Goal: Task Accomplishment & Management: Use online tool/utility

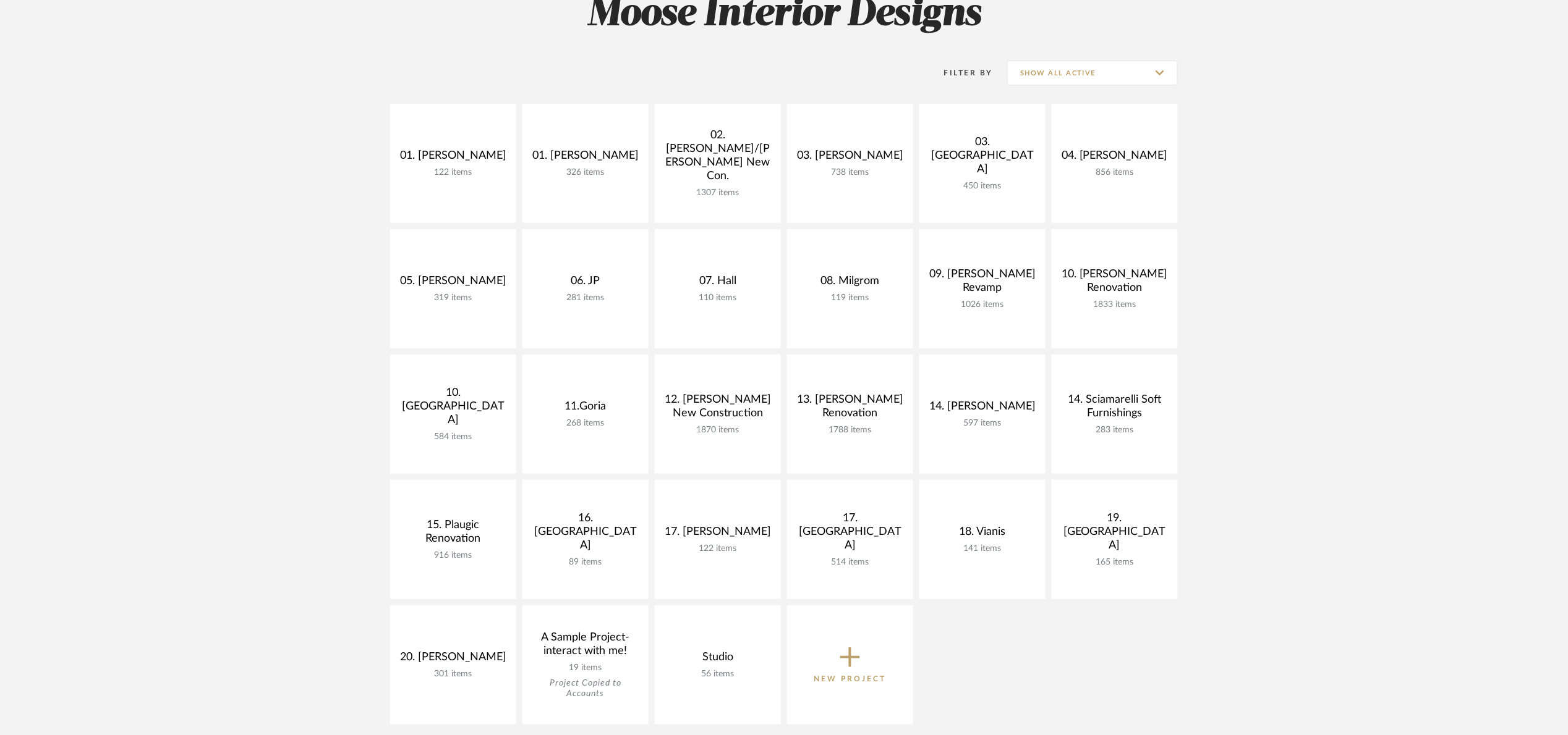
scroll to position [185, 0]
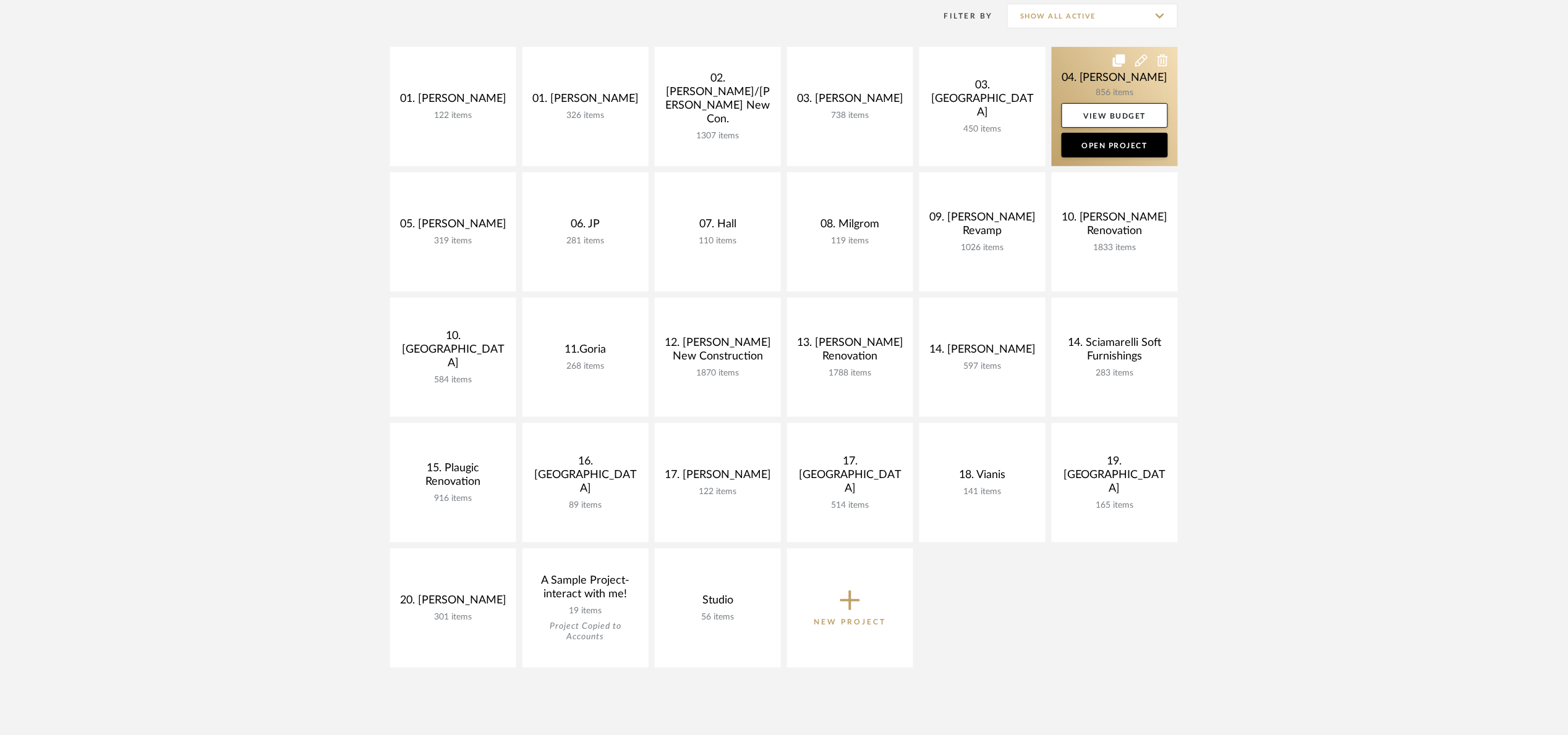
click at [1066, 77] on link at bounding box center [1114, 106] width 126 height 119
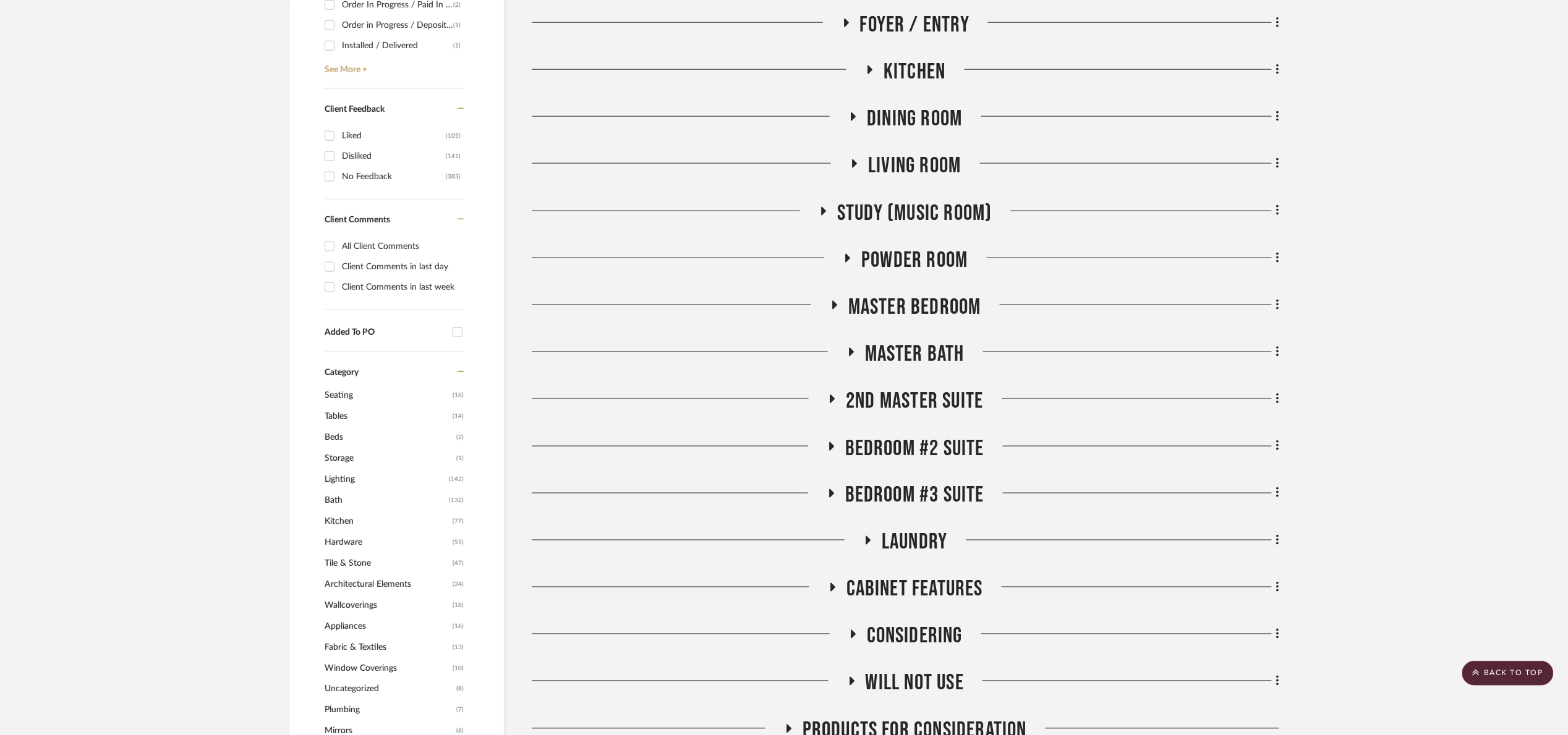
scroll to position [742, 0]
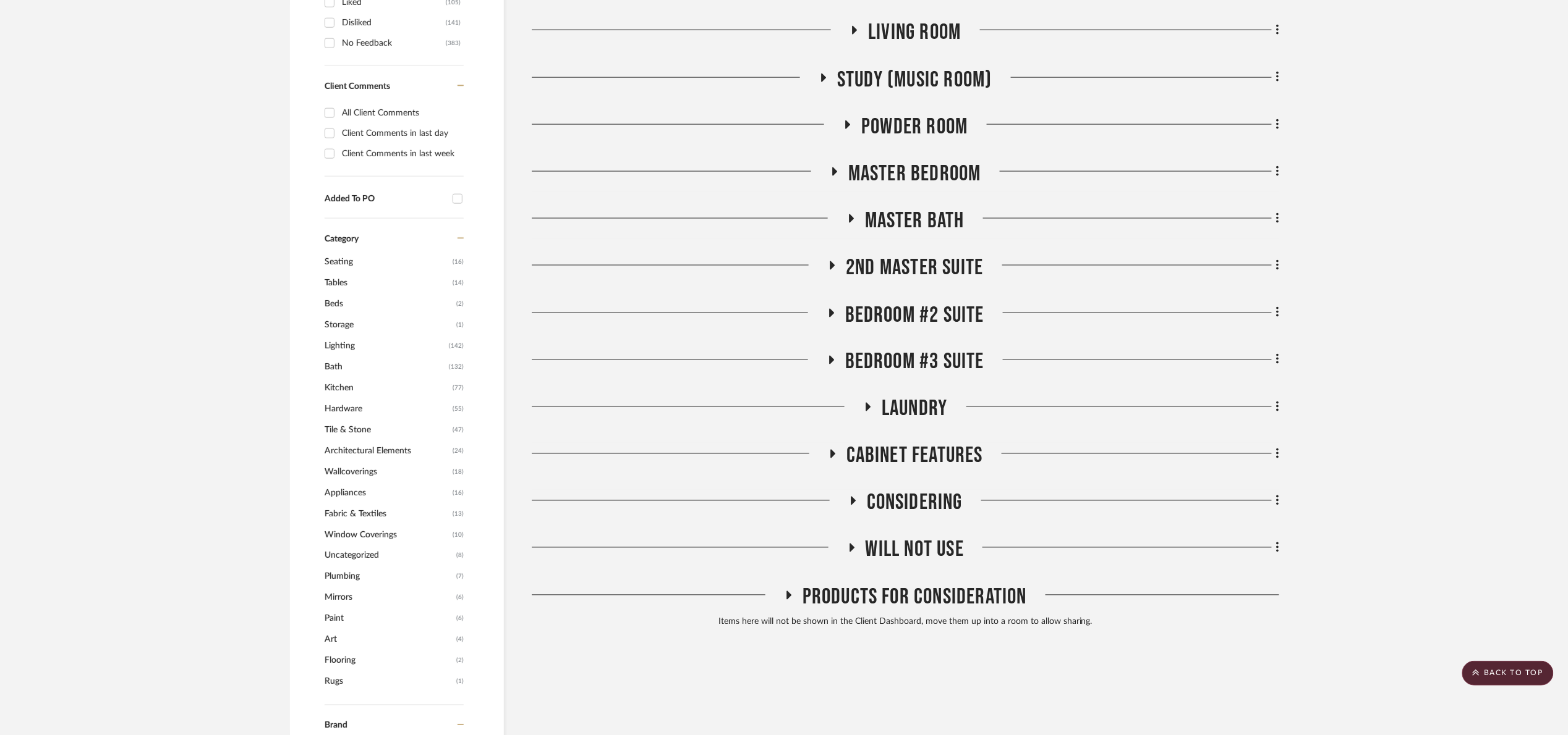
click at [361, 344] on span "Lighting" at bounding box center [385, 346] width 121 height 21
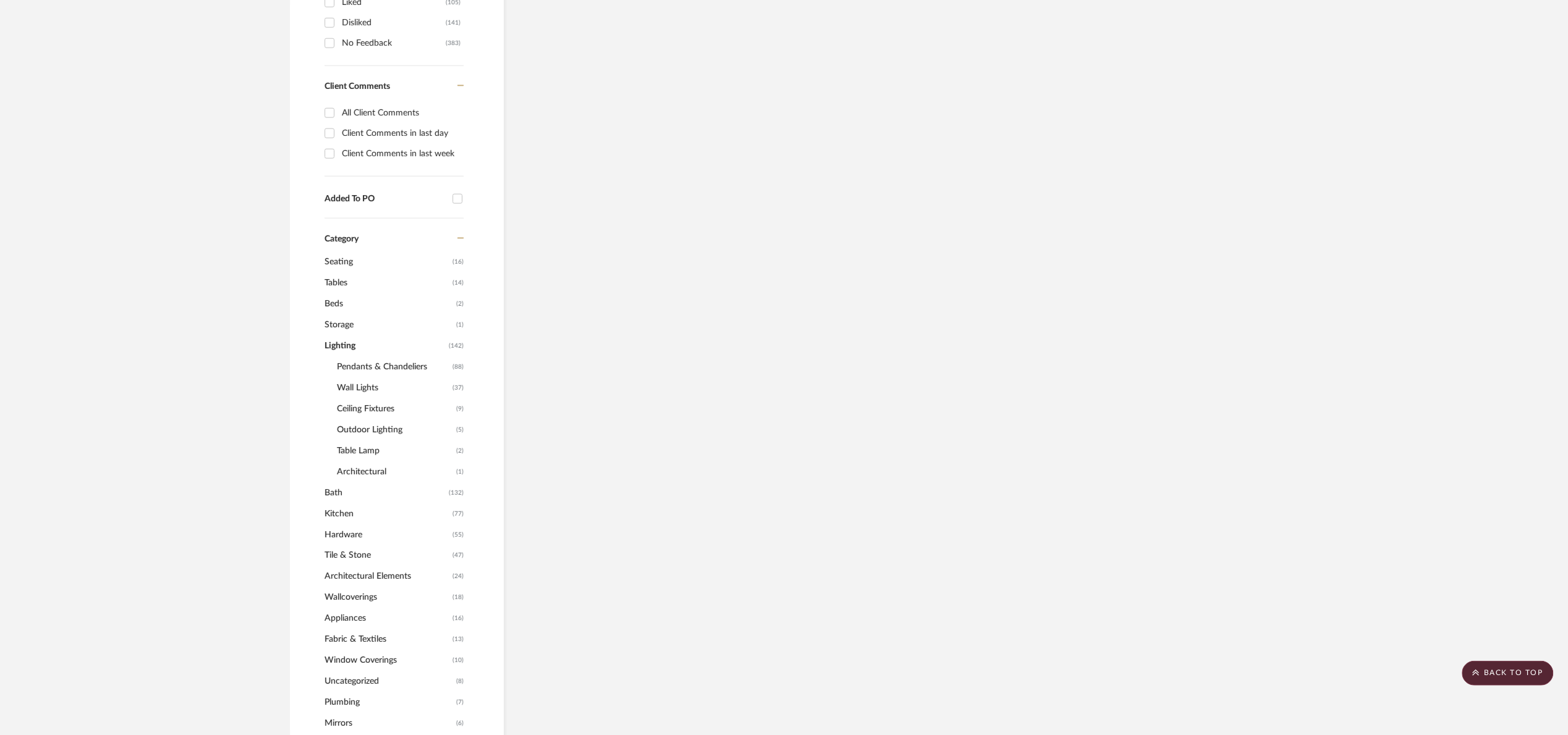
scroll to position [639, 0]
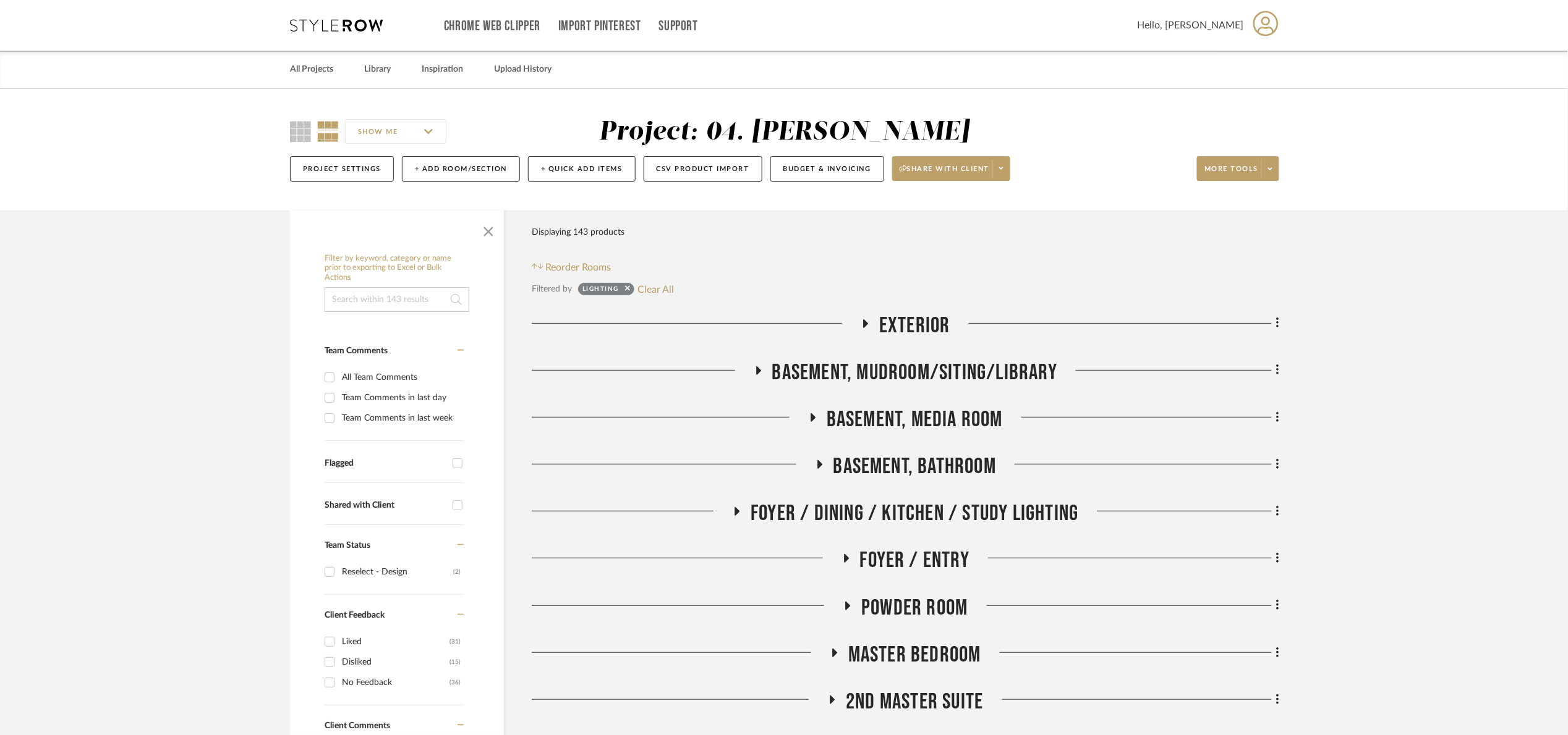
drag, startPoint x: 910, startPoint y: 338, endPoint x: 917, endPoint y: 337, distance: 7.1
click at [913, 338] on span "Exterior" at bounding box center [914, 325] width 71 height 27
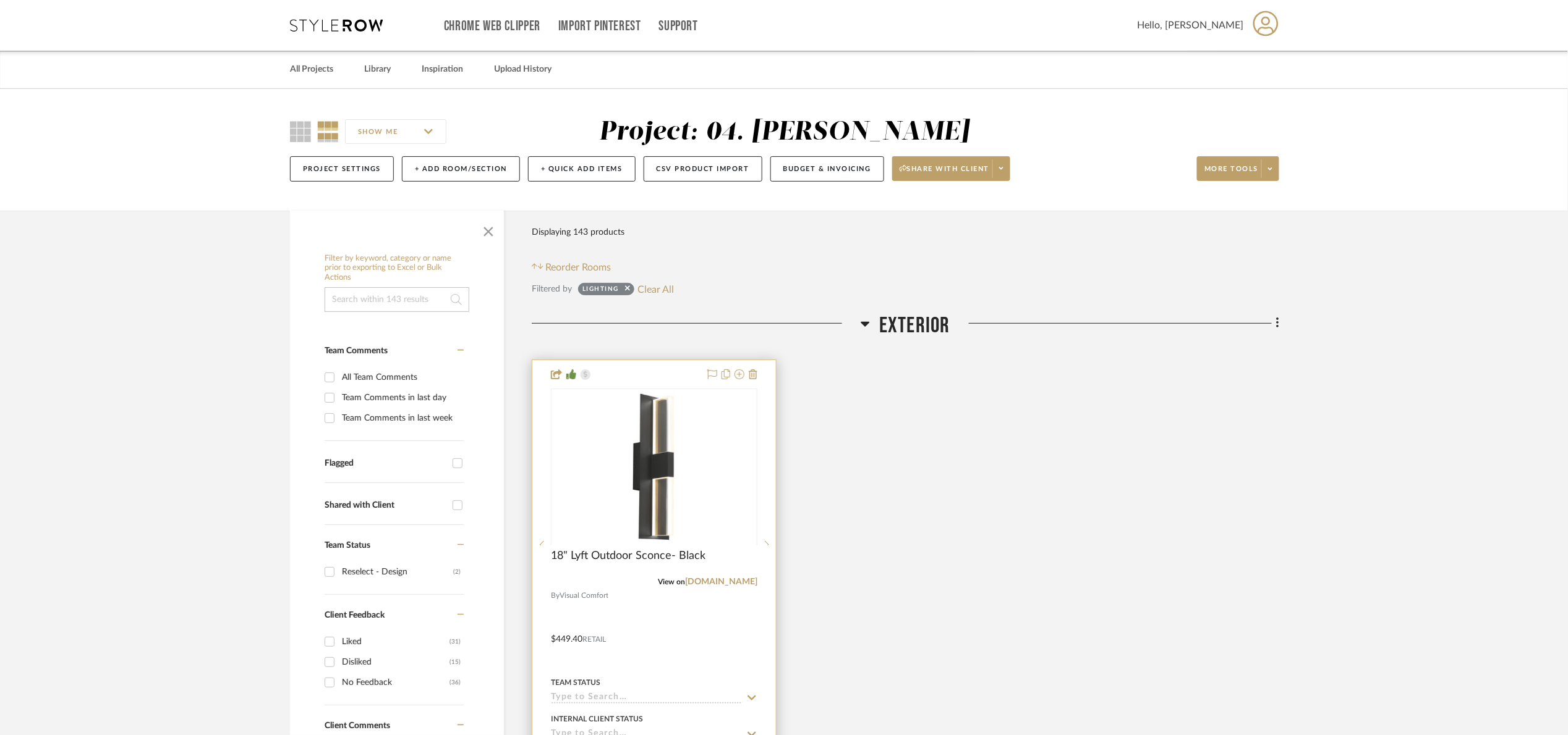
click at [733, 588] on div "View on [DOMAIN_NAME]" at bounding box center [654, 582] width 206 height 11
click at [731, 584] on link "[DOMAIN_NAME]" at bounding box center [721, 582] width 72 height 8
click at [654, 494] on img "0" at bounding box center [654, 467] width 155 height 155
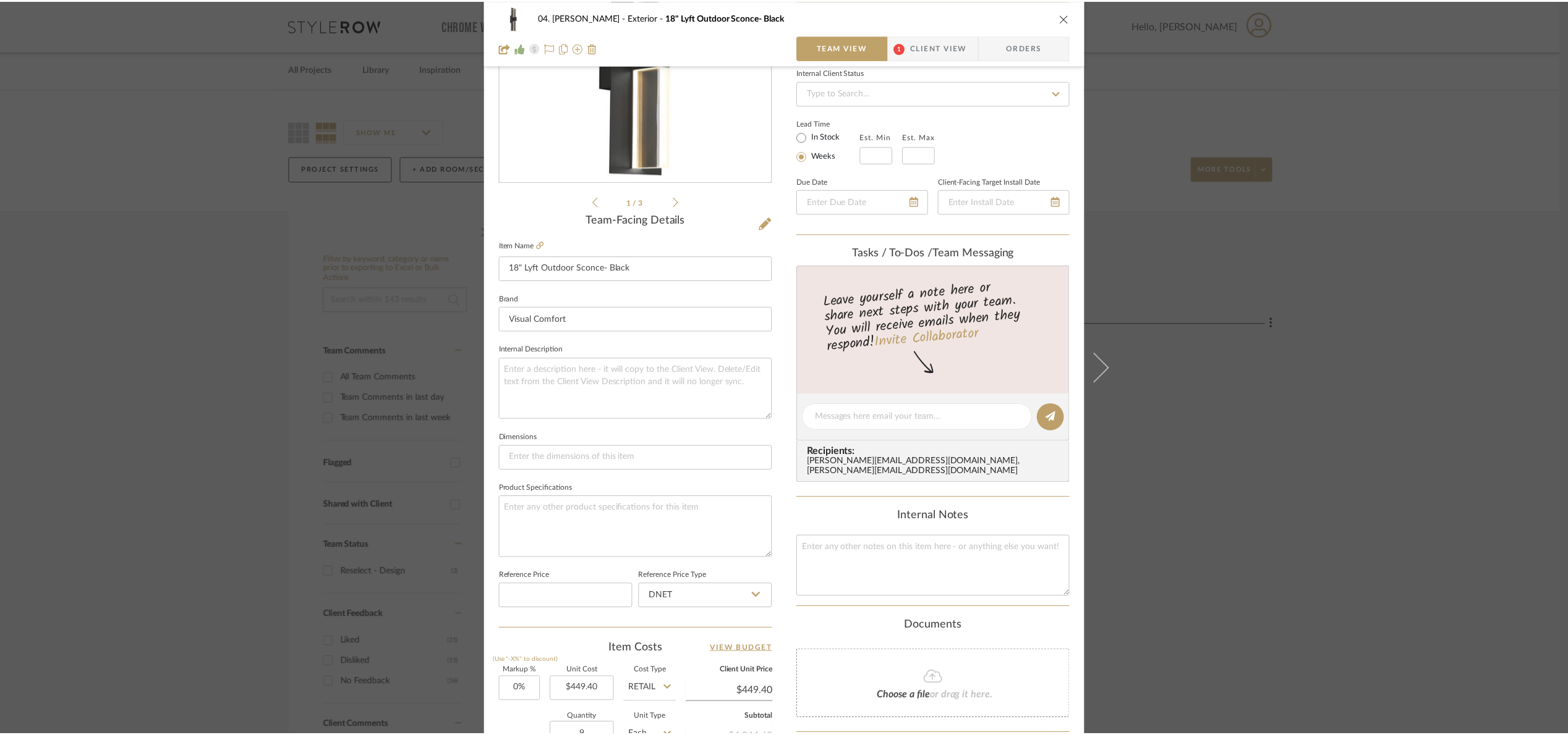
scroll to position [417, 0]
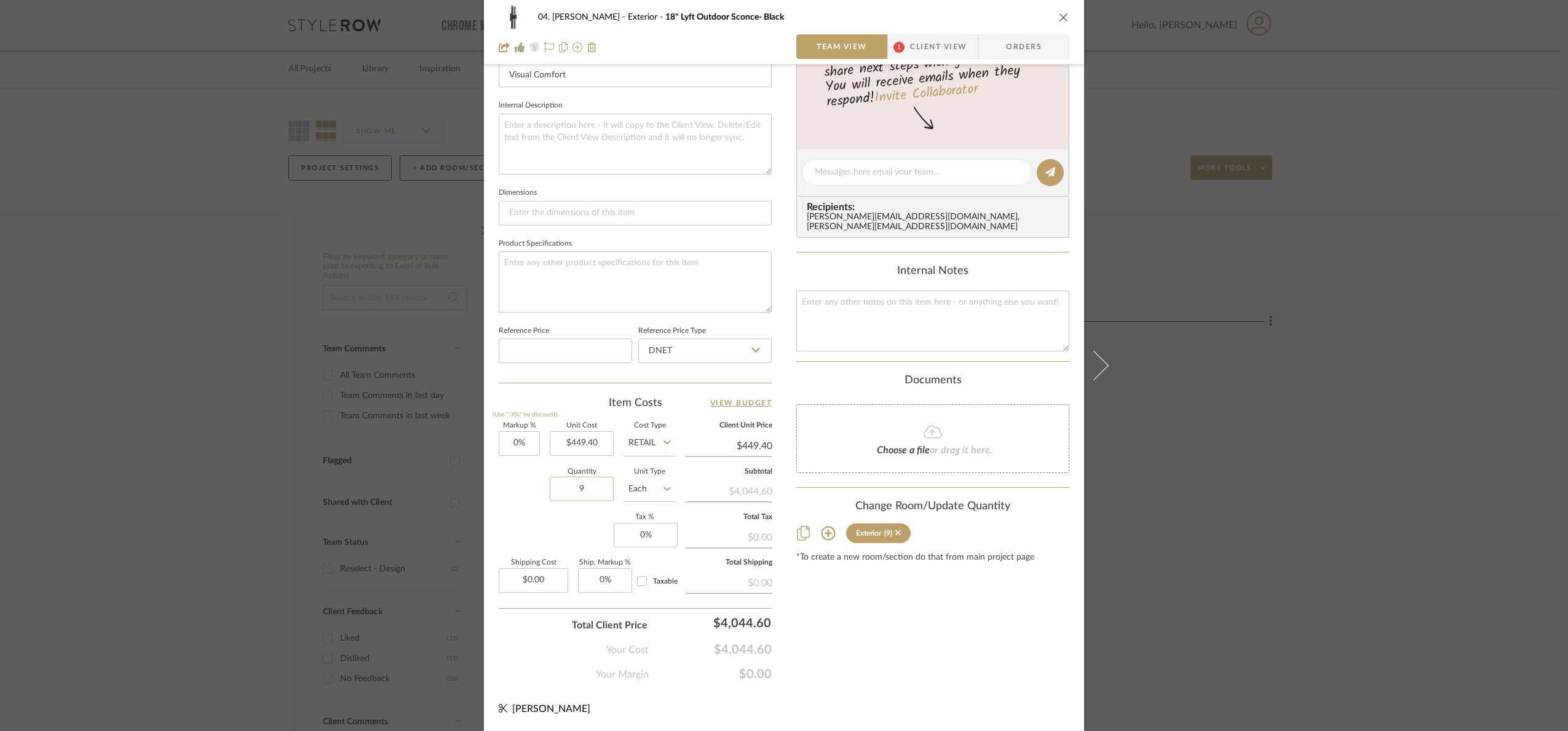
click at [599, 494] on input "9" at bounding box center [582, 489] width 64 height 25
type input "1"
click at [583, 516] on div "Markup % (Use "-X%" to discount) 0% Unit Cost $449.40 Cost Type Retail Client U…" at bounding box center [635, 512] width 273 height 180
drag, startPoint x: 639, startPoint y: 431, endPoint x: 646, endPoint y: 438, distance: 9.9
click at [642, 432] on input "Retail" at bounding box center [650, 444] width 53 height 25
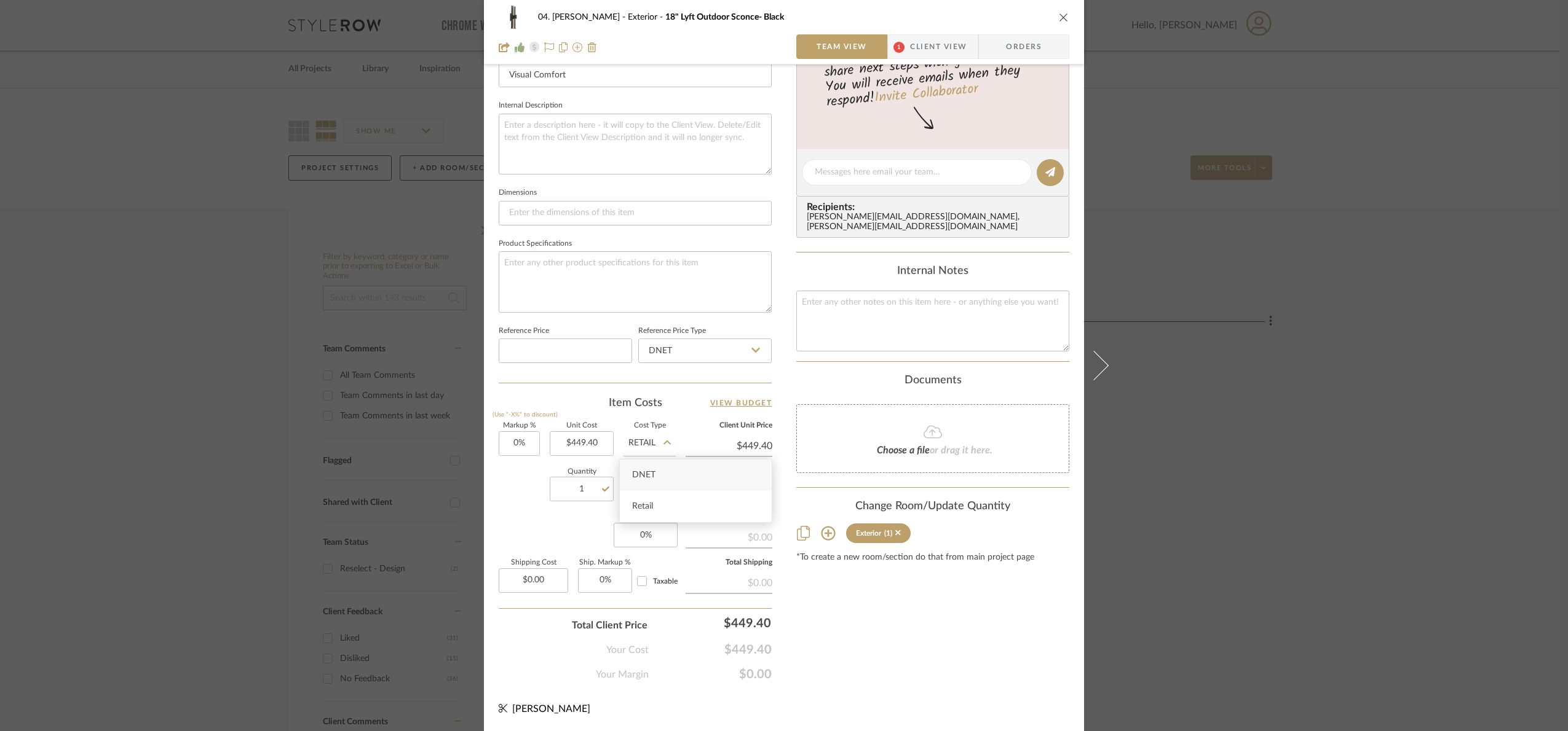
click at [655, 471] on span "DNET" at bounding box center [644, 475] width 23 height 8
type input "DNET"
click at [587, 446] on input "449.40" at bounding box center [582, 444] width 64 height 25
type input "$749.00"
click at [835, 667] on div "Content here copies to Client View - confirm visibility there. Show in Client D…" at bounding box center [933, 176] width 273 height 1011
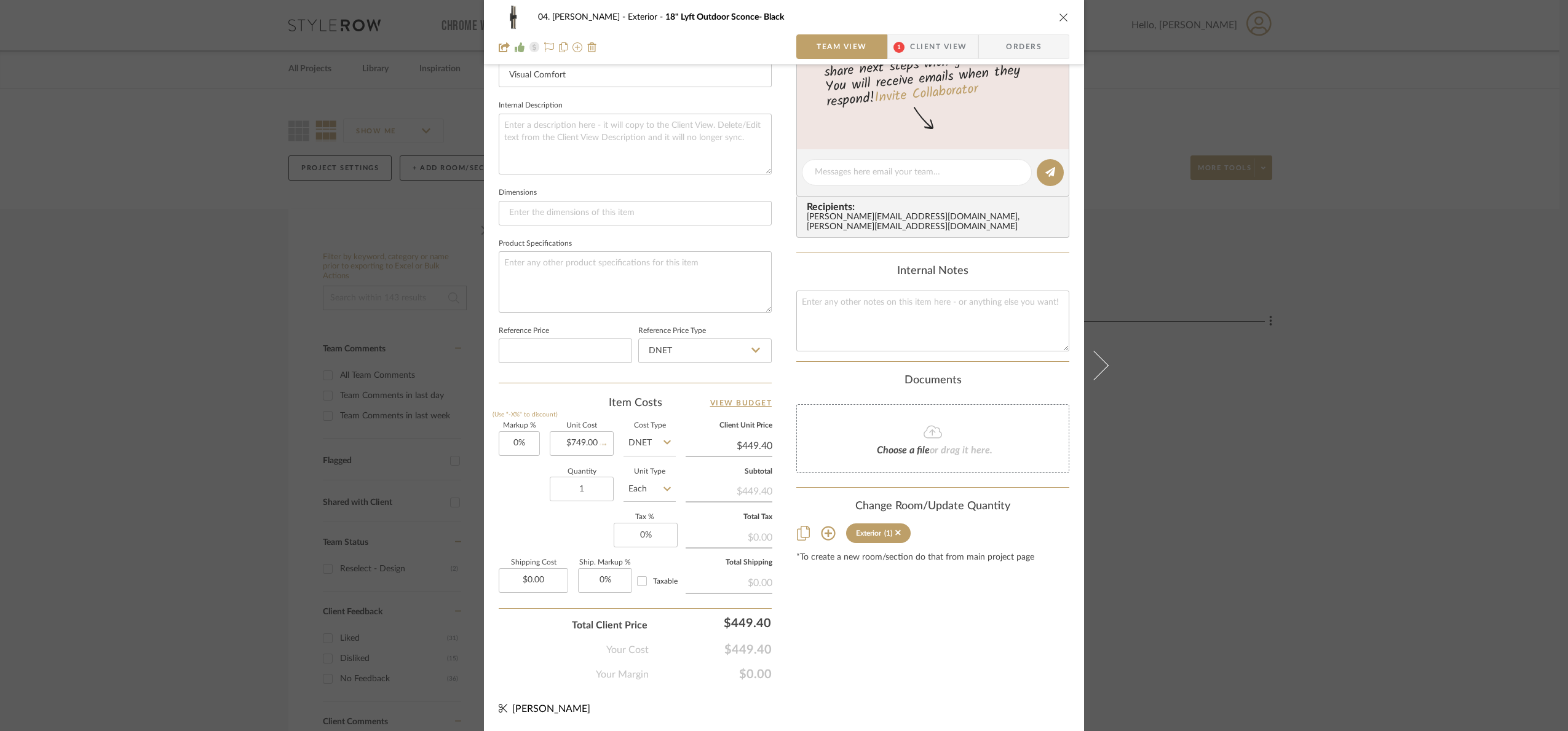
type input "$749.00"
click at [604, 454] on input "749.00" at bounding box center [582, 444] width 64 height 25
type input "$449.40"
click at [869, 628] on div "Content here copies to Client View - confirm visibility there. Show in Client D…" at bounding box center [933, 176] width 273 height 1011
type input "$449.40"
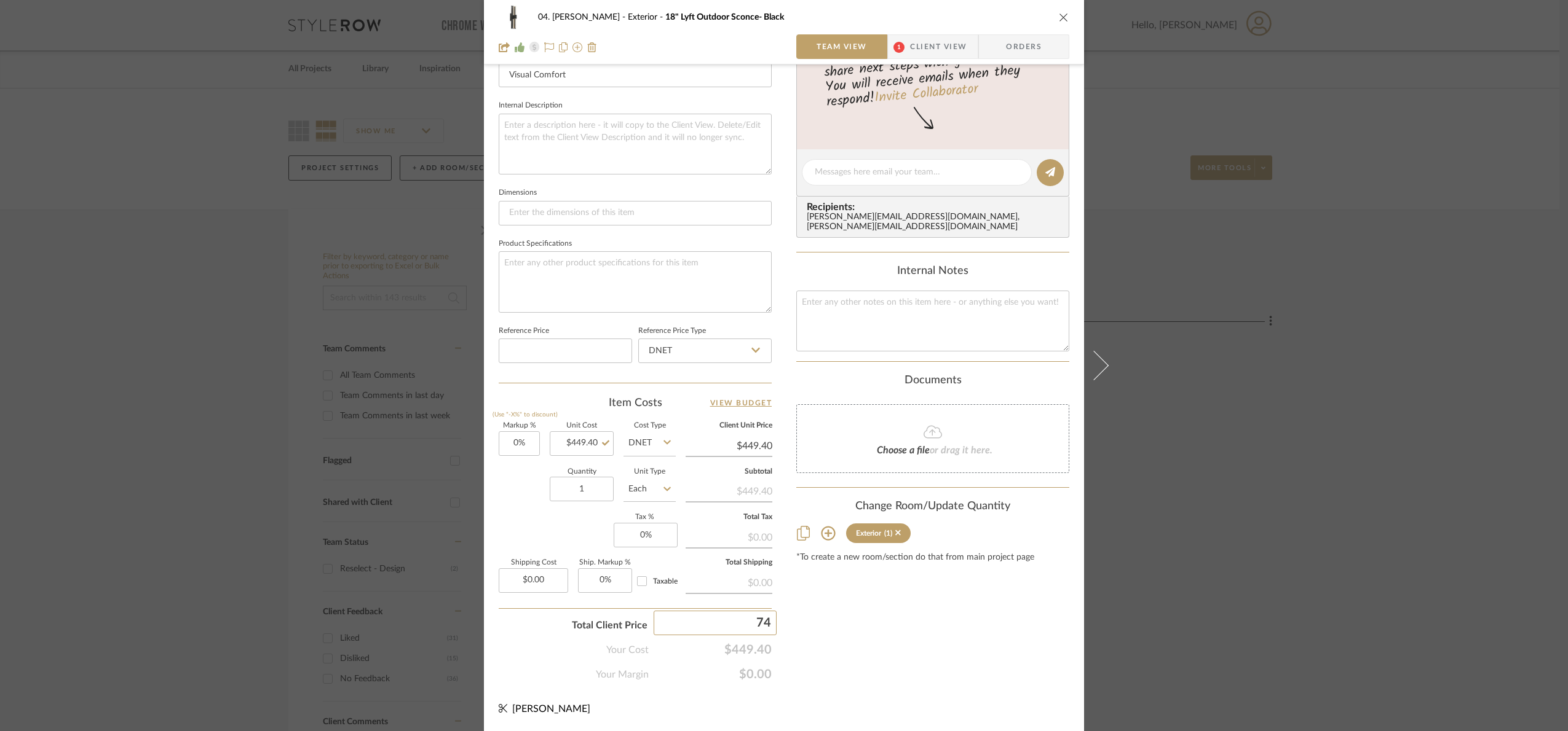
type input "749"
click at [853, 660] on div "Content here copies to Client View - confirm visibility there. Show in Client D…" at bounding box center [933, 176] width 273 height 1011
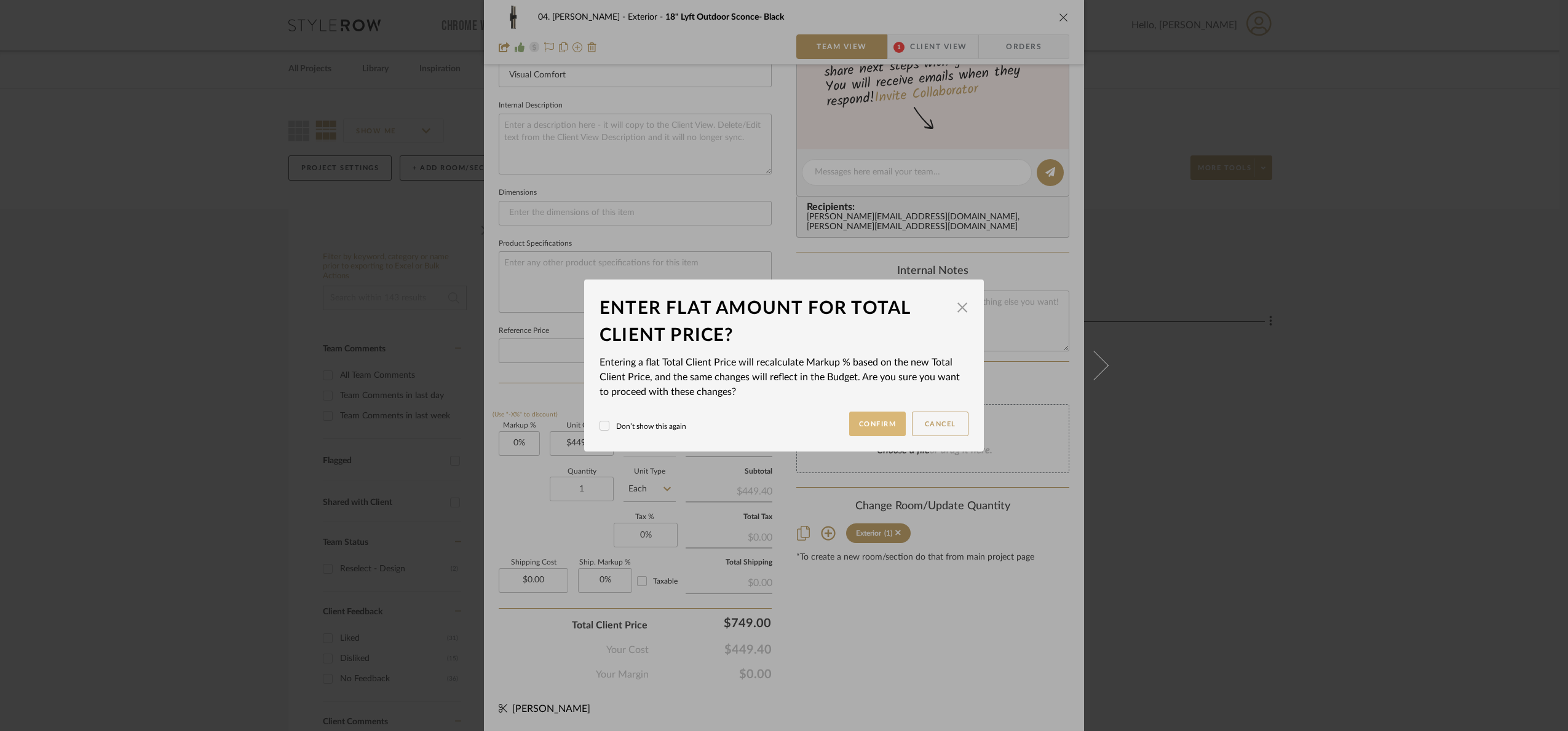
drag, startPoint x: 865, startPoint y: 431, endPoint x: 843, endPoint y: 426, distance: 22.6
click at [865, 431] on button "Confirm" at bounding box center [877, 424] width 57 height 25
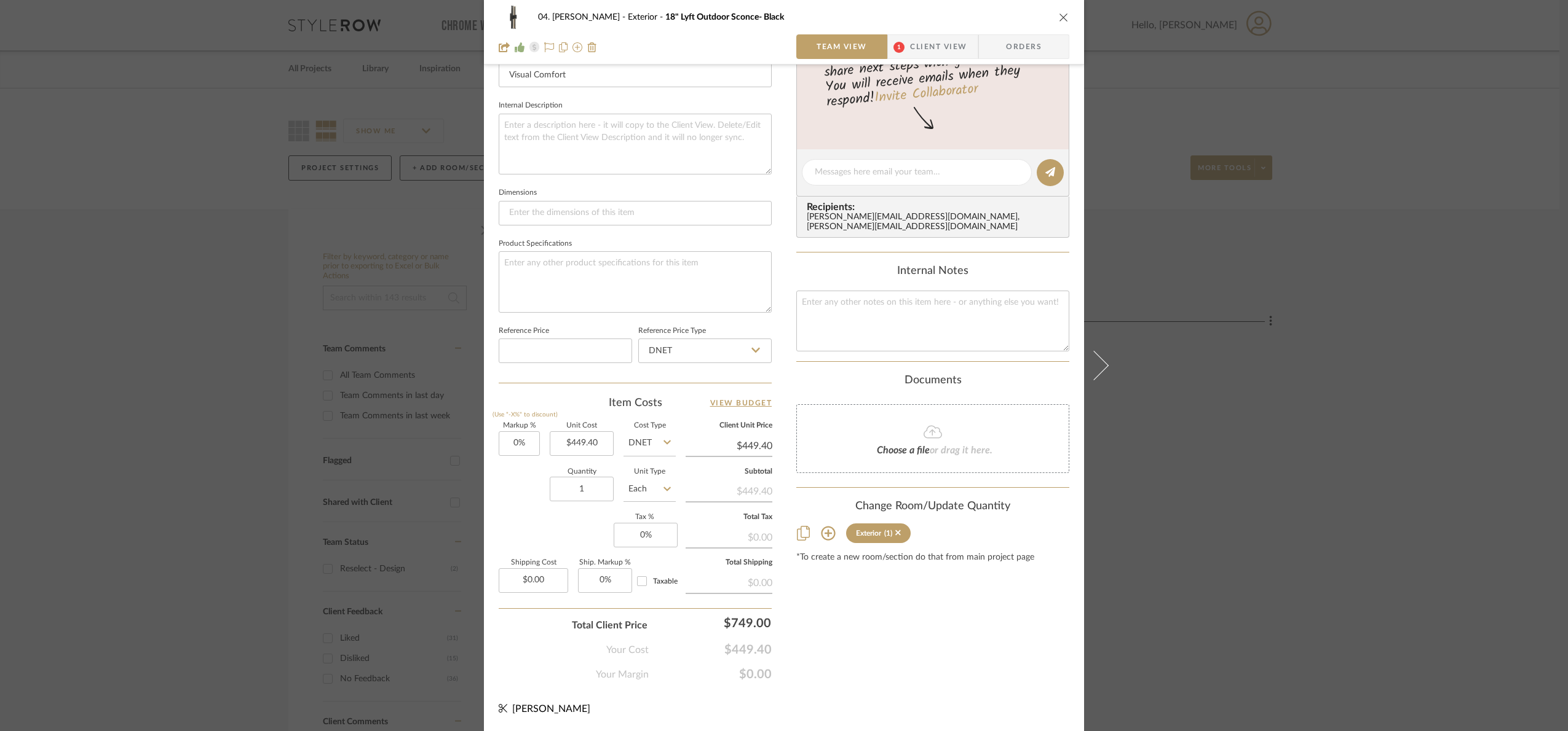
type input "66.66%"
type input "$749.00"
click at [589, 490] on input "1" at bounding box center [582, 489] width 64 height 25
type input "9"
click at [577, 518] on div "Markup % (Use "-X%" to discount) 66.66% Unit Cost $449.40 Cost Type DNET Client…" at bounding box center [635, 512] width 273 height 180
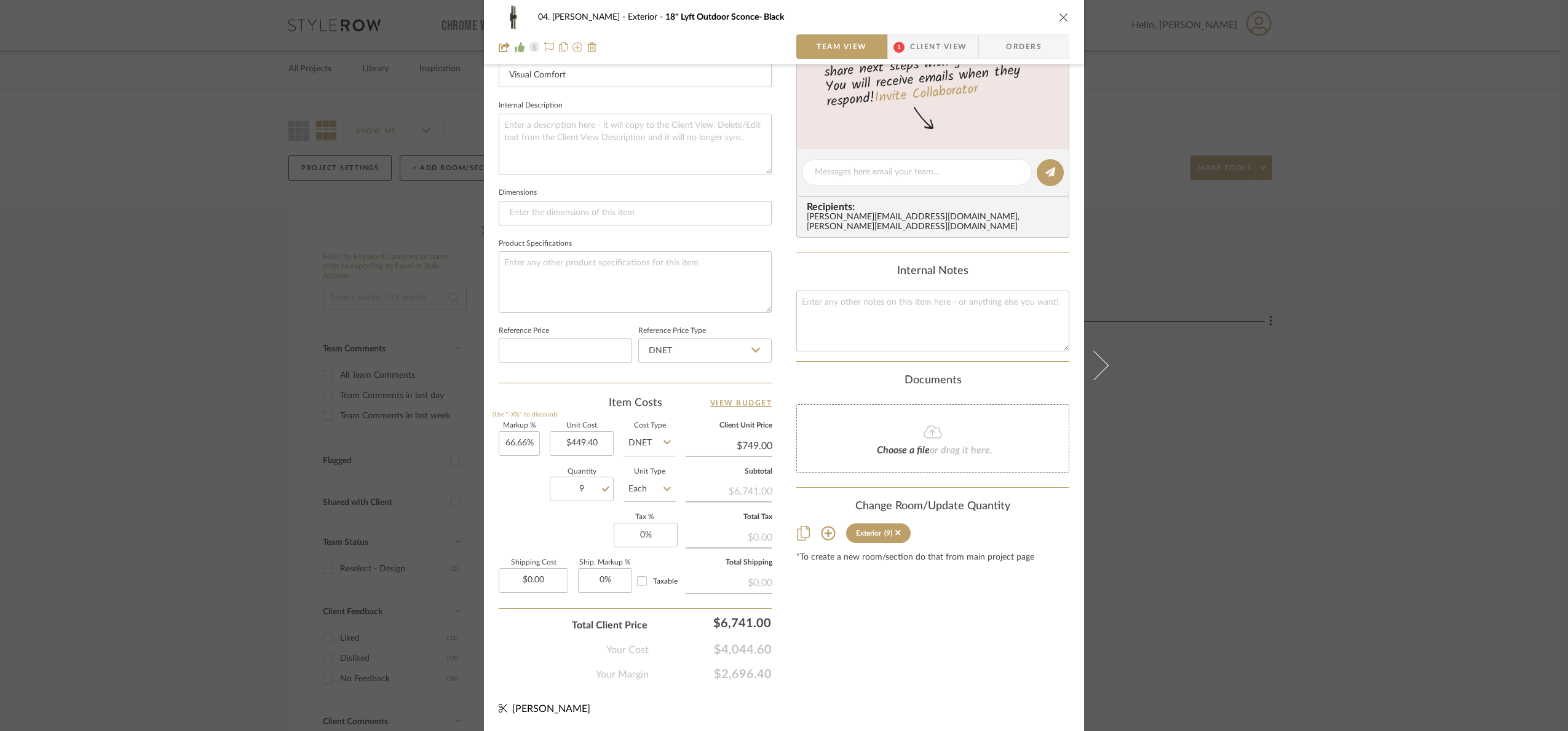
click at [1447, 461] on div "04. [PERSON_NAME] Exterior 18" Lyft Outdoor Sconce- Black Team View 1 Client Vi…" at bounding box center [784, 365] width 1568 height 731
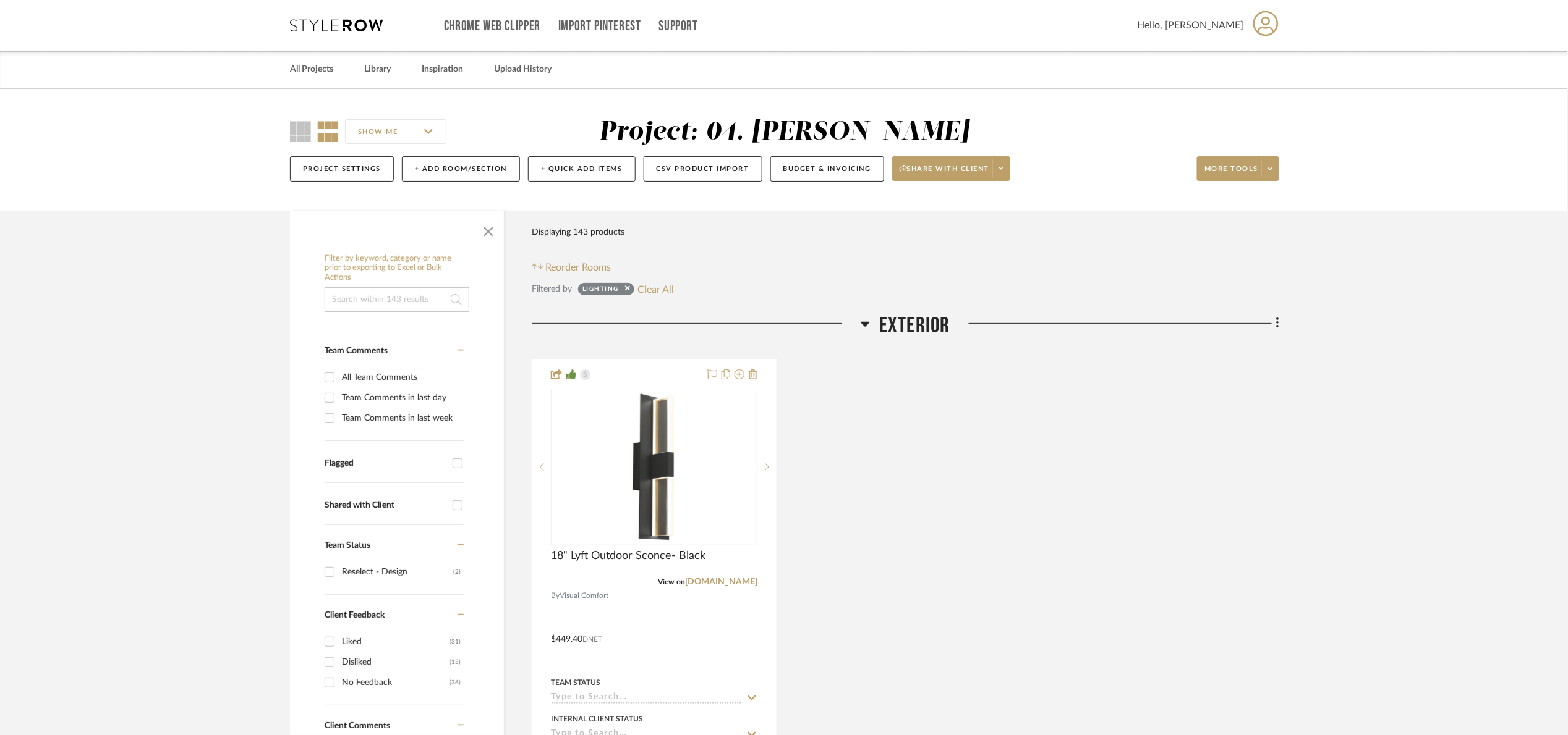
click at [905, 325] on span "Exterior" at bounding box center [914, 325] width 71 height 27
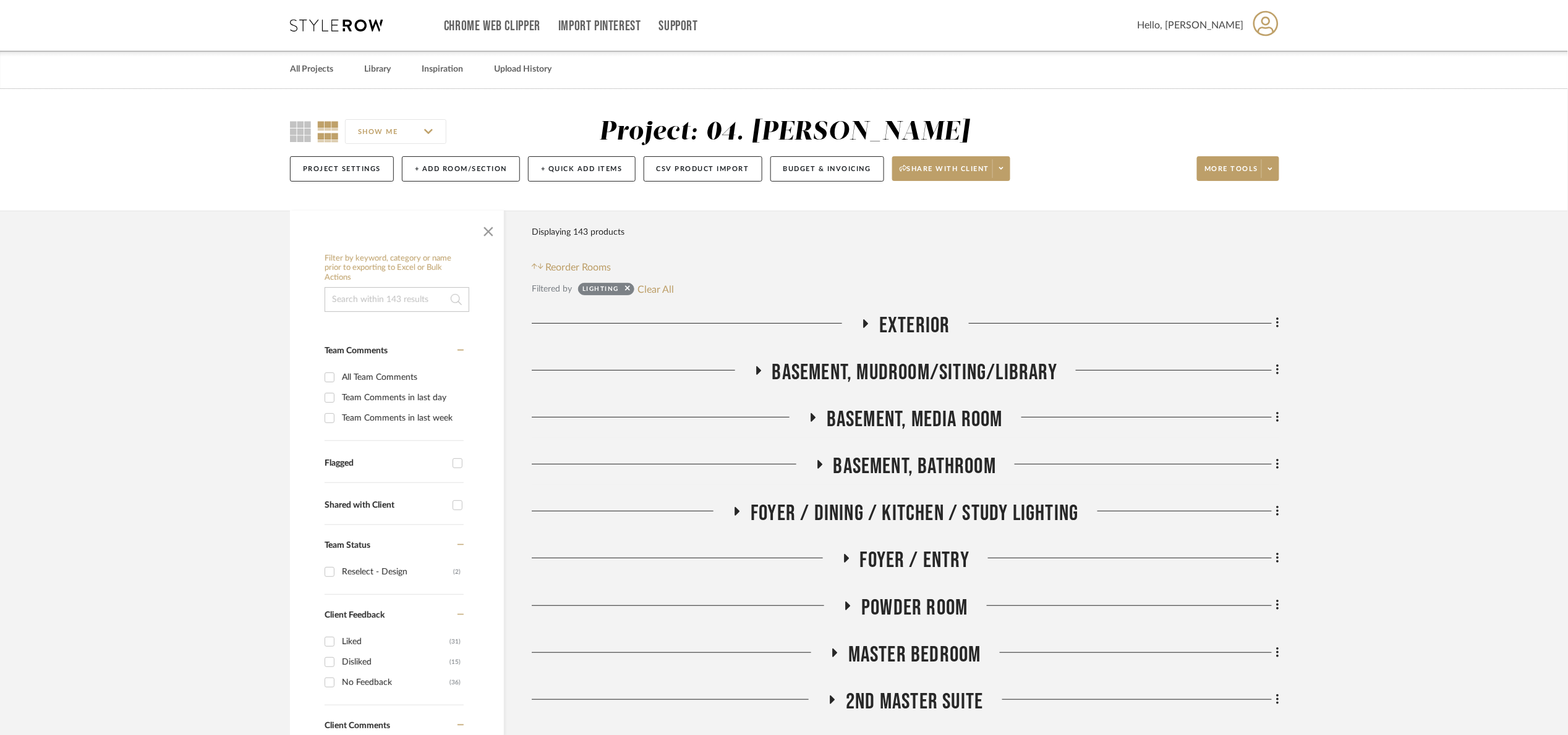
click at [920, 369] on span "Basement, Mudroom/Siting/Library" at bounding box center [914, 372] width 285 height 27
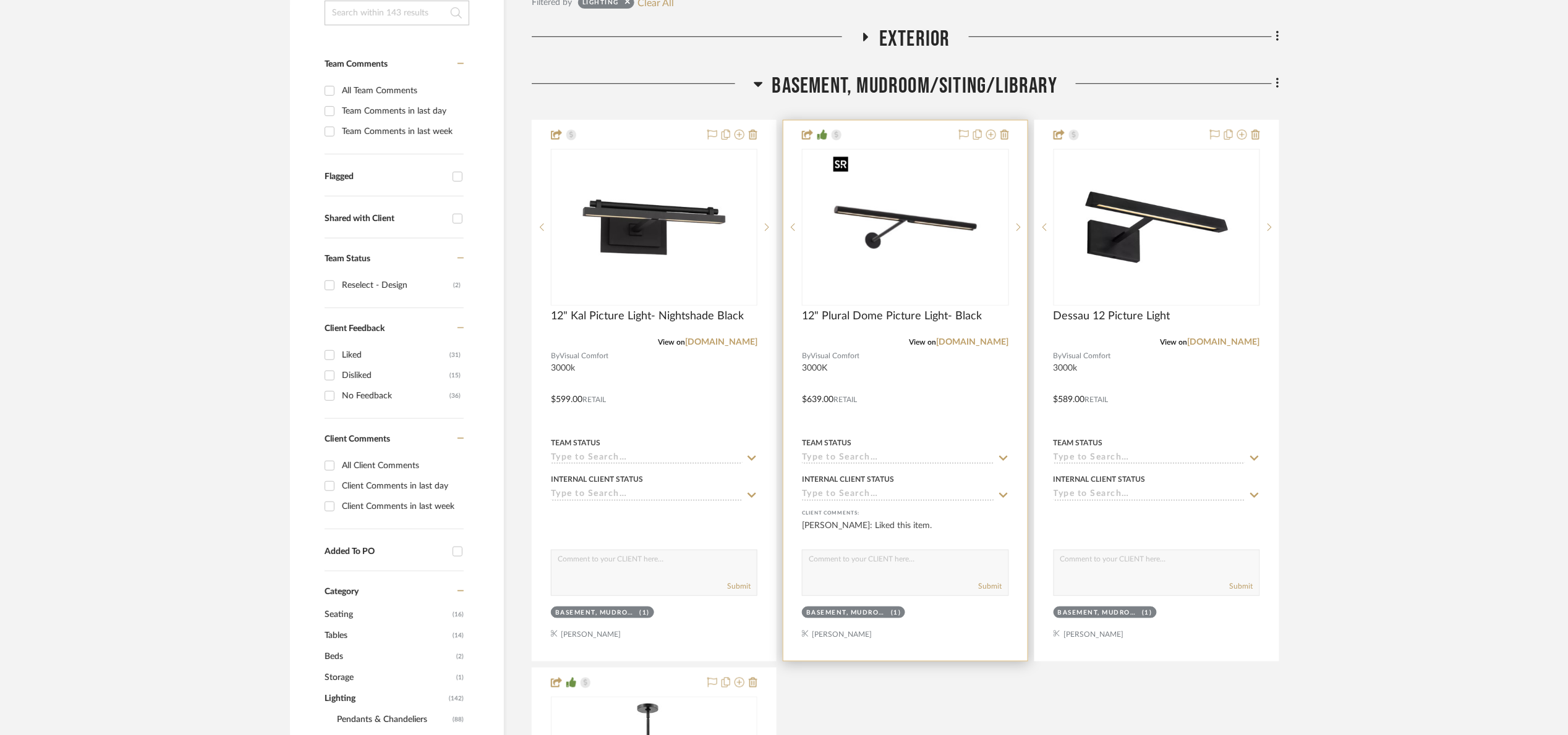
scroll to position [370, 0]
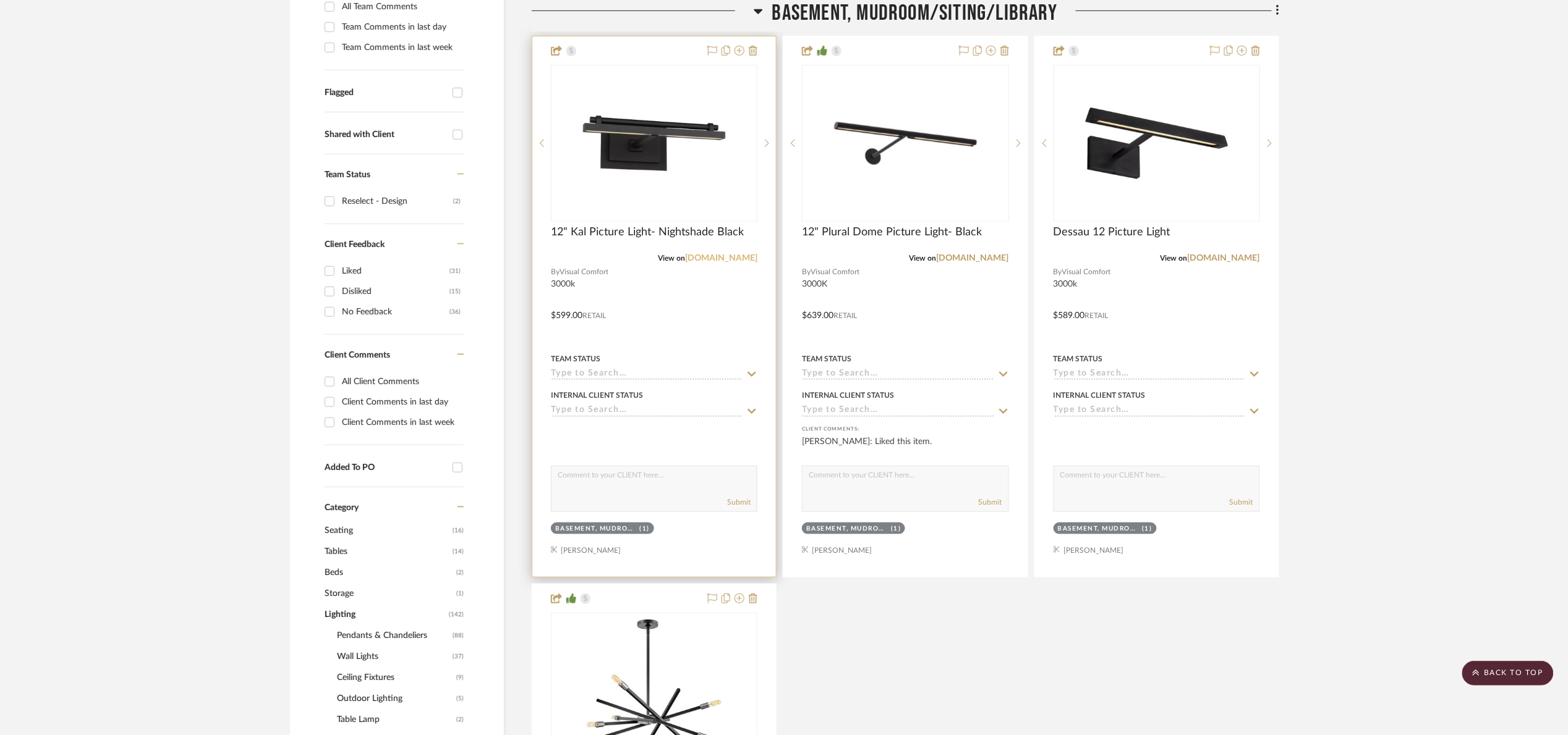
click at [711, 258] on link "[DOMAIN_NAME]" at bounding box center [721, 258] width 72 height 8
click at [0, 0] on img at bounding box center [0, 0] width 0 height 0
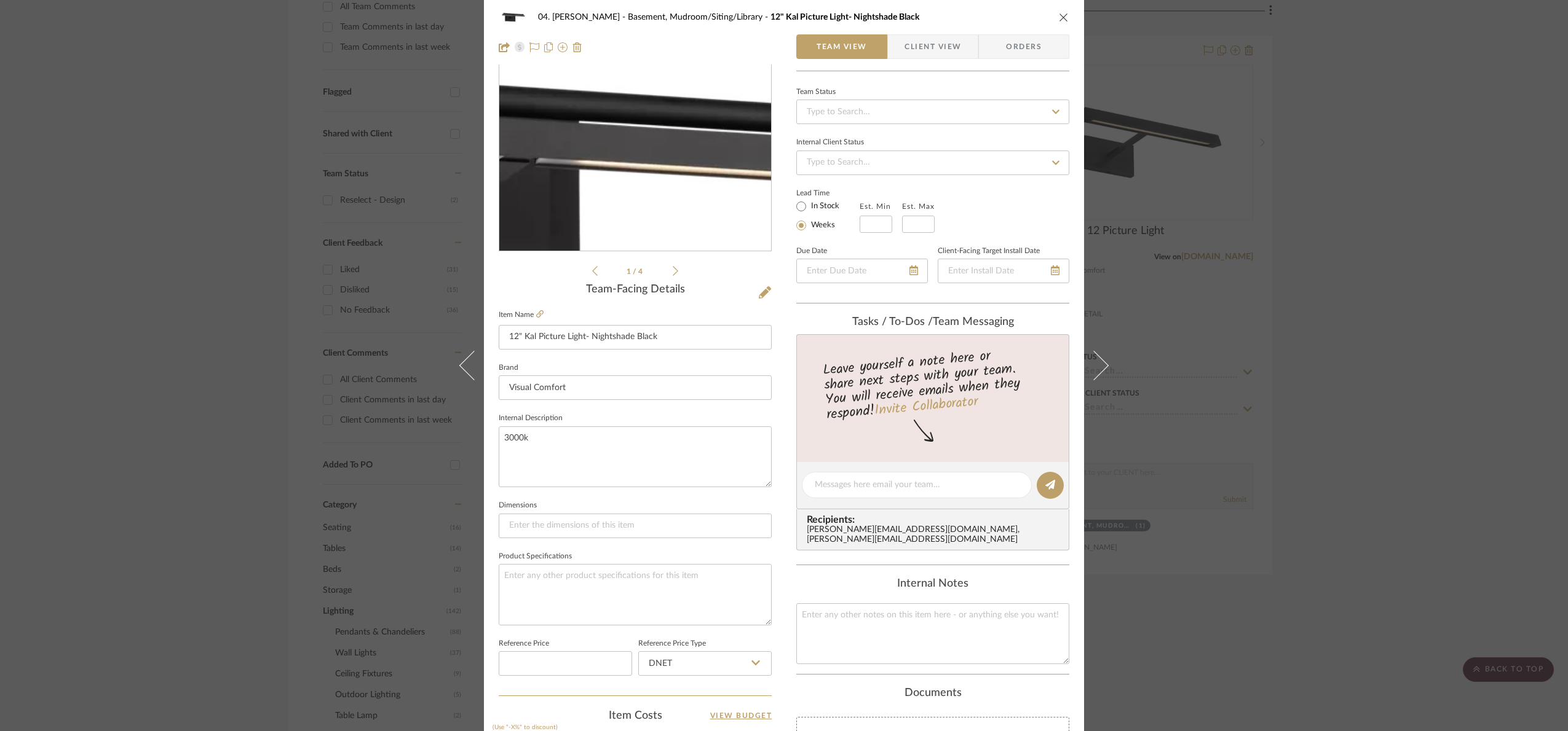
scroll to position [414, 0]
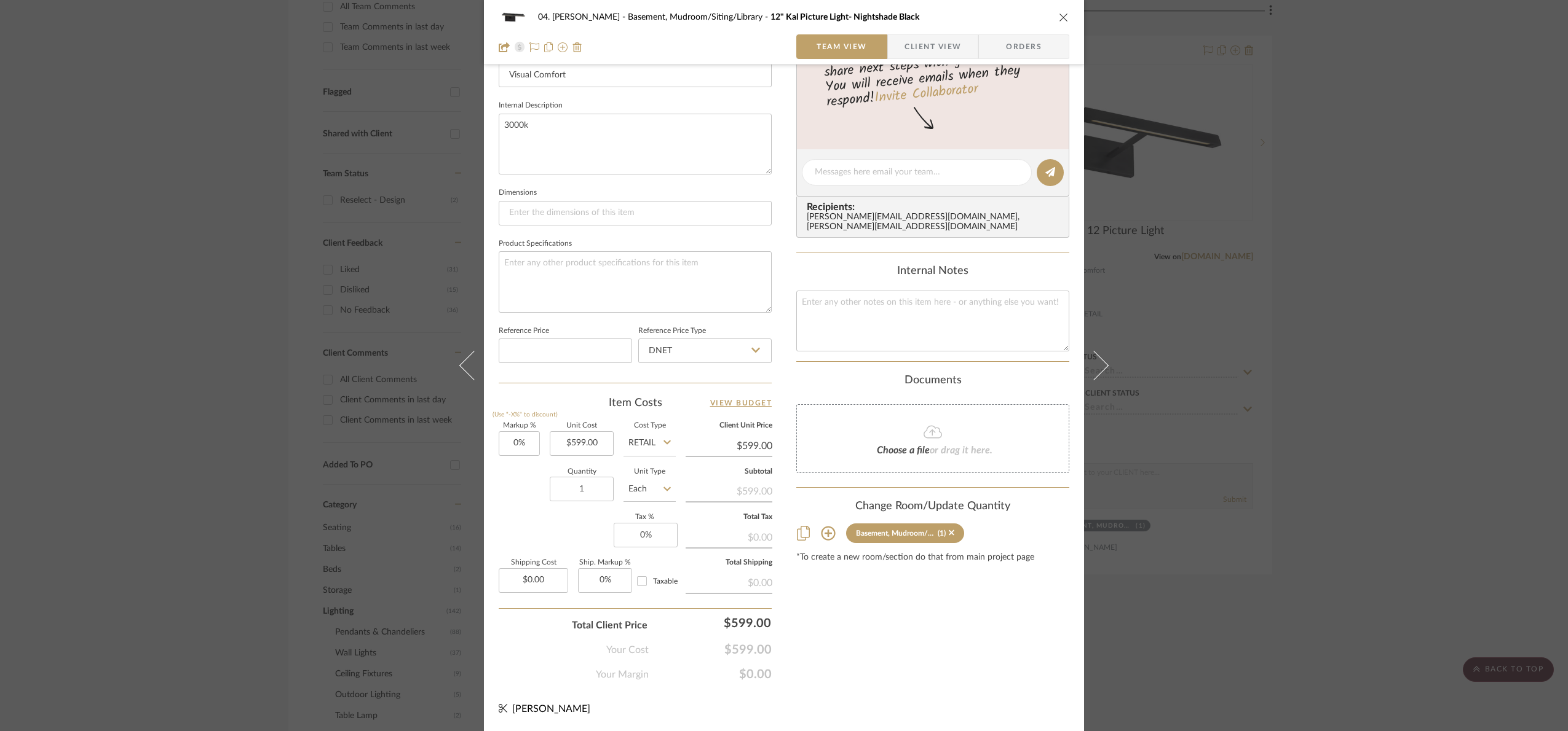
click at [1382, 408] on div "04. [PERSON_NAME] Basement, Mudroom/Siting/Library 12" Kal Picture Light- Night…" at bounding box center [784, 365] width 1568 height 731
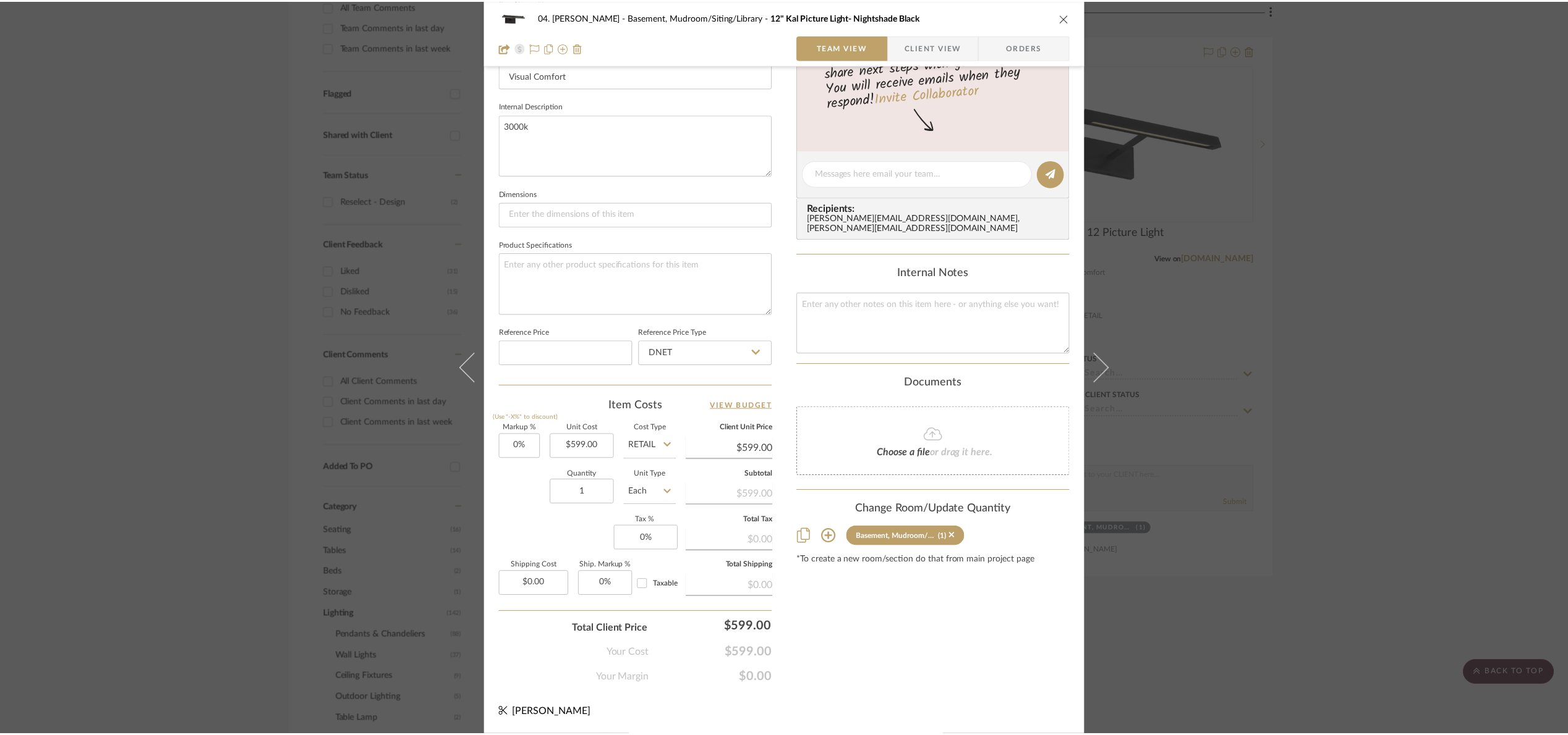
scroll to position [370, 0]
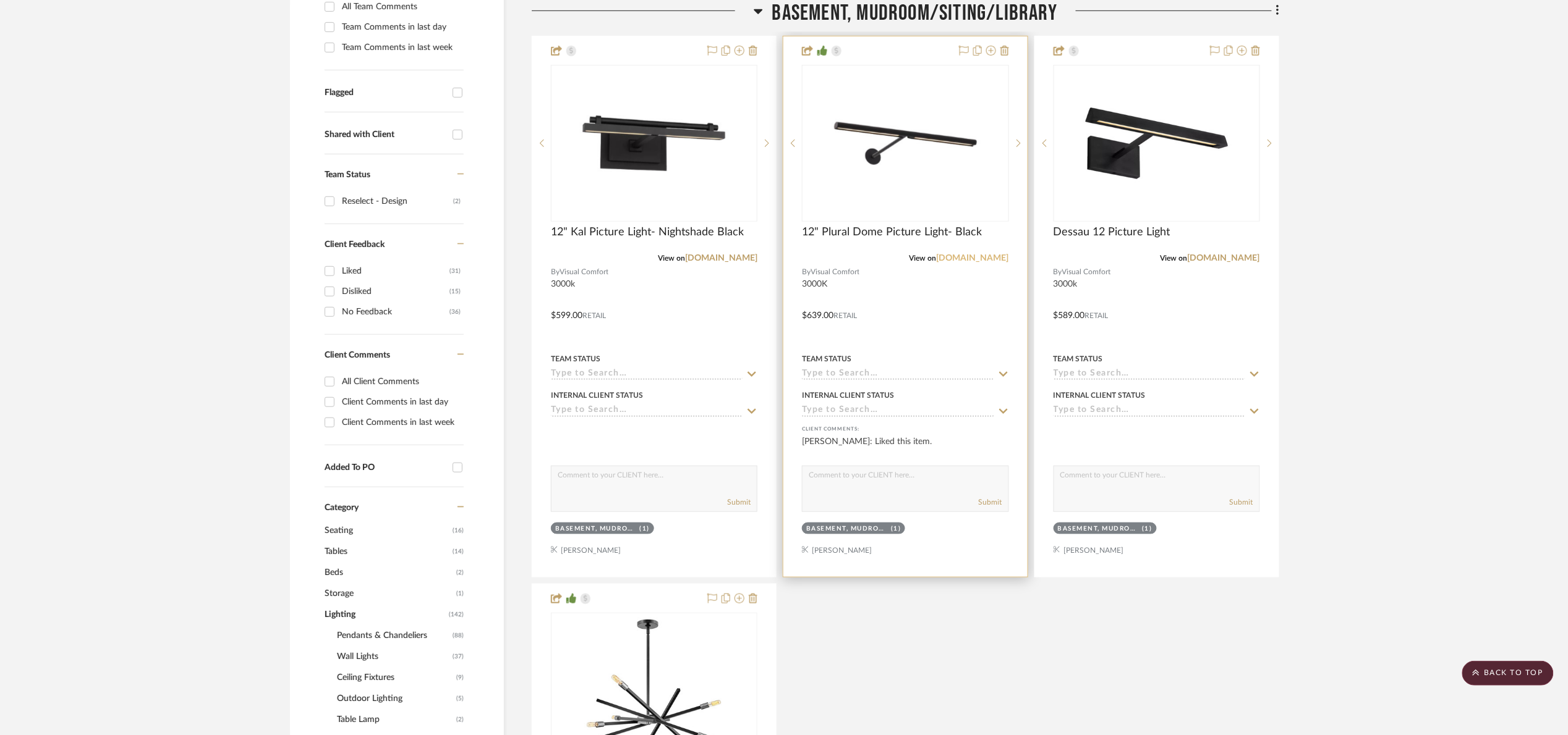
click at [968, 261] on link "[DOMAIN_NAME]" at bounding box center [972, 258] width 72 height 8
click at [874, 153] on img "0" at bounding box center [905, 143] width 155 height 155
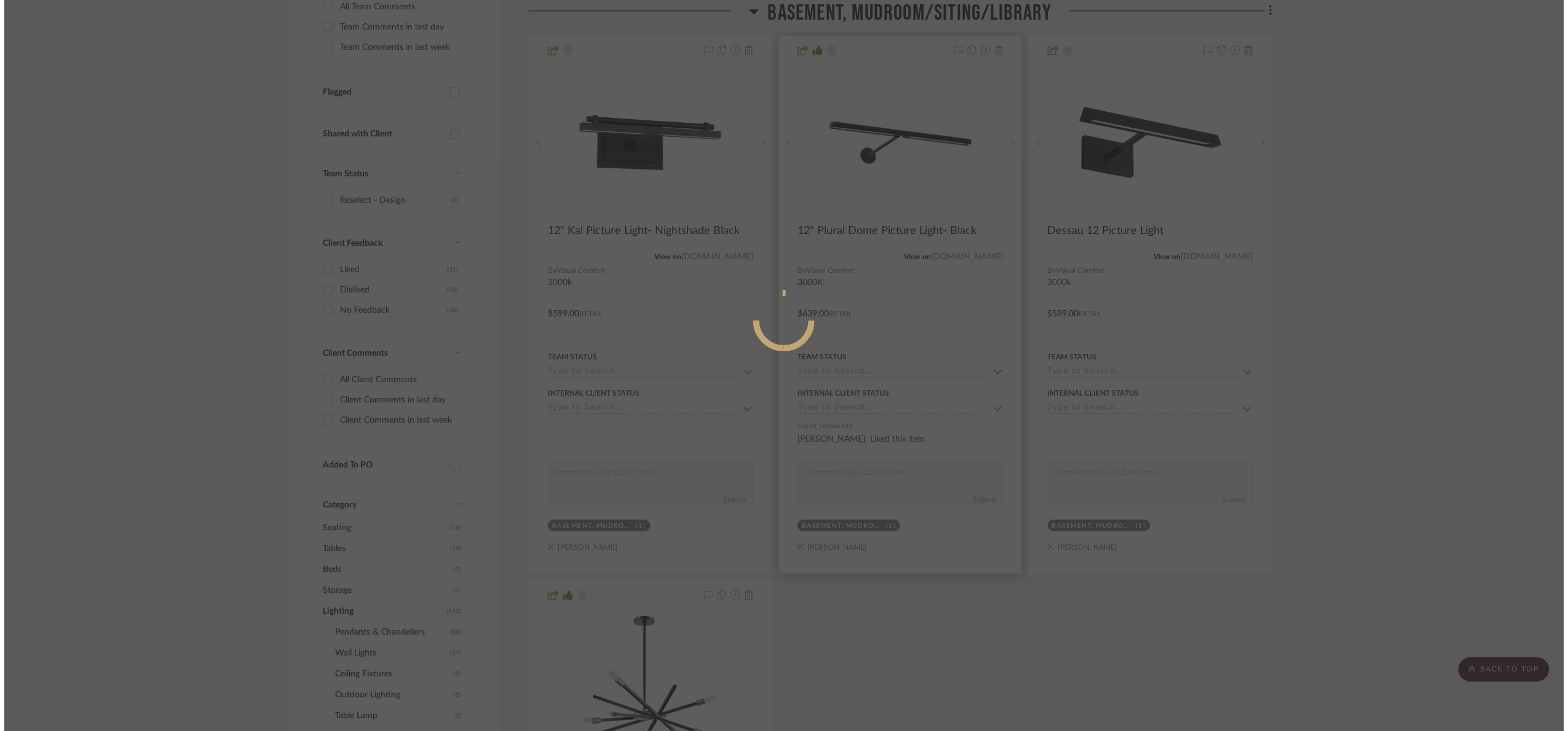
scroll to position [0, 0]
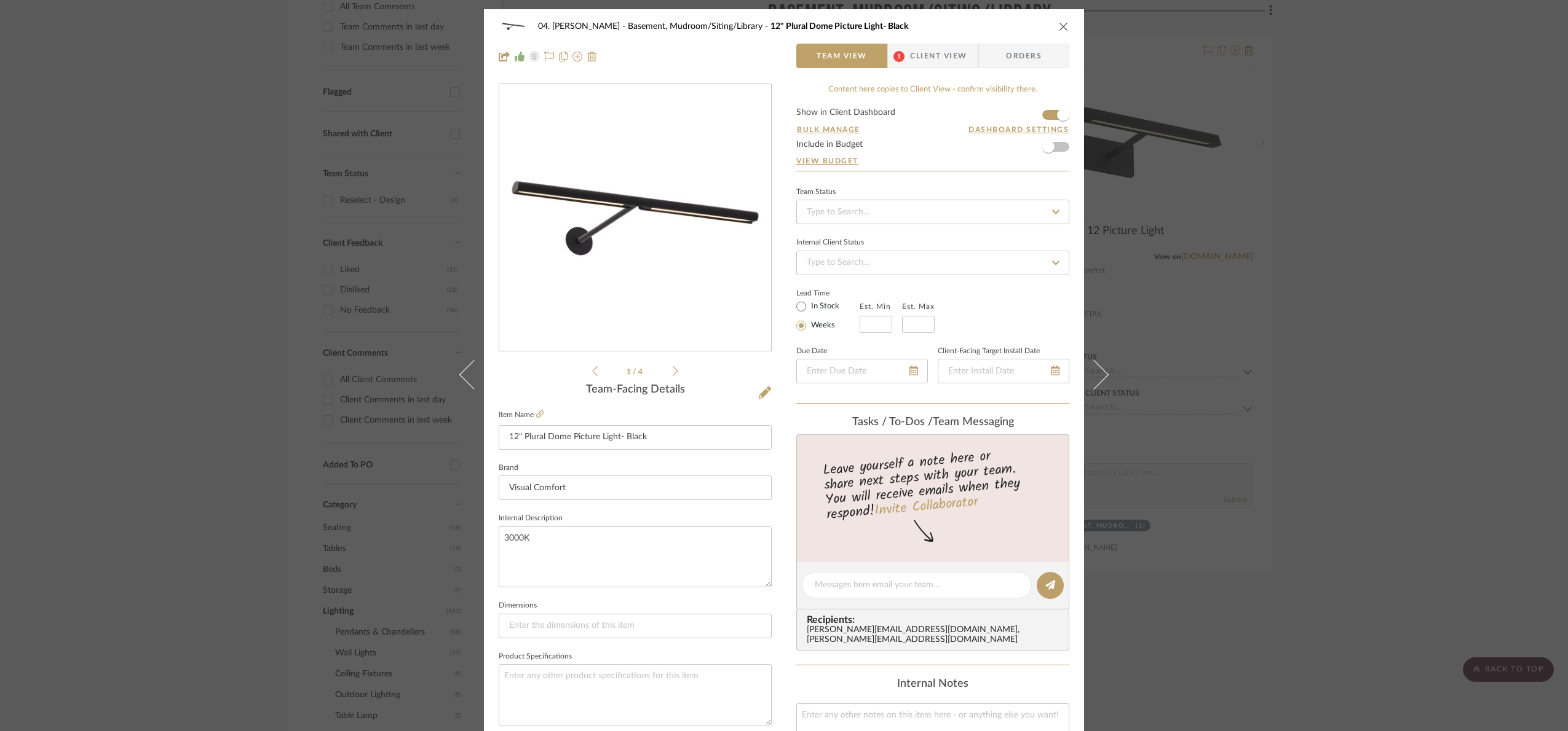
click at [1294, 331] on div "04. [PERSON_NAME] Basement, Mudroom/Siting/Library 12" Plural Dome Picture Ligh…" at bounding box center [784, 365] width 1568 height 731
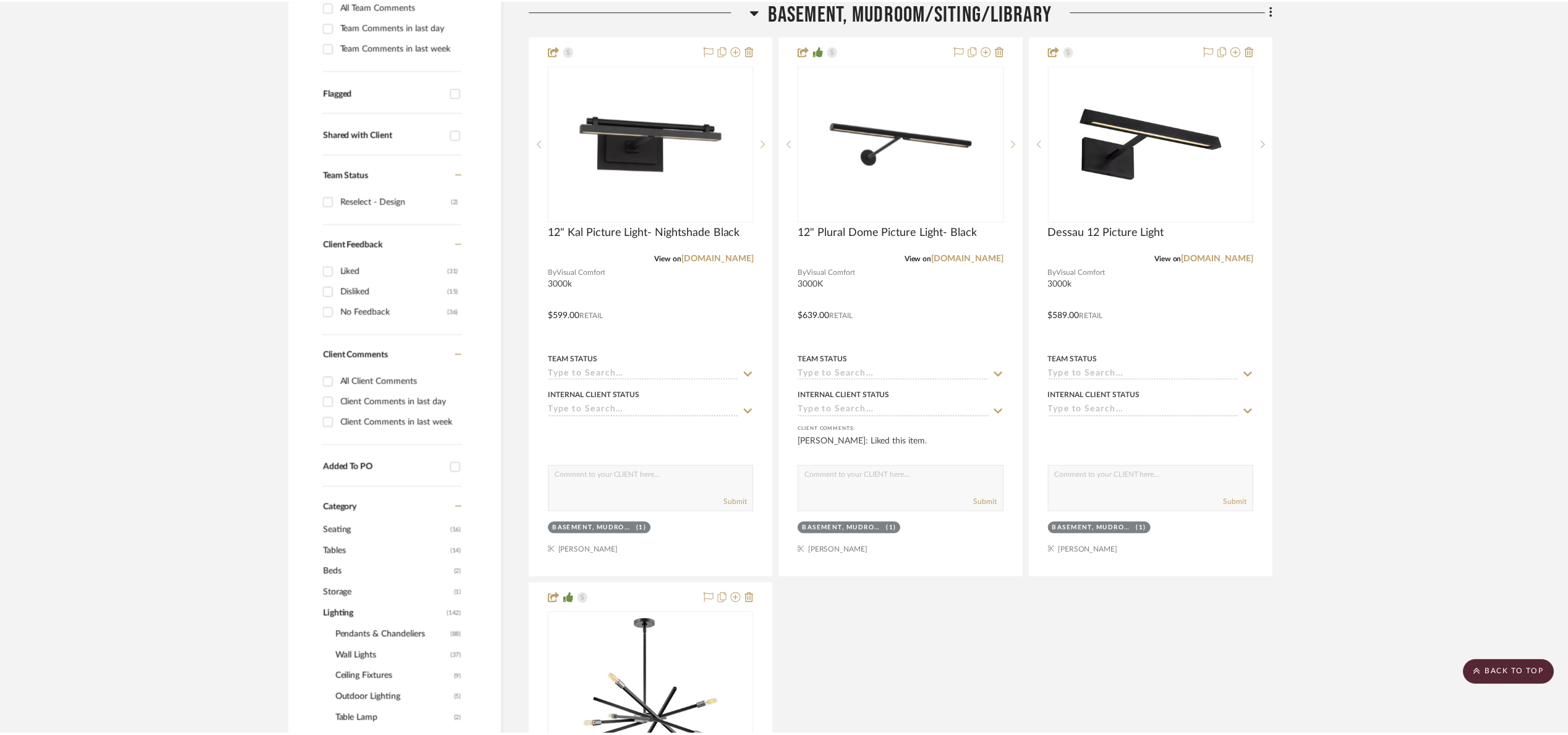
scroll to position [370, 0]
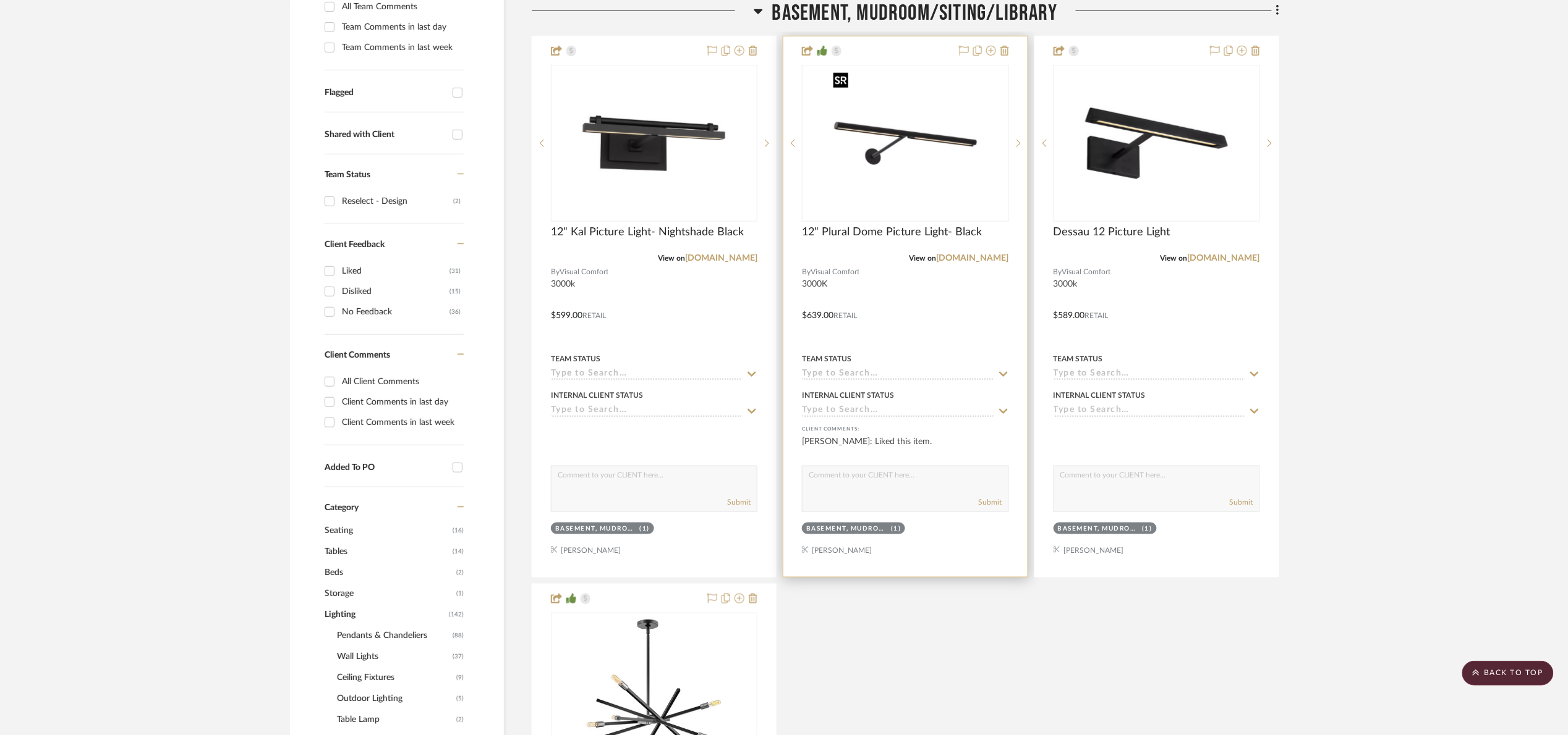
click at [935, 176] on img "0" at bounding box center [905, 143] width 155 height 155
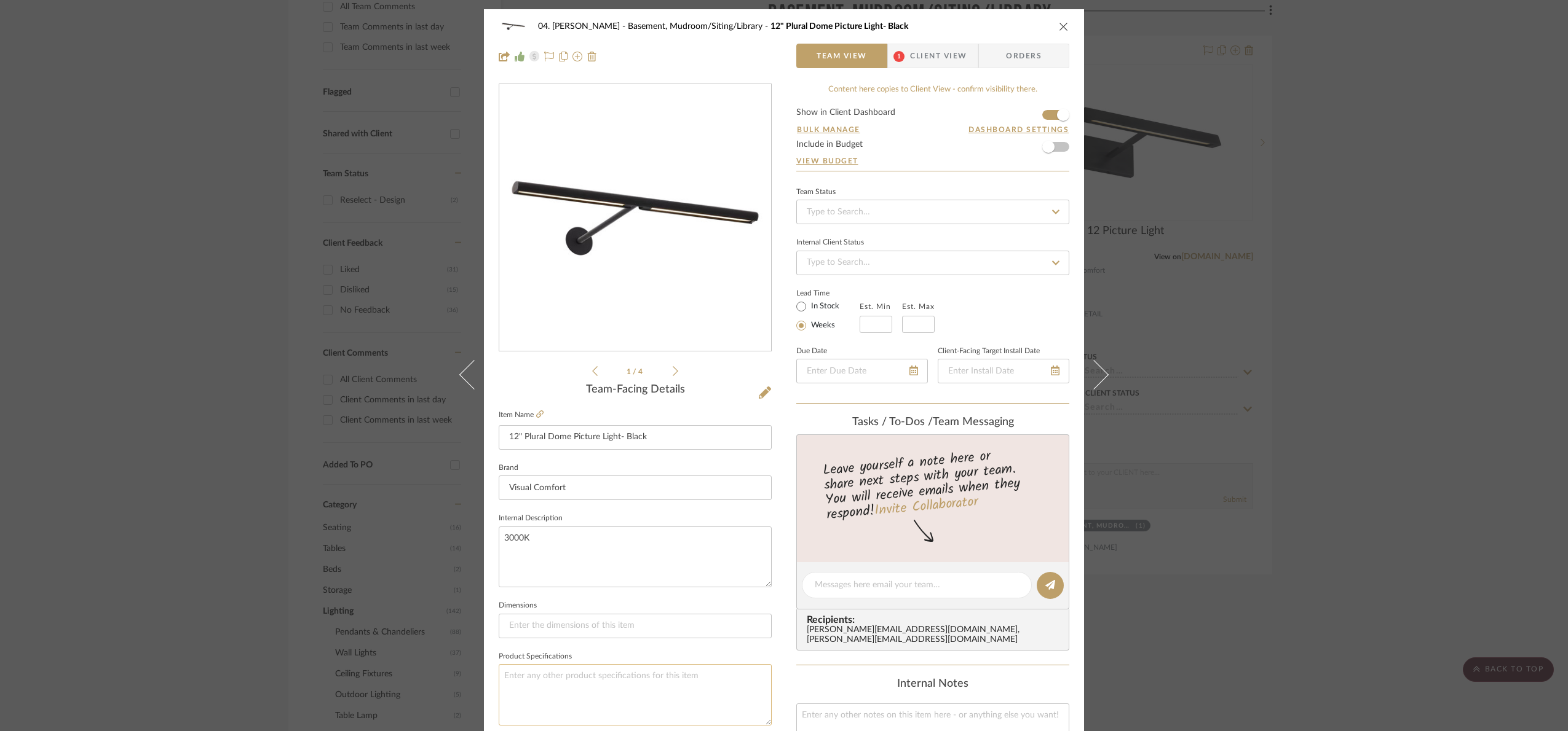
scroll to position [414, 0]
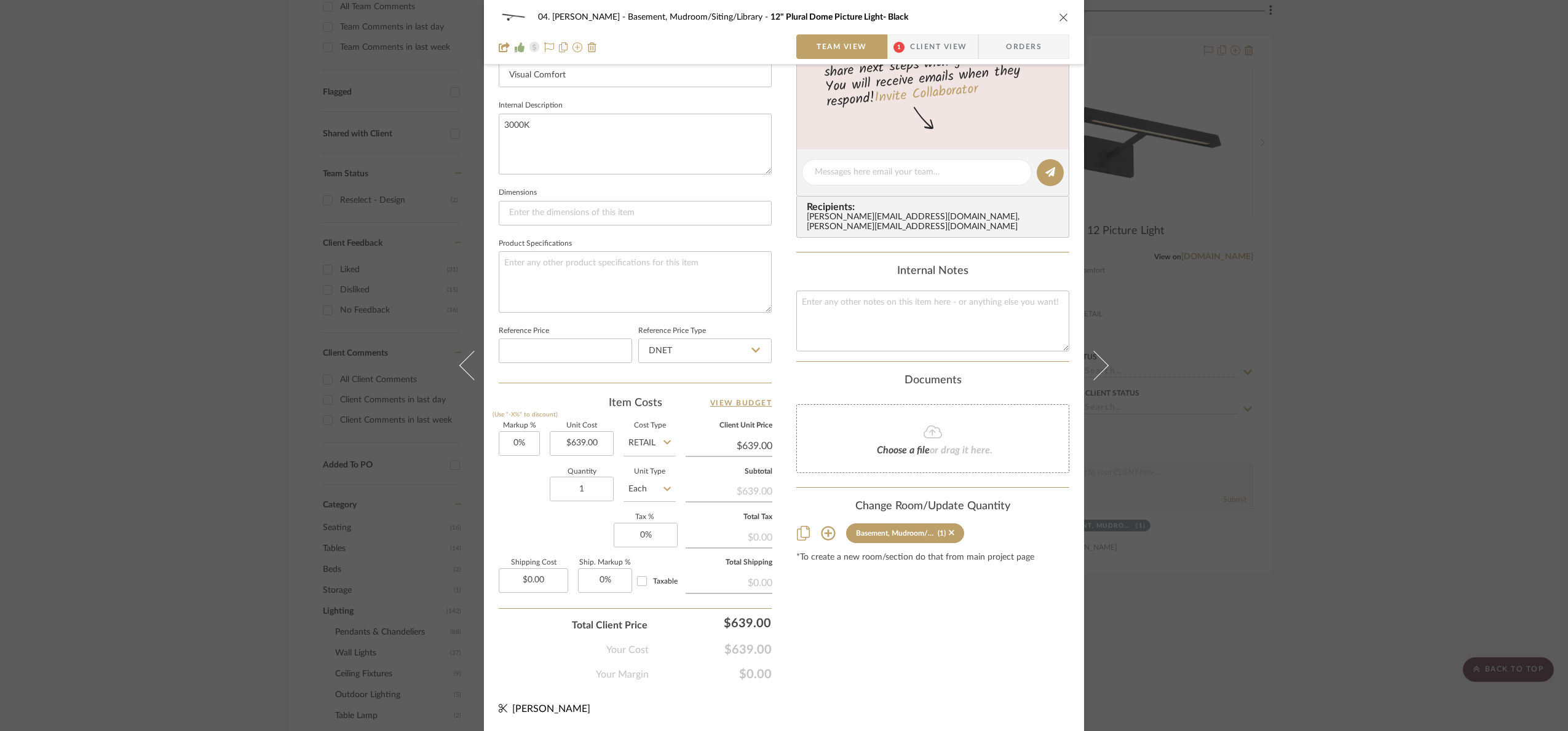
click at [1425, 367] on div "04. [PERSON_NAME] Basement, Mudroom/Siting/Library 12" Plural Dome Picture Ligh…" at bounding box center [784, 365] width 1568 height 731
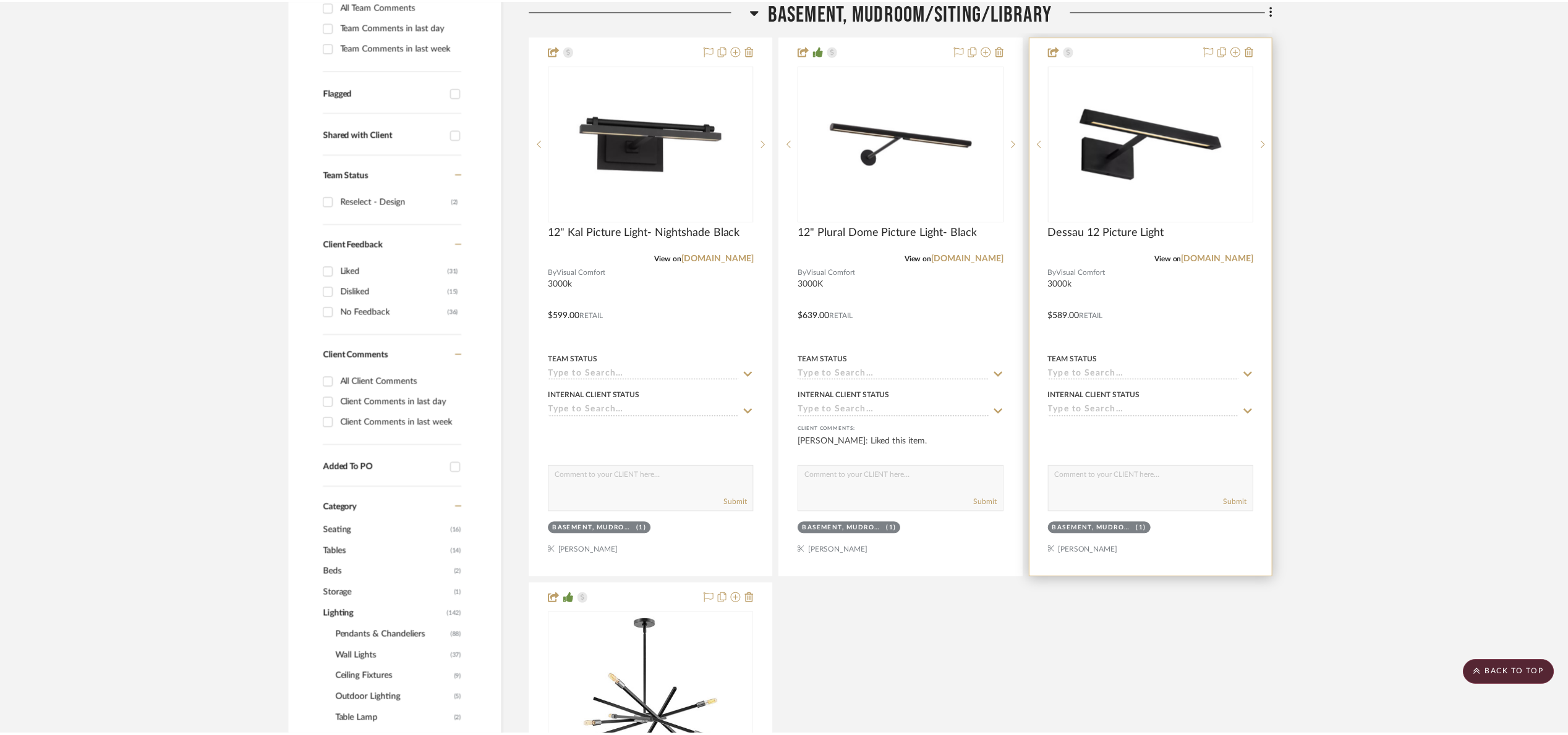
scroll to position [370, 0]
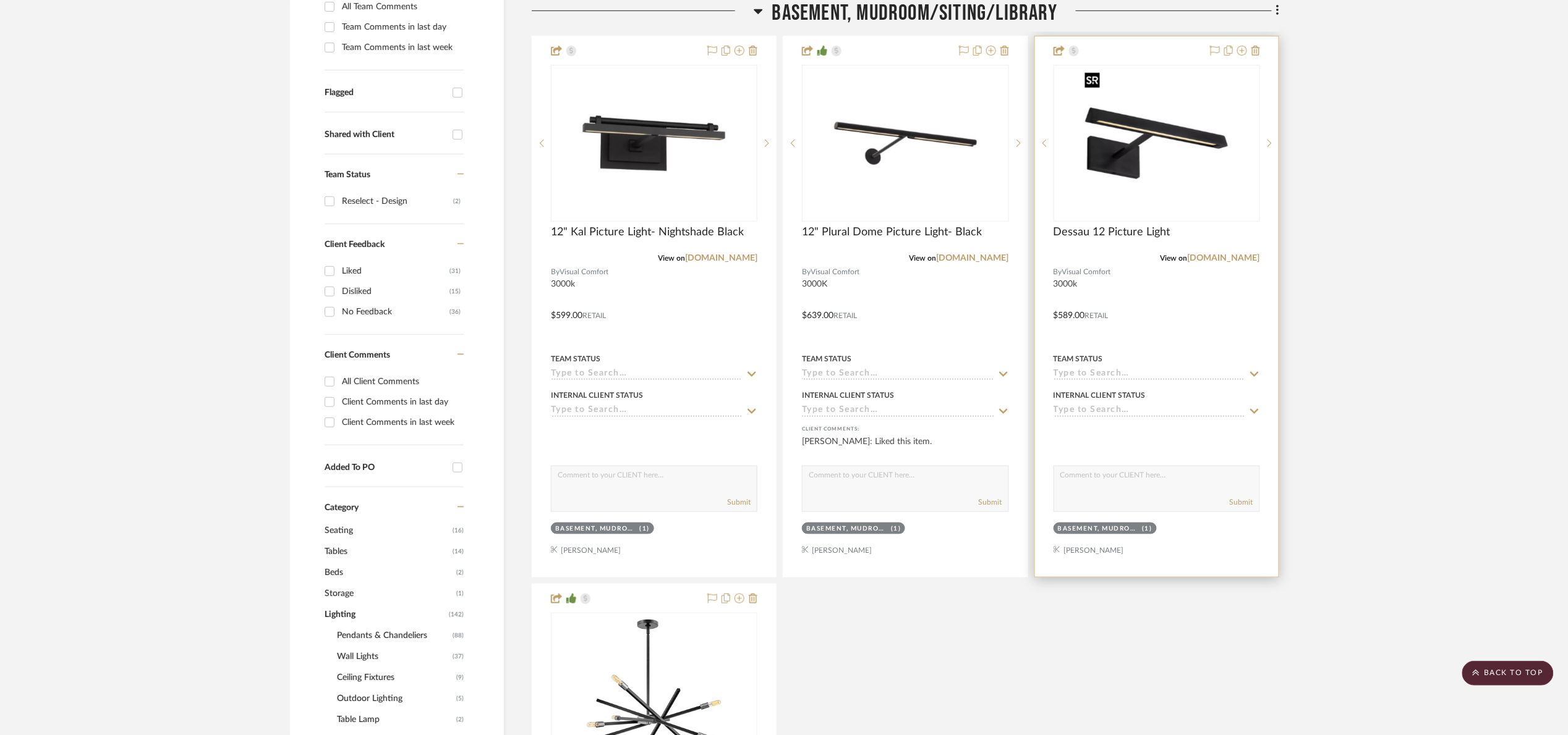
click at [1201, 163] on img "0" at bounding box center [1156, 143] width 155 height 155
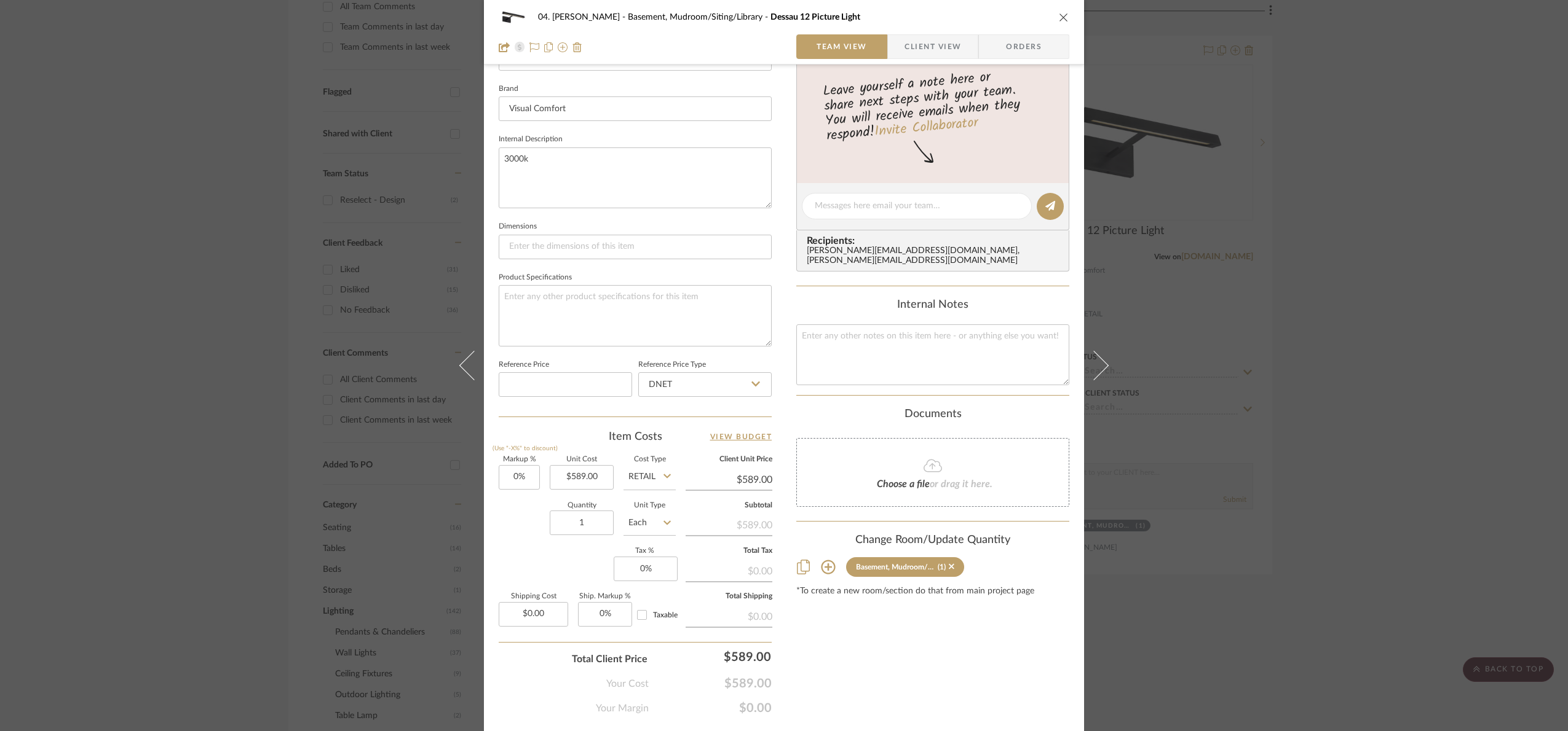
scroll to position [414, 0]
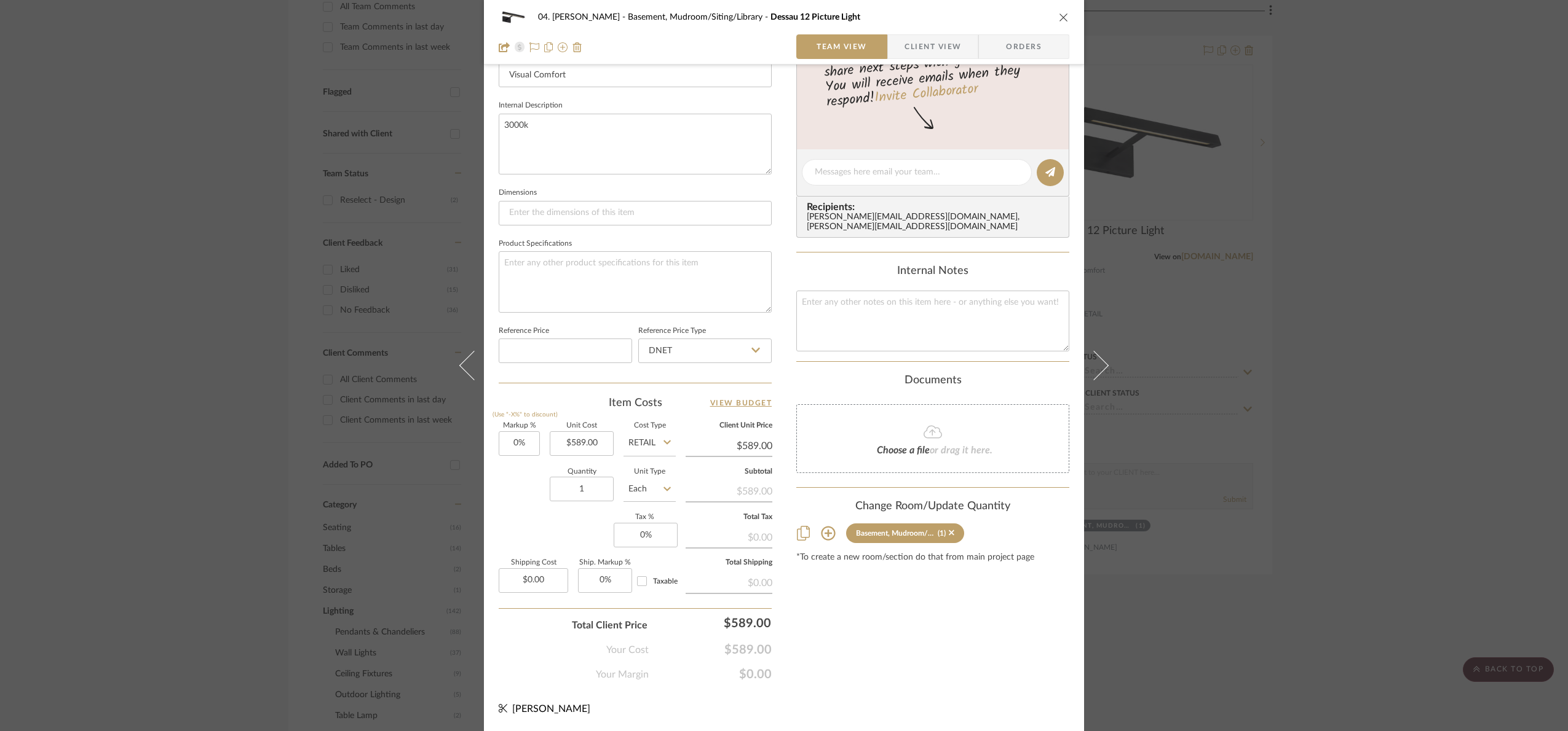
click at [654, 437] on input "Retail" at bounding box center [650, 444] width 53 height 25
click at [661, 464] on div "DNET" at bounding box center [696, 475] width 152 height 31
type input "DNET"
type input "$479.20"
click at [851, 667] on div "Content here copies to Client View - confirm visibility there. Show in Client D…" at bounding box center [933, 176] width 273 height 1011
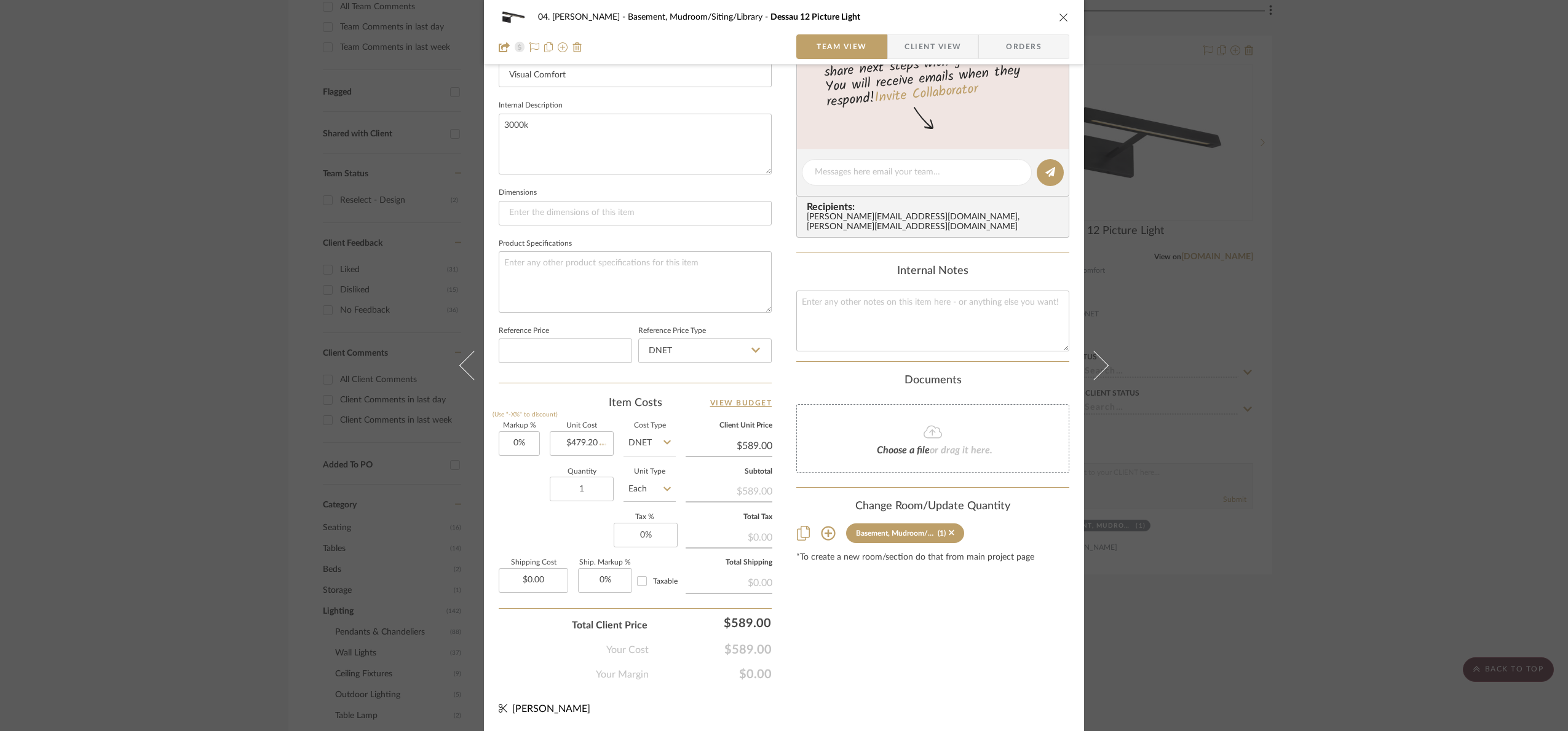
type input "$479.20"
type input "599"
click at [981, 697] on div "04. [PERSON_NAME] Basement, Mudroom/Siting/Library Dessau 12 Picture Light Team…" at bounding box center [784, 365] width 1568 height 731
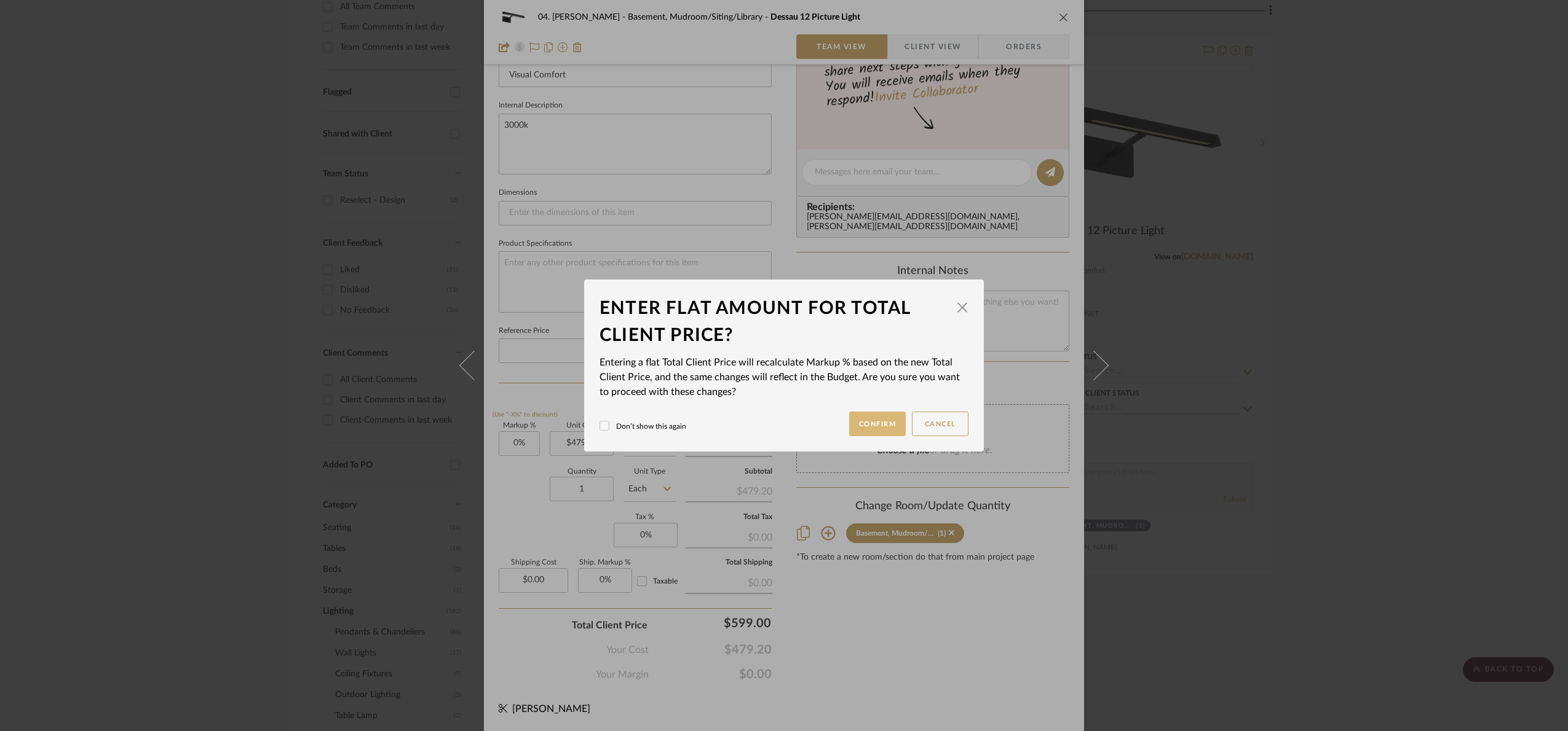
click at [868, 421] on button "Confirm" at bounding box center [877, 424] width 57 height 25
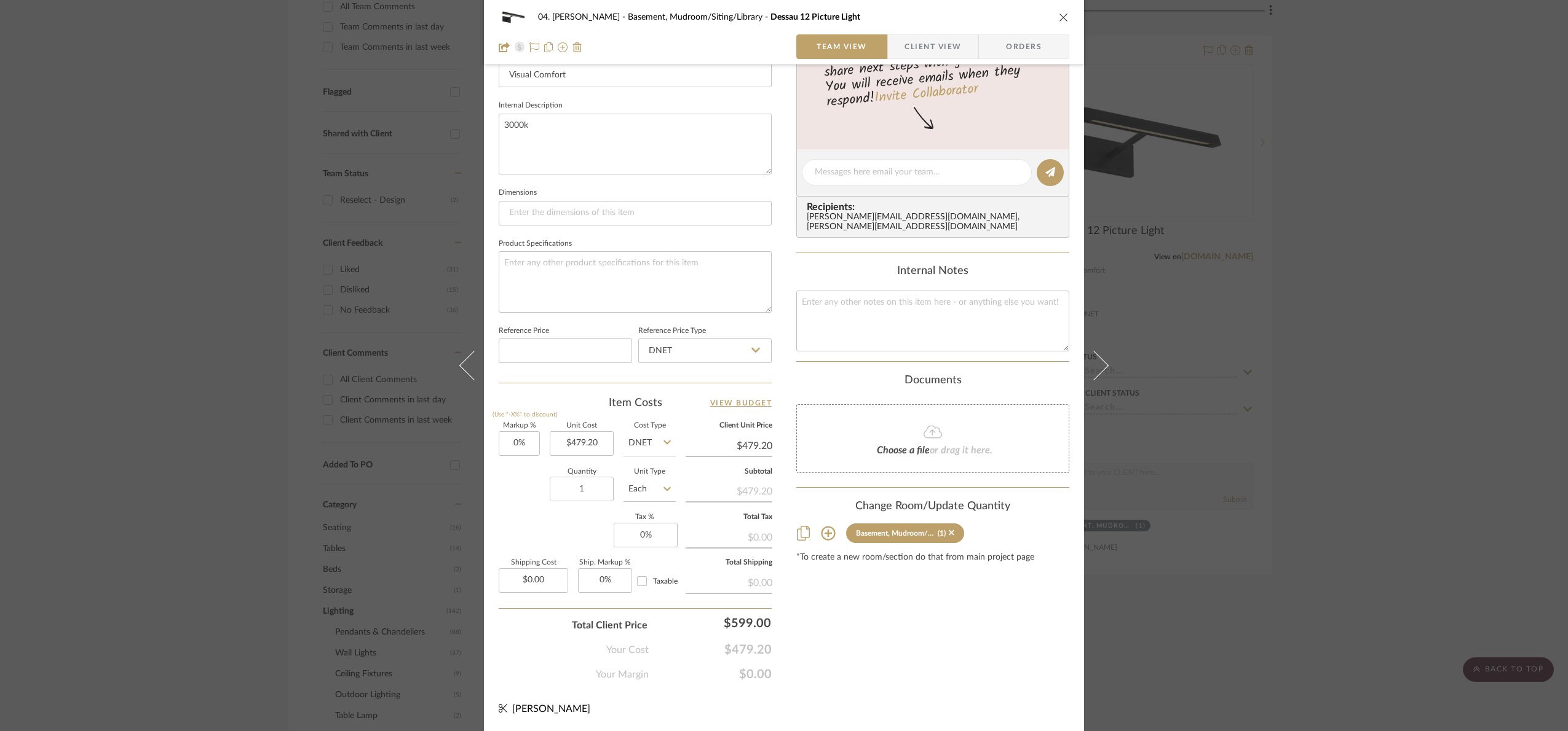
type input "25%"
type input "$599.00"
click at [1373, 413] on div "04. [PERSON_NAME] Basement, Mudroom/Siting/Library Dessau 12 Picture Light Team…" at bounding box center [784, 365] width 1568 height 731
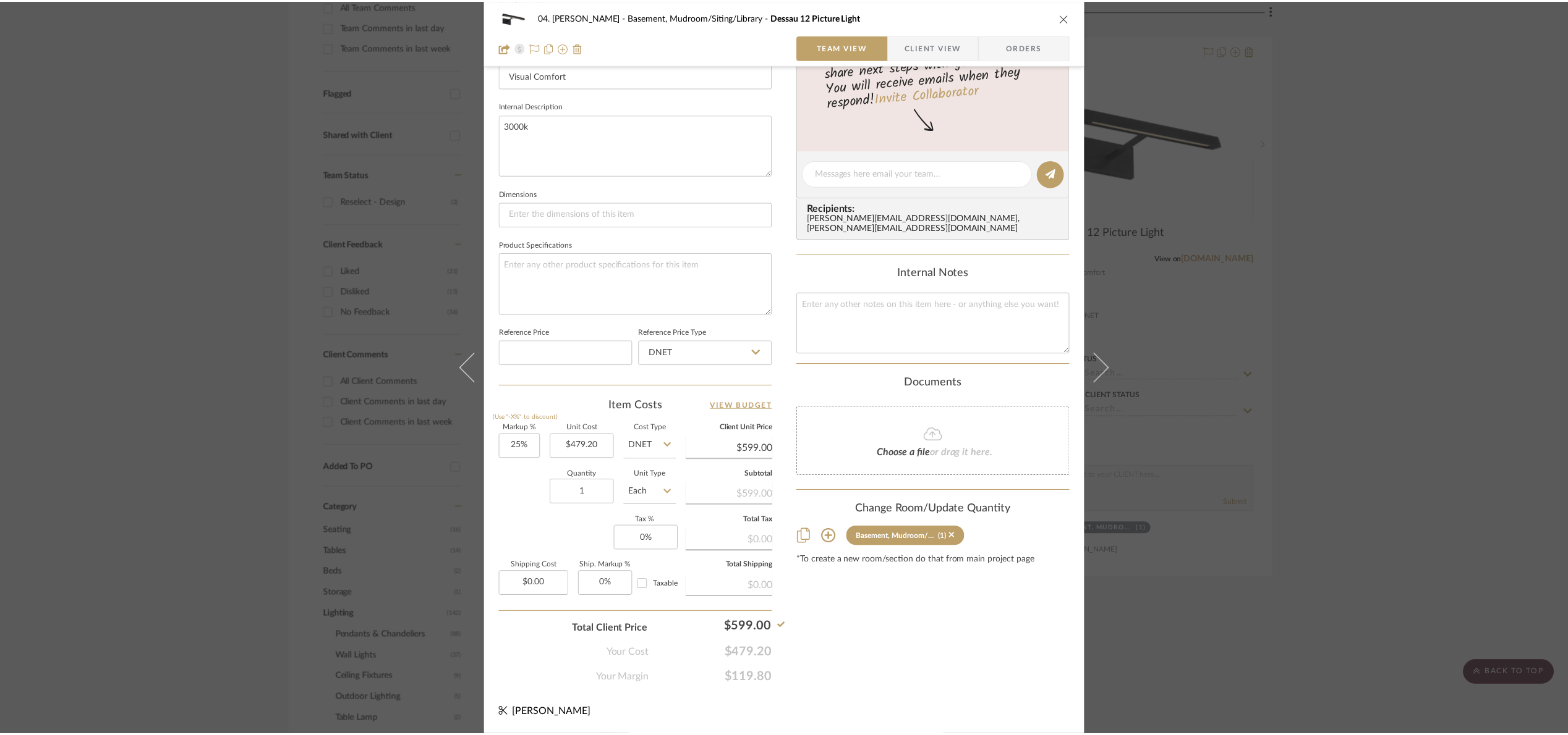
scroll to position [370, 0]
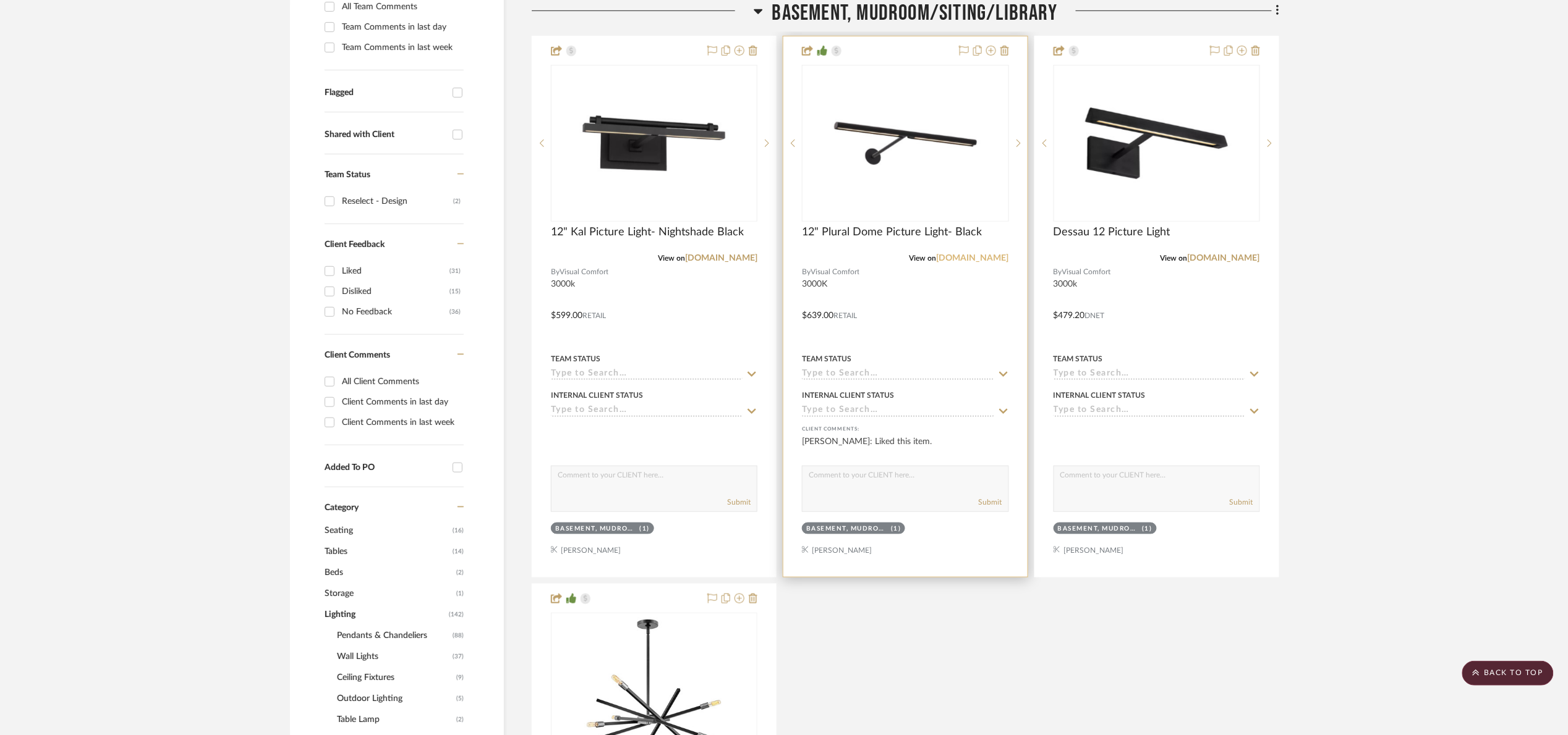
click at [991, 256] on link "[DOMAIN_NAME]" at bounding box center [972, 258] width 72 height 8
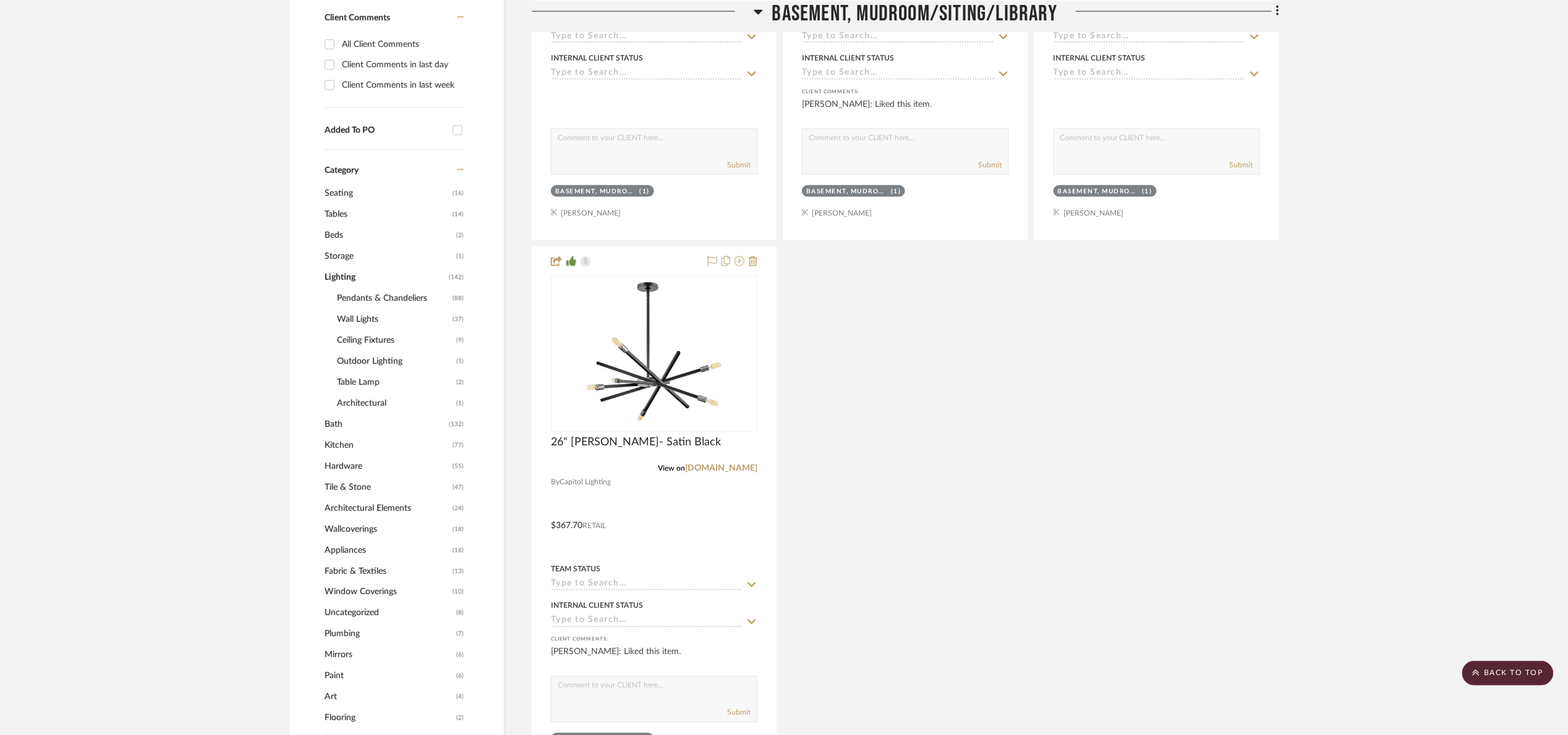
scroll to position [742, 0]
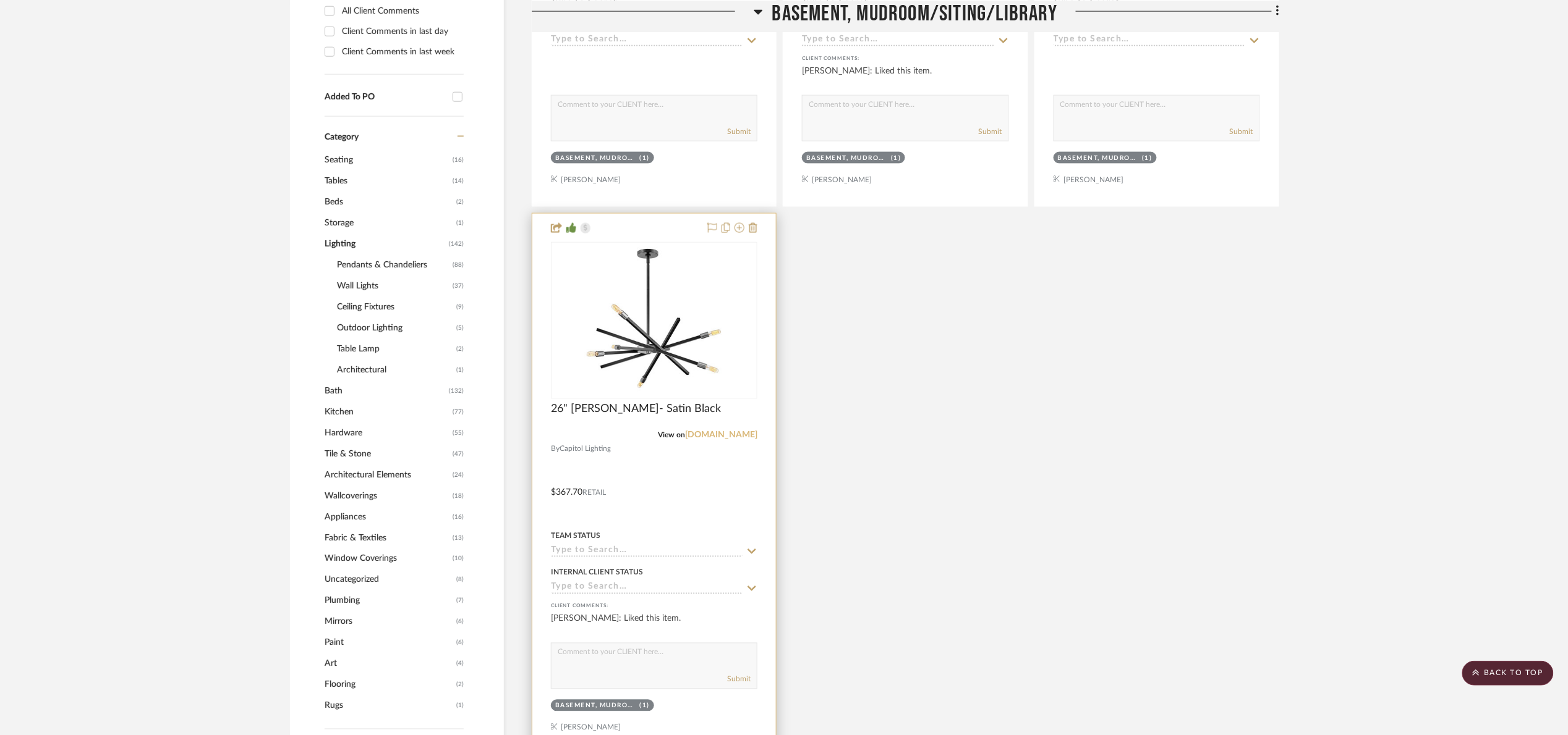
click at [705, 438] on link "[DOMAIN_NAME]" at bounding box center [721, 435] width 72 height 8
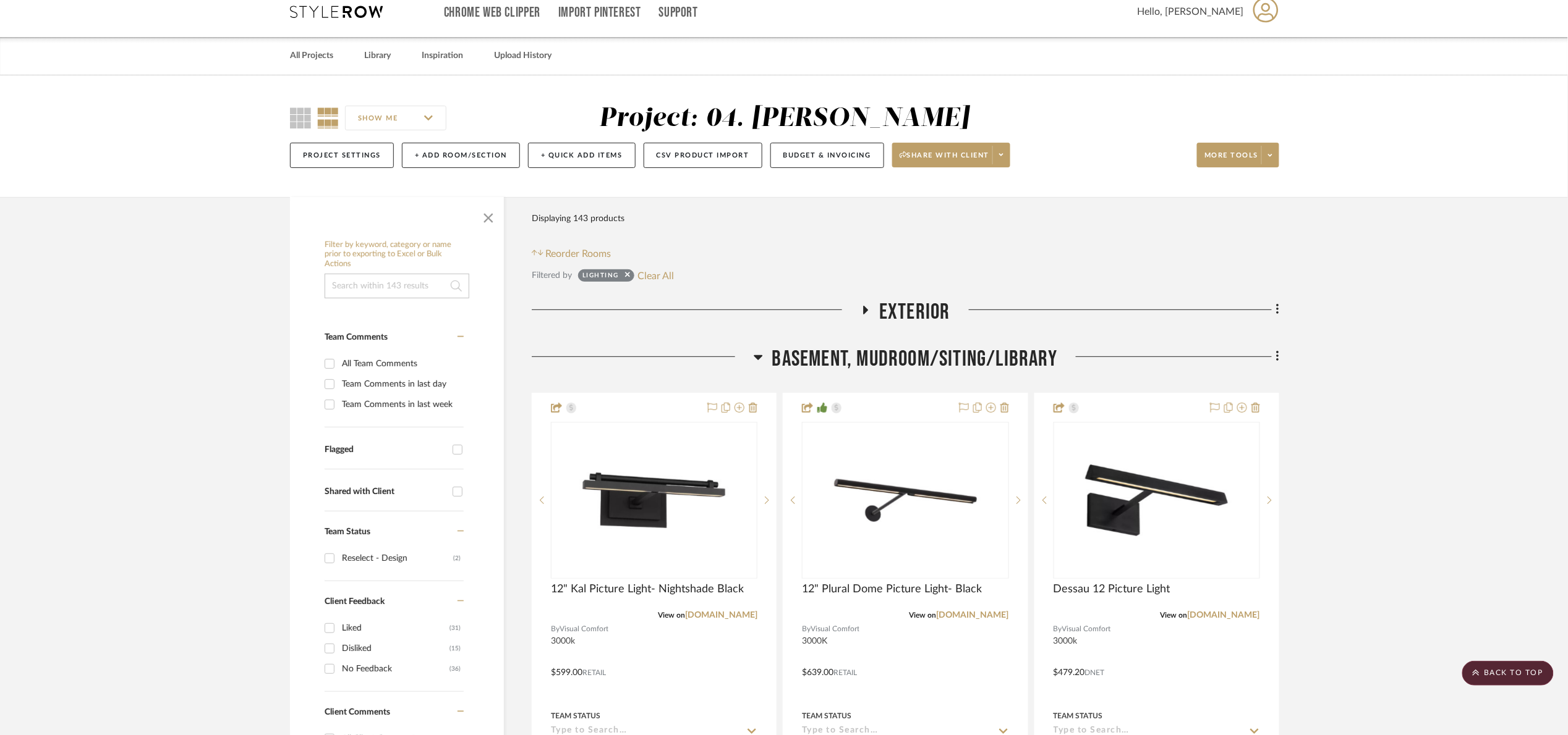
scroll to position [0, 0]
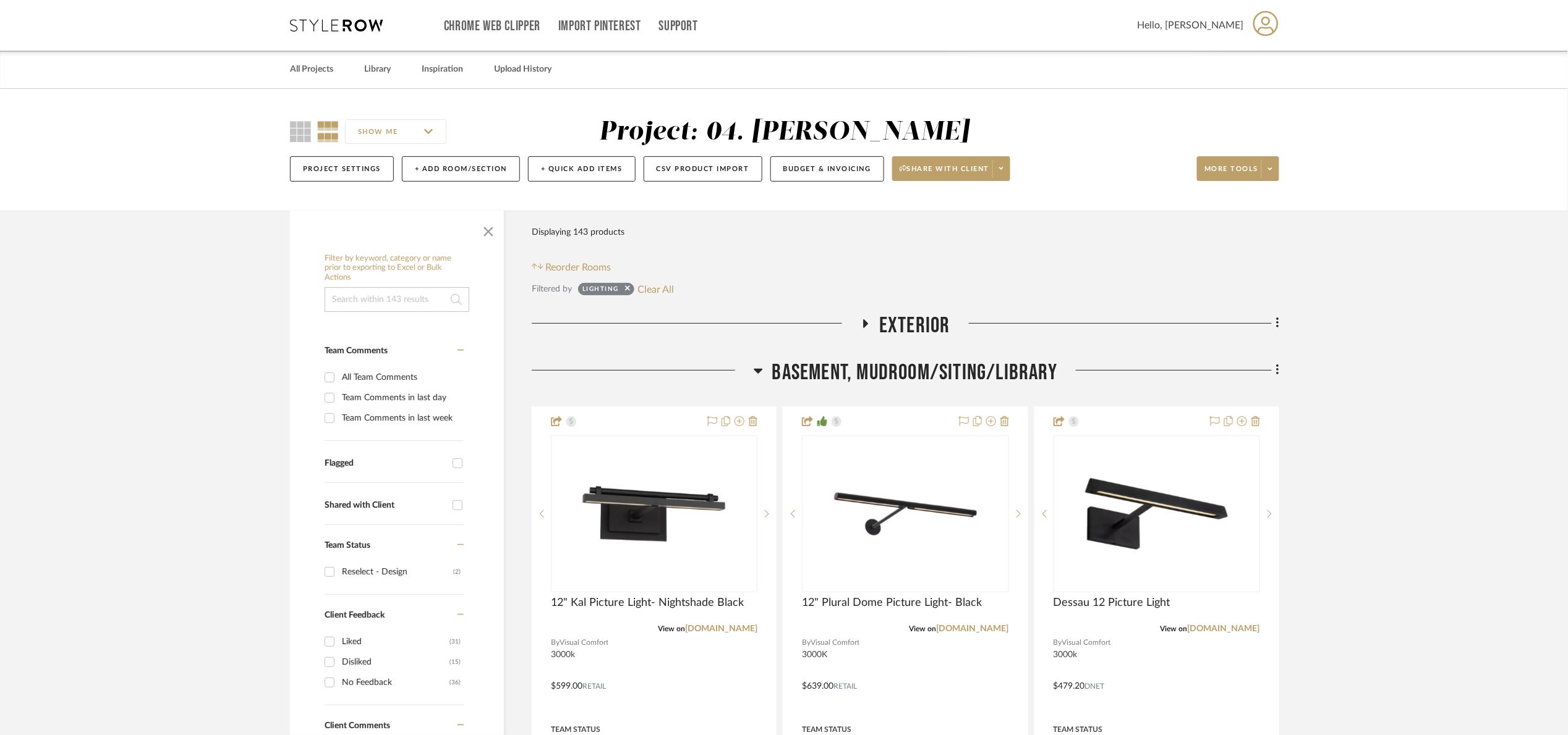
click at [897, 376] on span "Basement, Mudroom/Siting/Library" at bounding box center [914, 372] width 285 height 27
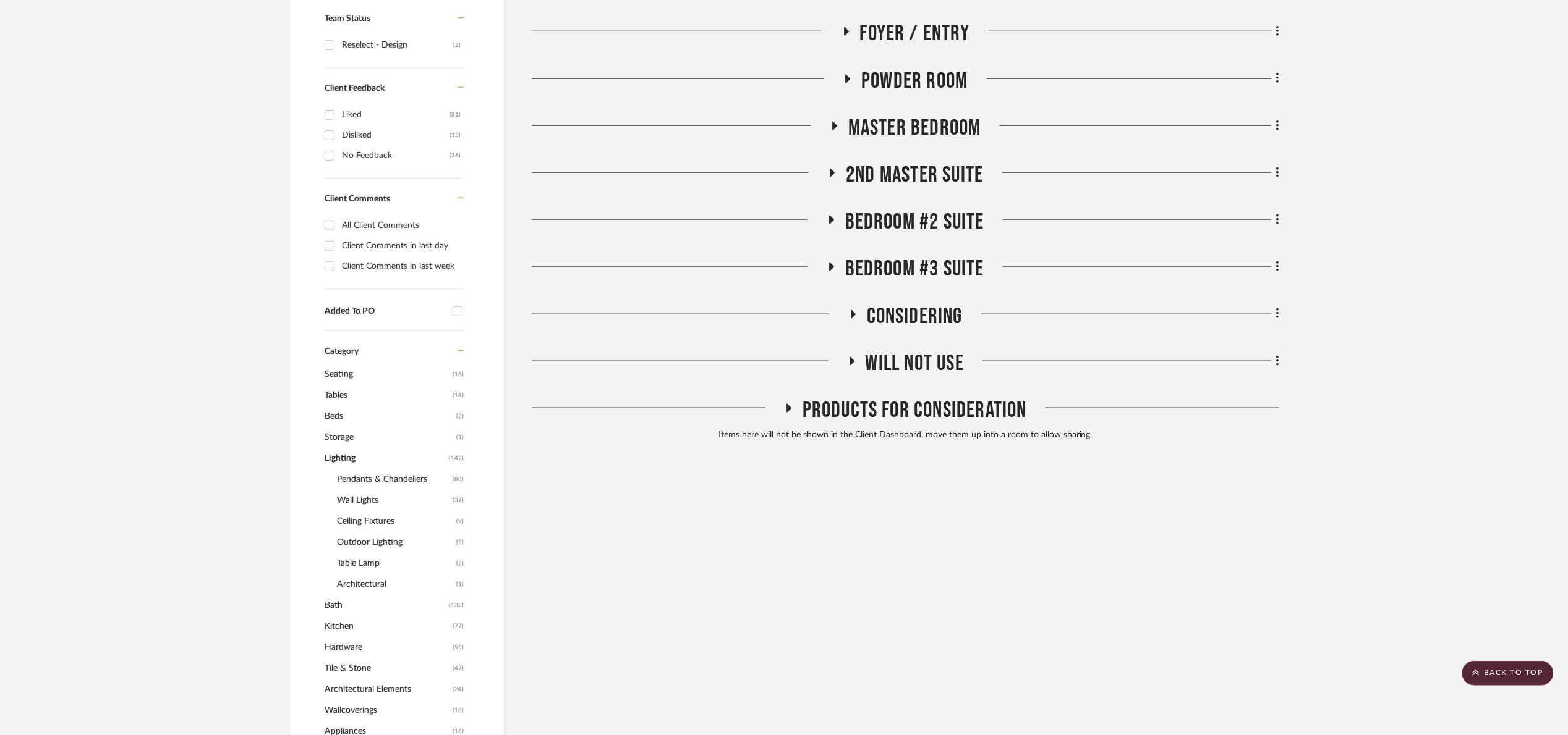
scroll to position [464, 0]
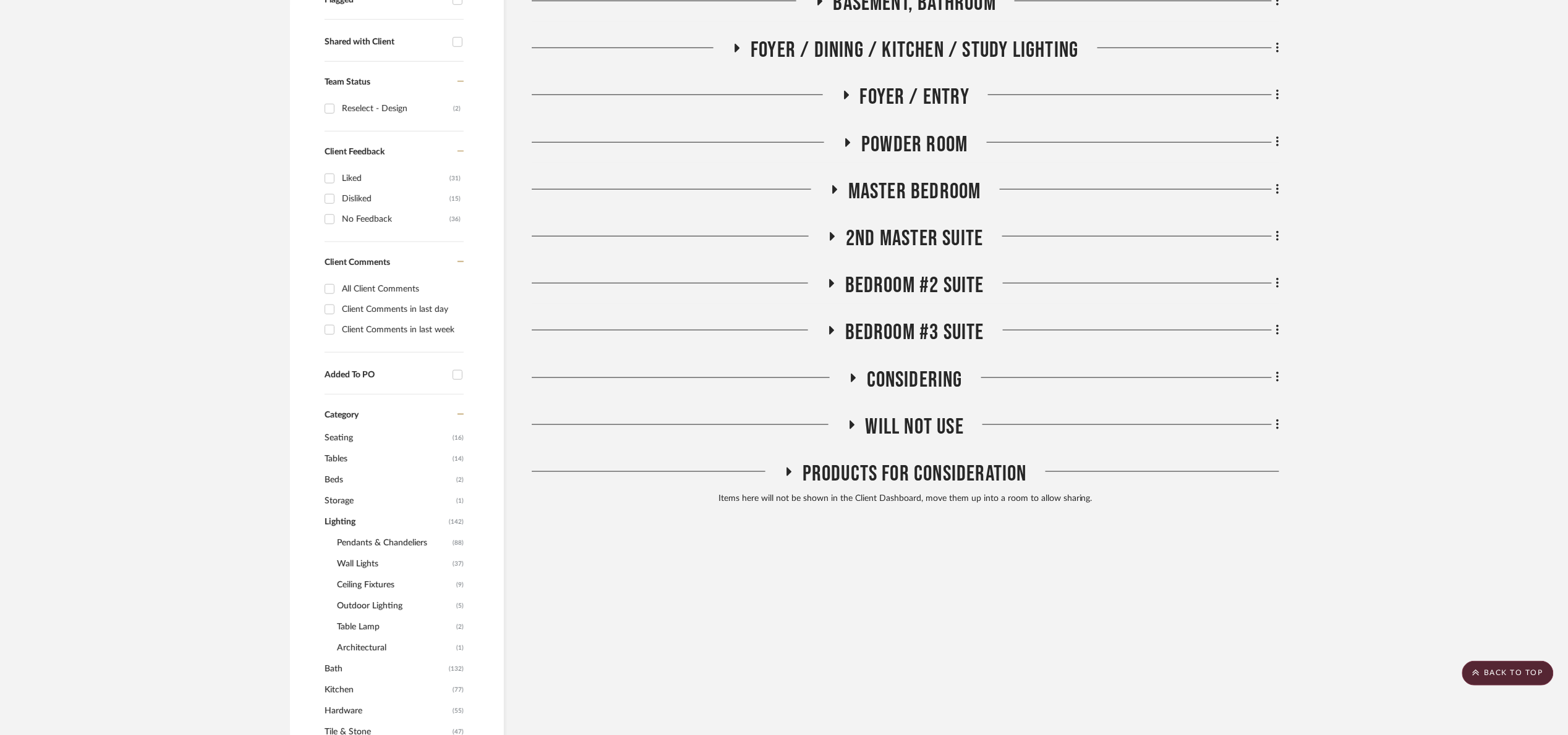
click at [945, 331] on span "Bedroom #3 Suite" at bounding box center [914, 333] width 139 height 27
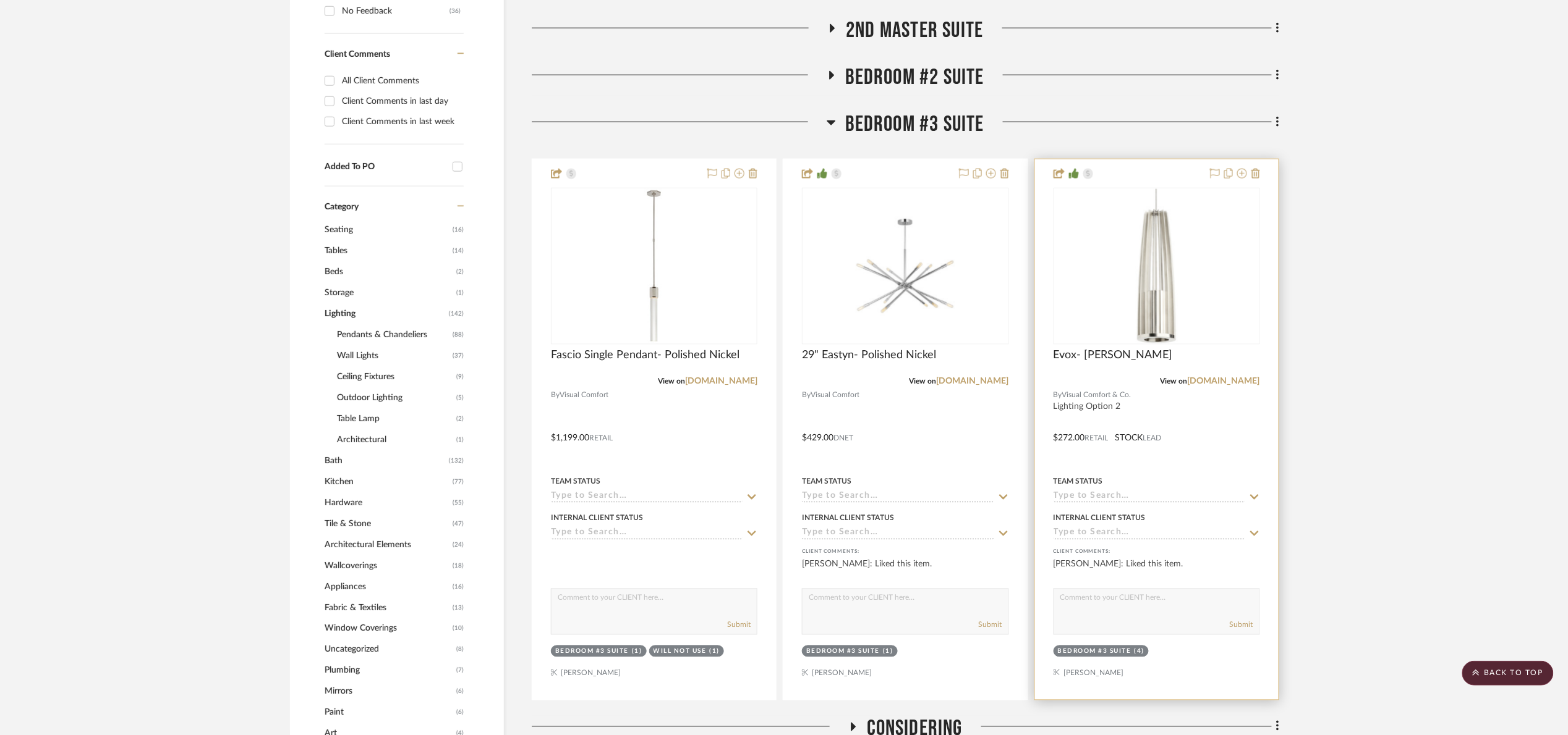
scroll to position [742, 0]
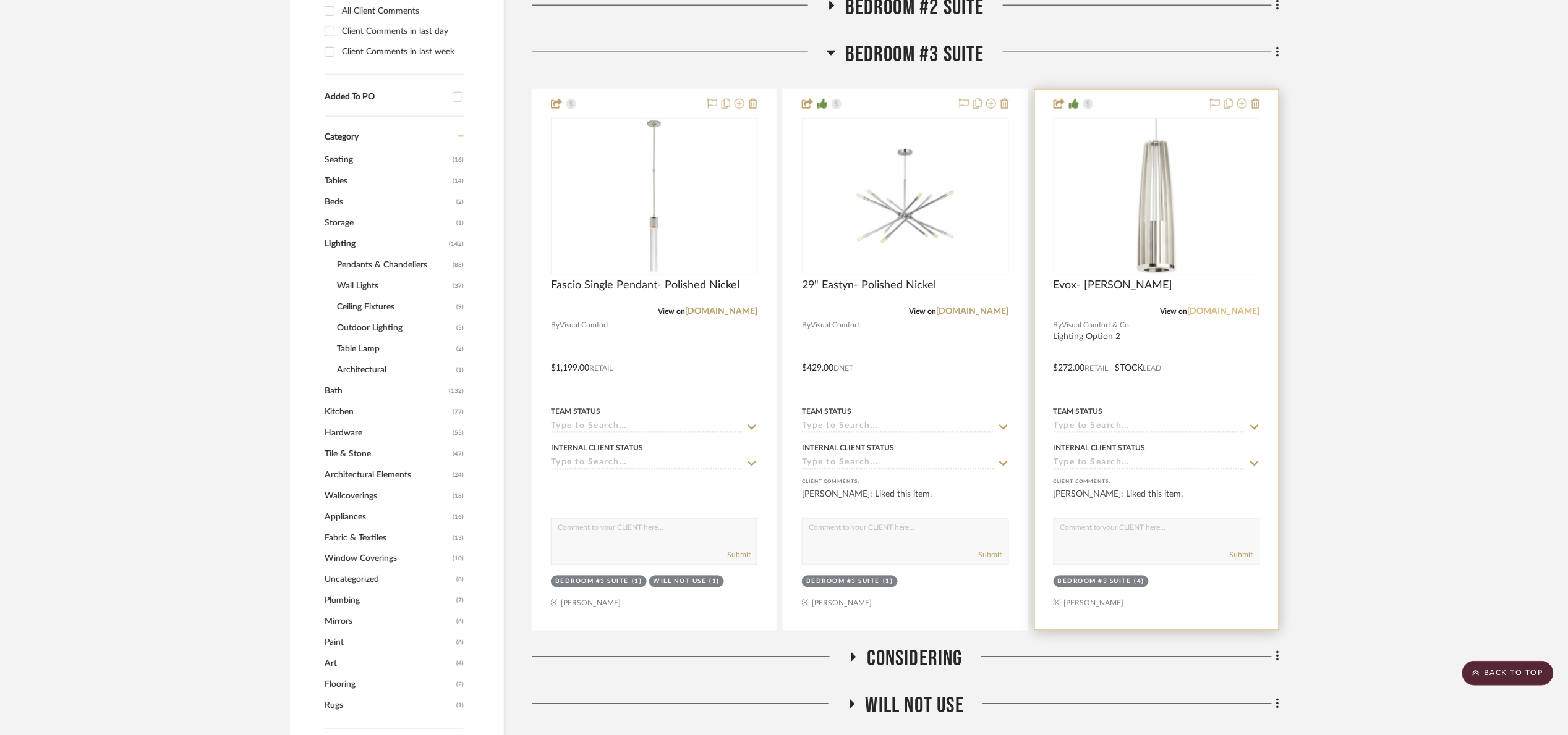
click at [1225, 309] on link "[DOMAIN_NAME]" at bounding box center [1223, 311] width 72 height 8
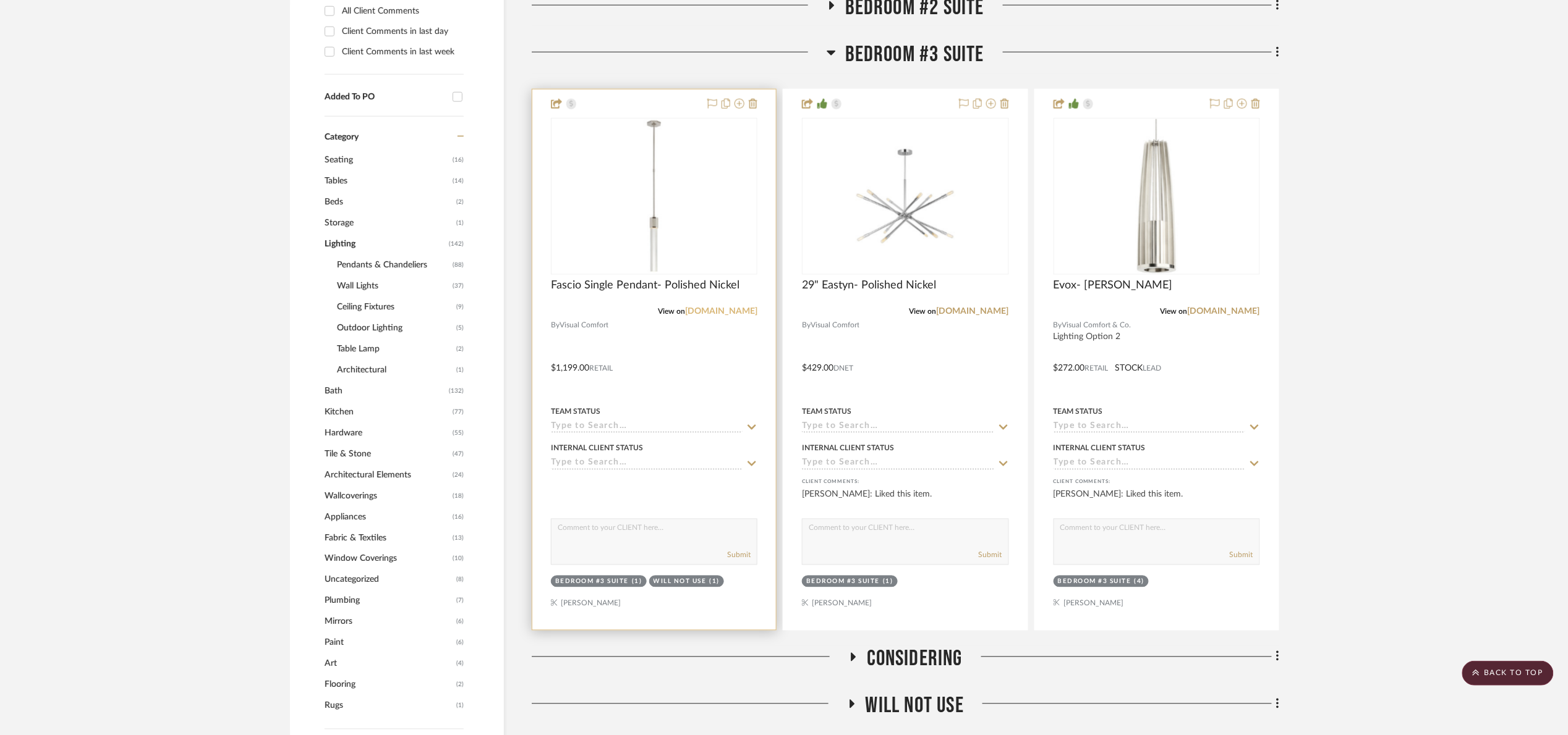
click at [708, 311] on link "[DOMAIN_NAME]" at bounding box center [721, 311] width 72 height 8
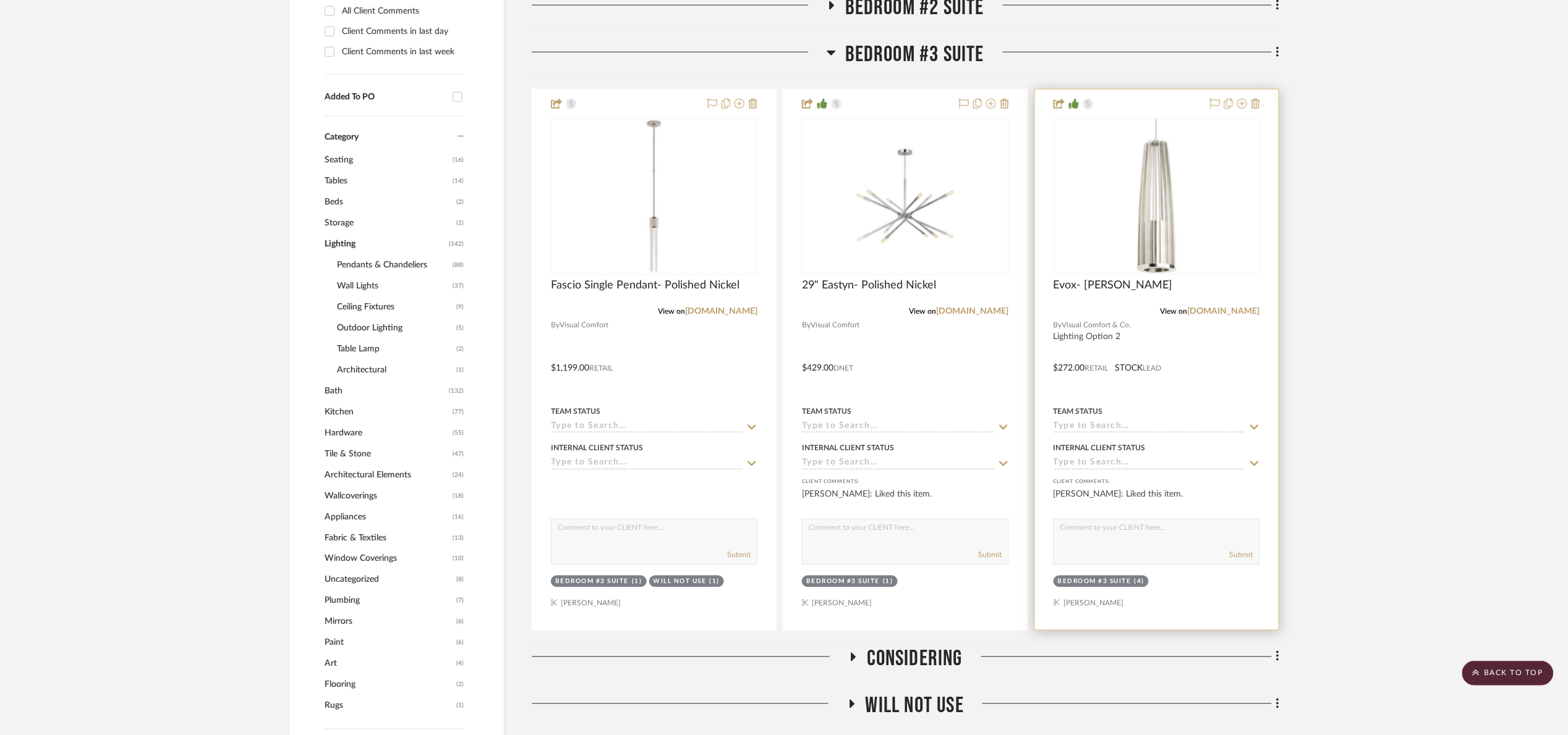
click at [1145, 426] on input at bounding box center [1149, 428] width 192 height 12
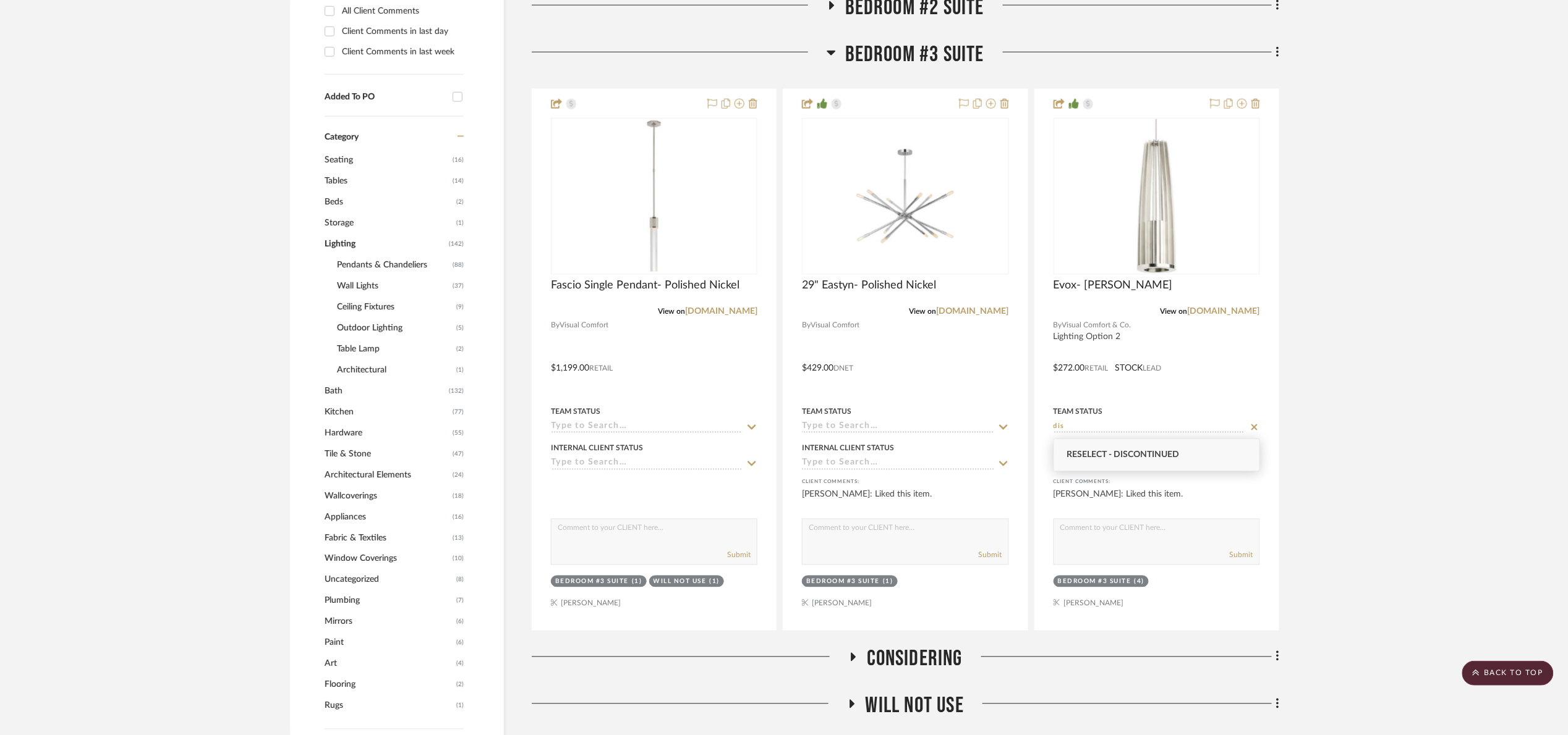
type input "dis"
click at [1171, 458] on span "Reselect - Discontinued" at bounding box center [1122, 455] width 112 height 8
type input "[DATE]"
type input "Reselect - Discontinued"
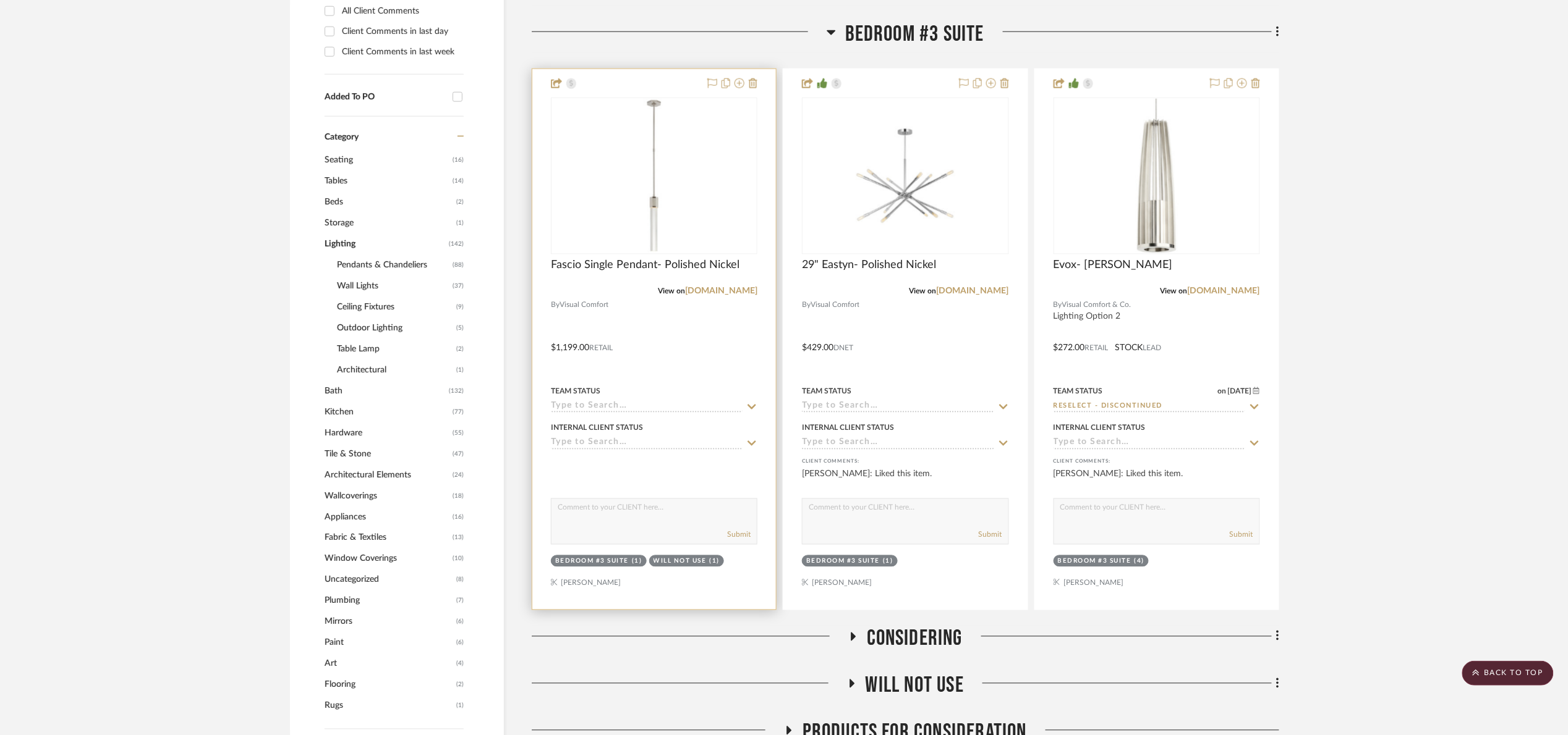
click at [675, 406] on input at bounding box center [647, 408] width 192 height 12
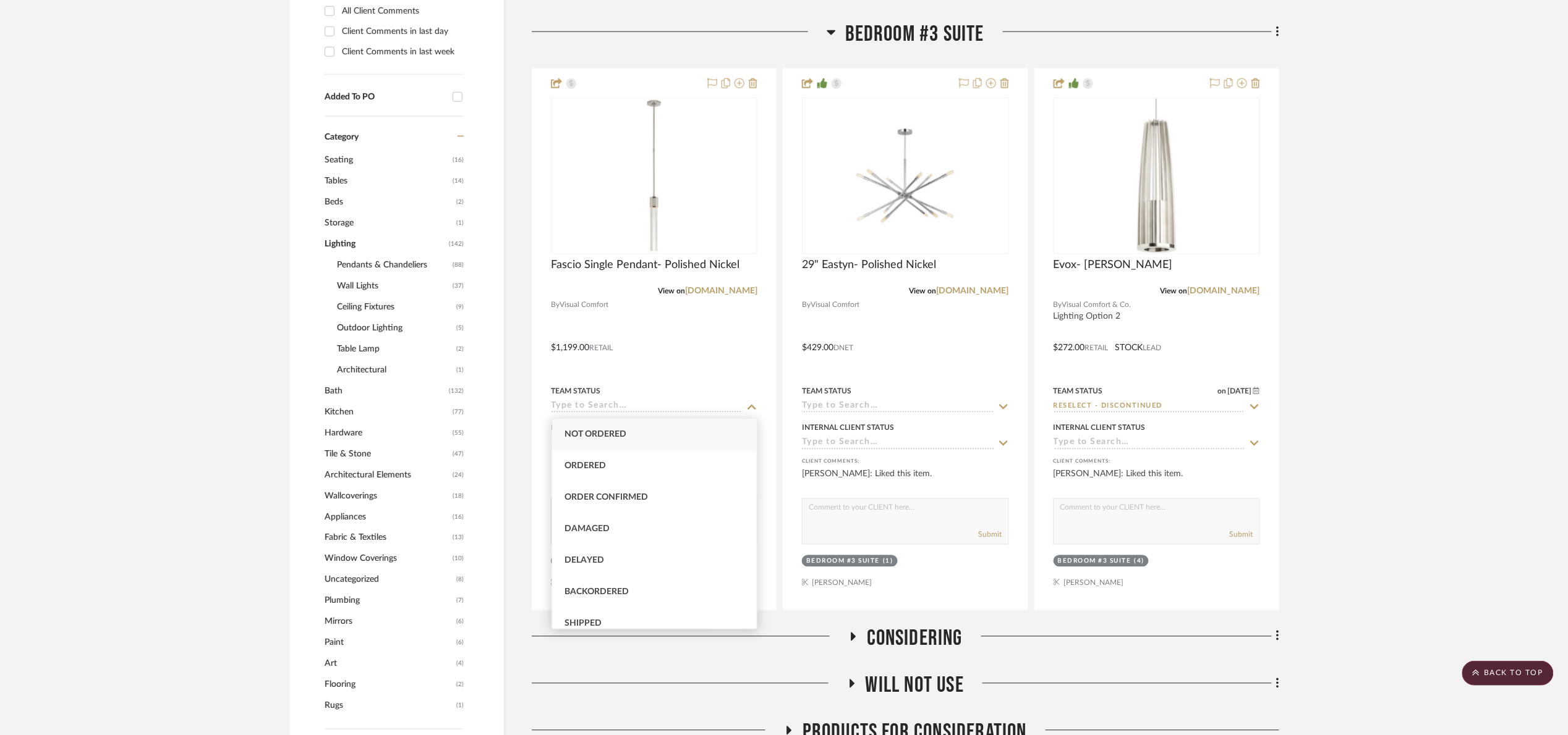
click at [1317, 376] on project-details-page "SHOW ME Project: 04. [PERSON_NAME] Project Settings + Add Room/Section + Quick …" at bounding box center [784, 442] width 1568 height 2231
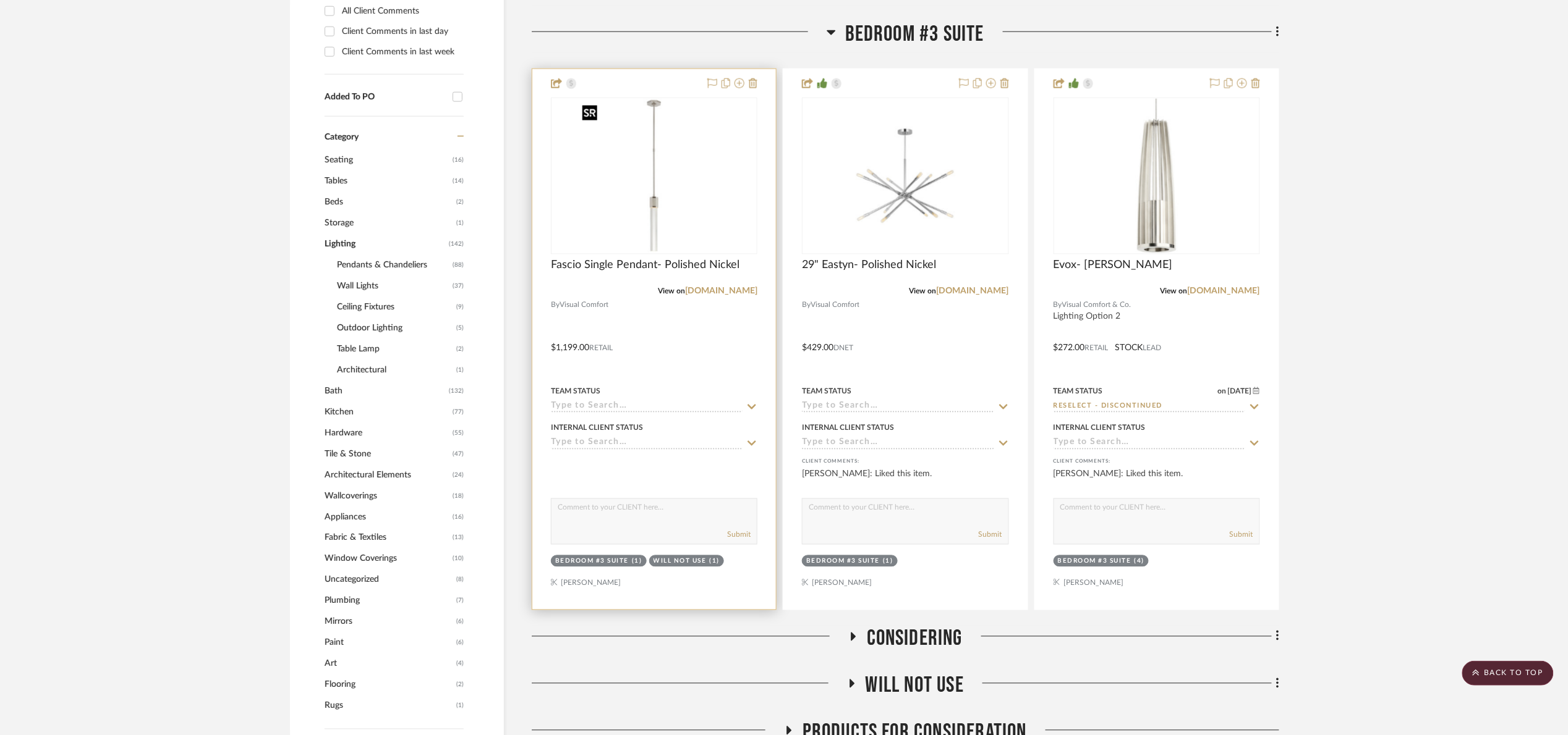
click at [722, 173] on img "0" at bounding box center [654, 176] width 155 height 155
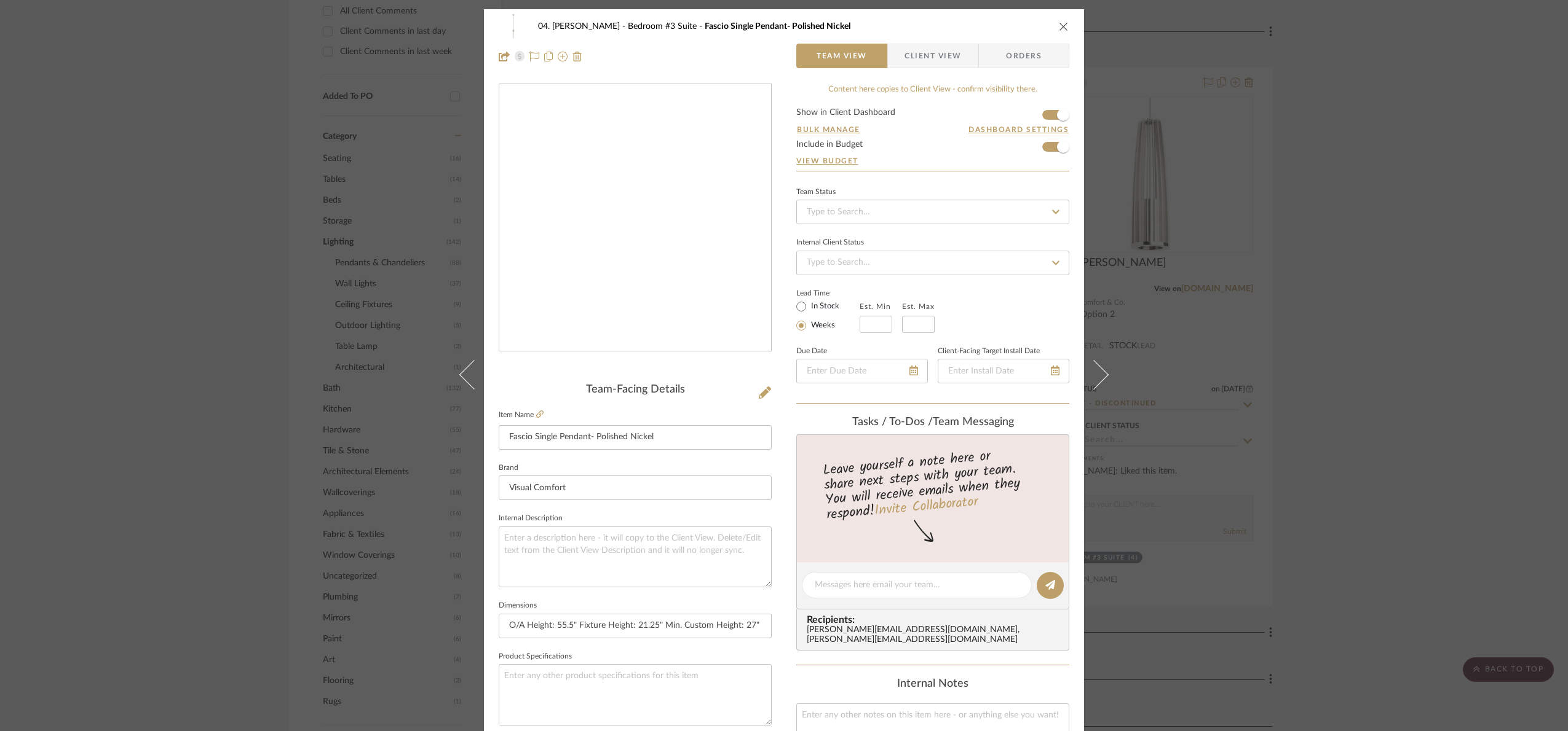
scroll to position [414, 0]
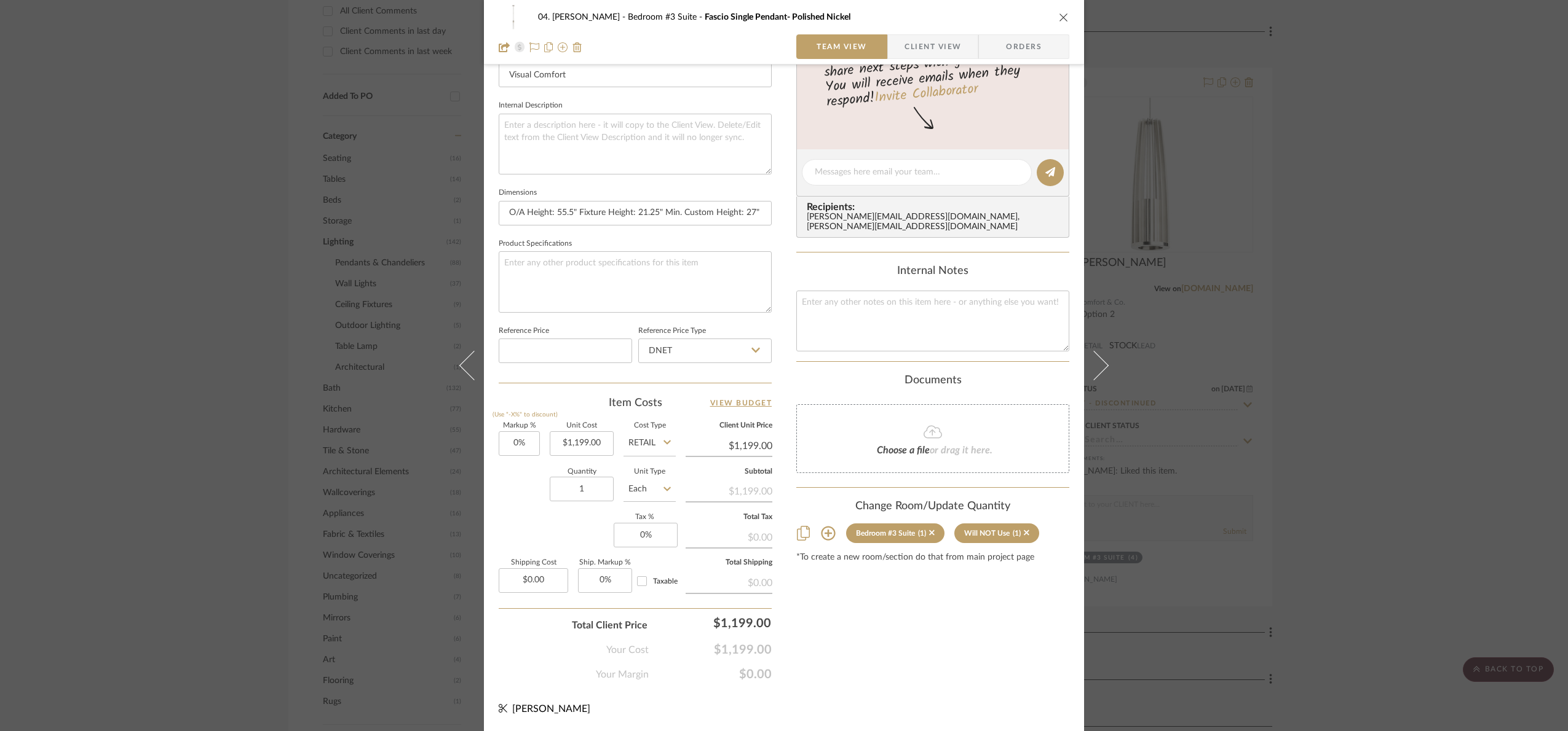
click at [637, 451] on input "Retail" at bounding box center [650, 444] width 53 height 25
click at [636, 476] on span "DNET" at bounding box center [644, 475] width 23 height 8
type input "DNET"
click at [605, 442] on input "1199.00" at bounding box center [582, 444] width 64 height 25
type input "$1,154.30"
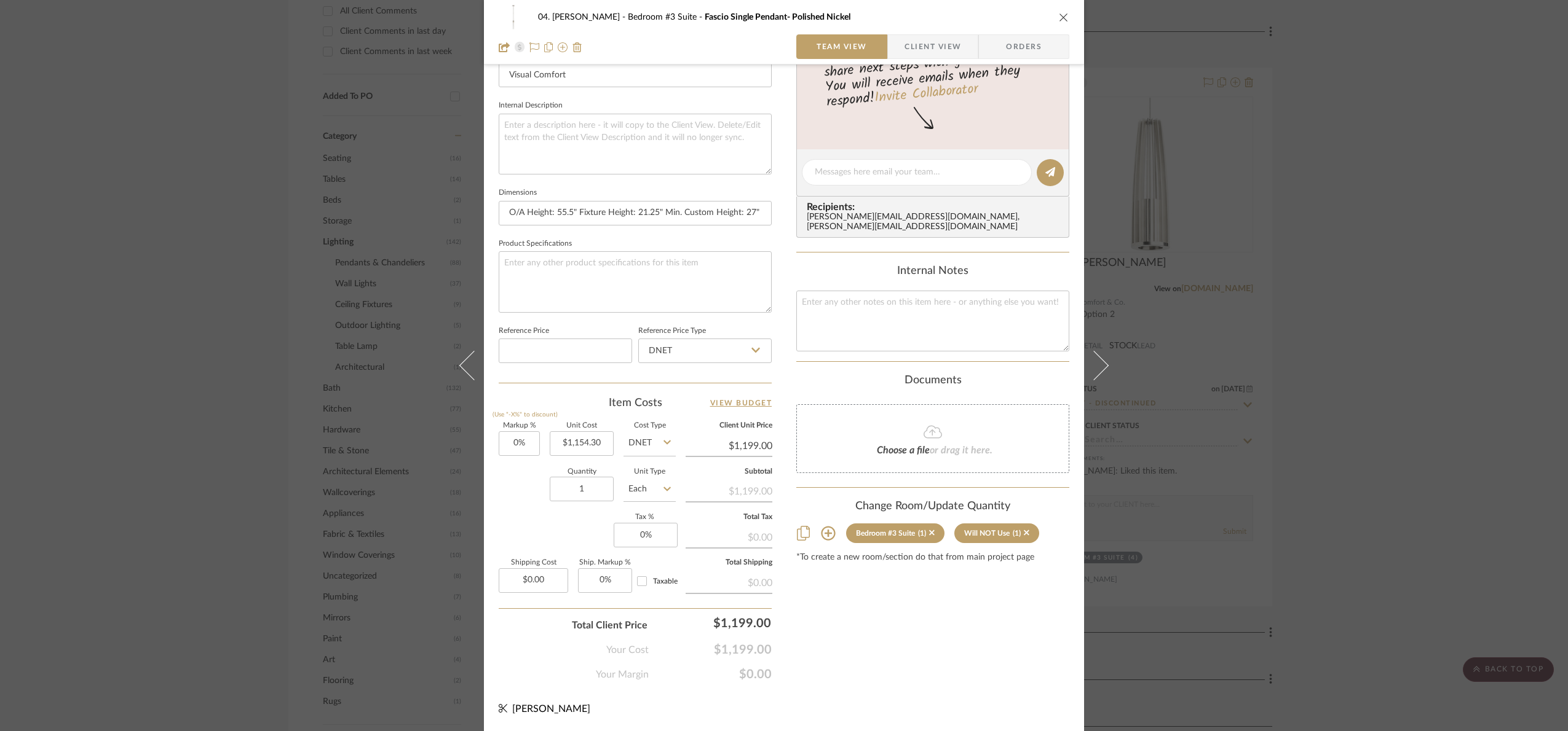
click at [857, 667] on div "Content here copies to Client View - confirm visibility there. Show in Client D…" at bounding box center [933, 176] width 273 height 1011
type input "$1,154.30"
drag, startPoint x: 716, startPoint y: 623, endPoint x: 859, endPoint y: 648, distance: 145.2
click at [859, 648] on div "04. [PERSON_NAME] Bedroom #3 Suite Fascio Single Pendant- Polished Nickel Team …" at bounding box center [784, 164] width 600 height 1135
type input "1649"
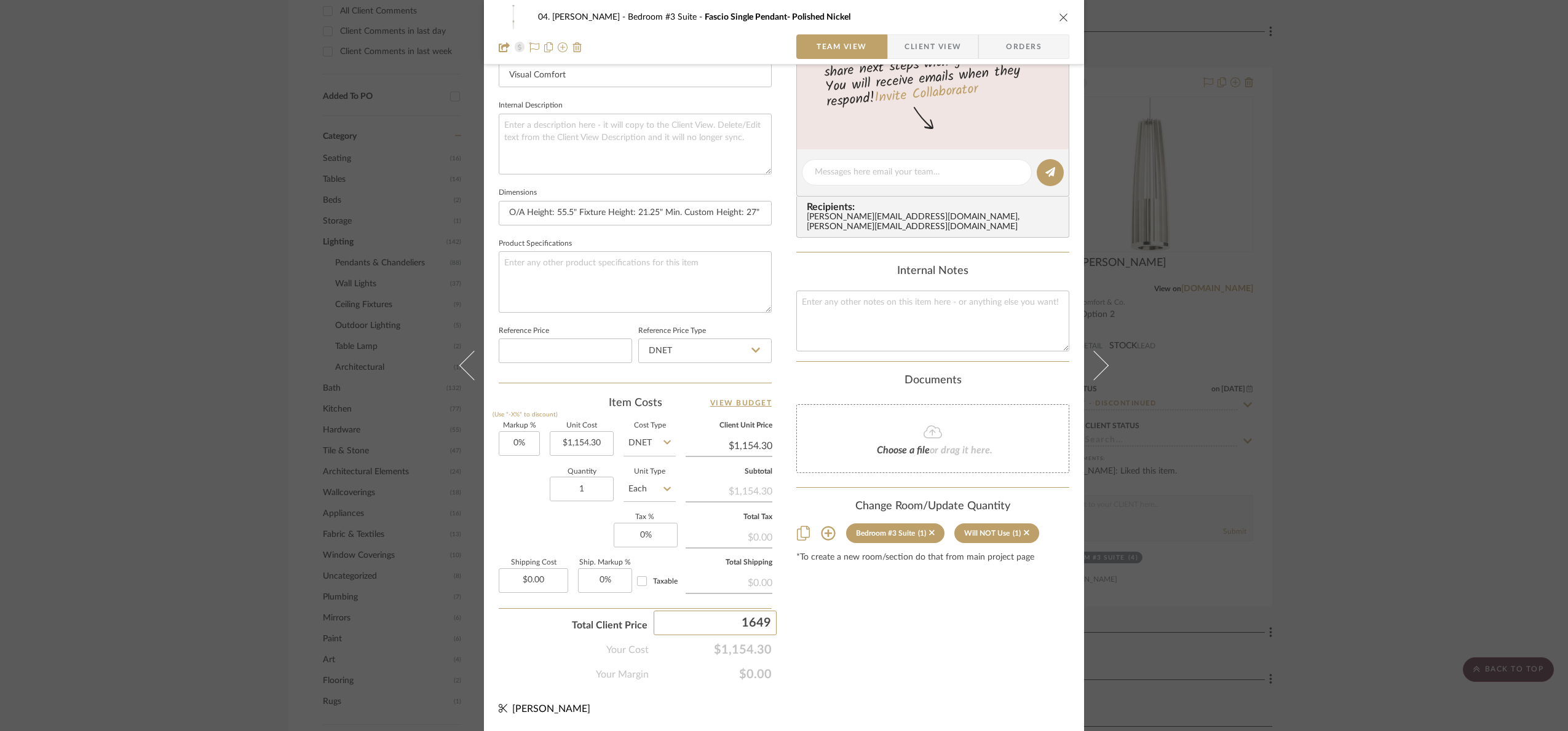
click at [865, 648] on div "04. [PERSON_NAME] Bedroom #3 Suite Fascio Single Pendant- Polished Nickel Team …" at bounding box center [784, 365] width 1568 height 731
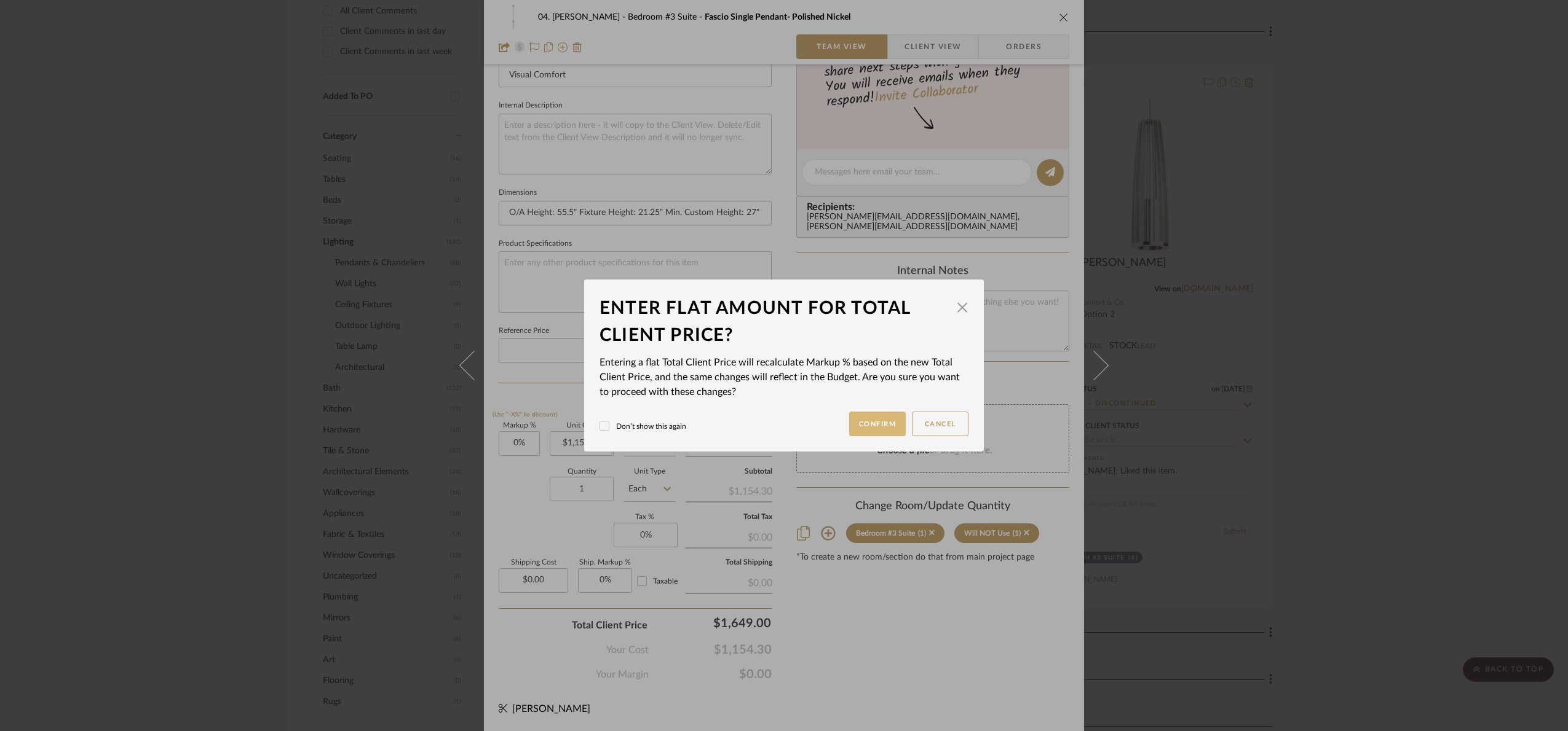
click at [853, 416] on button "Confirm" at bounding box center [877, 424] width 57 height 25
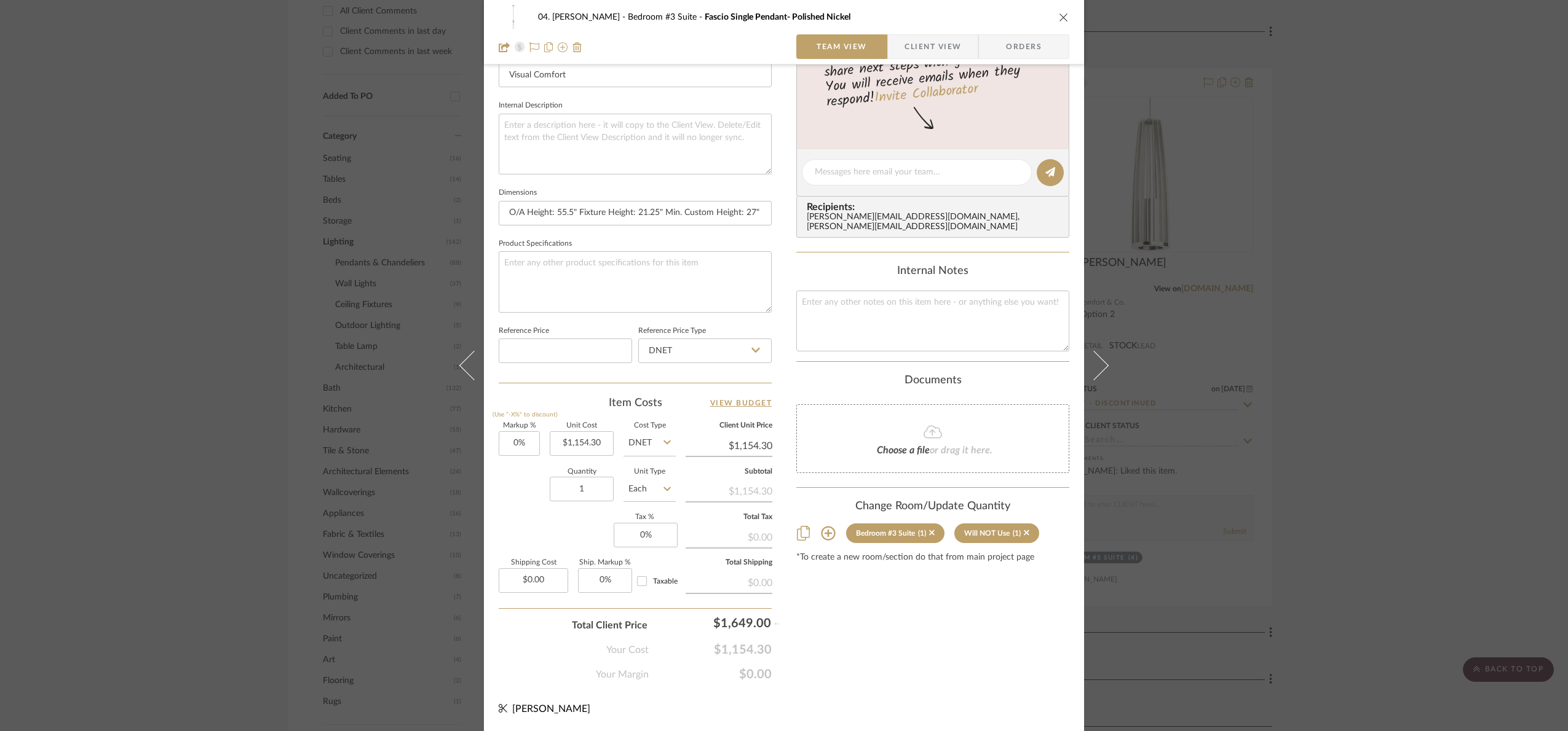
type input "42.85%"
type input "$1,649.00"
click at [602, 492] on input "1" at bounding box center [582, 489] width 64 height 25
type input "2"
click at [881, 629] on div "Content here copies to Client View - confirm visibility there. Show in Client D…" at bounding box center [933, 176] width 273 height 1011
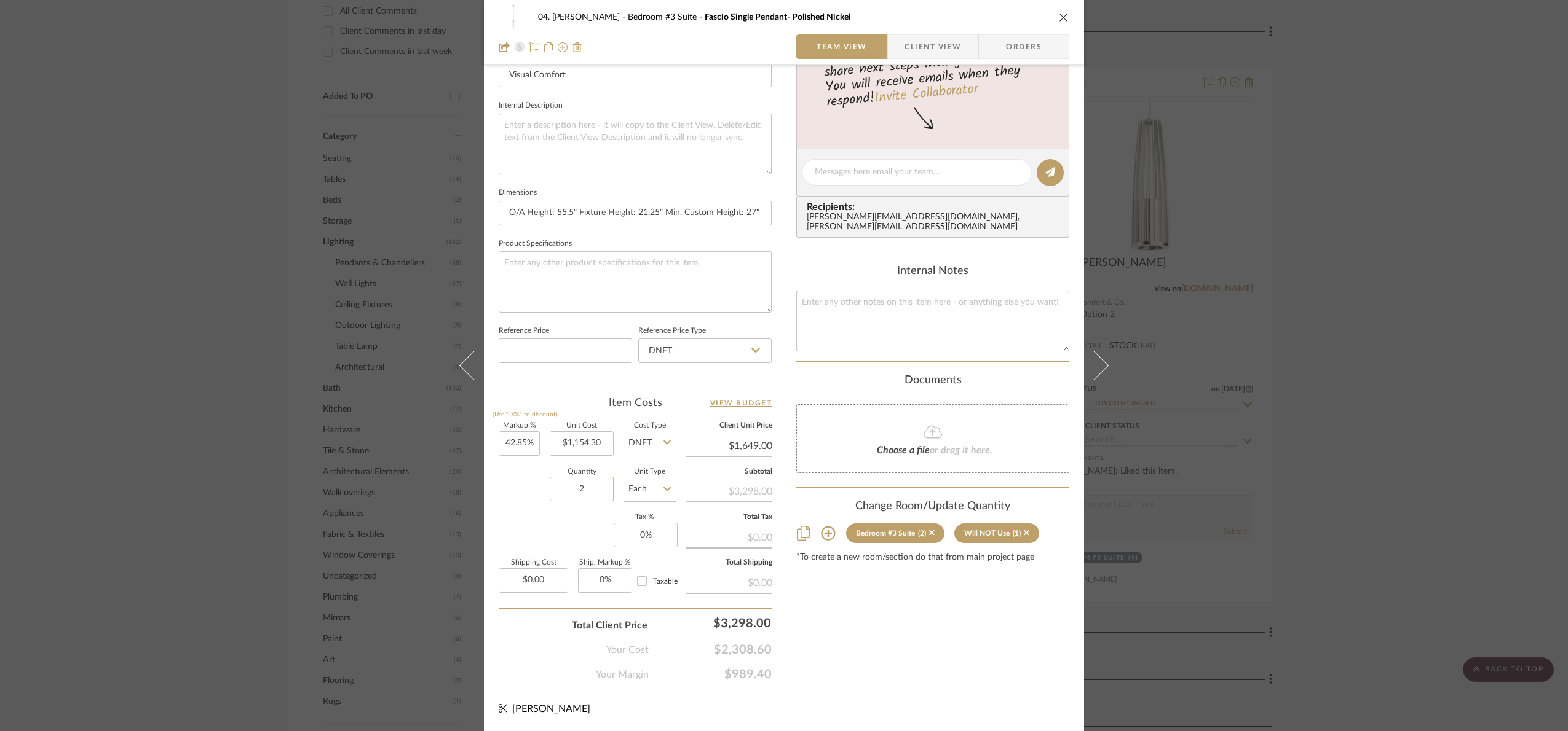
click at [591, 488] on input "2" at bounding box center [582, 489] width 64 height 25
type input "4"
click at [905, 628] on div "Content here copies to Client View - confirm visibility there. Show in Client D…" at bounding box center [933, 176] width 273 height 1011
click at [1506, 479] on div "04. [PERSON_NAME] Bedroom #3 Suite Fascio Single Pendant- Polished Nickel Team …" at bounding box center [784, 365] width 1568 height 731
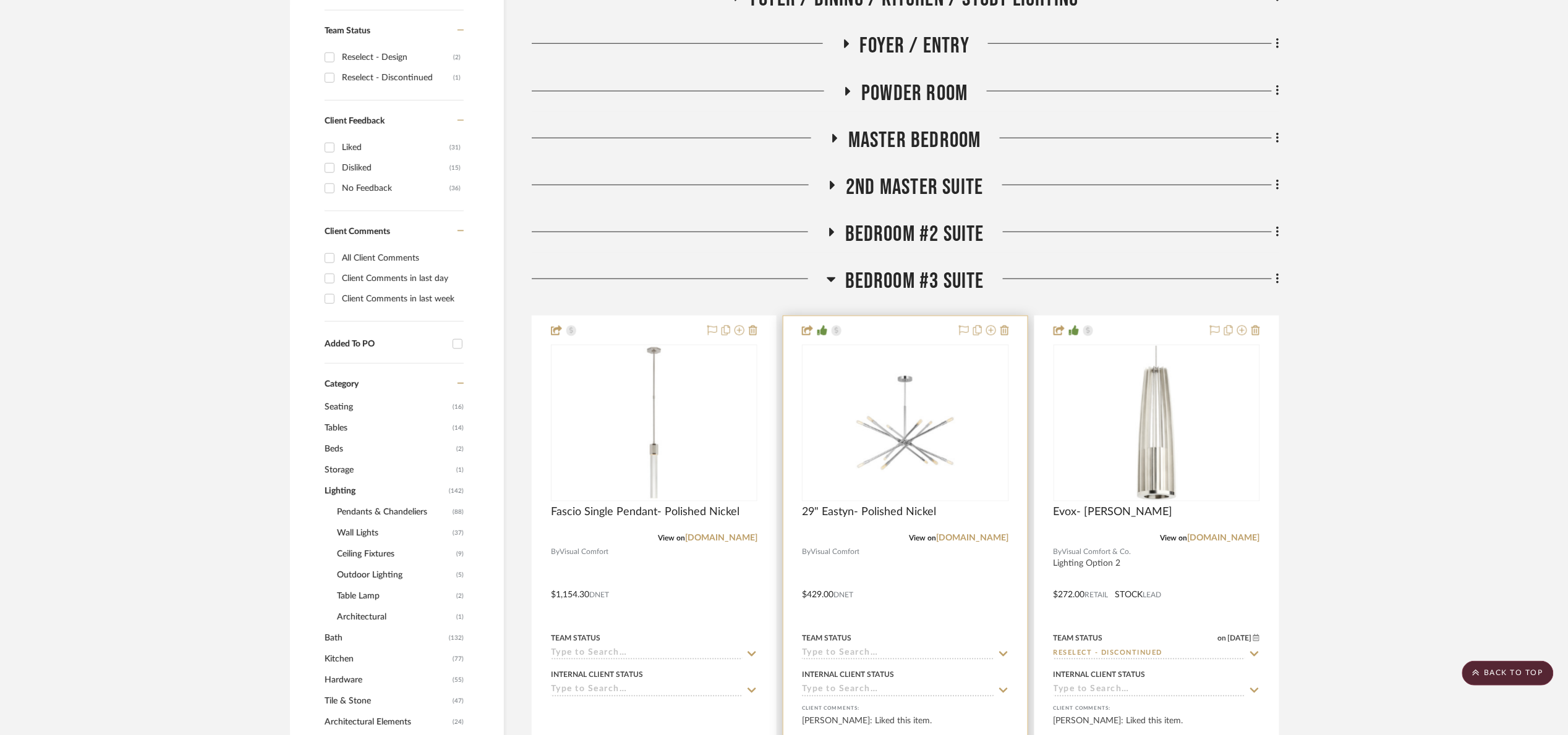
scroll to position [484, 0]
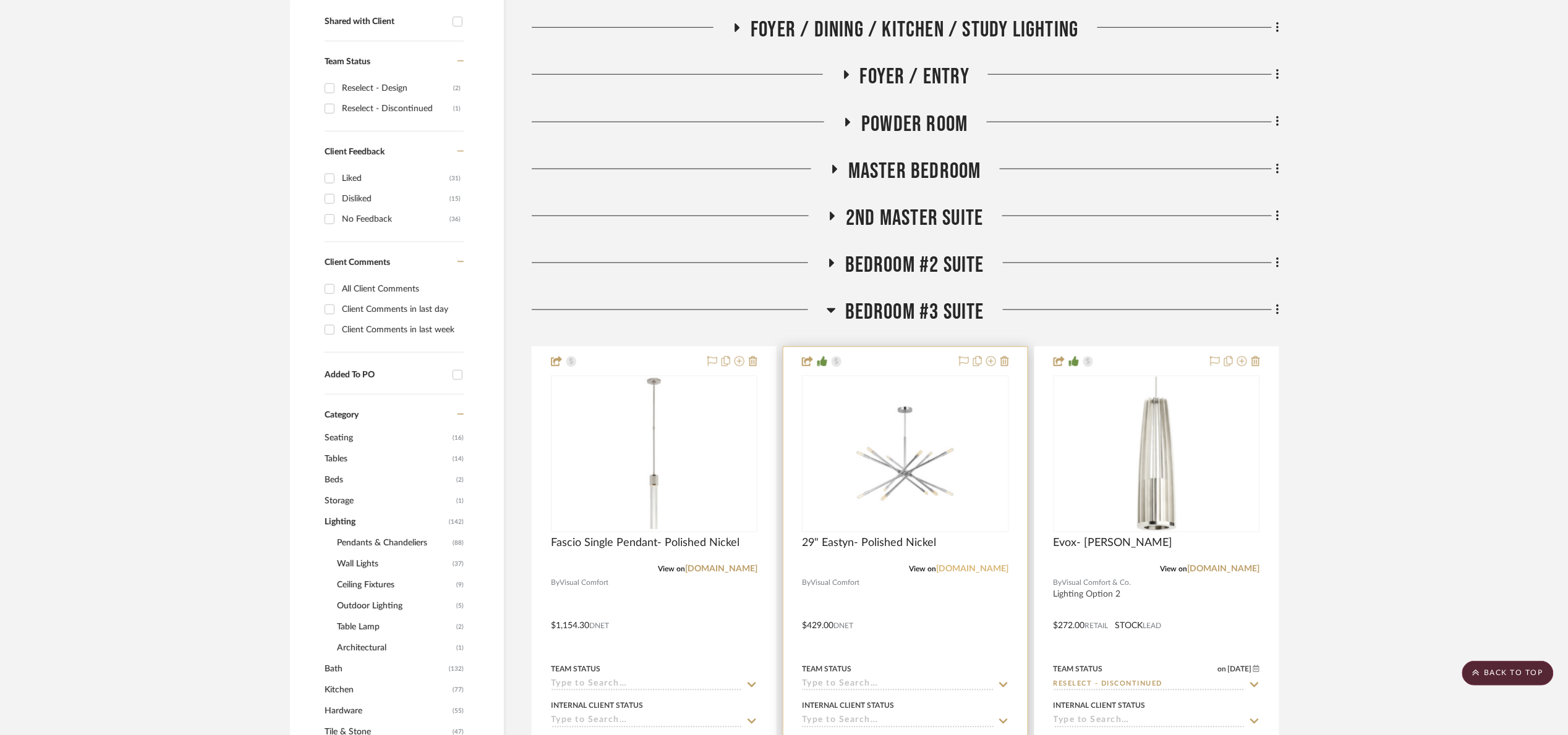
click at [986, 569] on link "[DOMAIN_NAME]" at bounding box center [972, 569] width 72 height 8
click at [861, 488] on img "0" at bounding box center [905, 454] width 155 height 155
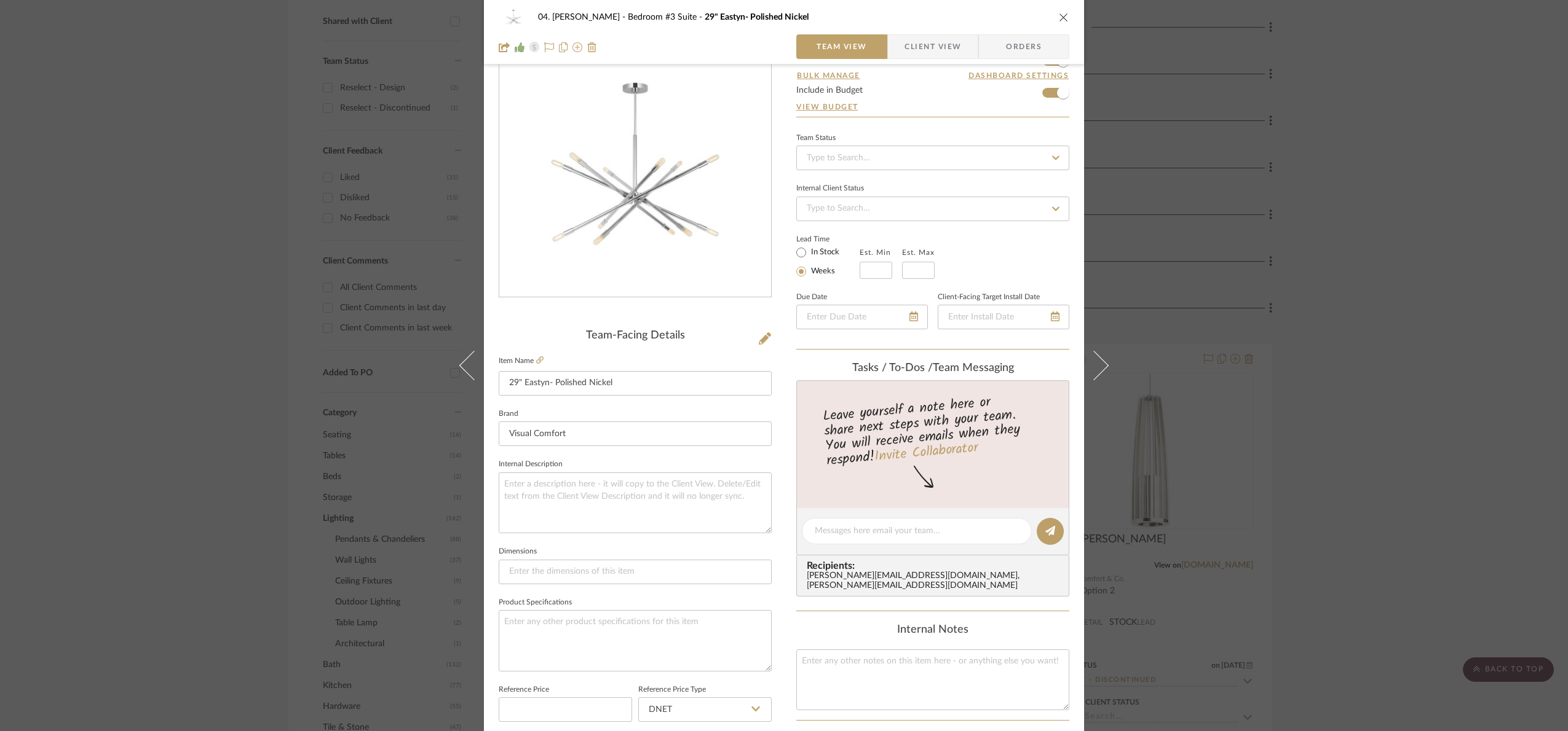
scroll to position [414, 0]
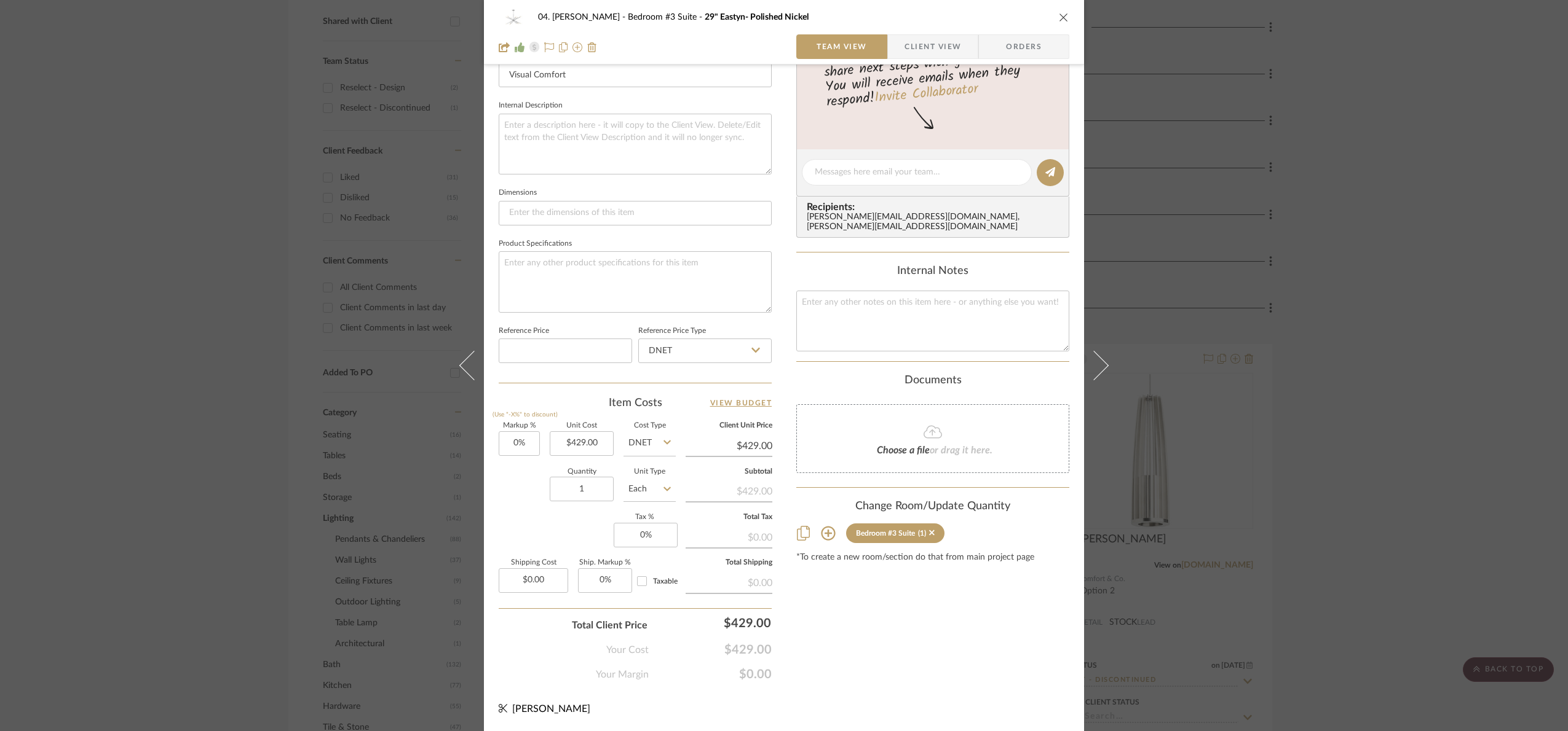
click at [641, 444] on input "DNET" at bounding box center [650, 444] width 53 height 25
click at [659, 469] on div "DNET" at bounding box center [696, 475] width 152 height 31
click at [592, 453] on input "429.00" at bounding box center [582, 444] width 64 height 25
type input "$314.30"
click at [964, 638] on div "Content here copies to Client View - confirm visibility there. Show in Client D…" at bounding box center [933, 176] width 273 height 1011
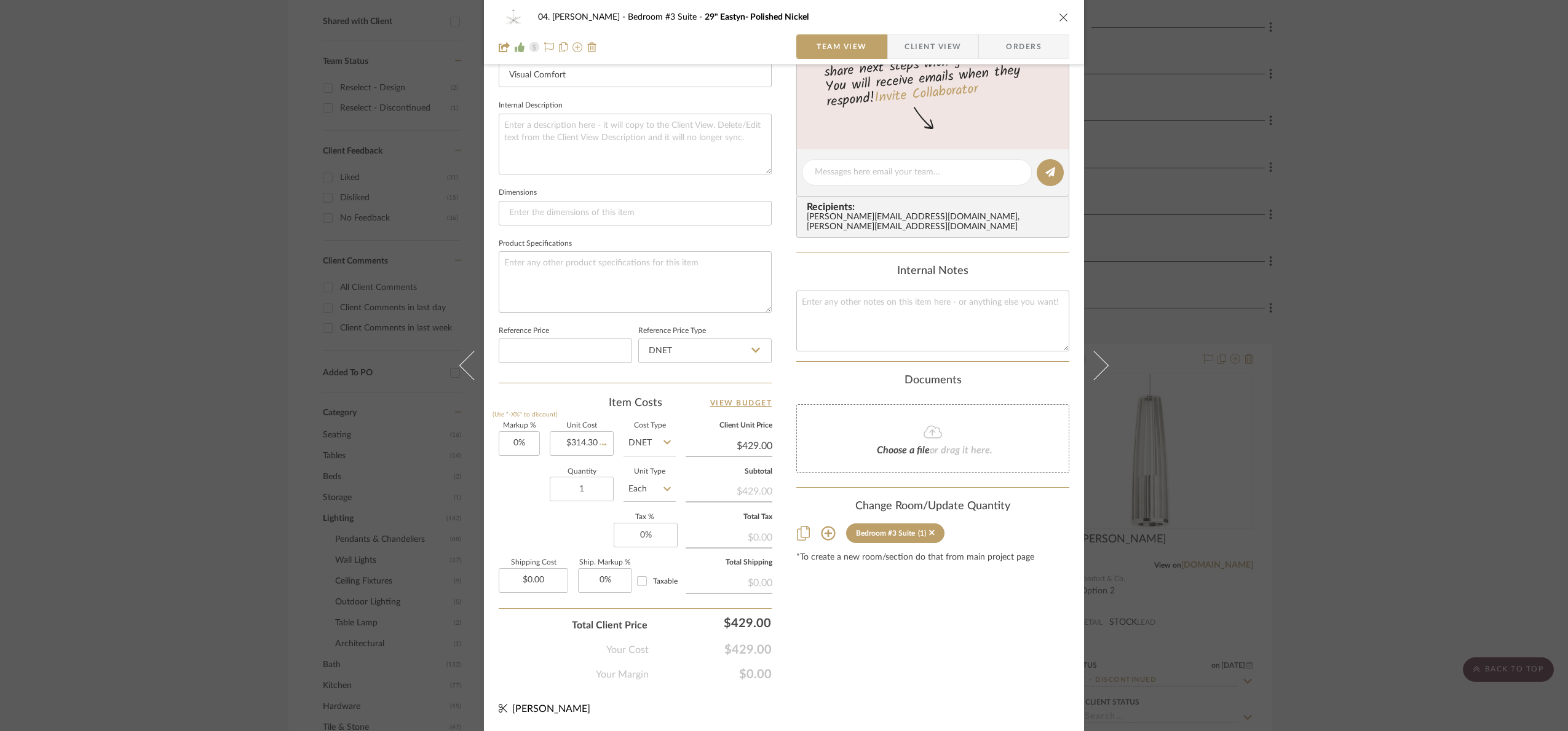
type input "$314.30"
click at [650, 450] on input "DNET" at bounding box center [650, 444] width 53 height 25
click at [672, 508] on div "Retail" at bounding box center [696, 507] width 152 height 31
type input "Retail"
click at [916, 654] on div "Content here copies to Client View - confirm visibility there. Show in Client D…" at bounding box center [933, 176] width 273 height 1011
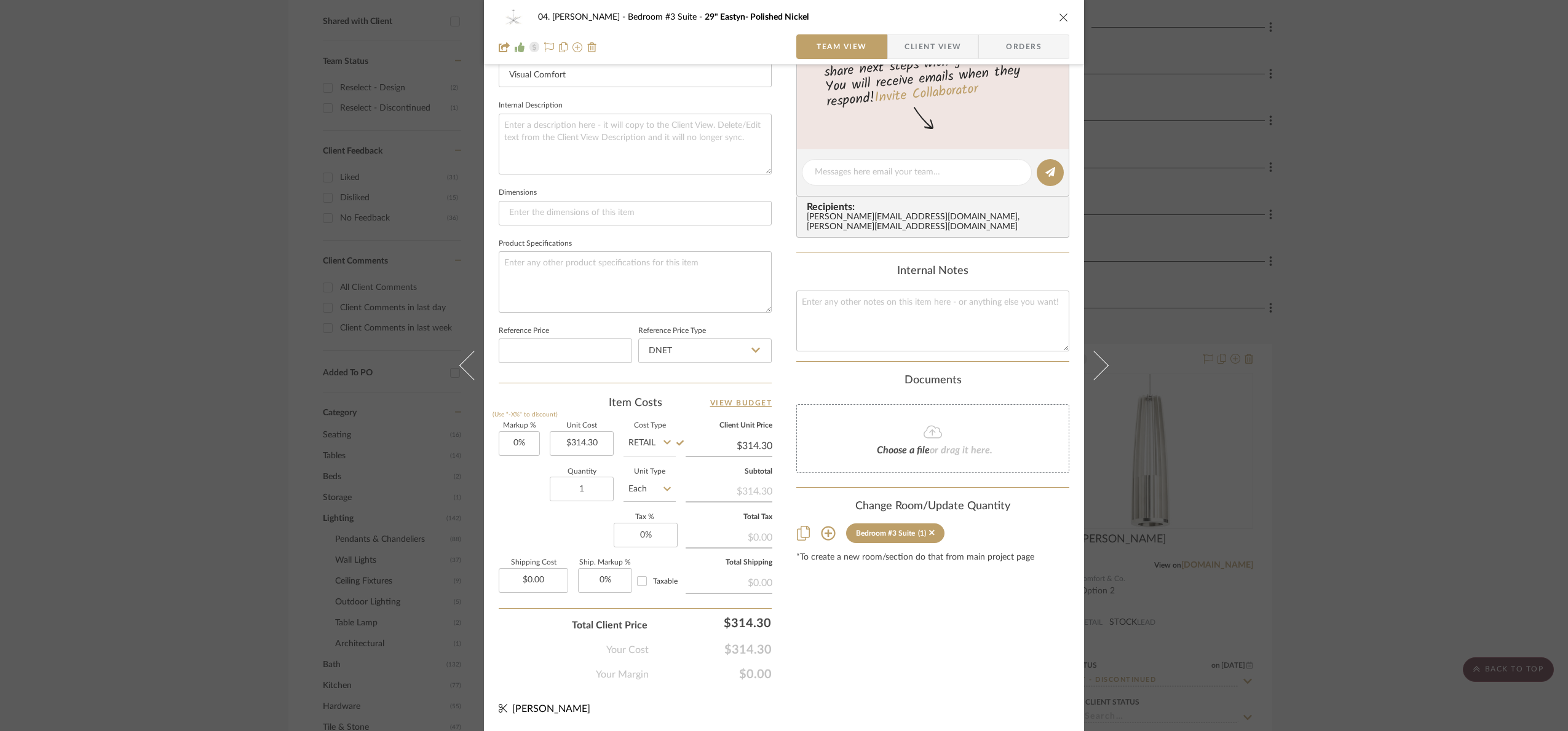
click at [1464, 340] on div "04. [PERSON_NAME] Bedroom #3 Suite 29" Eastyn- Polished Nickel Team View Client…" at bounding box center [784, 365] width 1568 height 731
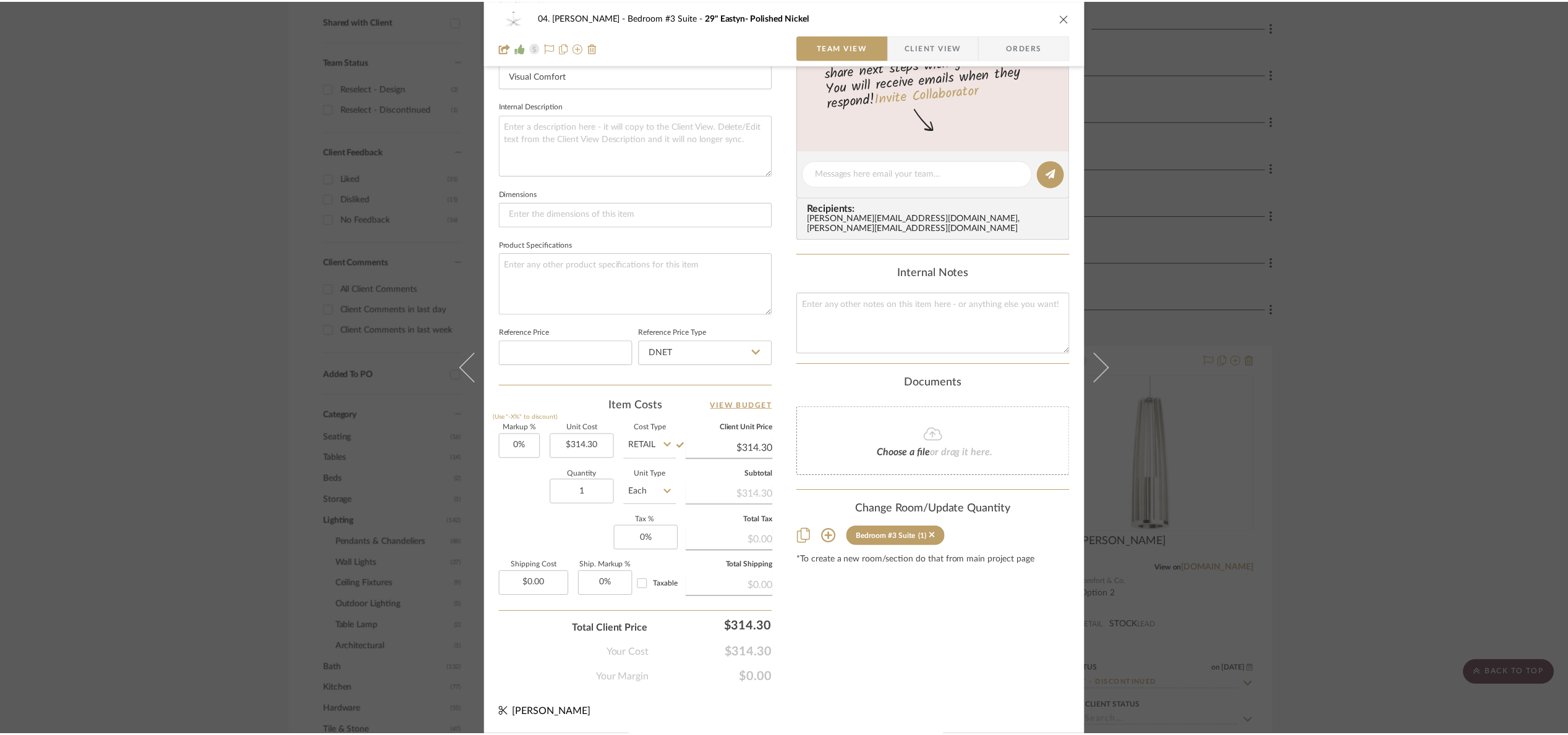
scroll to position [484, 0]
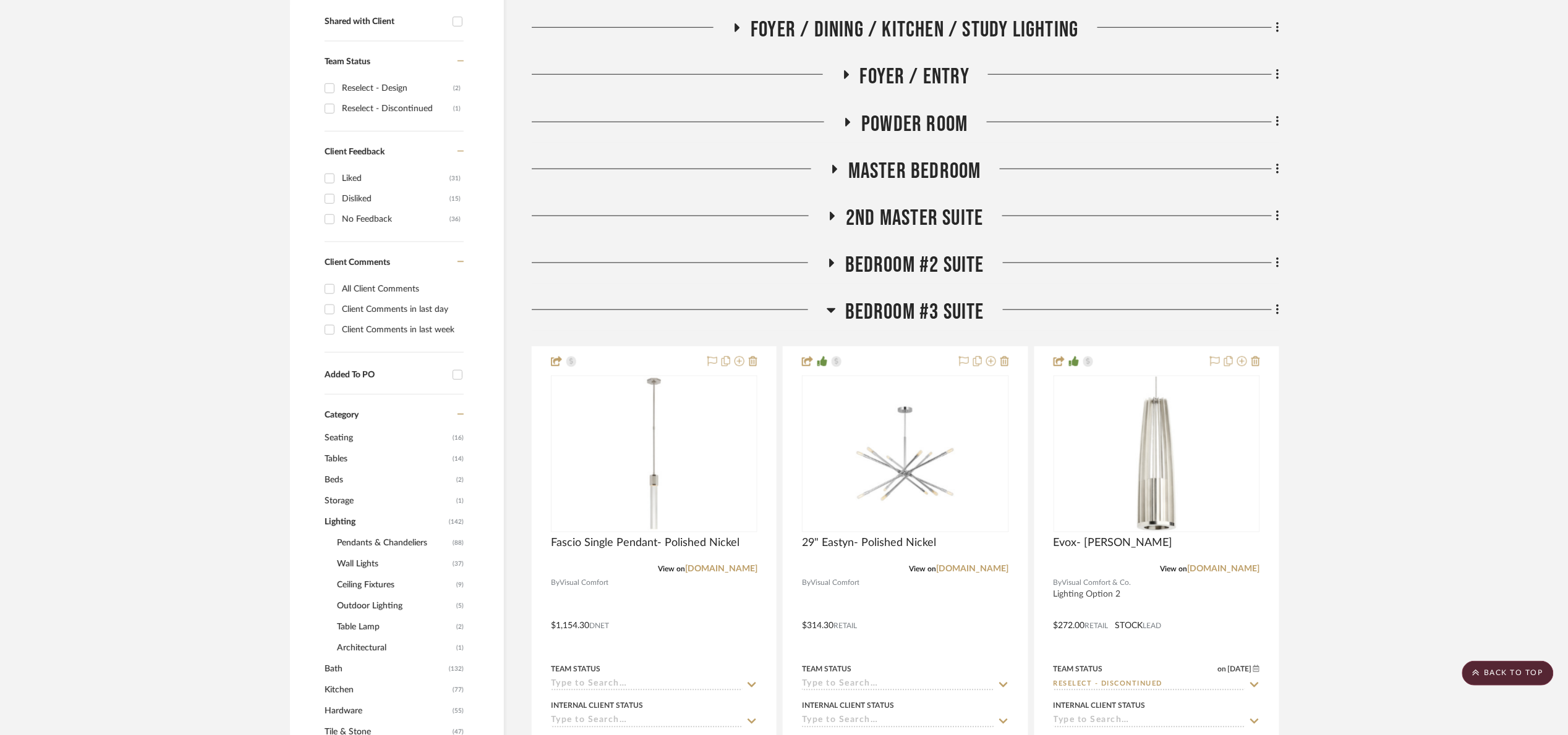
click at [959, 305] on span "Bedroom #3 Suite" at bounding box center [914, 312] width 139 height 27
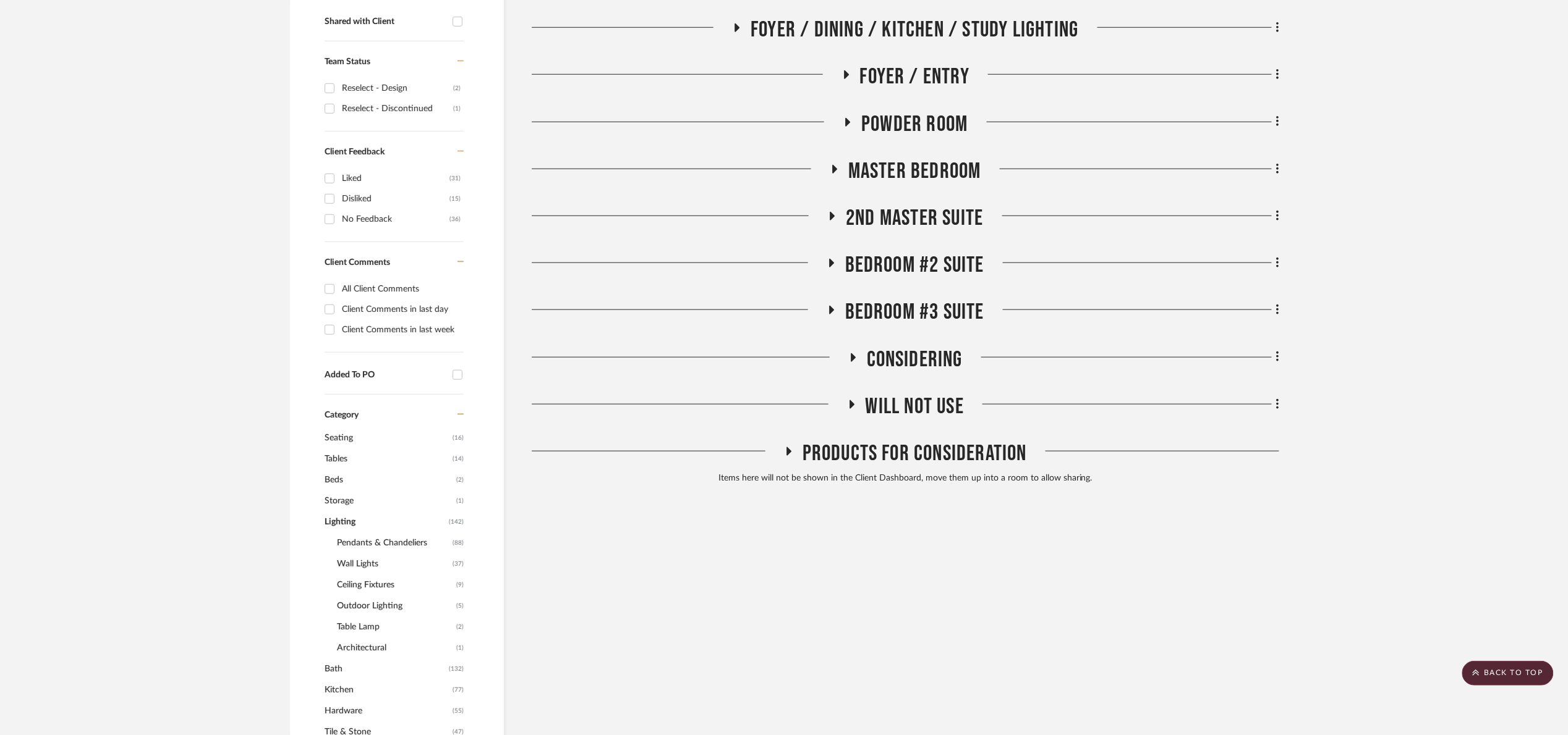
click at [932, 265] on span "Bedroom #2 Suite" at bounding box center [914, 265] width 139 height 27
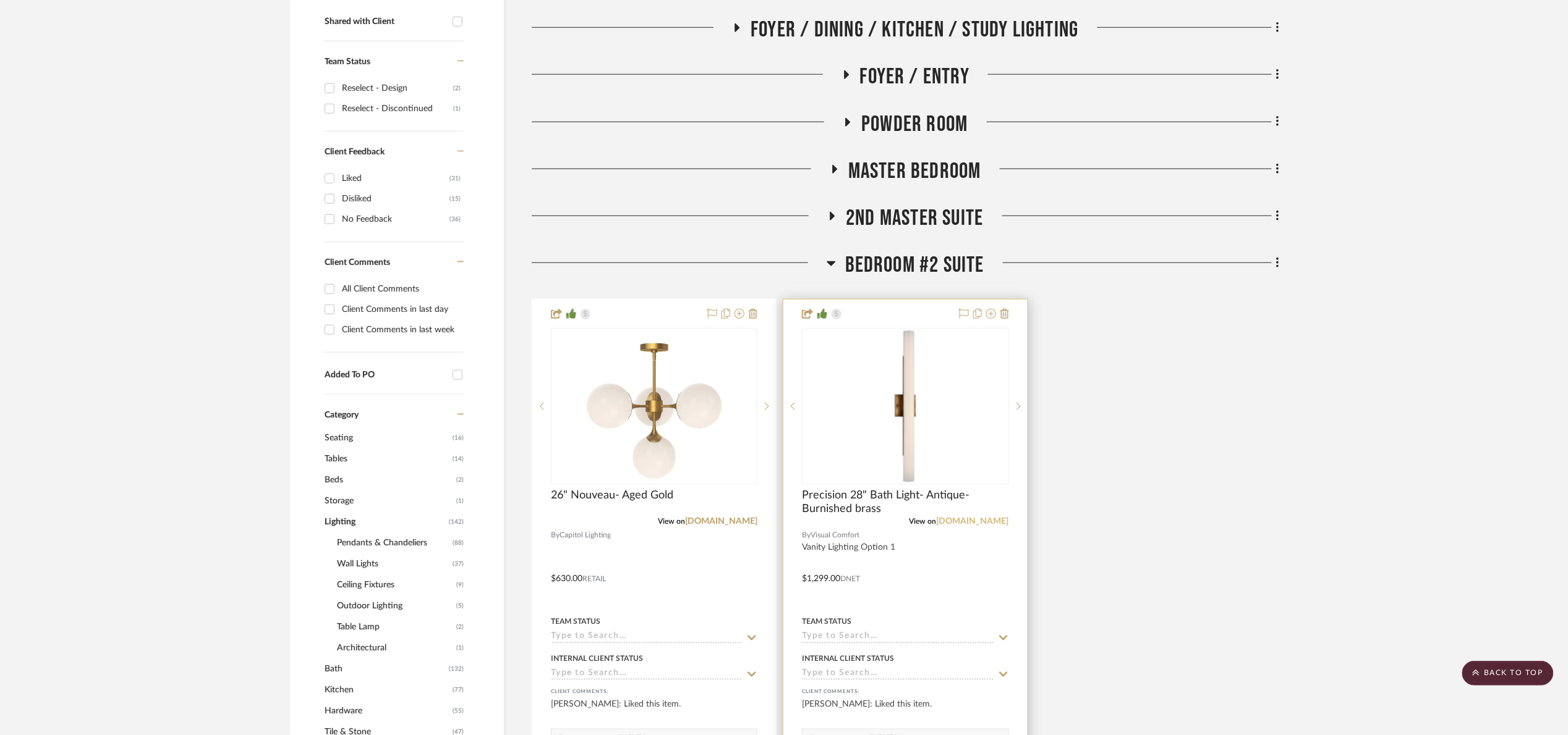
click at [948, 519] on link "[DOMAIN_NAME]" at bounding box center [972, 521] width 72 height 8
click at [969, 520] on link "[DOMAIN_NAME]" at bounding box center [972, 521] width 72 height 8
click at [906, 421] on img "0" at bounding box center [905, 406] width 155 height 155
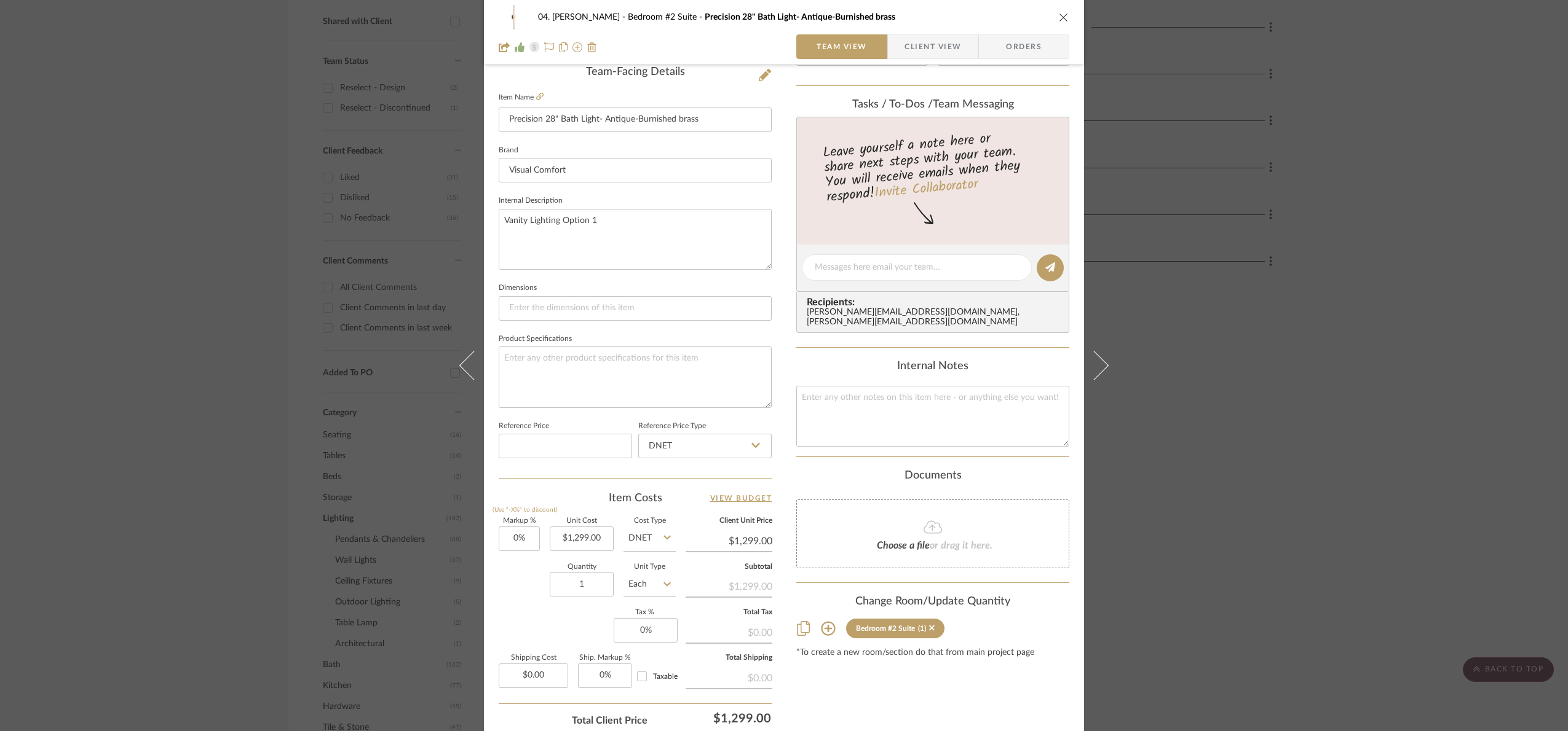
scroll to position [368, 0]
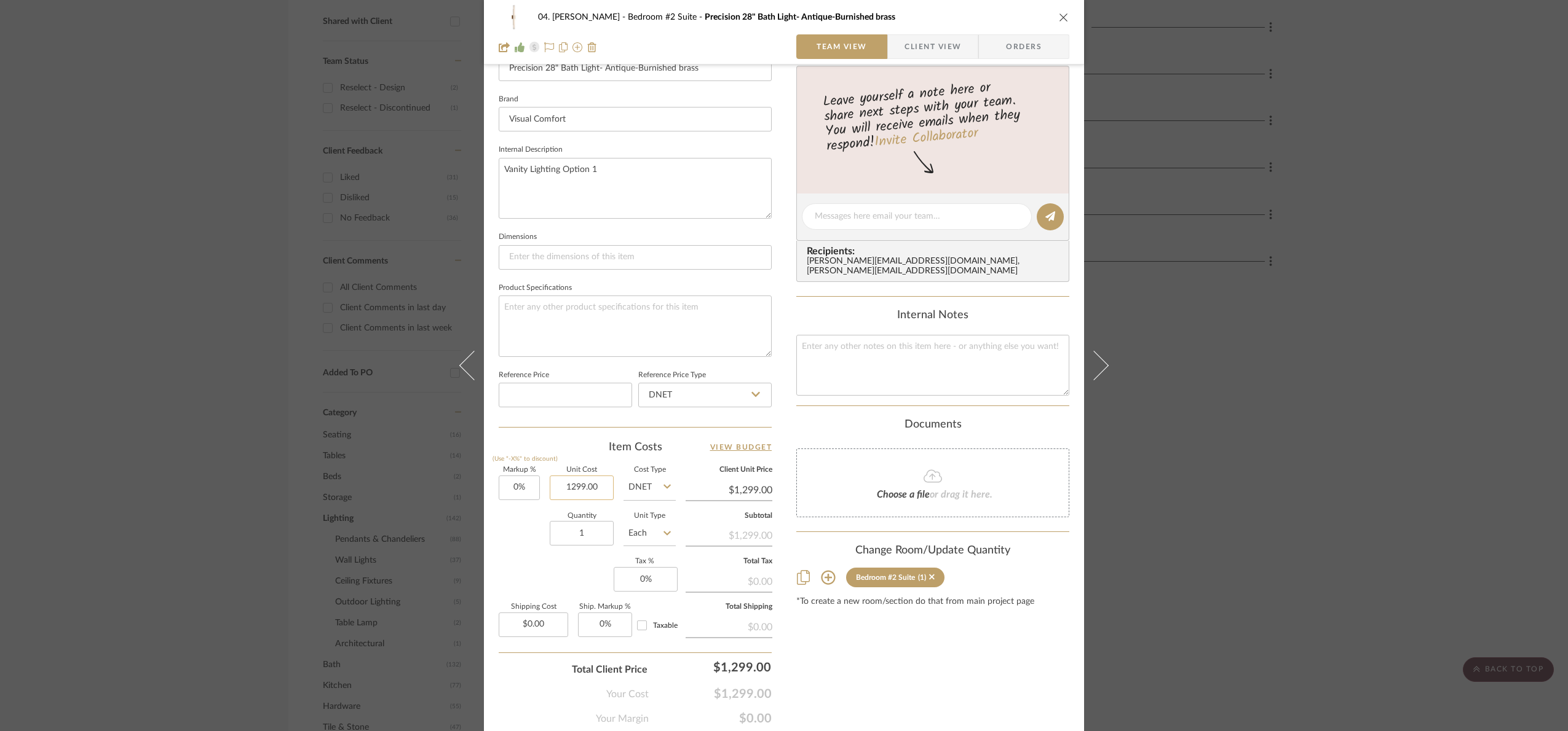
click at [600, 486] on input "1299.00" at bounding box center [582, 488] width 64 height 25
drag, startPoint x: 600, startPoint y: 488, endPoint x: 510, endPoint y: 478, distance: 90.6
click at [510, 478] on div "Markup % (Use "-X%" to discount) 0% Unit Cost 1329.30 Cost Type DNET Client Uni…" at bounding box center [635, 557] width 273 height 180
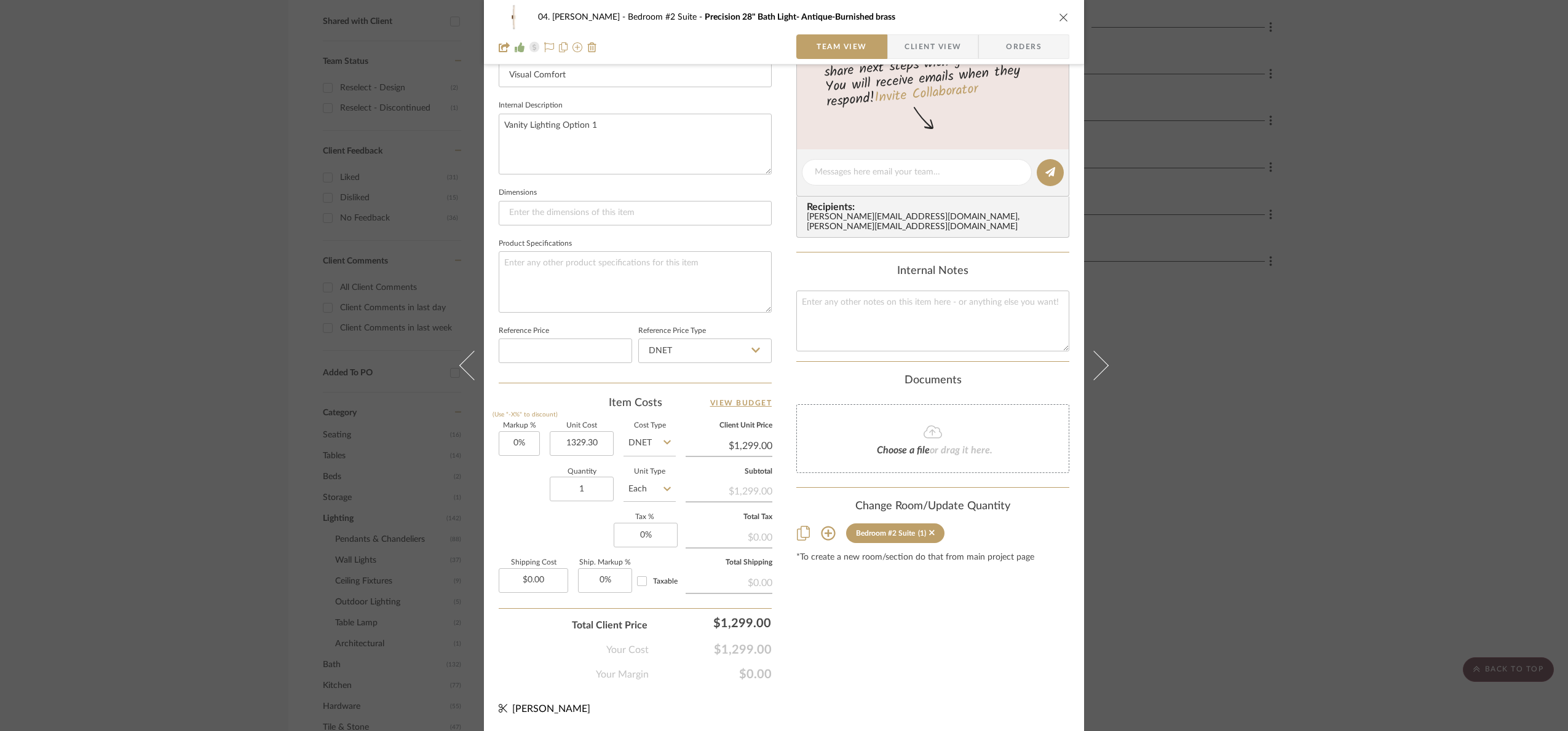
type input "$1,329.30"
click at [961, 645] on div "Content here copies to Client View - confirm visibility there. Show in Client D…" at bounding box center [933, 176] width 273 height 1011
type input "$1,329.30"
type input "1899"
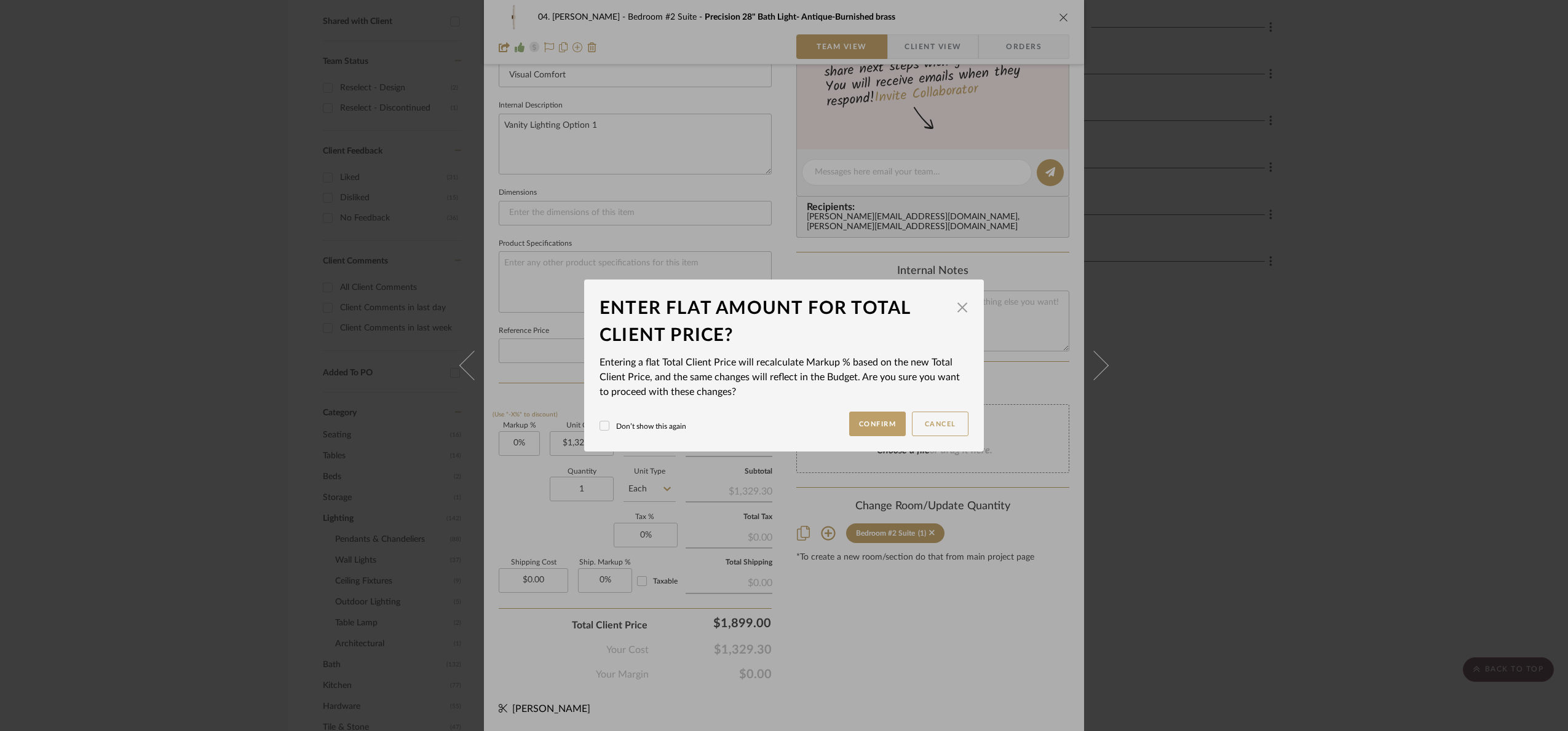
click at [866, 641] on div "04. [PERSON_NAME] Bedroom #2 Suite Precision 28" Bath Light- Antique-Burnished …" at bounding box center [784, 365] width 1568 height 731
click at [865, 424] on button "Confirm" at bounding box center [877, 424] width 57 height 25
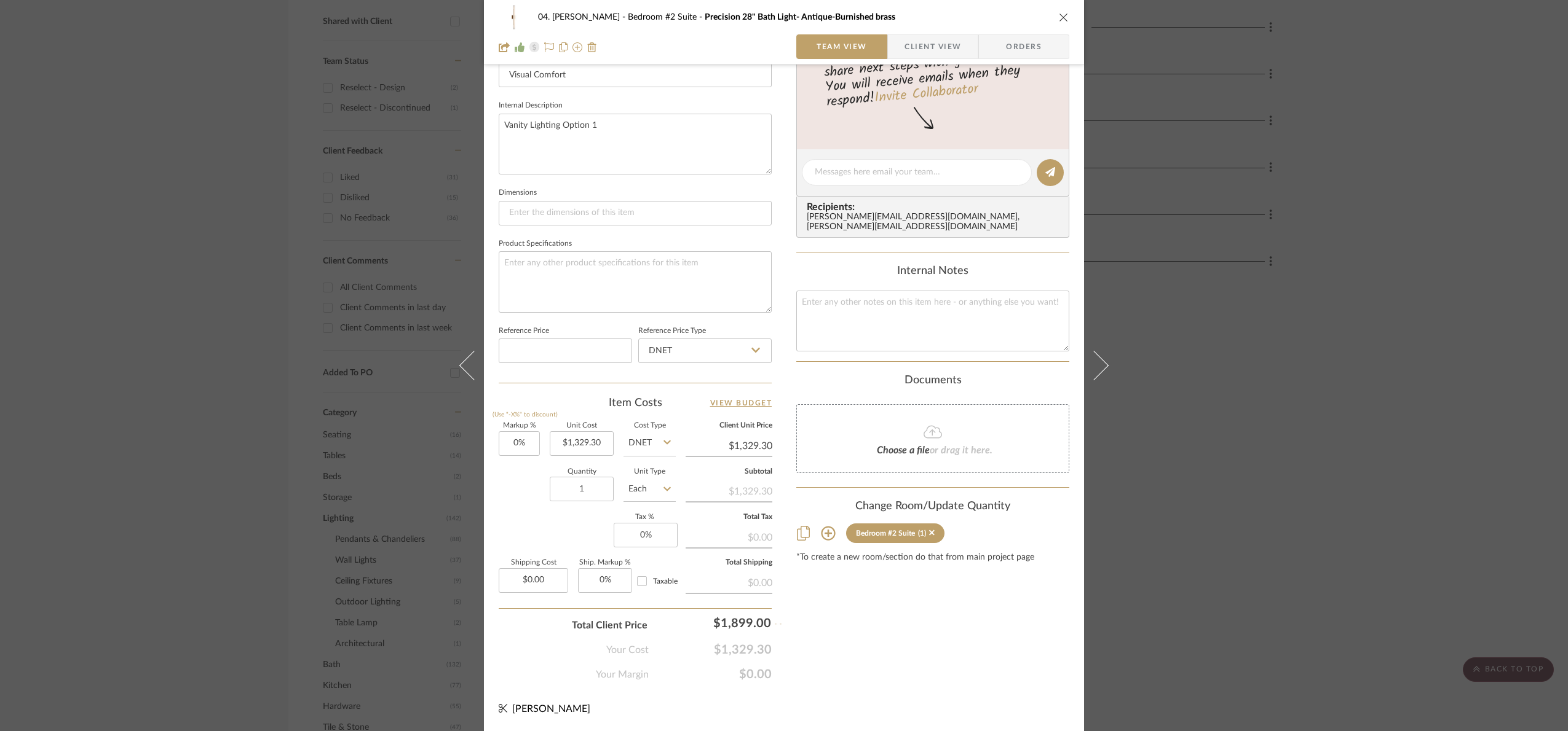
type input "42.85%"
type input "$1,899.00"
click at [1342, 446] on div "04. [PERSON_NAME] Bedroom #2 Suite Precision 28" Bath Light- Antique-Burnished …" at bounding box center [784, 365] width 1568 height 731
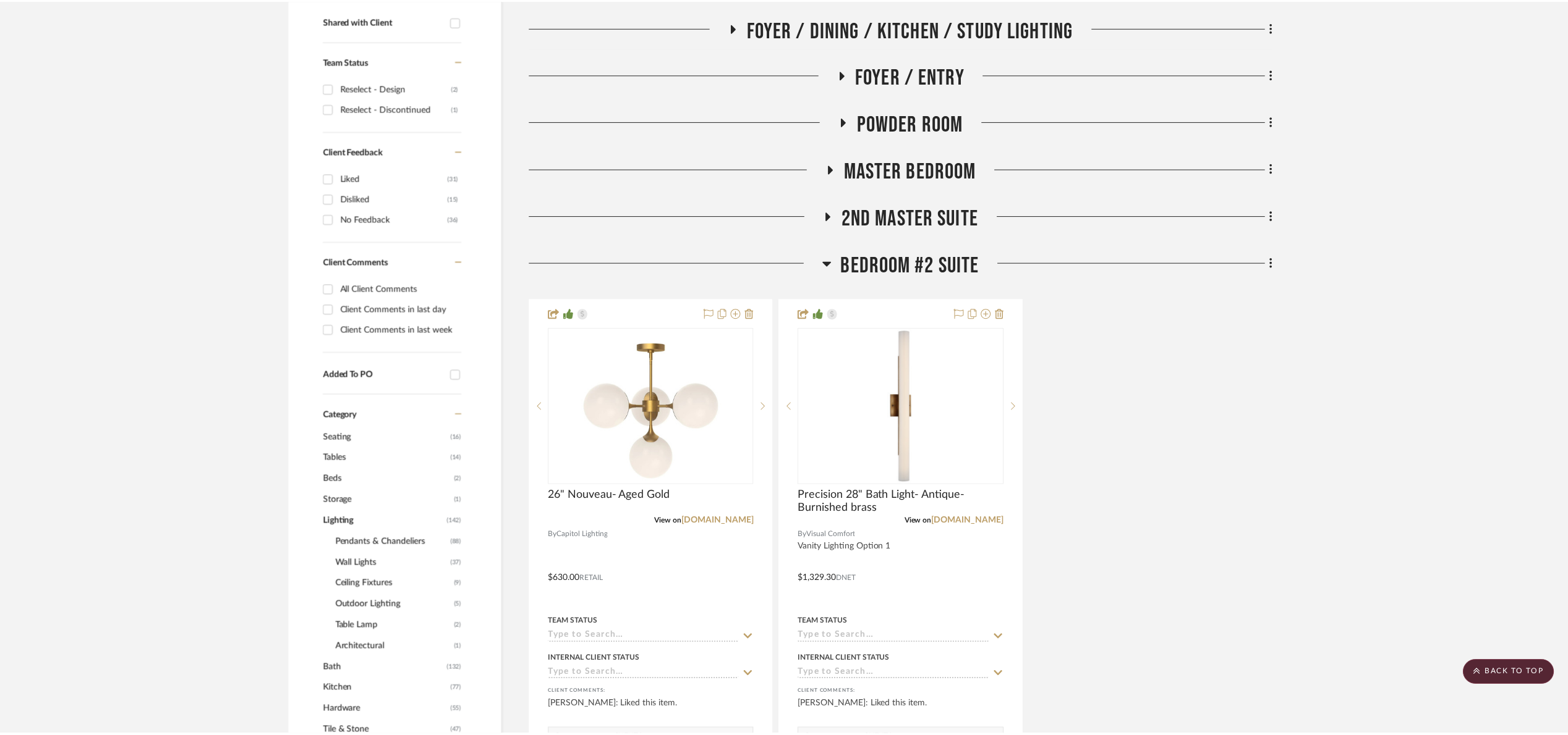
scroll to position [484, 0]
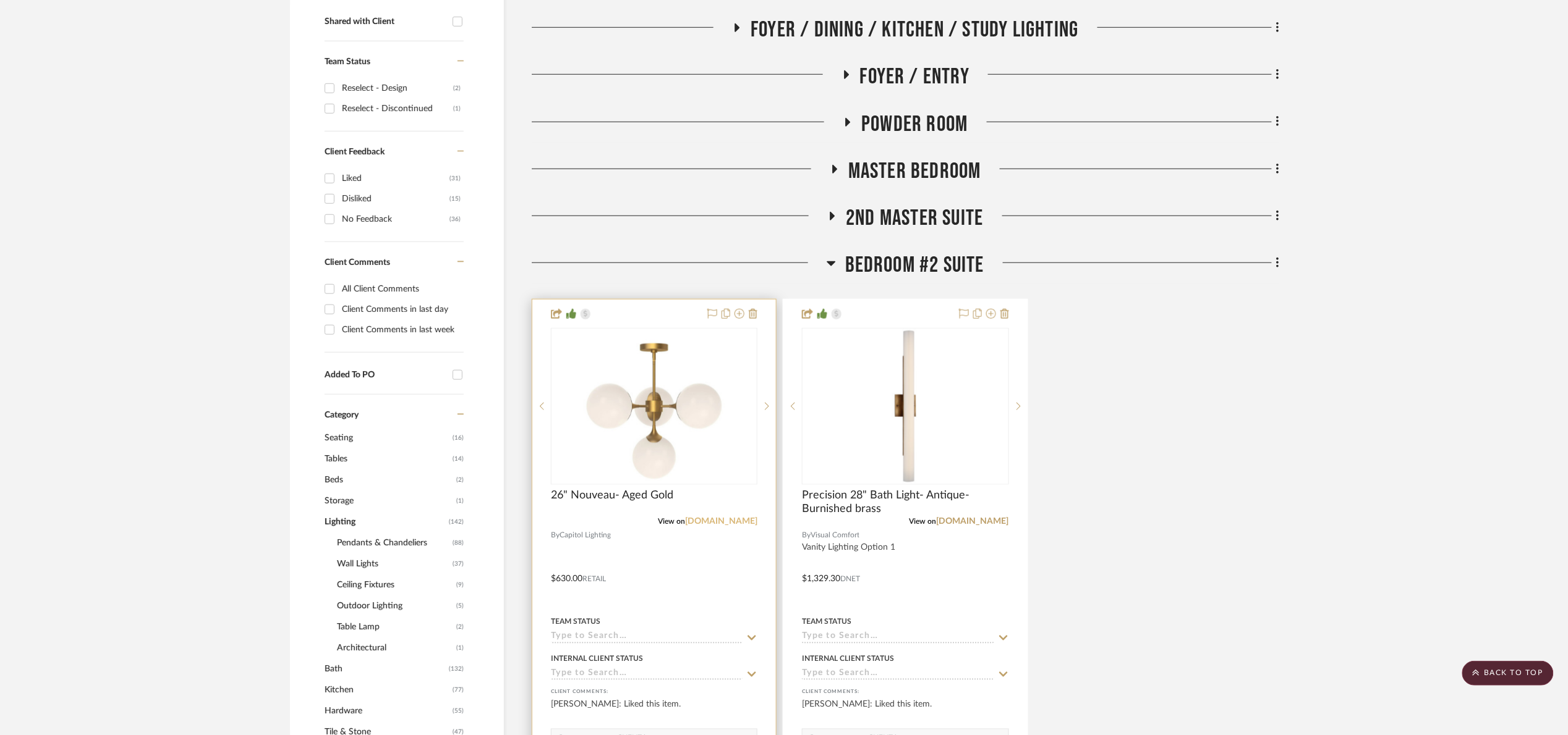
click at [720, 522] on link "[DOMAIN_NAME]" at bounding box center [721, 521] width 72 height 8
click at [608, 379] on img "0" at bounding box center [654, 406] width 155 height 155
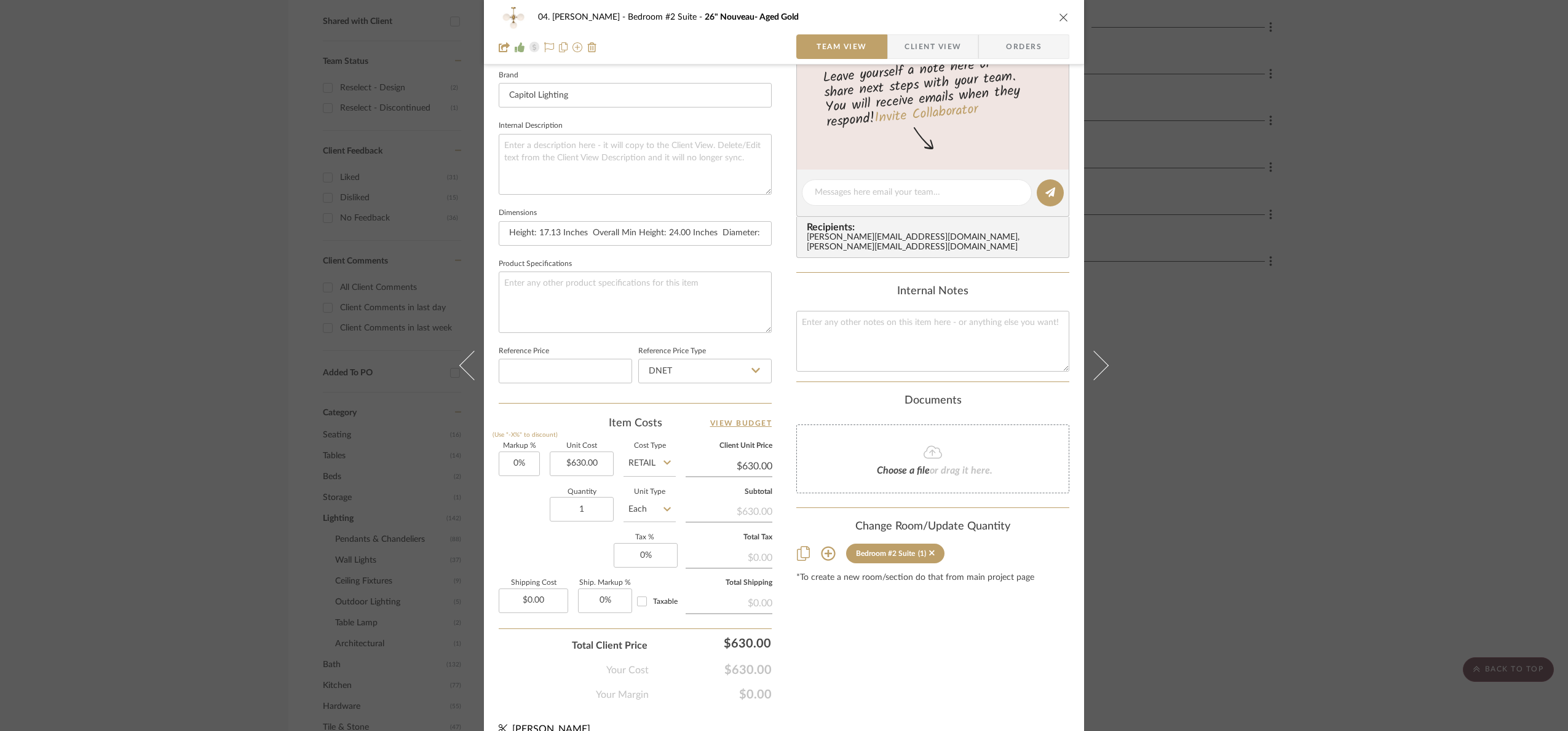
scroll to position [414, 0]
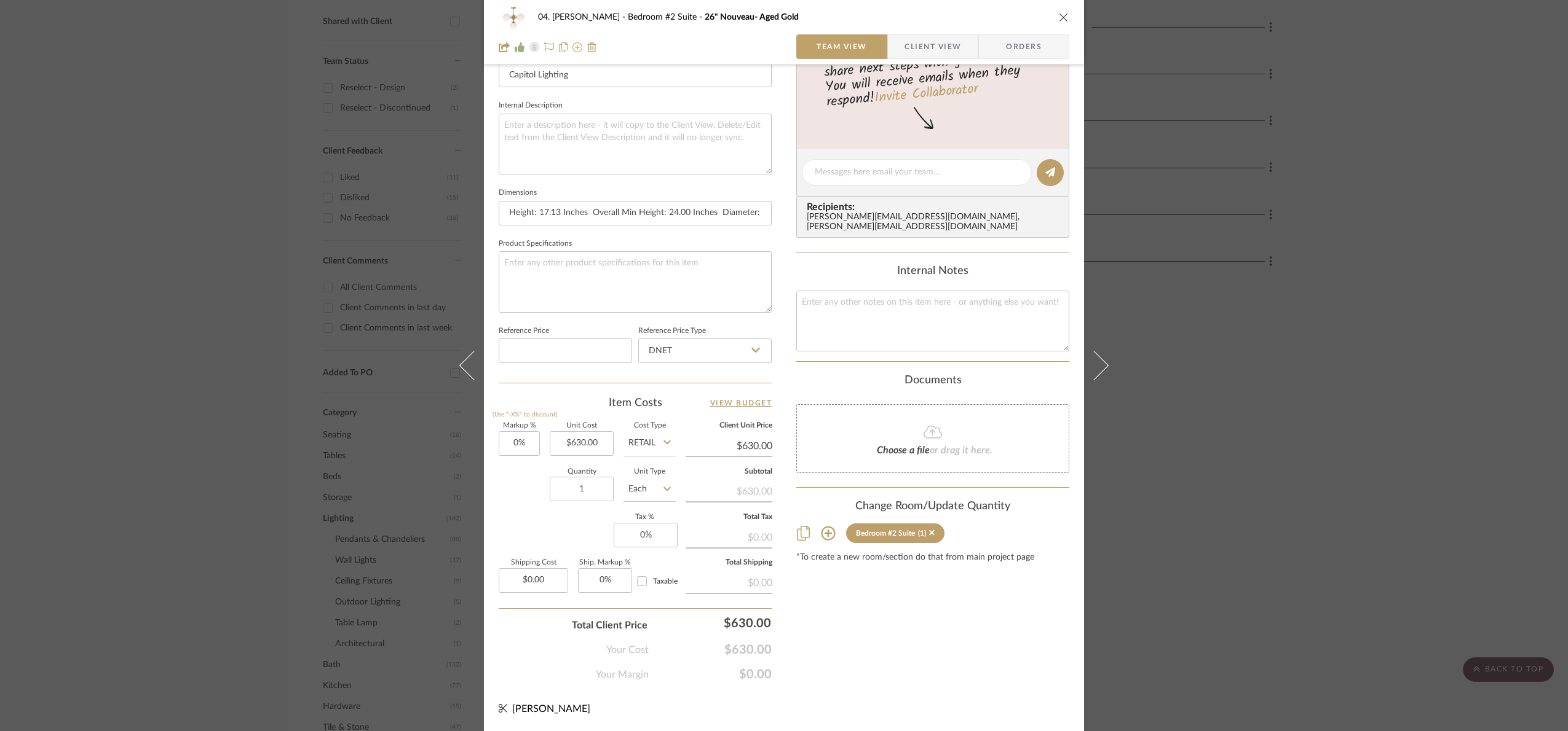
click at [652, 450] on input "Retail" at bounding box center [650, 444] width 53 height 25
click at [657, 485] on div "DNET" at bounding box center [696, 475] width 152 height 31
type input "DNET"
click at [602, 437] on input "630.00" at bounding box center [582, 444] width 64 height 25
type input "$488.60"
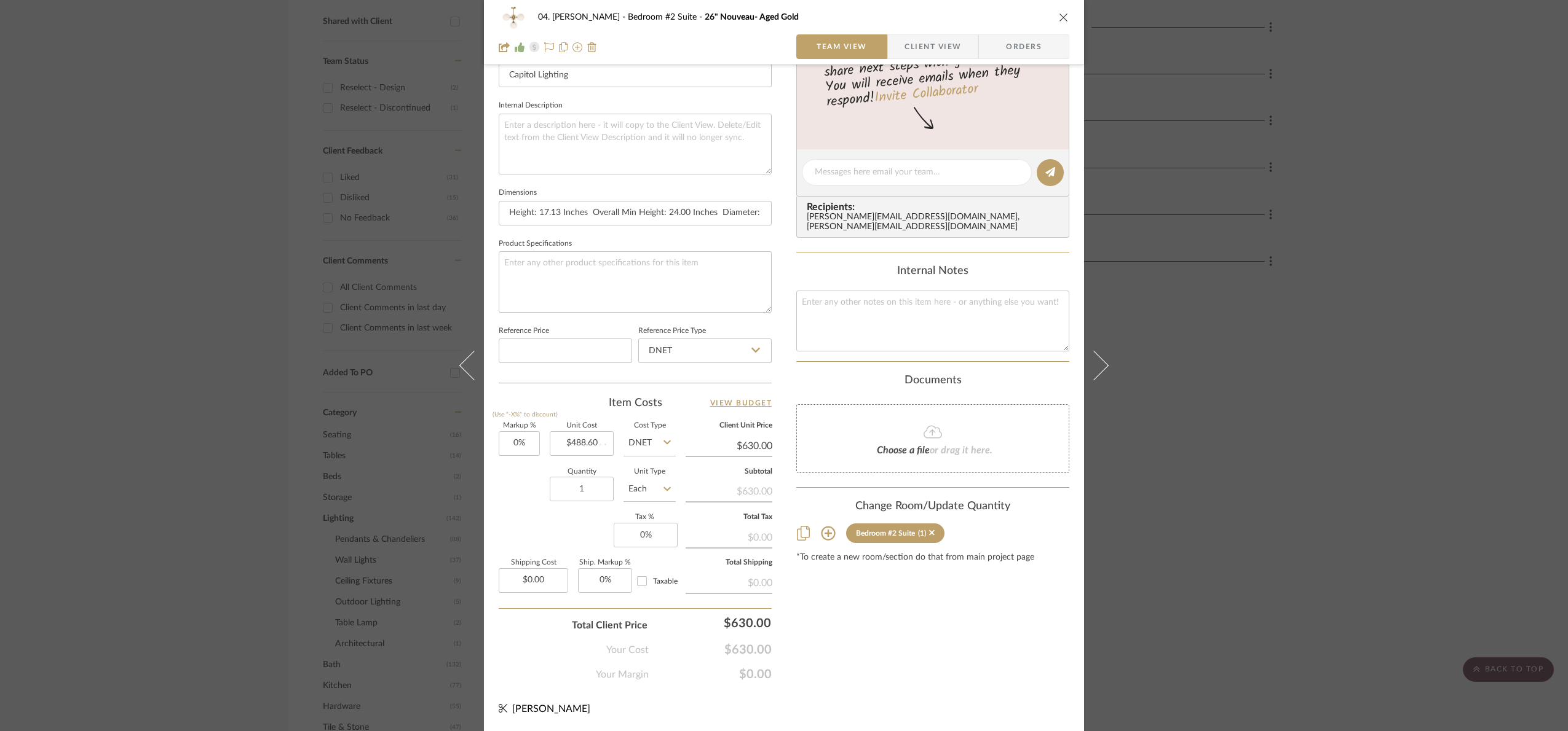
click at [923, 612] on div "Content here copies to Client View - confirm visibility there. Show in Client D…" at bounding box center [933, 176] width 273 height 1011
type input "$488.60"
type input "698"
click at [809, 645] on div "04. [PERSON_NAME] Bedroom #2 Suite 26" Nouveau- Aged Gold Team View Client View…" at bounding box center [784, 365] width 1568 height 731
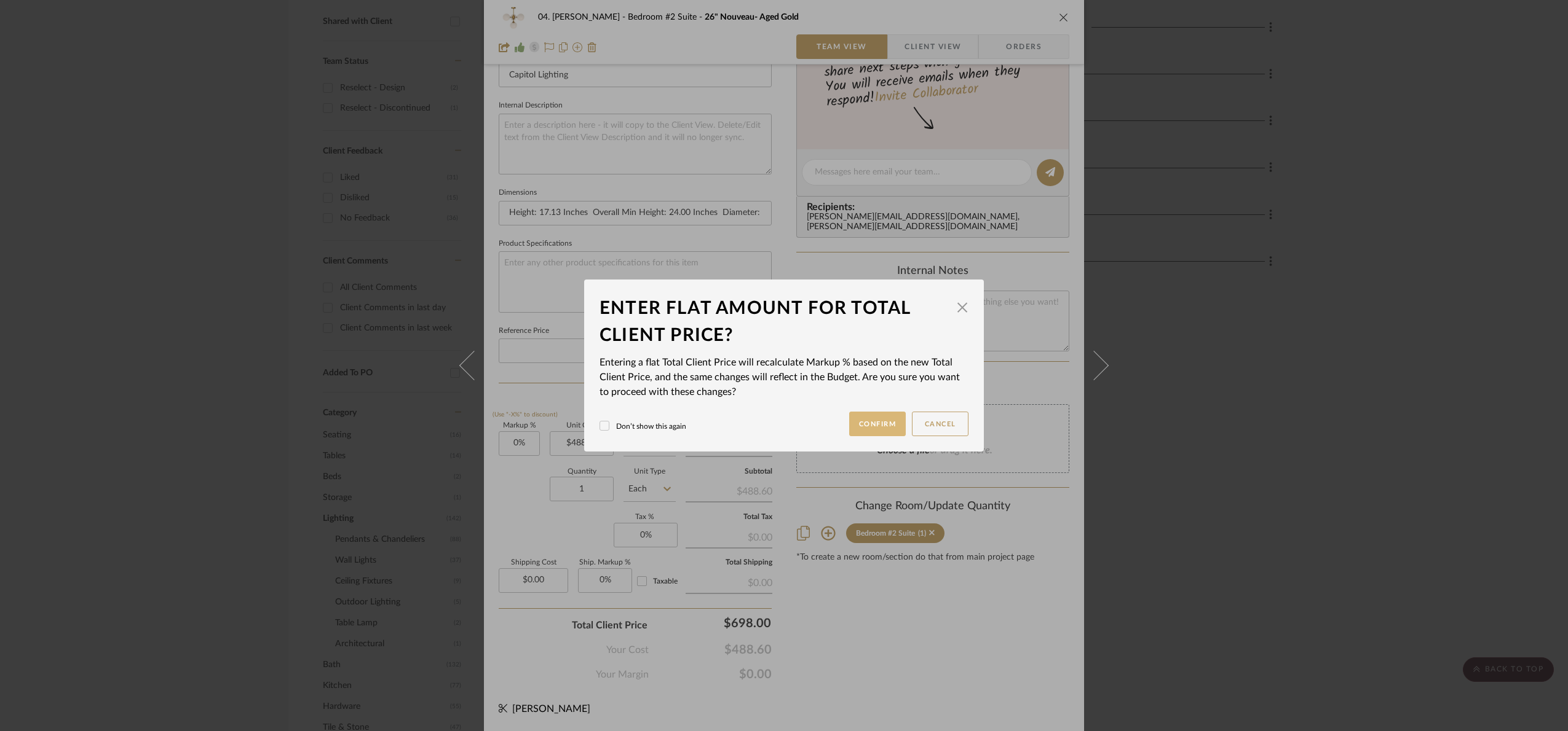
click at [875, 424] on button "Confirm" at bounding box center [877, 424] width 57 height 25
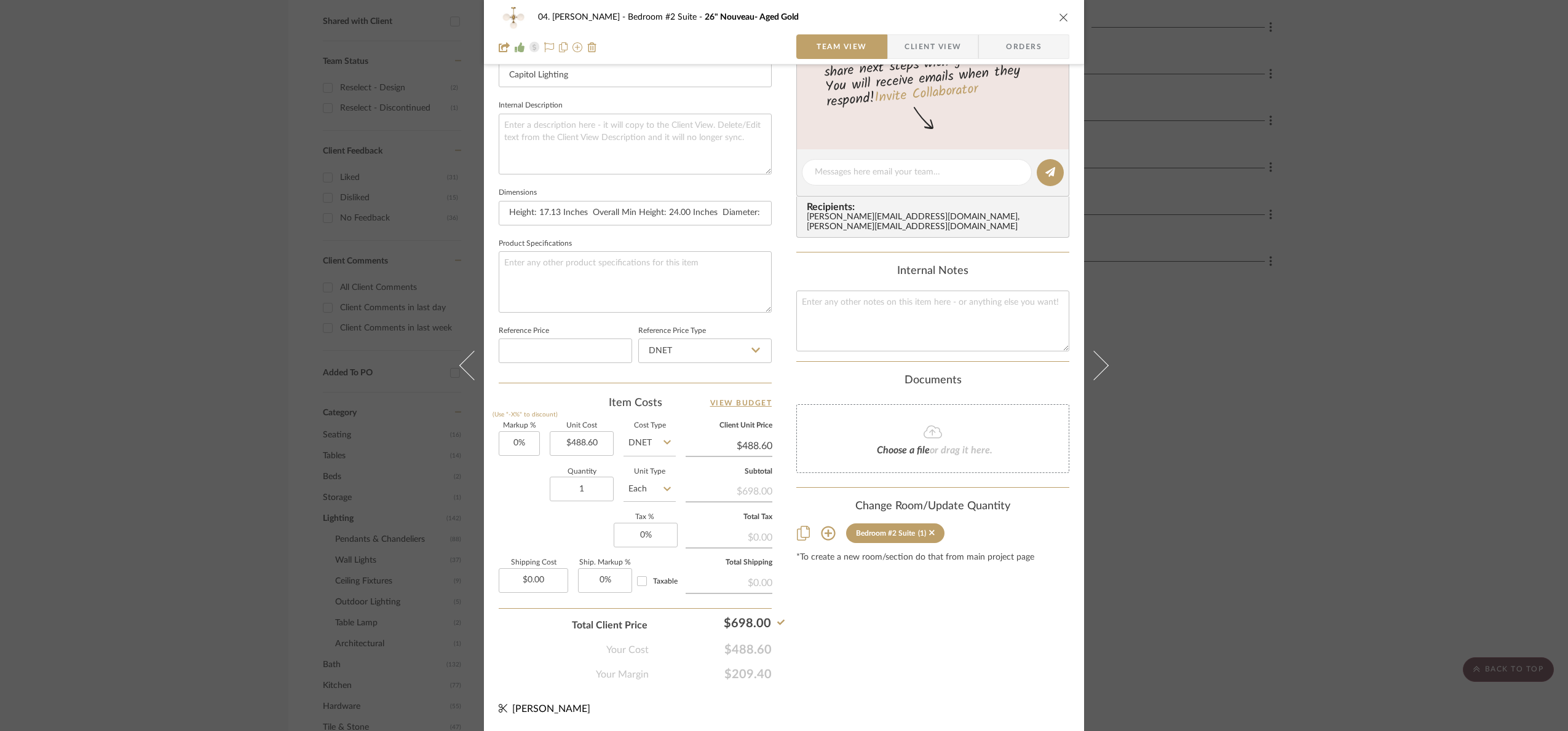
type input "42.85%"
type input "$698.00"
click at [1332, 540] on div "04. [PERSON_NAME] Bedroom #2 Suite 26" Nouveau- Aged Gold Team View Client View…" at bounding box center [784, 365] width 1568 height 731
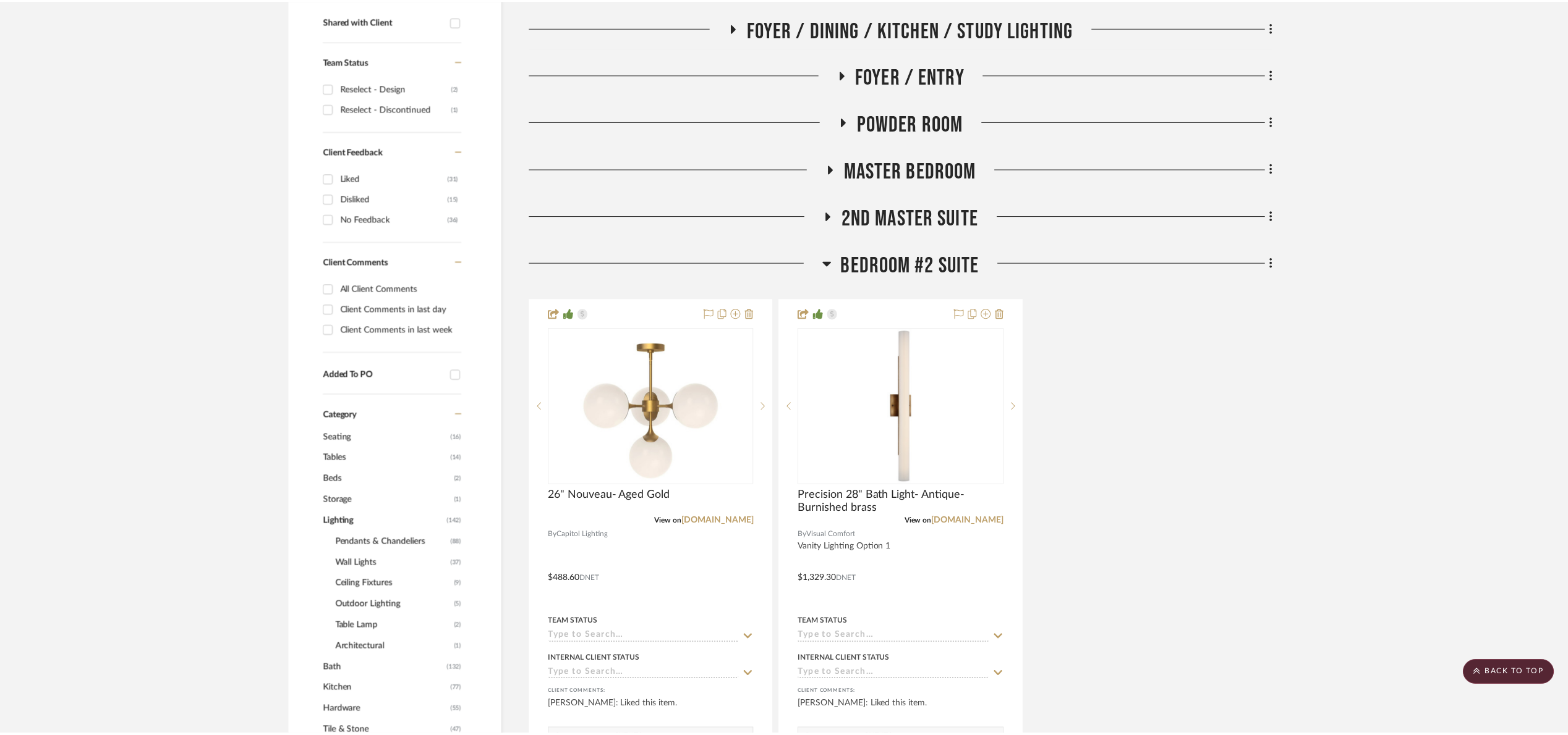
scroll to position [484, 0]
click at [897, 265] on span "Bedroom #2 Suite" at bounding box center [914, 265] width 139 height 27
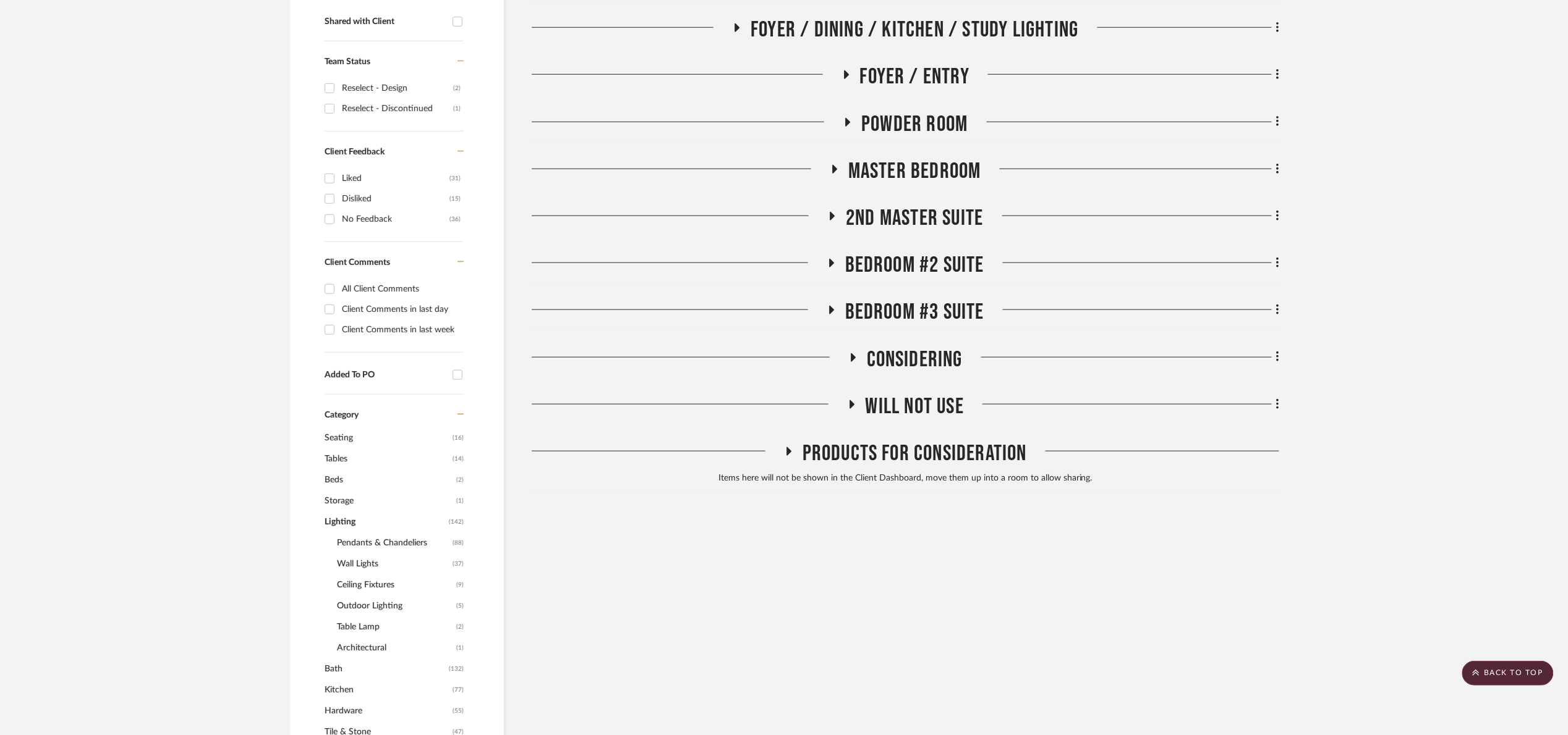
click at [944, 216] on span "2nd Master Suite" at bounding box center [914, 218] width 137 height 27
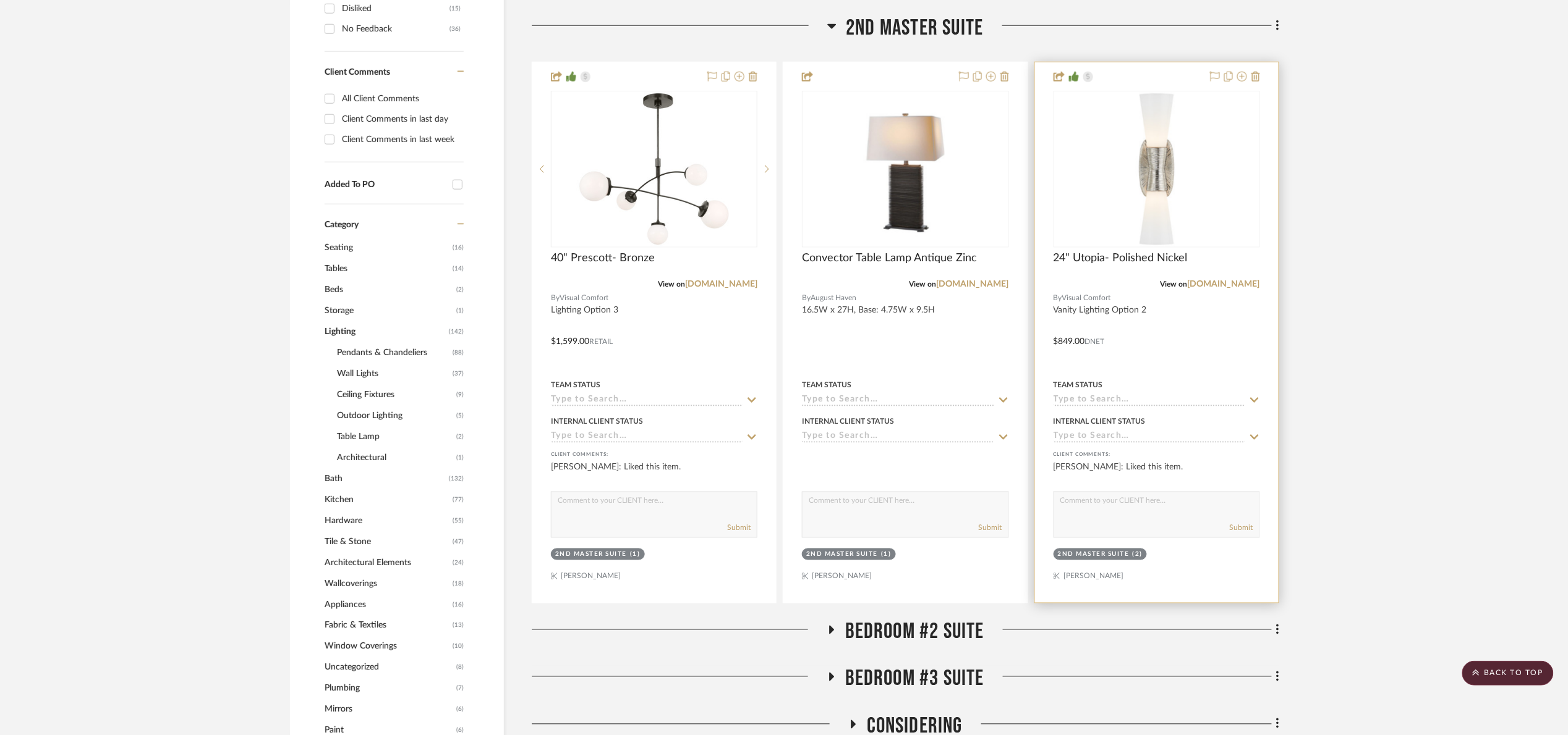
scroll to position [669, 0]
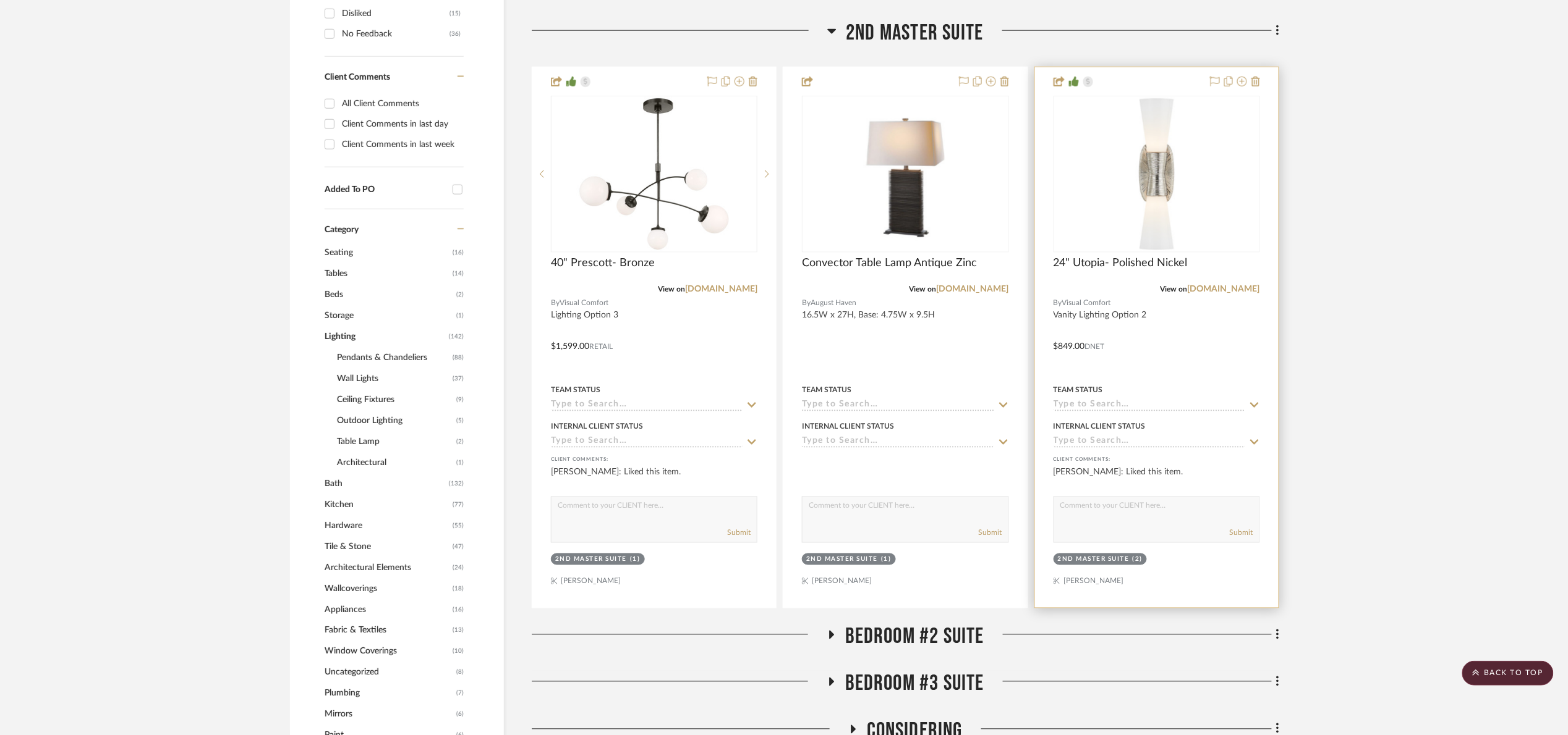
click at [1228, 293] on div "View on [DOMAIN_NAME]" at bounding box center [1156, 289] width 206 height 11
click at [1242, 288] on link "[DOMAIN_NAME]" at bounding box center [1223, 289] width 72 height 8
click at [1116, 180] on img "0" at bounding box center [1156, 174] width 155 height 155
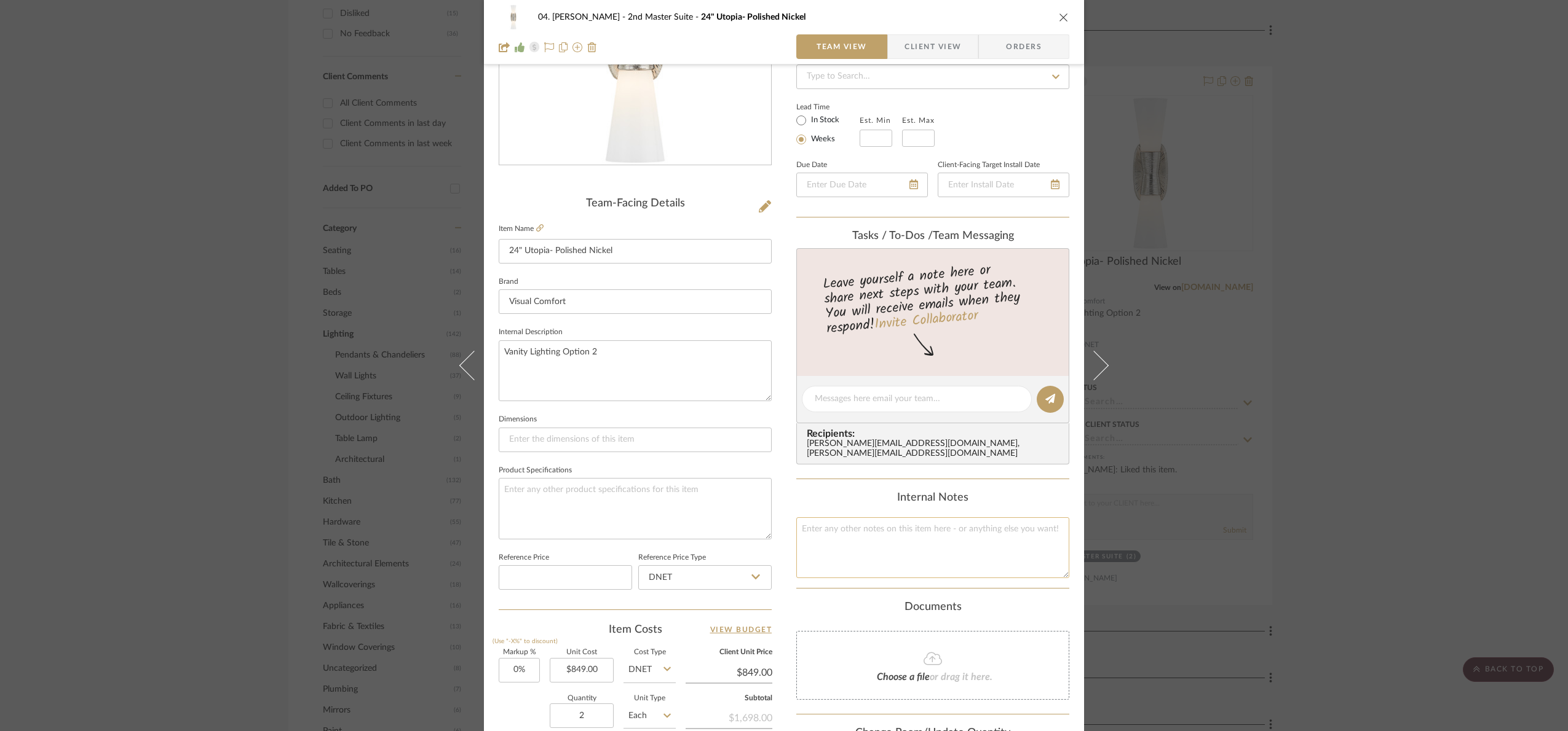
scroll to position [414, 0]
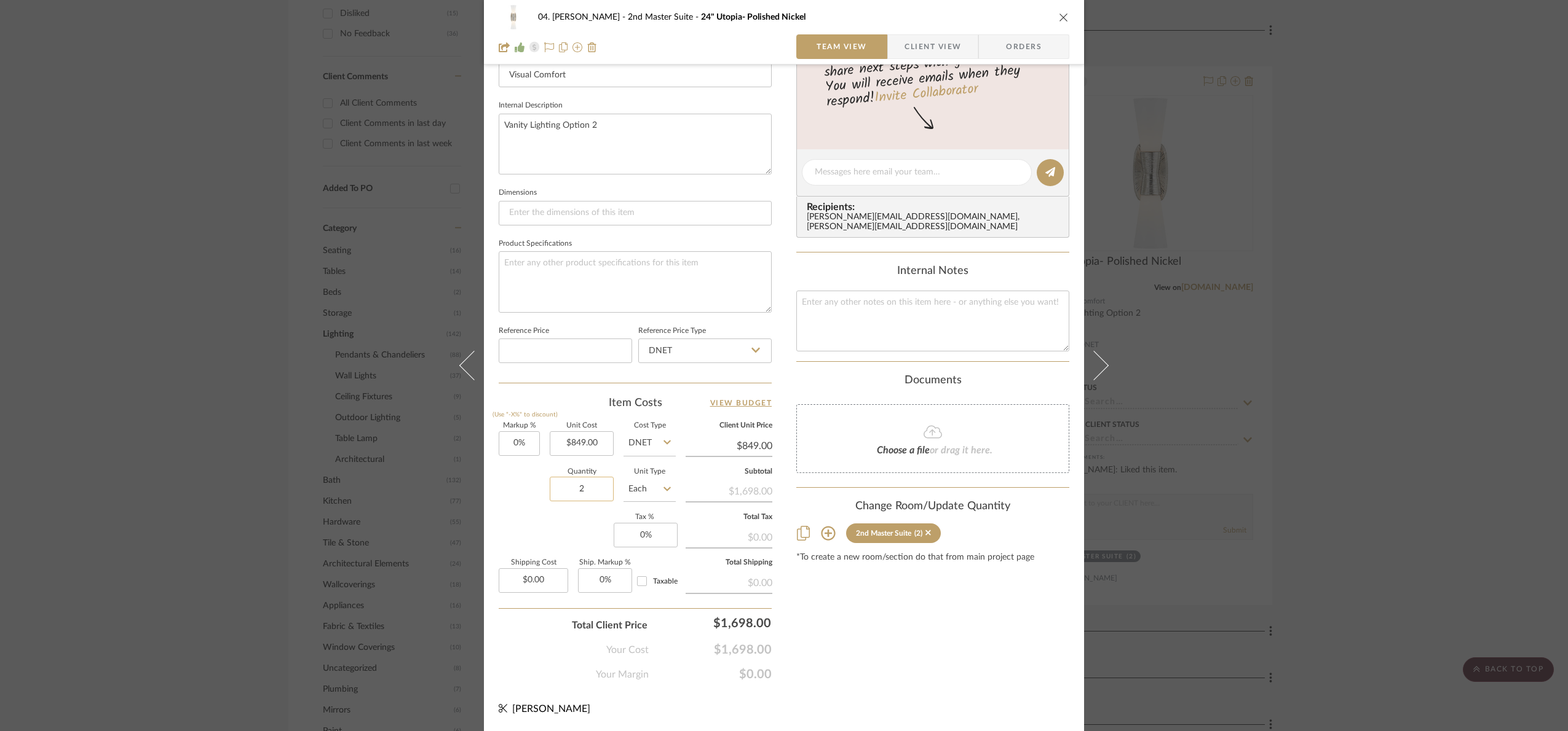
click at [589, 499] on input "2" at bounding box center [582, 489] width 64 height 25
type input "1"
drag, startPoint x: 539, startPoint y: 527, endPoint x: 544, endPoint y: 514, distance: 13.9
click at [539, 526] on div "Markup % (Use "-X%" to discount) 0% Unit Cost $849.00 Cost Type DNET Client Uni…" at bounding box center [635, 512] width 273 height 180
click at [592, 453] on input "849.00" at bounding box center [582, 444] width 64 height 25
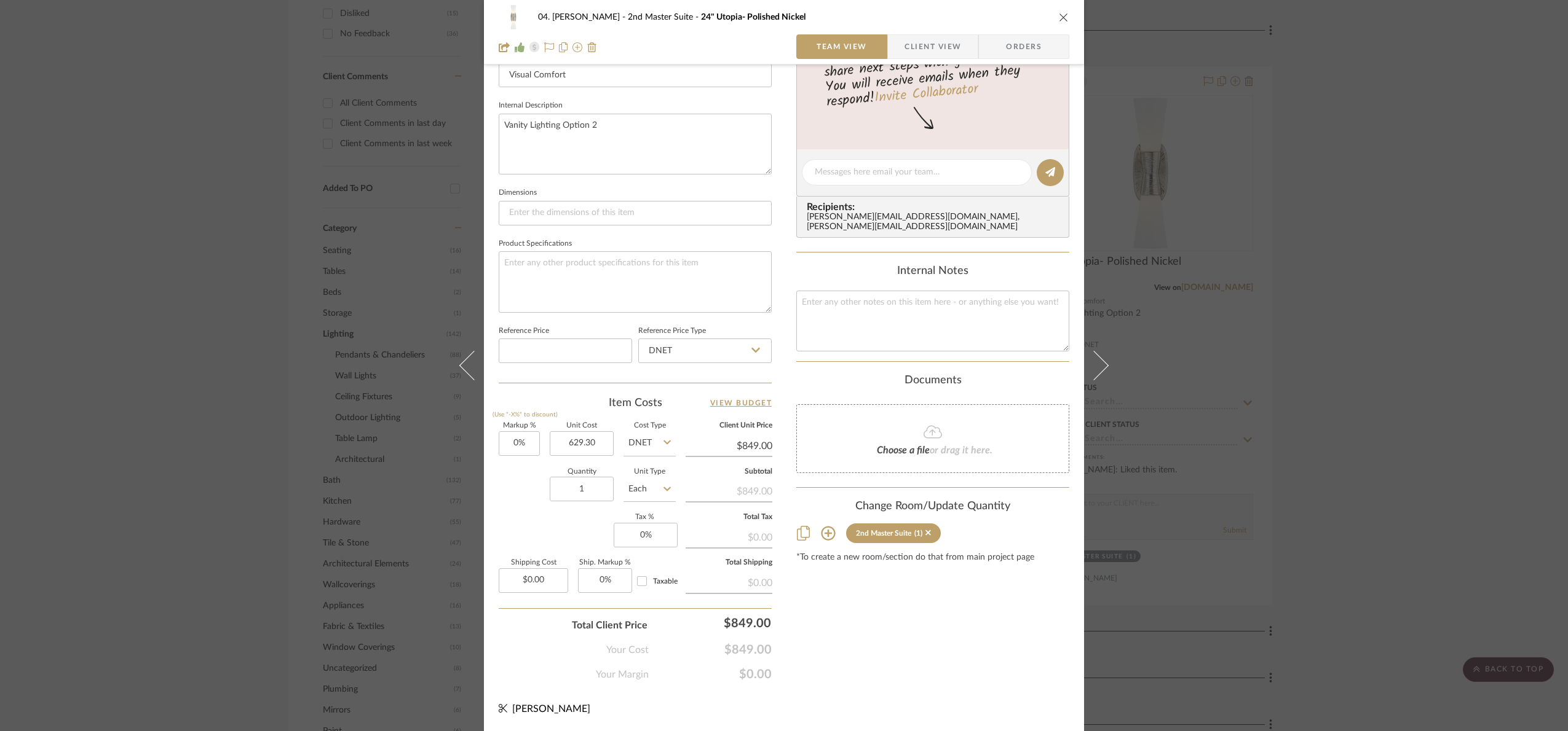
type input "$629.30"
click at [951, 636] on div "Content here copies to Client View - confirm visibility there. Show in Client D…" at bounding box center [933, 176] width 273 height 1011
type input "$629.30"
type input "899"
click at [936, 623] on div "04. [PERSON_NAME] 2nd Master Suite 24" Utopia- Polished Nickel Team View Client…" at bounding box center [784, 365] width 1568 height 731
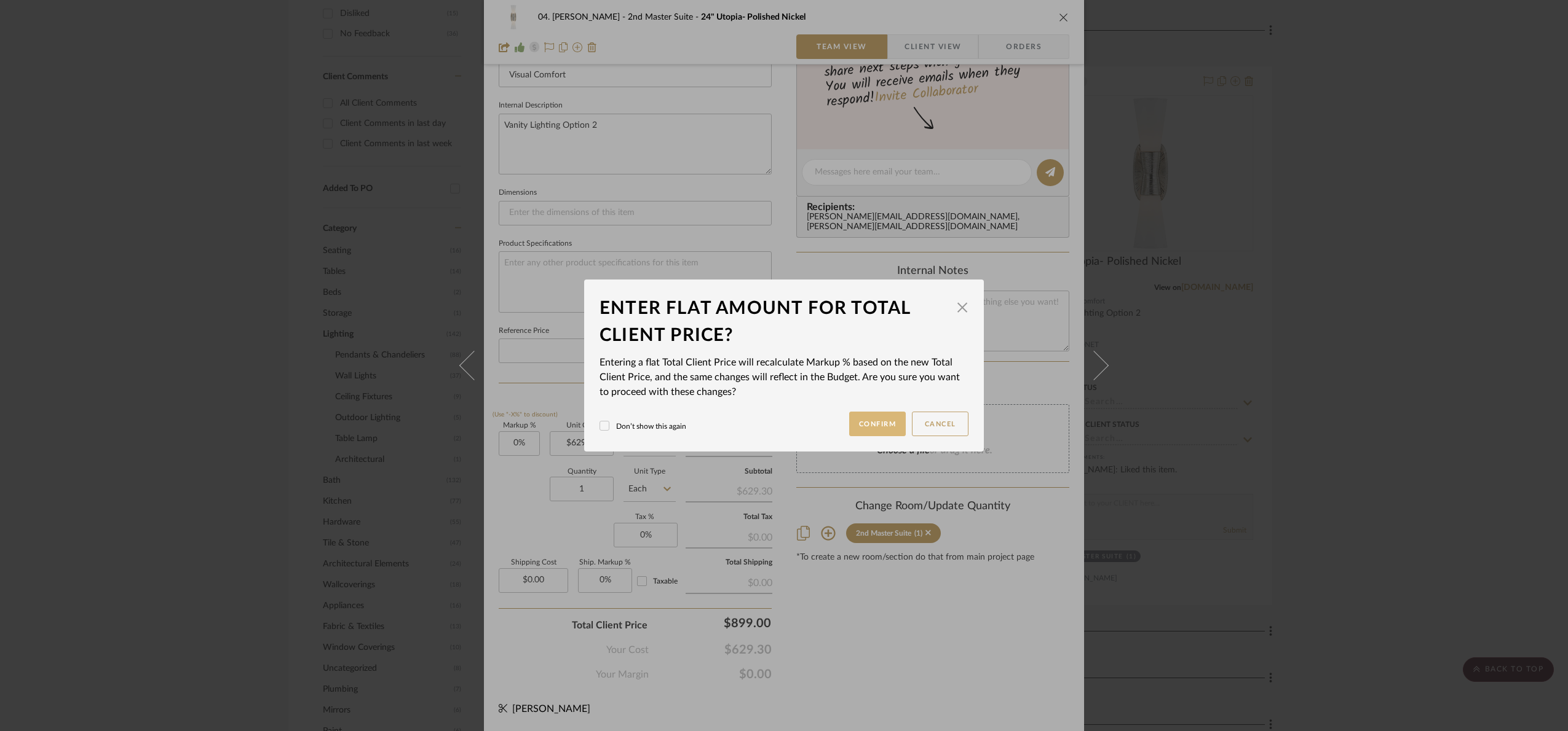
click at [883, 435] on button "Confirm" at bounding box center [877, 424] width 57 height 25
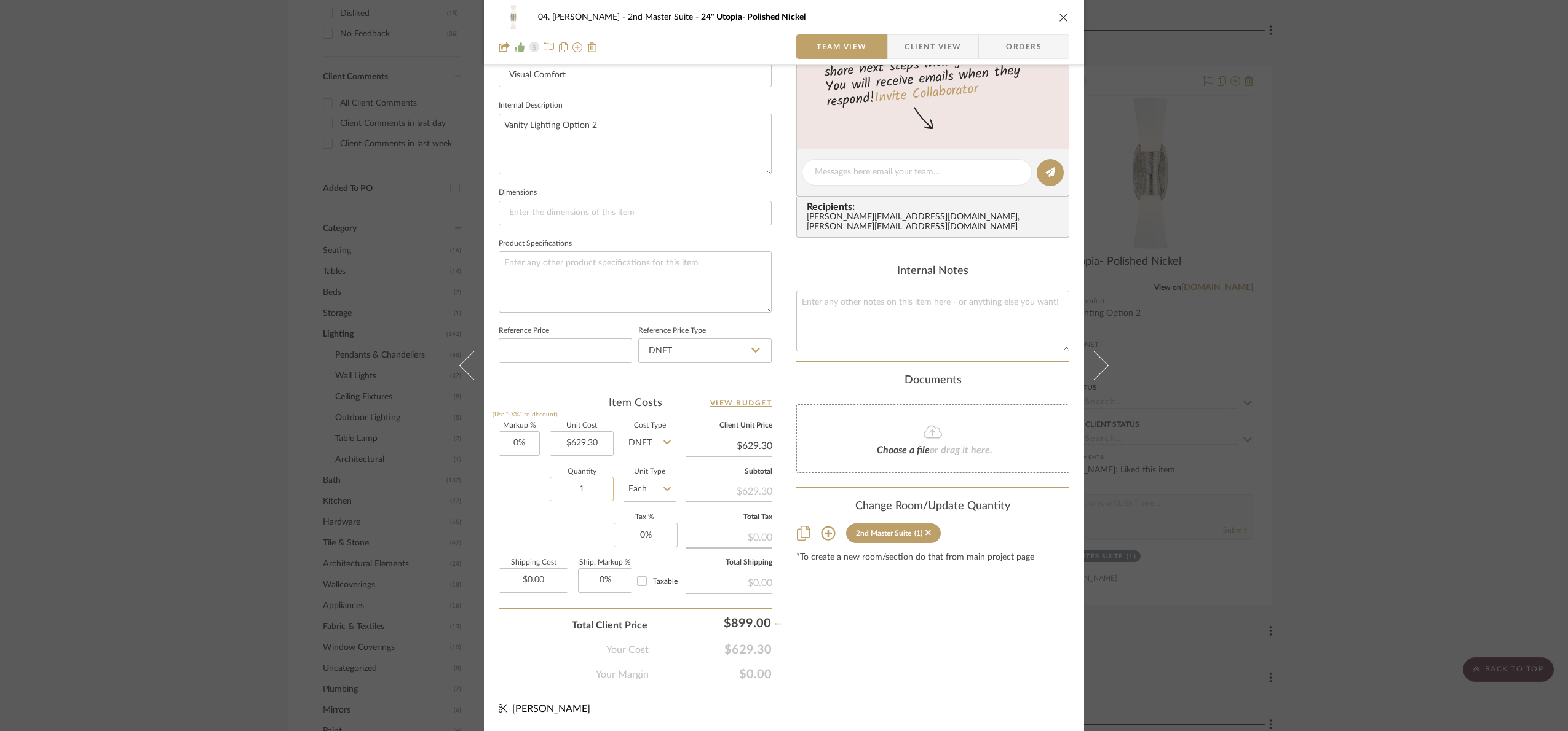
type input "42.85%"
type input "$899.00"
click at [570, 494] on input "1" at bounding box center [582, 489] width 64 height 25
type input "2"
click at [964, 658] on div "Content here copies to Client View - confirm visibility there. Show in Client D…" at bounding box center [933, 176] width 273 height 1011
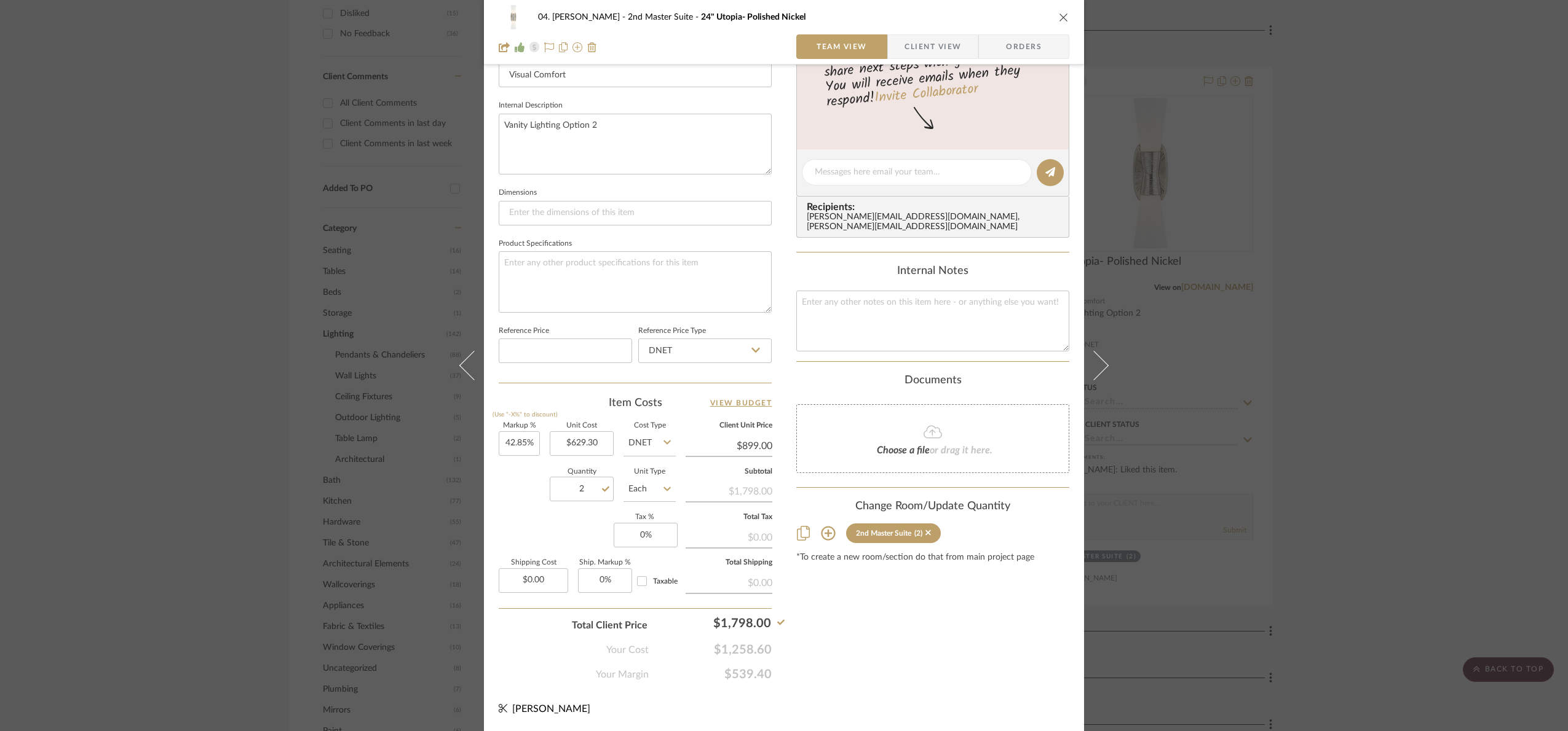
click at [1341, 418] on div "04. [PERSON_NAME] 2nd Master Suite 24" Utopia- Polished Nickel Team View Client…" at bounding box center [784, 365] width 1568 height 731
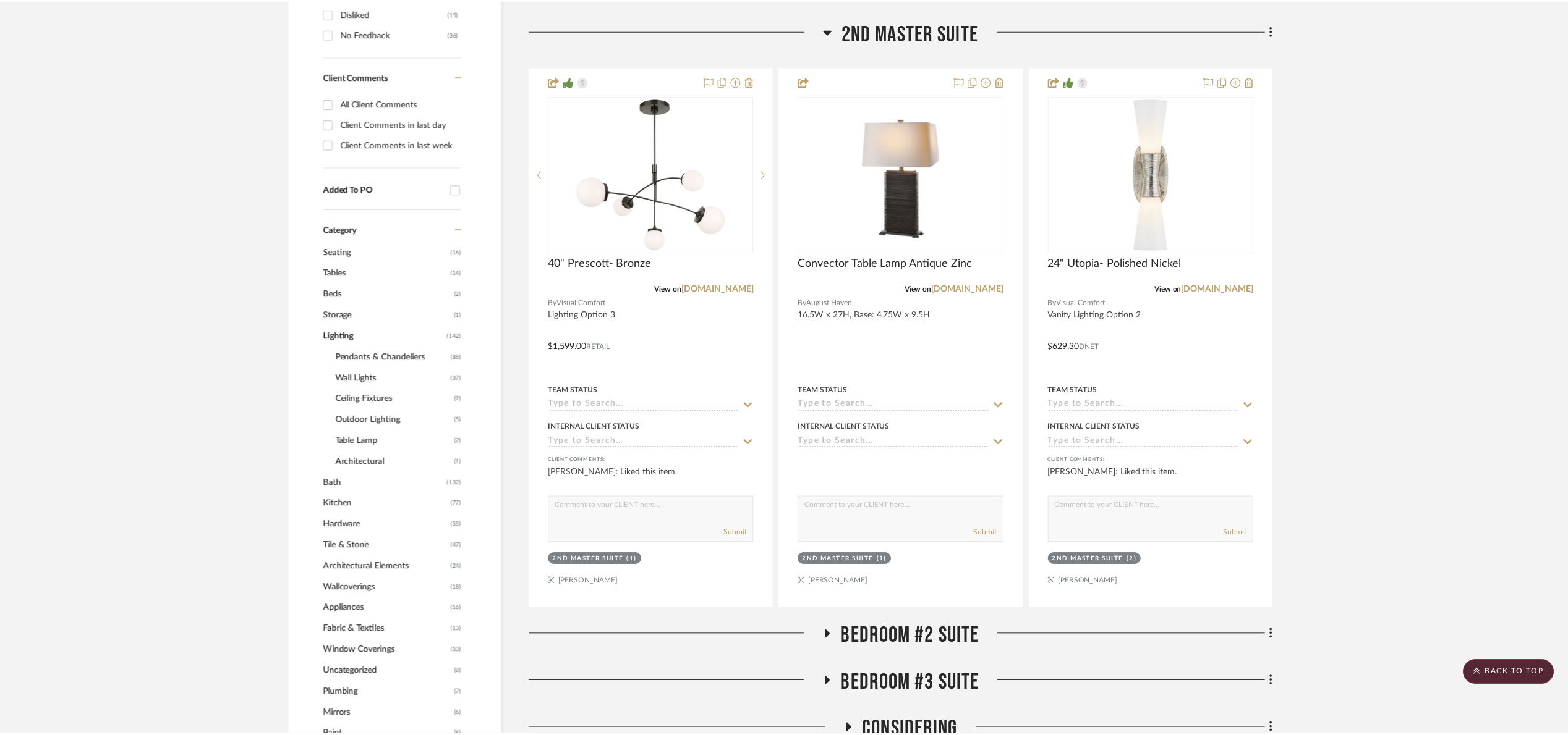
scroll to position [669, 0]
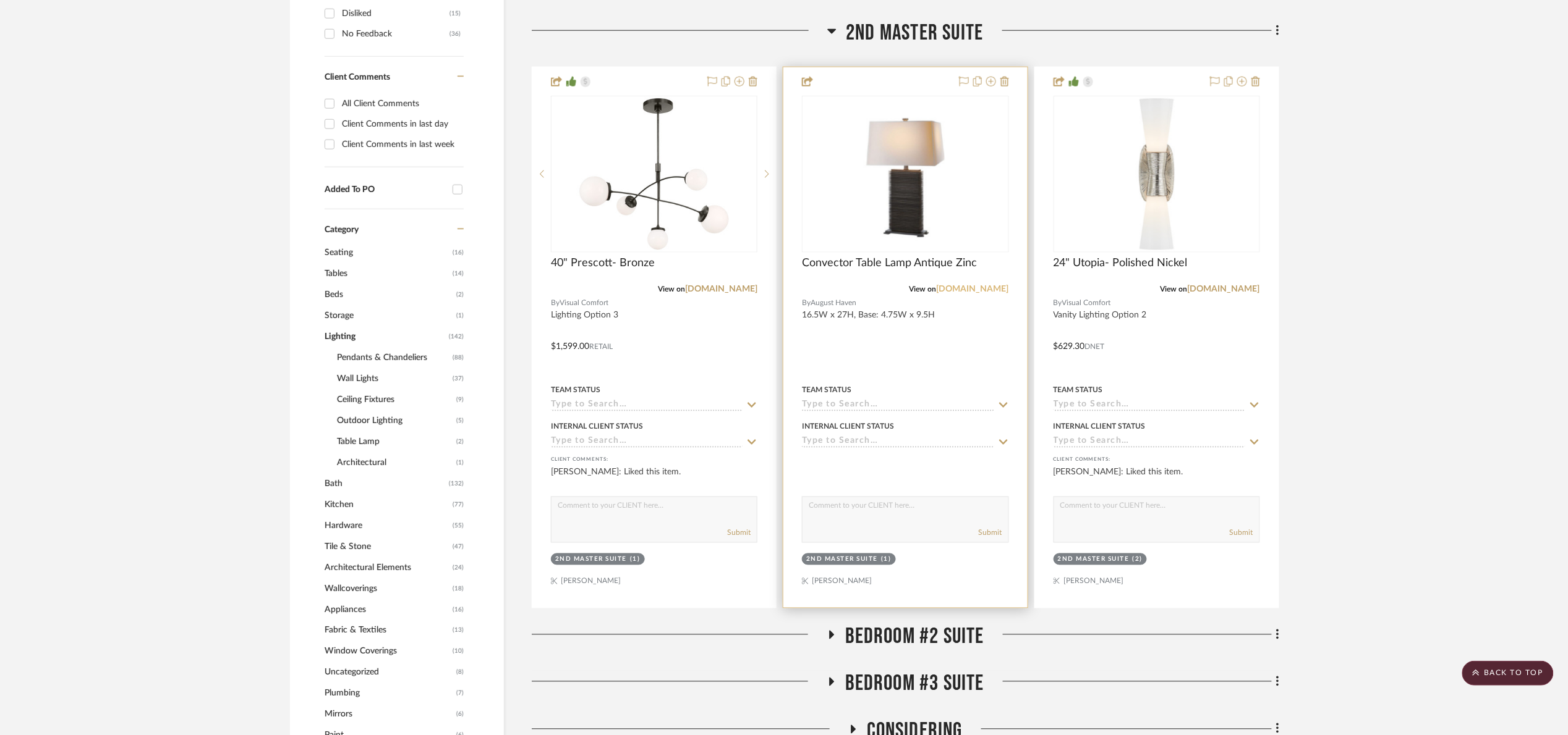
click at [987, 288] on link "[DOMAIN_NAME]" at bounding box center [972, 289] width 72 height 8
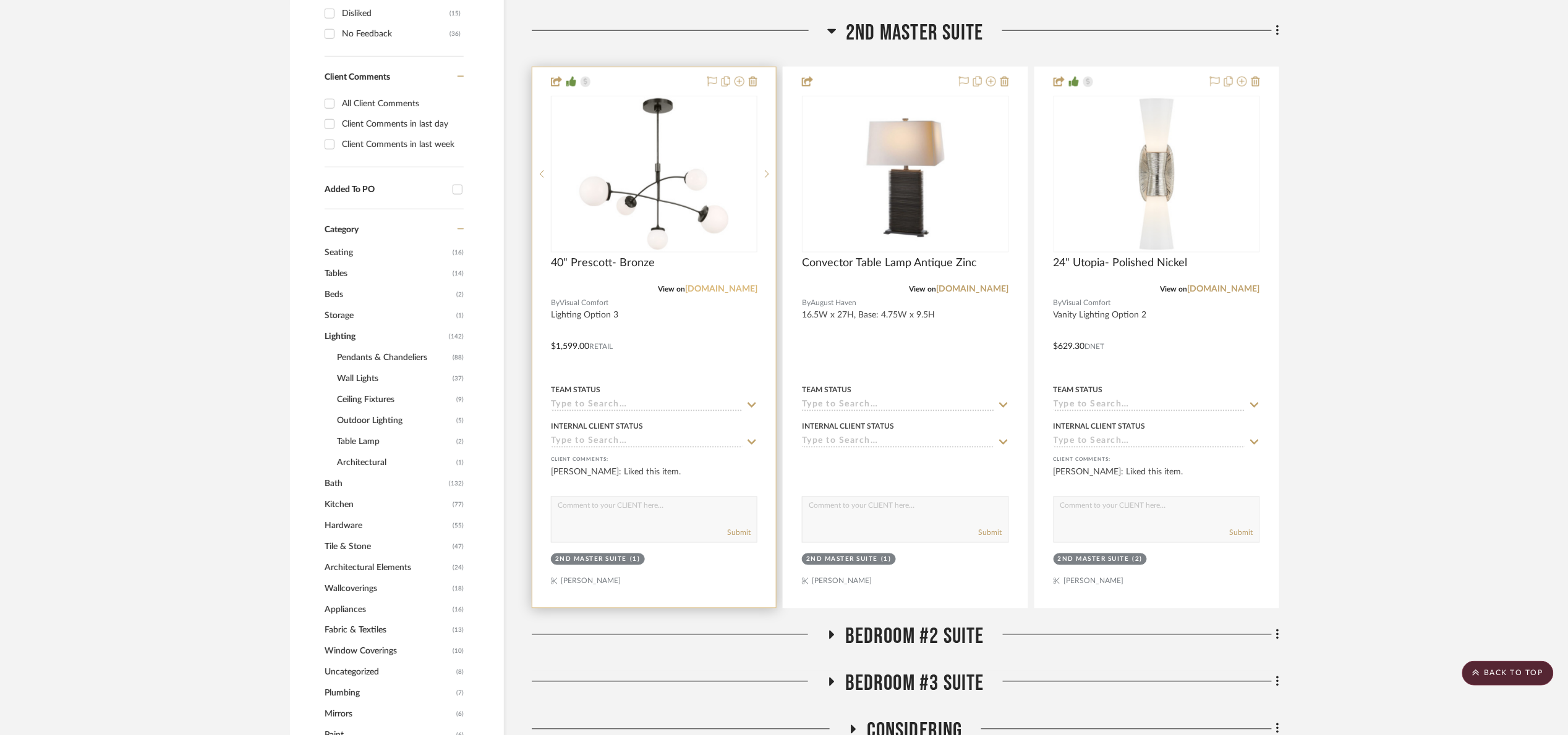
click at [708, 288] on link "[DOMAIN_NAME]" at bounding box center [721, 289] width 72 height 8
click at [617, 169] on img "0" at bounding box center [654, 174] width 155 height 155
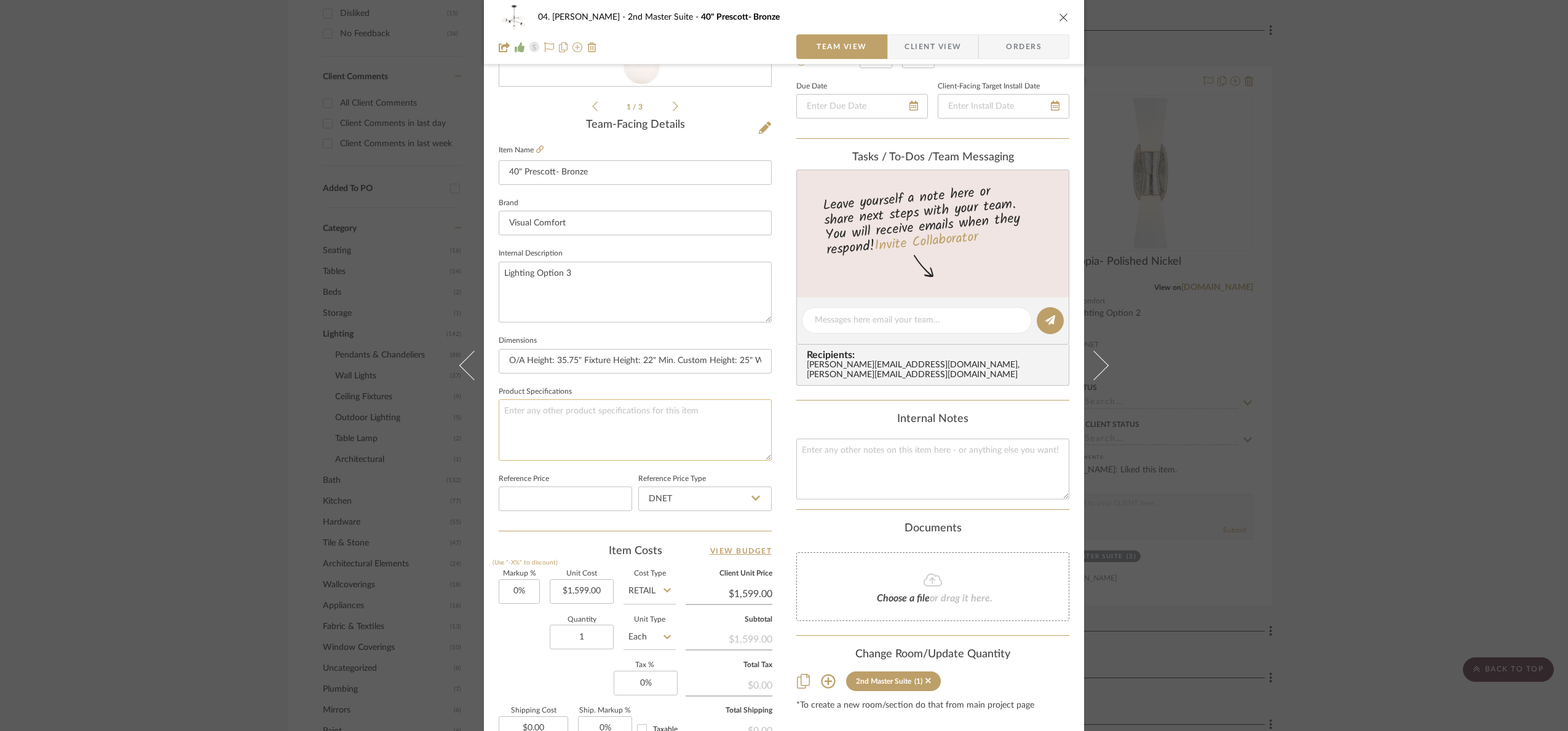
scroll to position [276, 0]
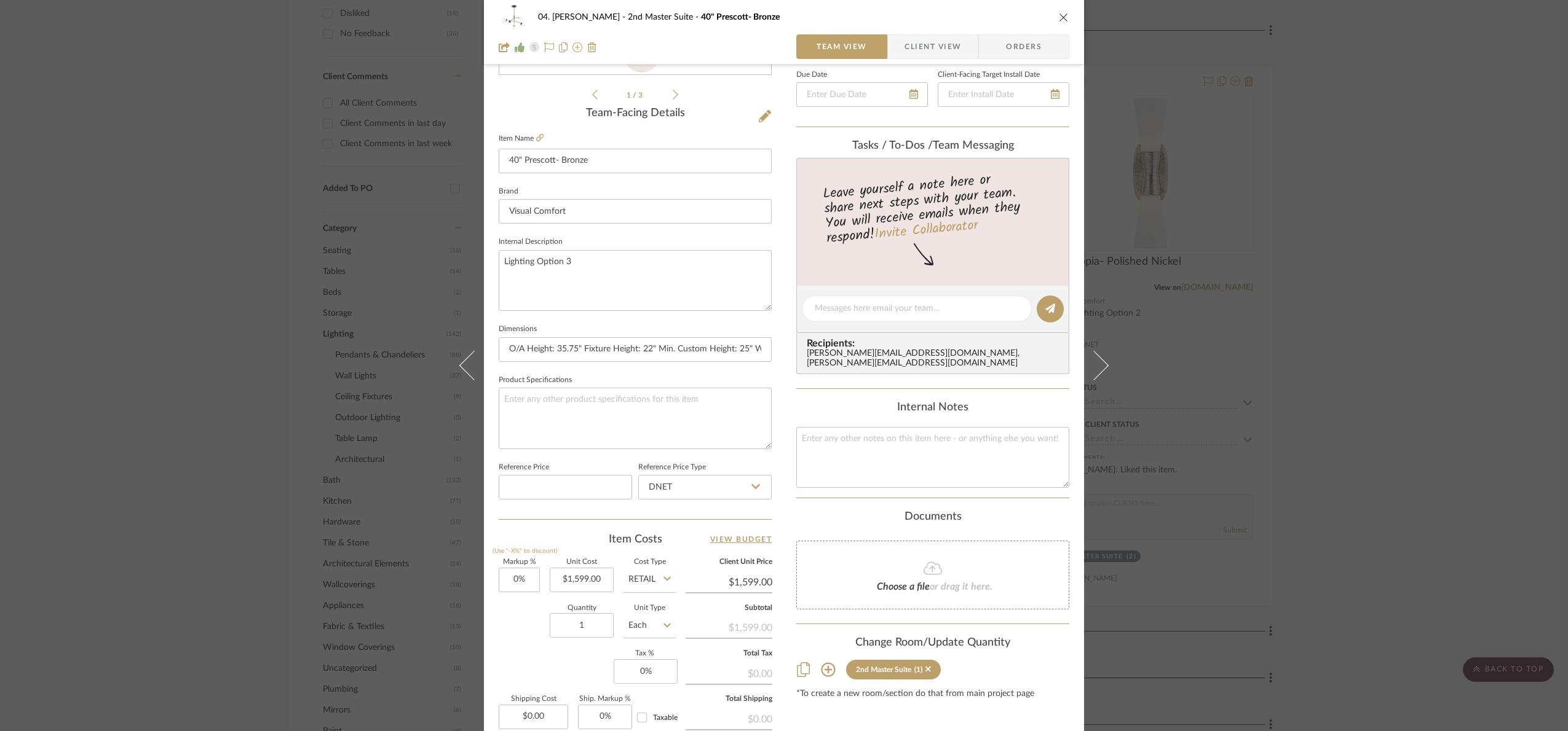
click at [660, 586] on input "Retail" at bounding box center [650, 580] width 53 height 25
click at [652, 616] on span "DNET" at bounding box center [644, 612] width 23 height 8
type input "DNET"
click at [600, 591] on input "1599.00" at bounding box center [582, 580] width 64 height 25
type input "$1,189.30"
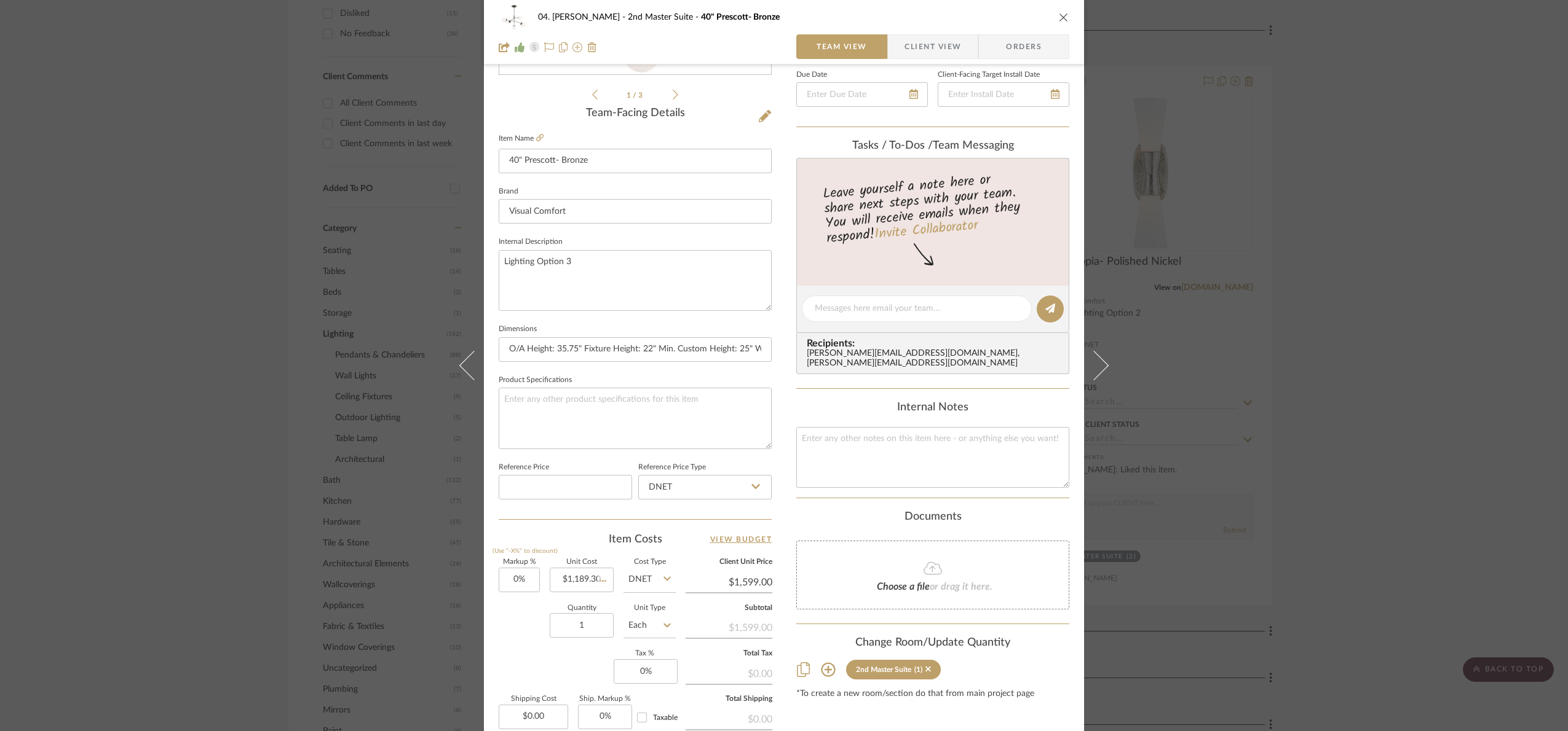
type input "$1,189.30"
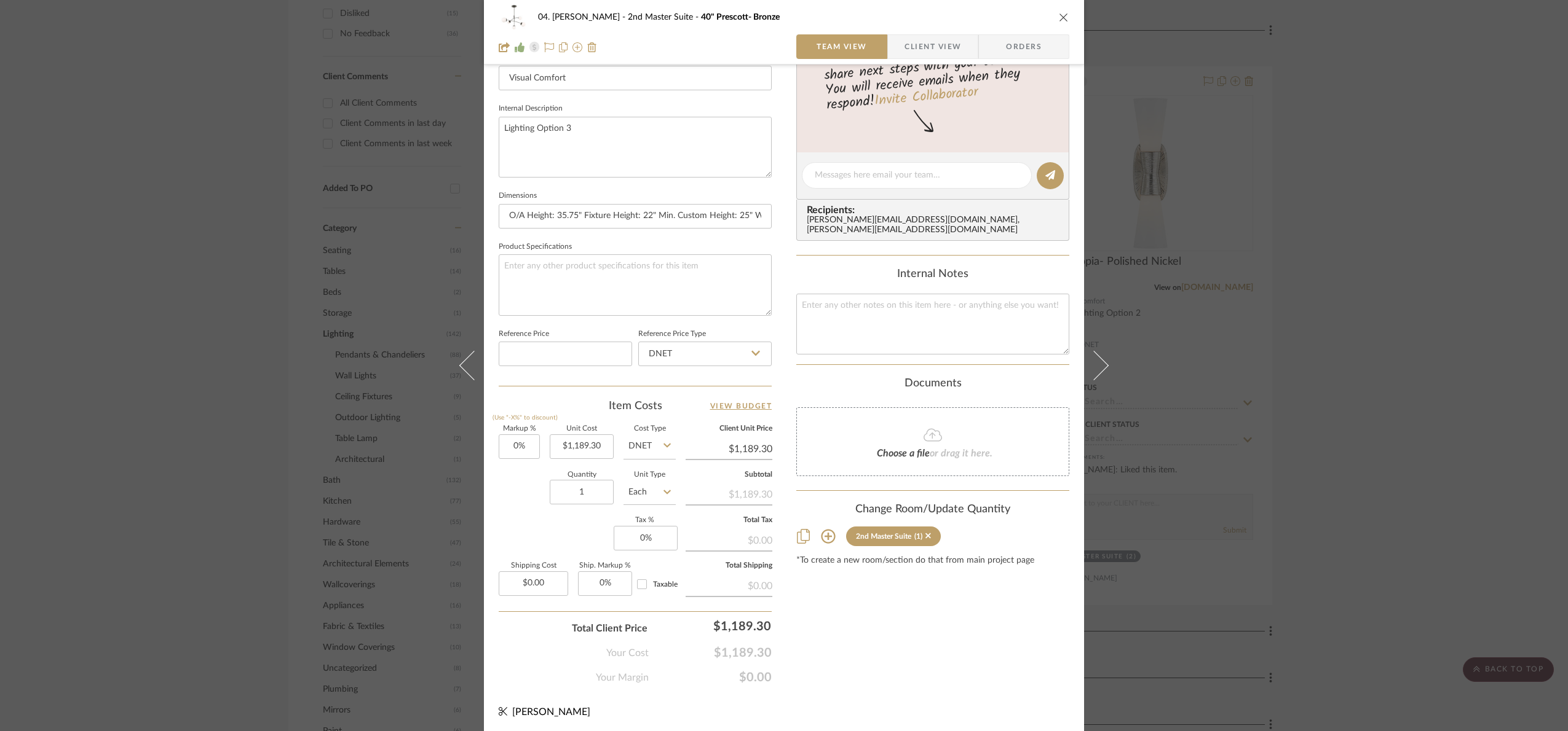
scroll to position [414, 0]
click at [741, 625] on div "$1,189.30" at bounding box center [715, 623] width 123 height 25
type input "$1,189.30"
type input "1699"
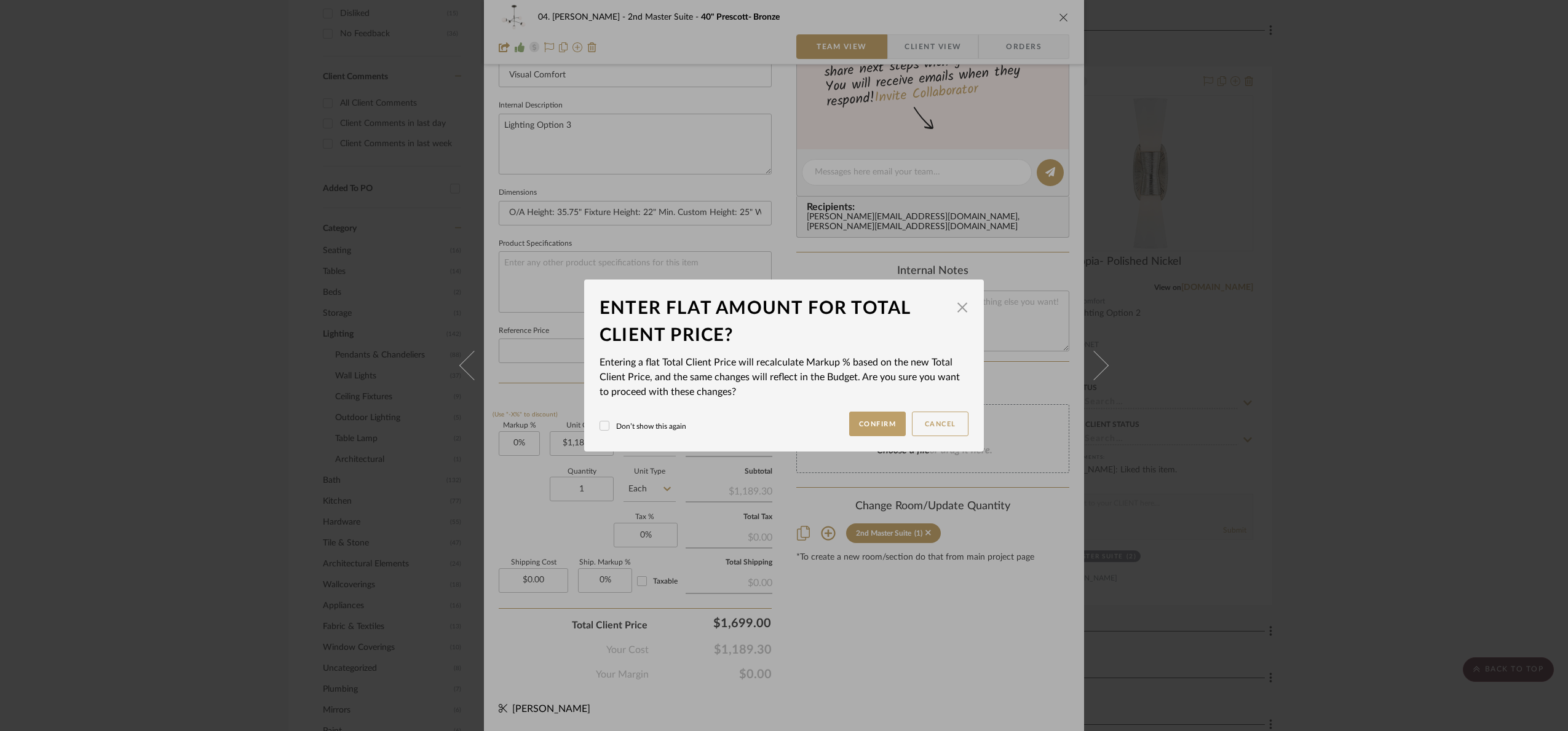
click at [840, 641] on div "04. [PERSON_NAME] 2nd Master Suite 40" Prescott- Bronze Team View Client View O…" at bounding box center [784, 365] width 1568 height 731
click at [858, 425] on button "Confirm" at bounding box center [877, 424] width 57 height 25
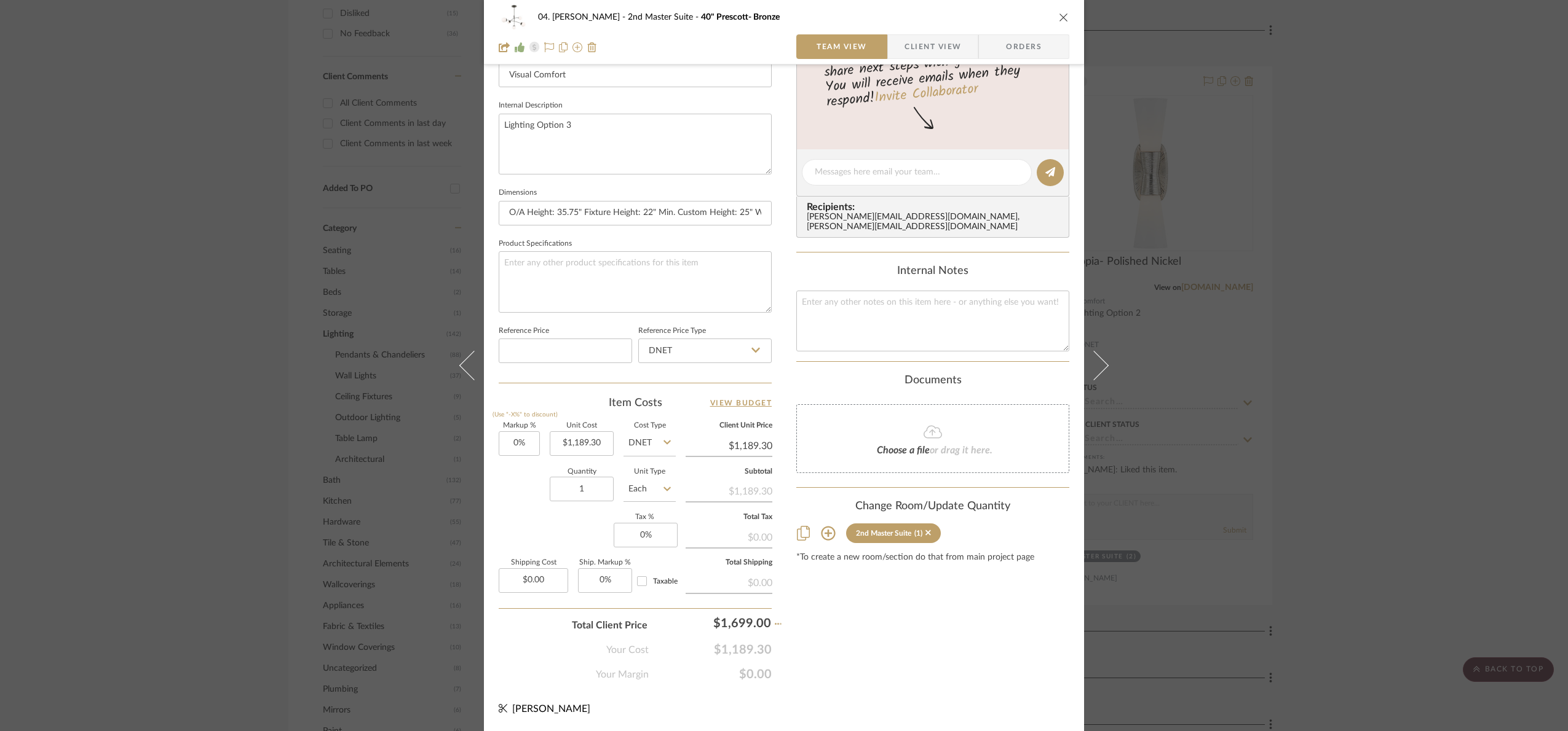
type input "42.85%"
type input "$1,699.00"
click at [1542, 559] on div "04. [PERSON_NAME] 2nd Master Suite 40" Prescott- Bronze Team View Client View O…" at bounding box center [784, 365] width 1568 height 731
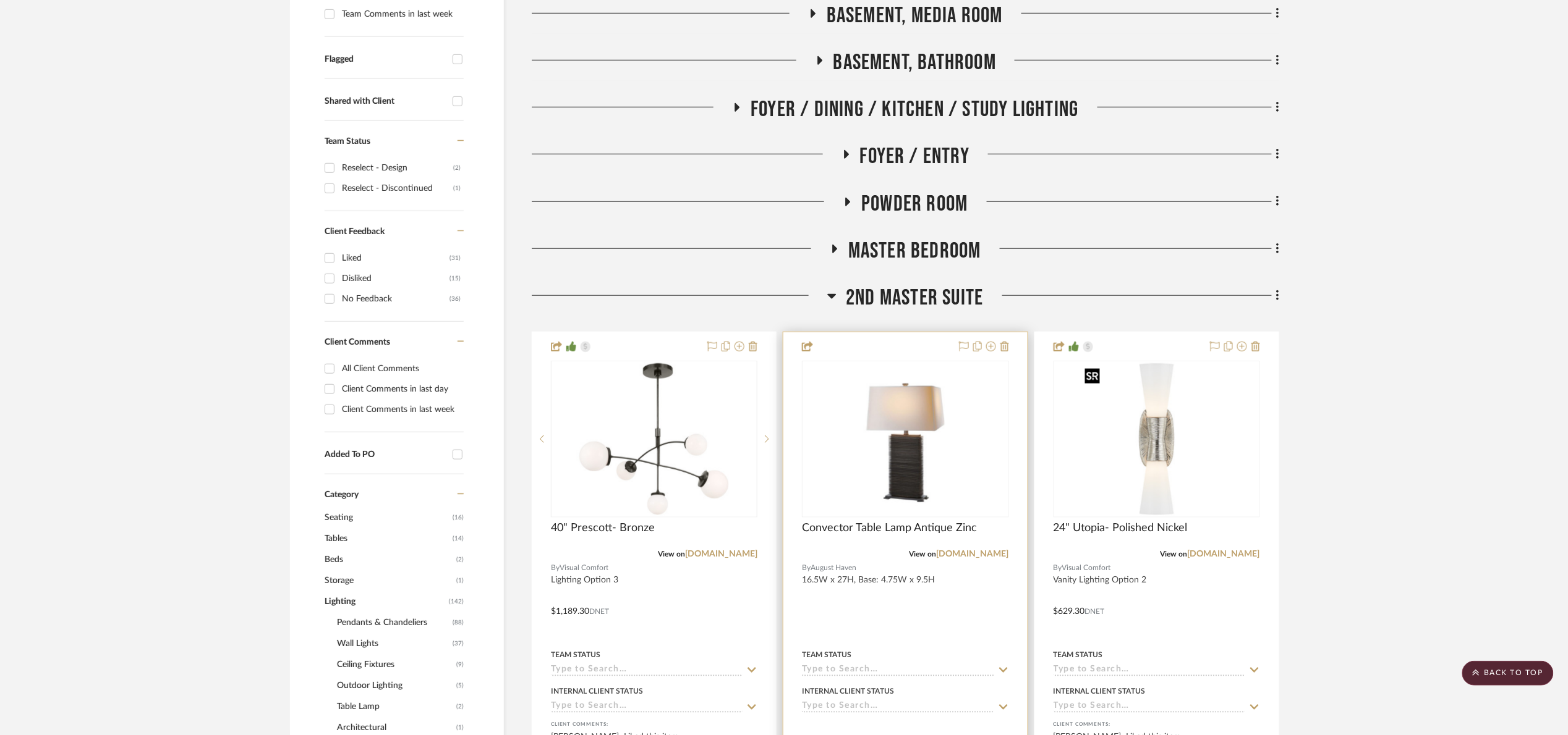
scroll to position [391, 0]
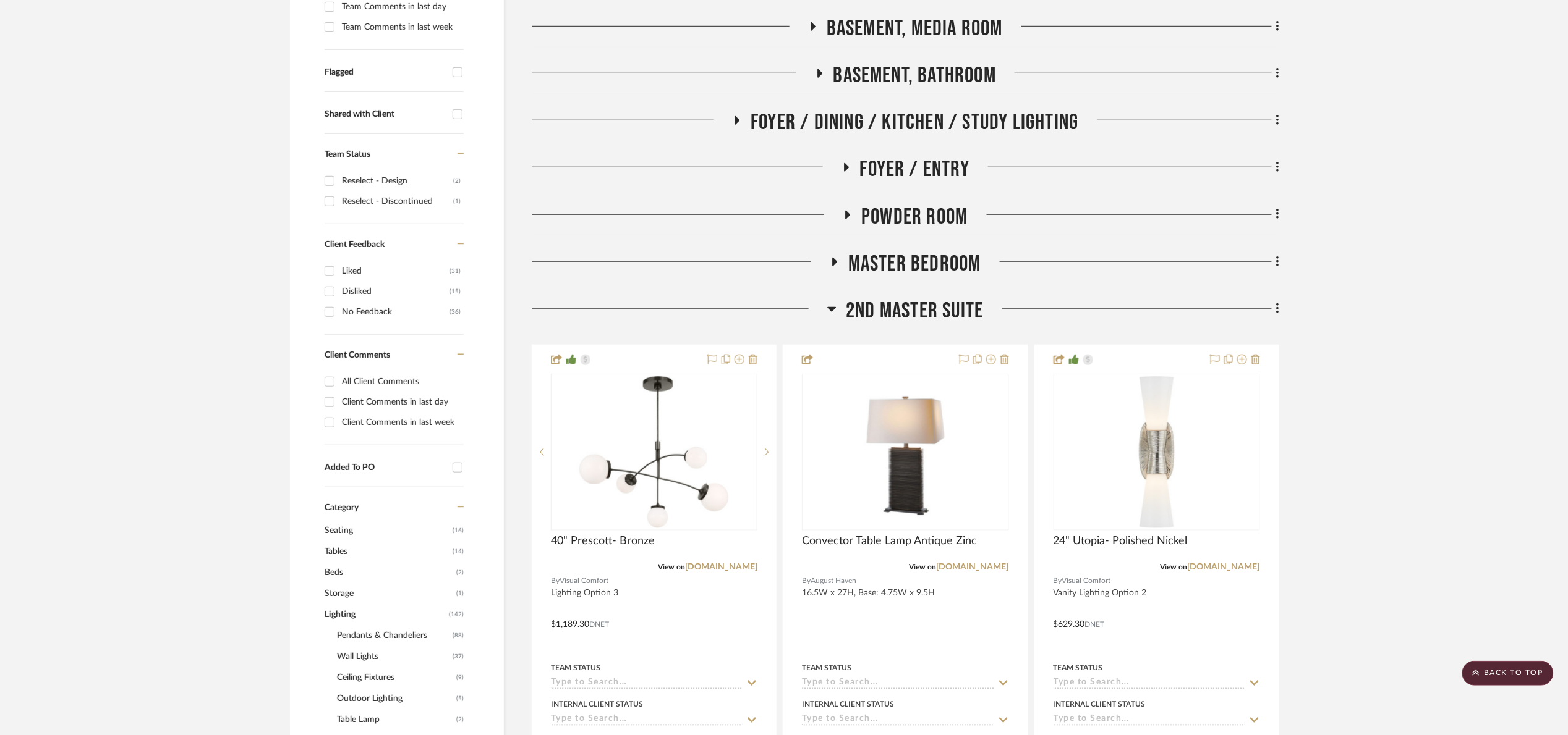
click at [890, 313] on span "2nd Master Suite" at bounding box center [914, 311] width 137 height 27
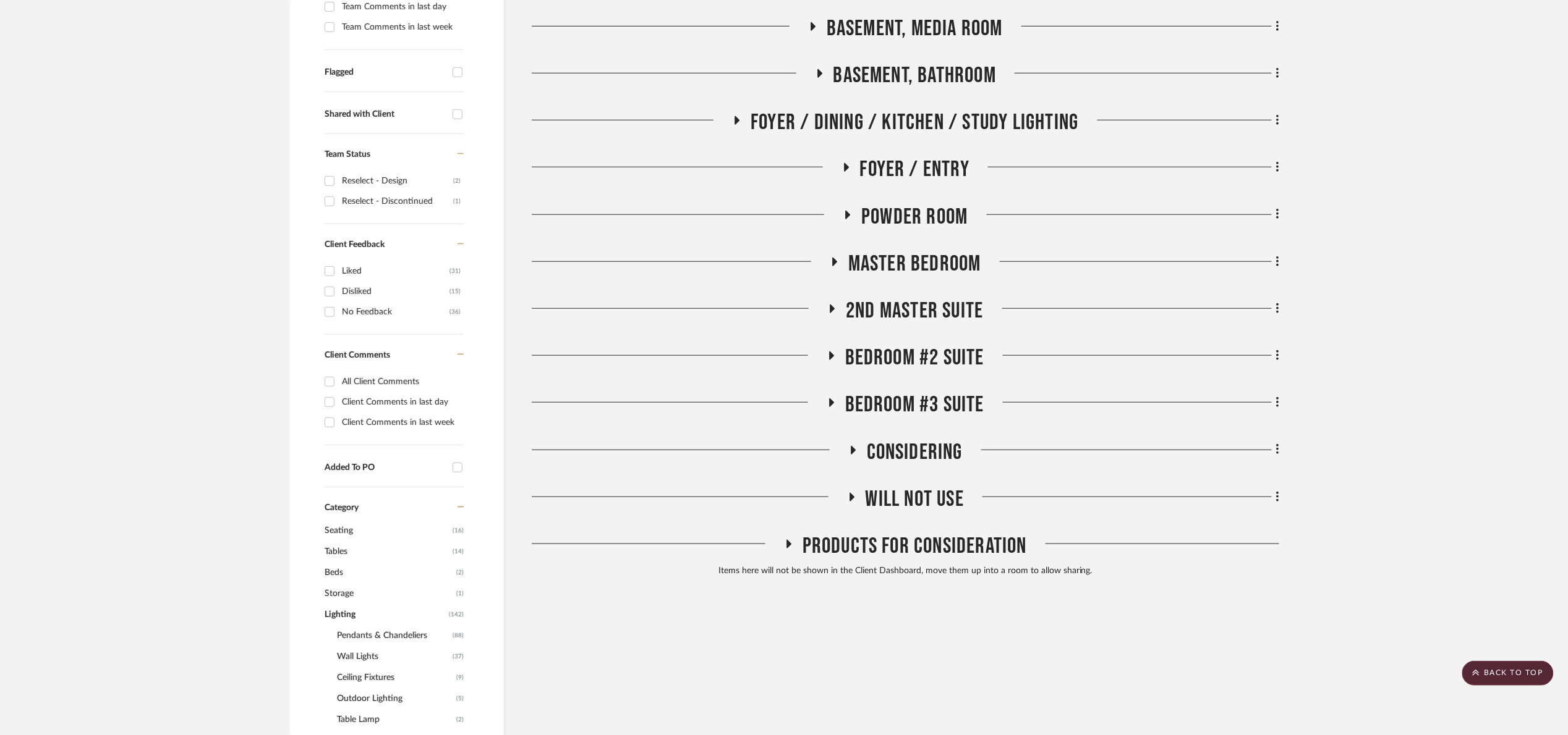
click at [909, 266] on span "Master Bedroom" at bounding box center [915, 264] width 133 height 27
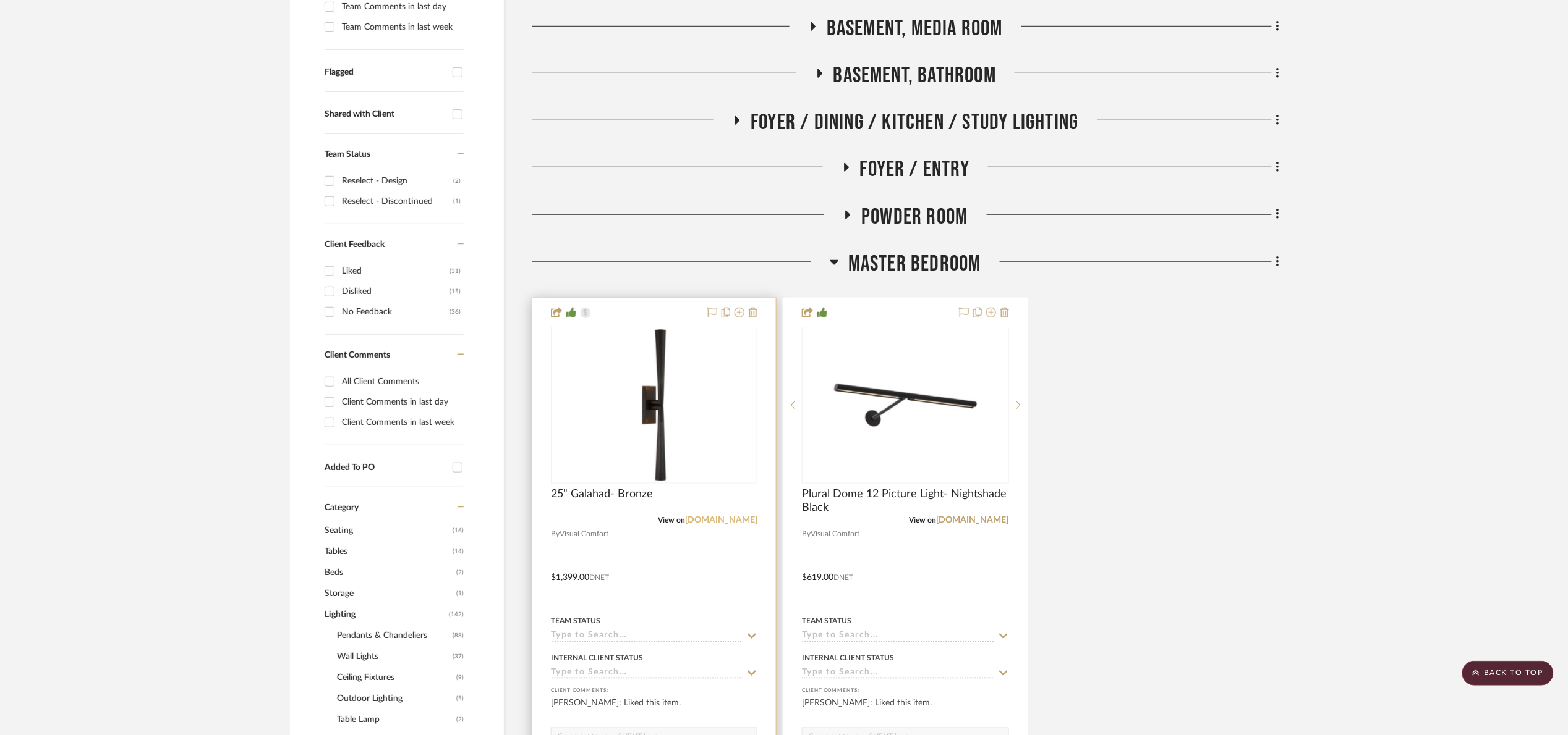
click at [731, 524] on link "[DOMAIN_NAME]" at bounding box center [721, 520] width 72 height 8
click at [636, 404] on img "0" at bounding box center [654, 405] width 155 height 155
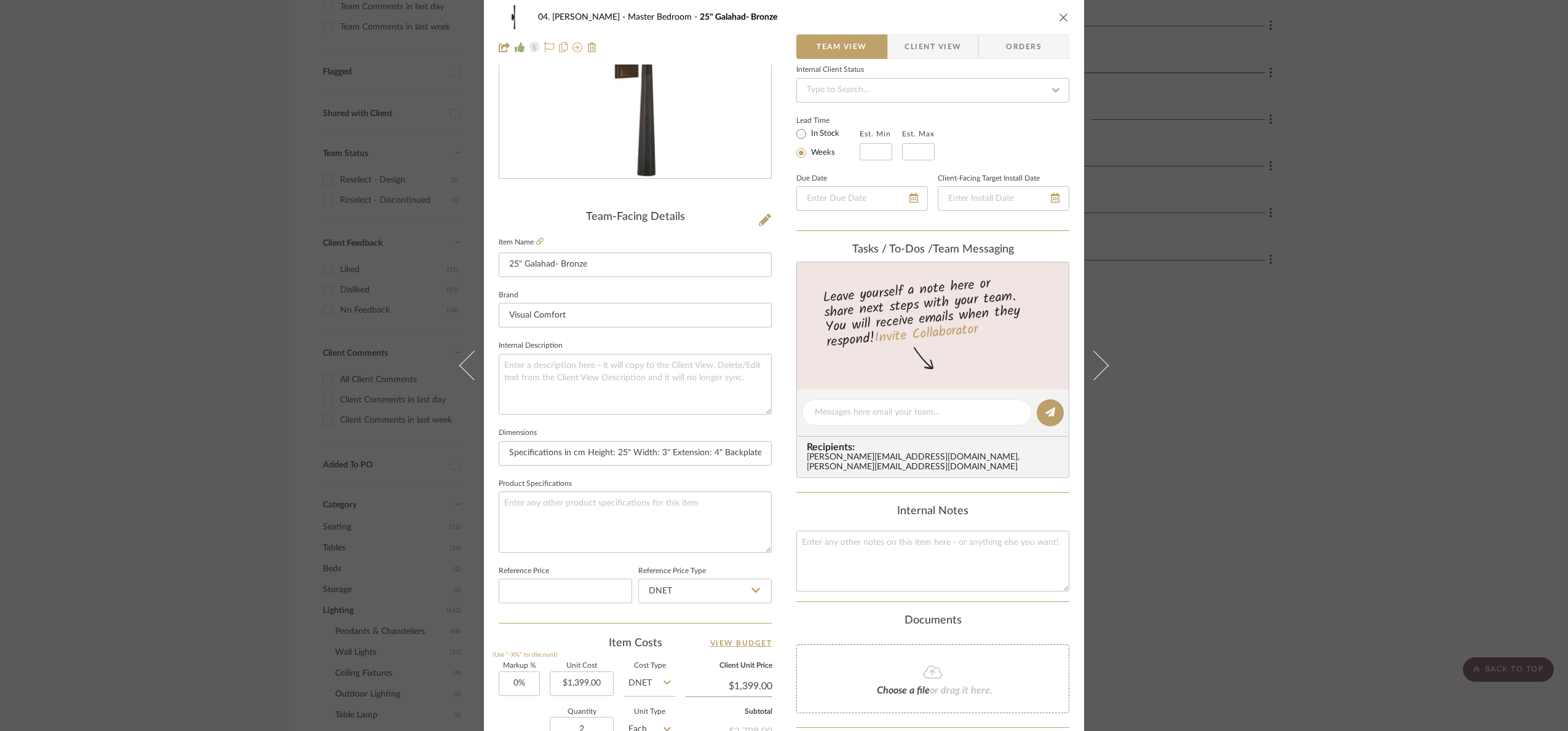
scroll to position [414, 0]
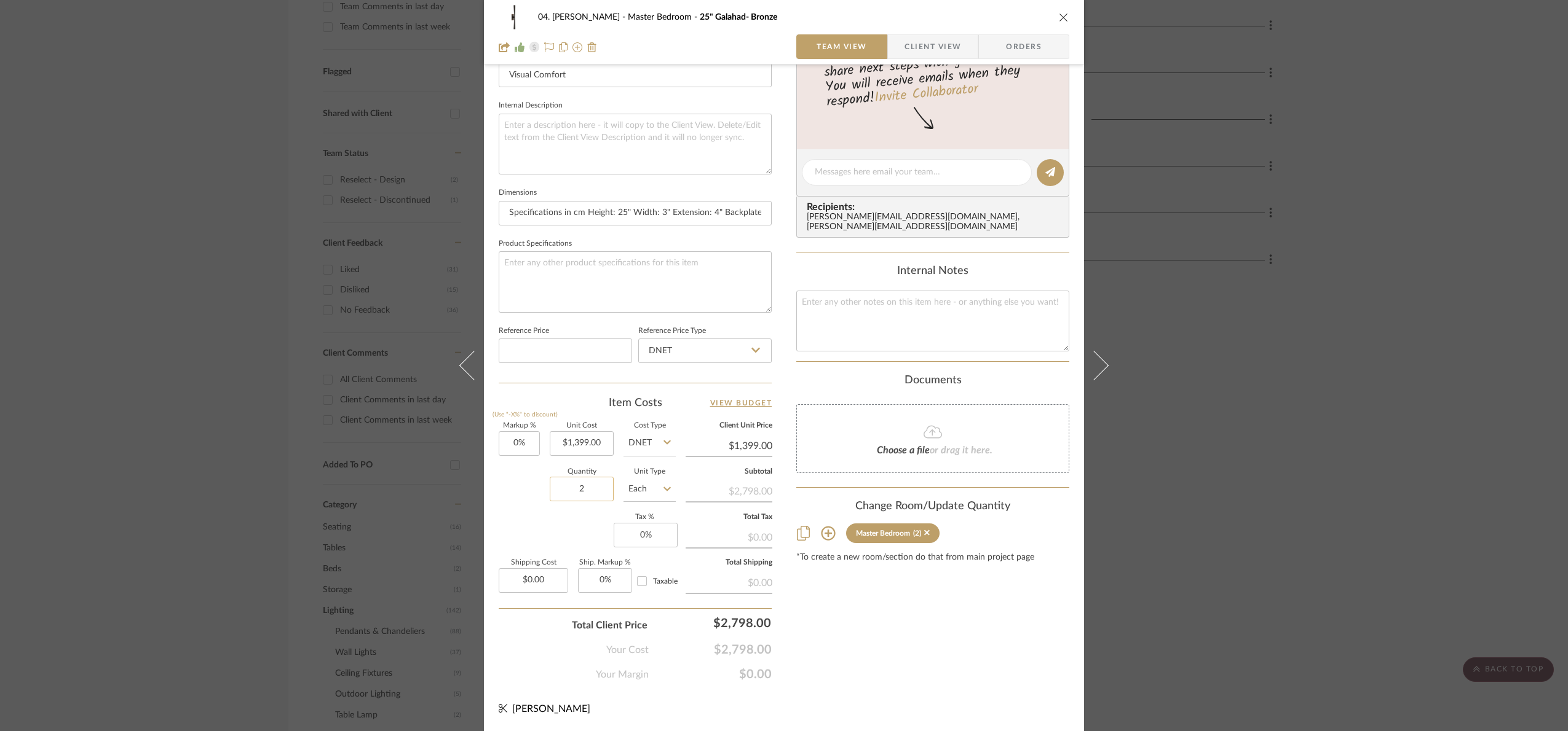
click at [589, 499] on input "2" at bounding box center [582, 489] width 64 height 25
type input "1"
click at [580, 516] on div "Markup % (Use "-X%" to discount) 0% Unit Cost $1,399.00 Cost Type DNET Client U…" at bounding box center [635, 512] width 273 height 180
click at [596, 447] on input "1399.00" at bounding box center [582, 444] width 64 height 25
click at [878, 678] on div "Content here copies to Client View - confirm visibility there. Show in Client D…" at bounding box center [933, 176] width 273 height 1011
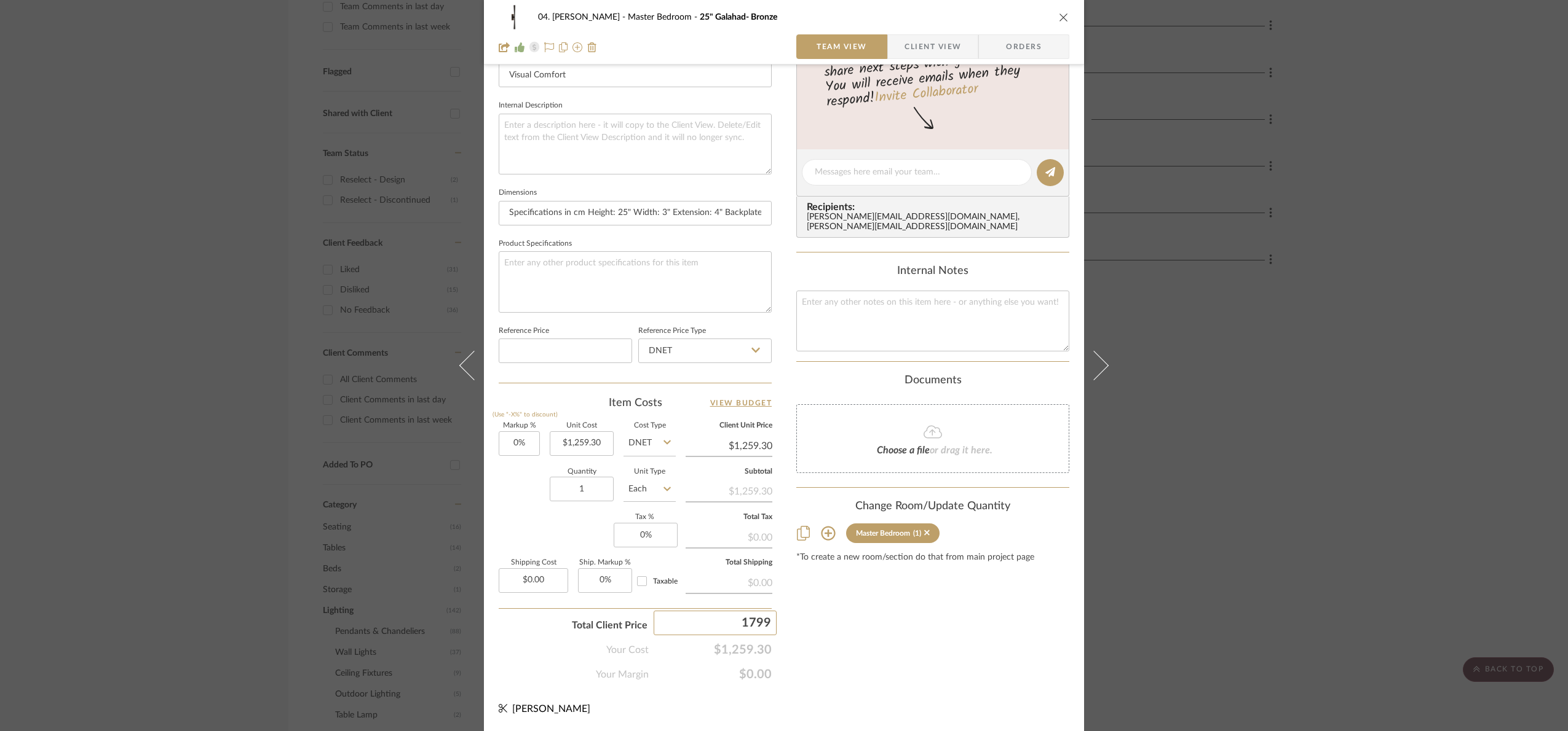
click at [882, 676] on div "04. [PERSON_NAME] Master Bedroom 25" Galahad- Bronze Team View Client View Orde…" at bounding box center [784, 365] width 1568 height 731
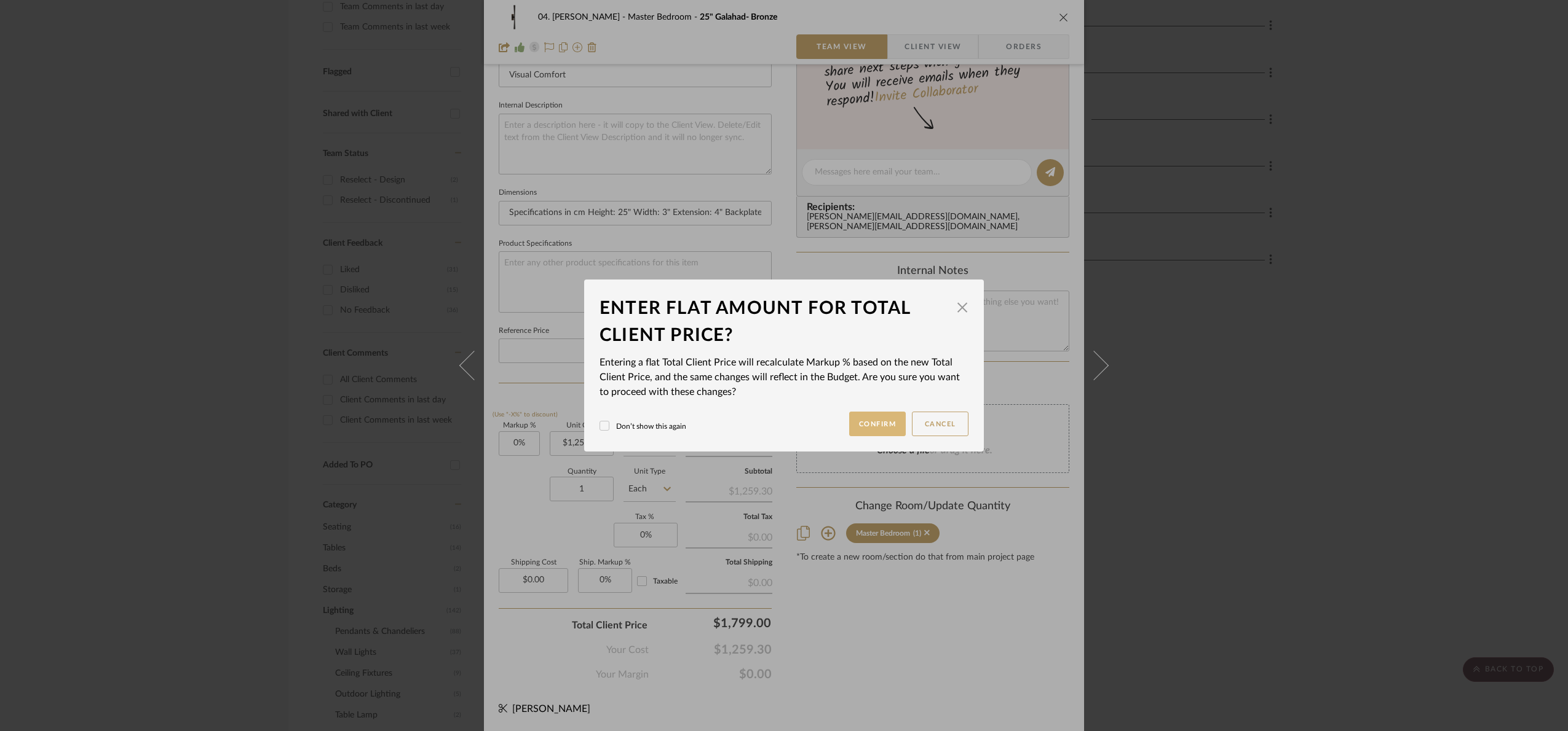
click at [875, 419] on button "Confirm" at bounding box center [877, 424] width 57 height 25
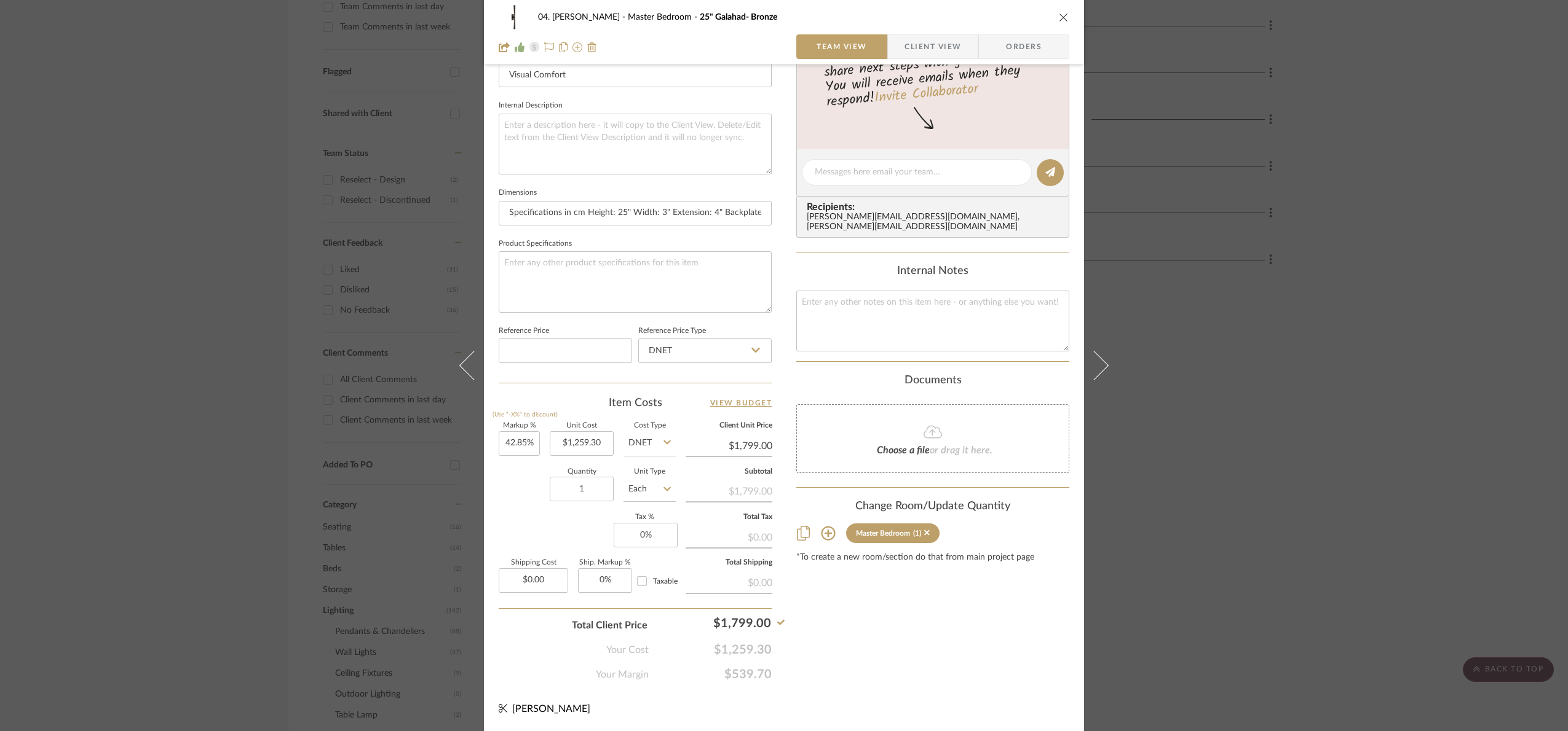
click at [1359, 529] on div "04. [PERSON_NAME] Master Bedroom 25" Galahad- Bronze Team View Client View Orde…" at bounding box center [784, 365] width 1568 height 731
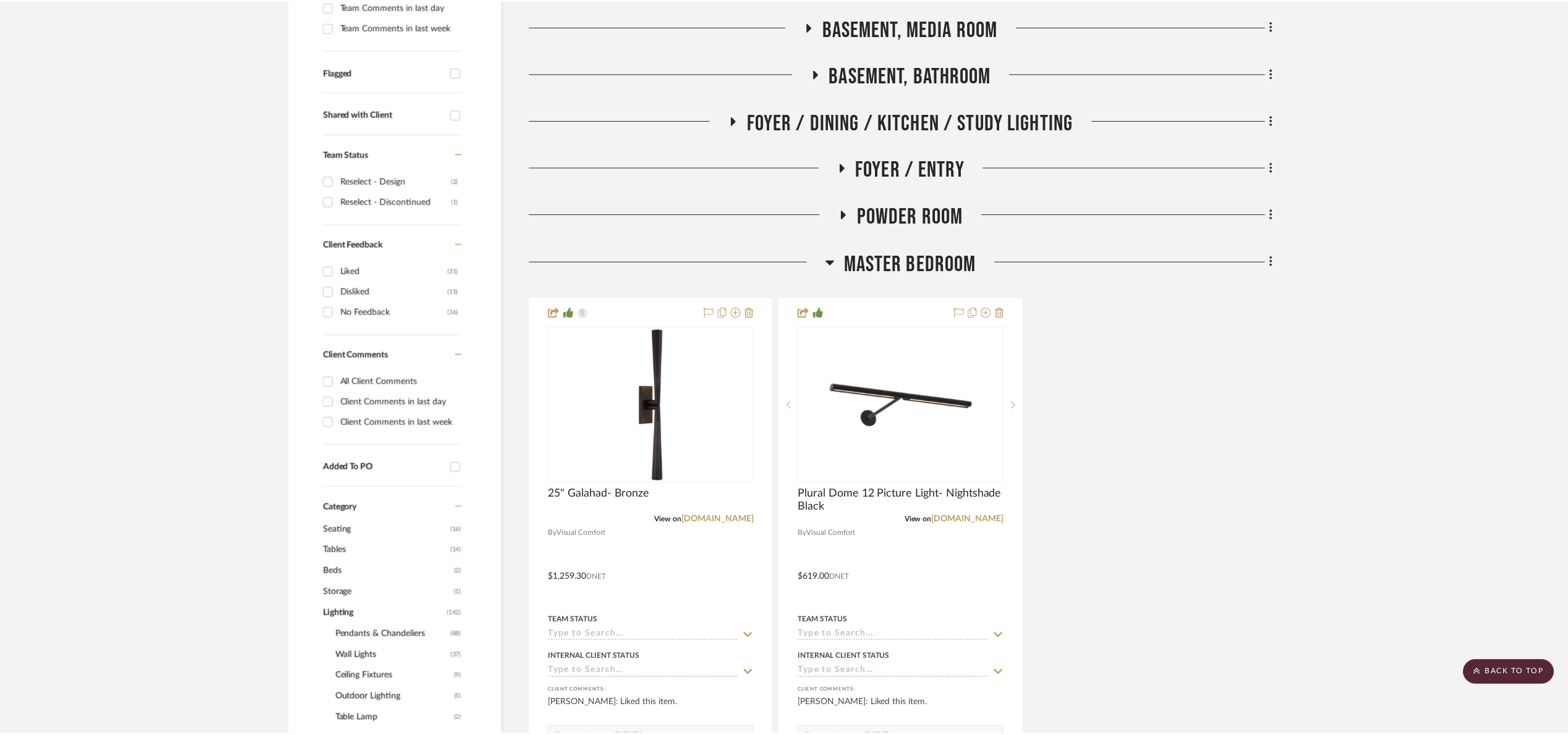
scroll to position [391, 0]
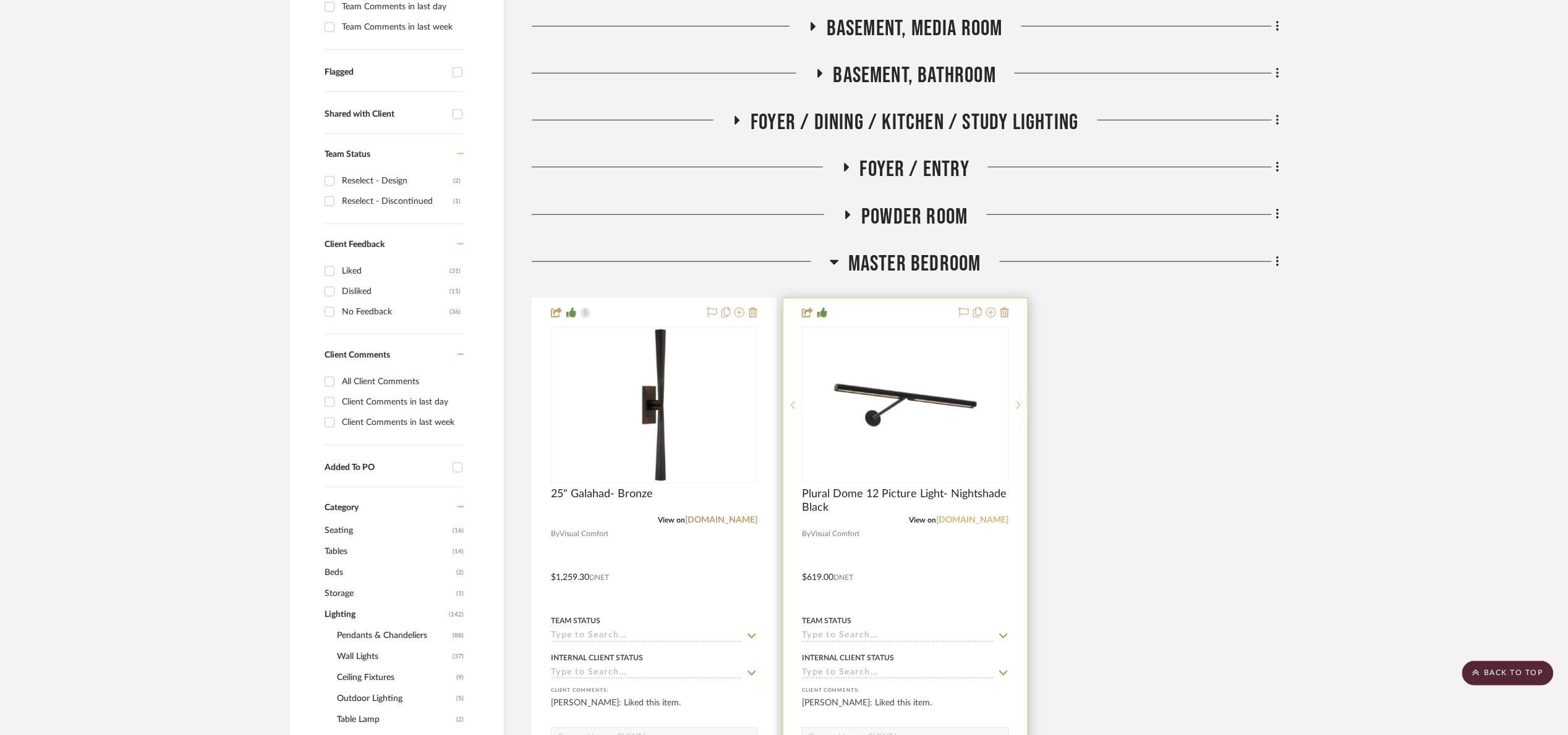
click at [988, 522] on link "[DOMAIN_NAME]" at bounding box center [972, 520] width 72 height 8
click at [939, 406] on img "0" at bounding box center [905, 405] width 155 height 155
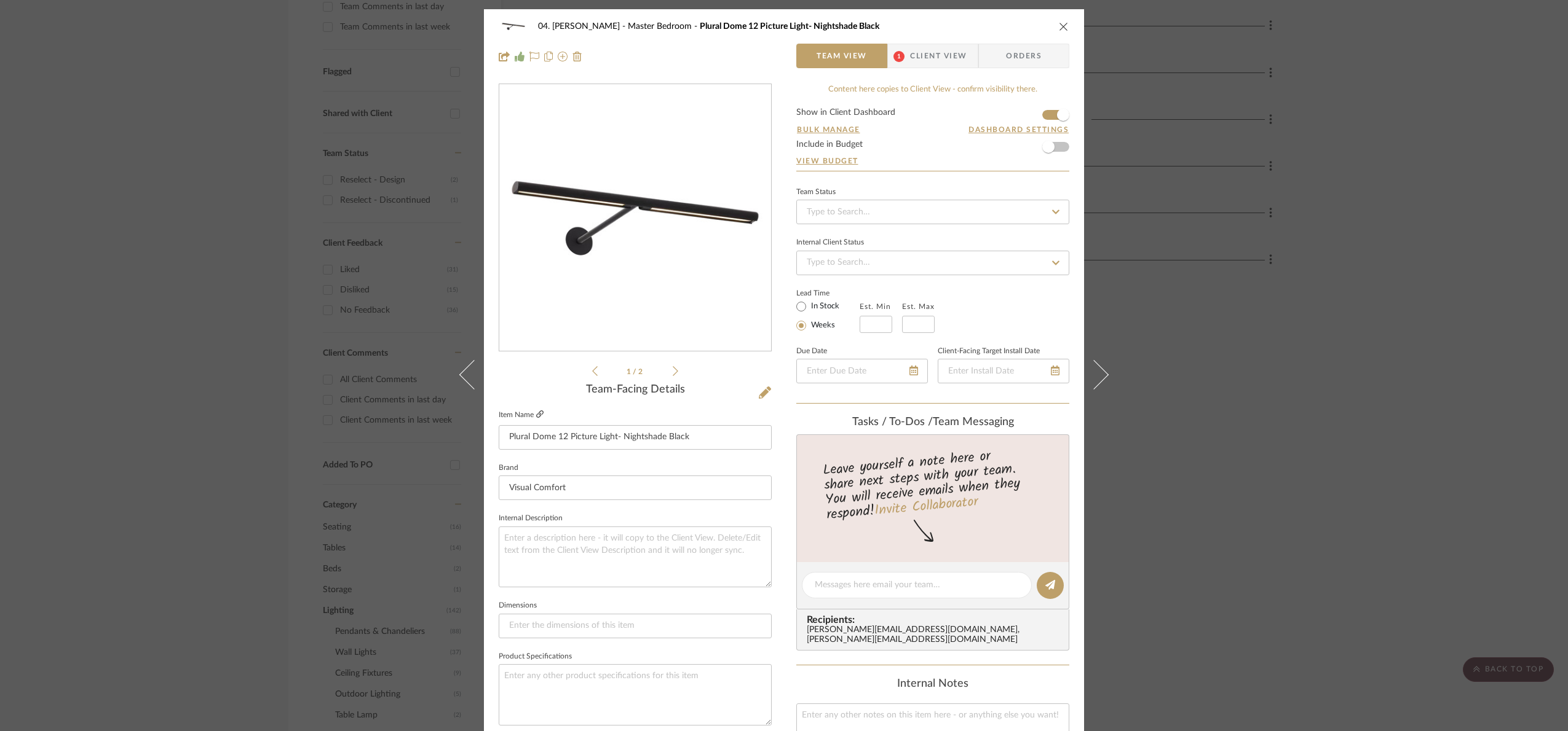
click at [539, 414] on icon at bounding box center [539, 414] width 7 height 7
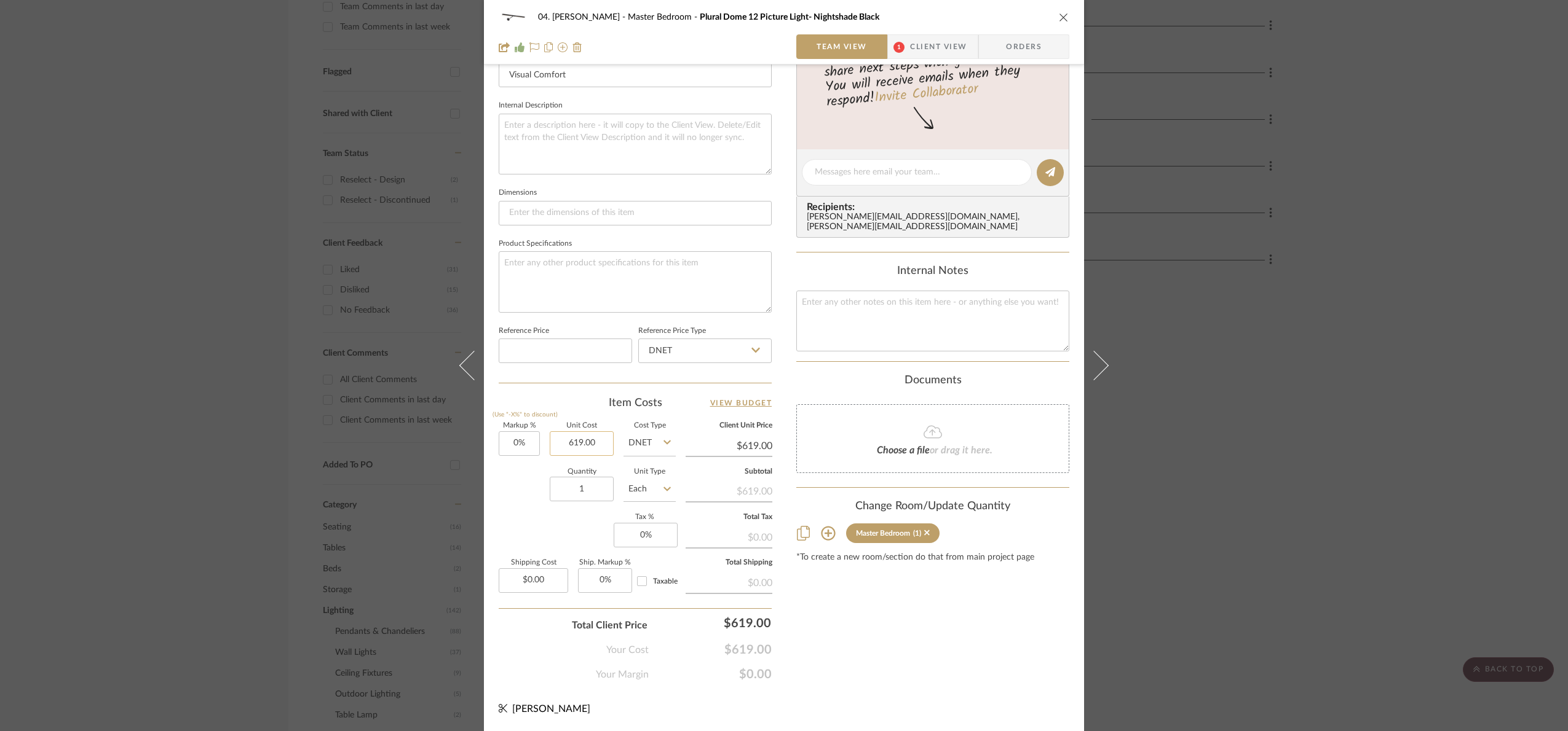
click at [571, 443] on input "619.00" at bounding box center [582, 444] width 64 height 25
click at [960, 650] on div "Content here copies to Client View - confirm visibility there. Show in Client D…" at bounding box center [933, 176] width 273 height 1011
click at [655, 443] on input "DNET" at bounding box center [650, 444] width 53 height 25
click at [676, 508] on div "Retail" at bounding box center [696, 507] width 152 height 31
click at [951, 704] on div "04. [PERSON_NAME] Master Bedroom Plural Dome 12 Picture Light- Nightshade Black…" at bounding box center [784, 164] width 600 height 1135
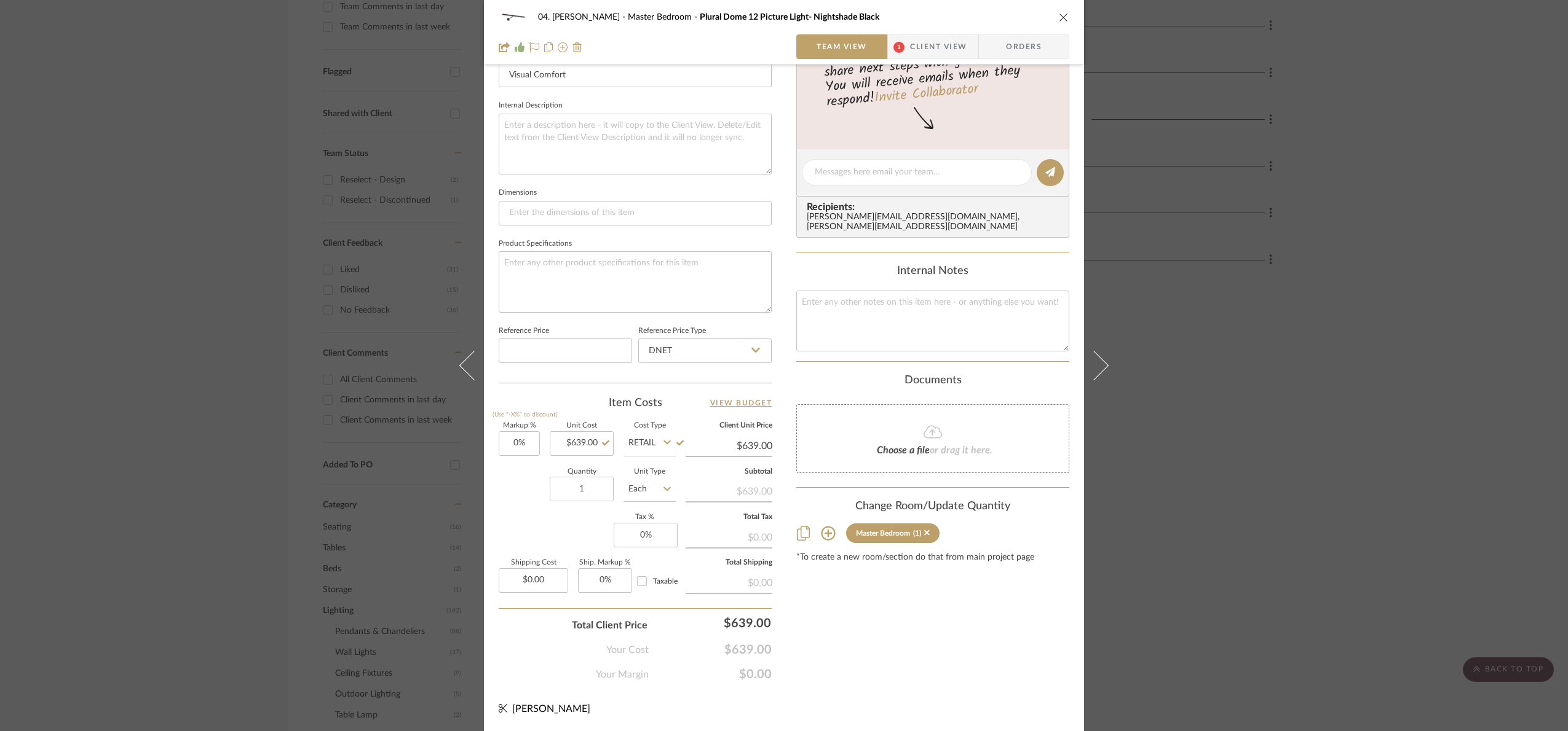
click at [1284, 539] on div "04. [PERSON_NAME] Master Bedroom Plural Dome 12 Picture Light- Nightshade Black…" at bounding box center [784, 365] width 1568 height 731
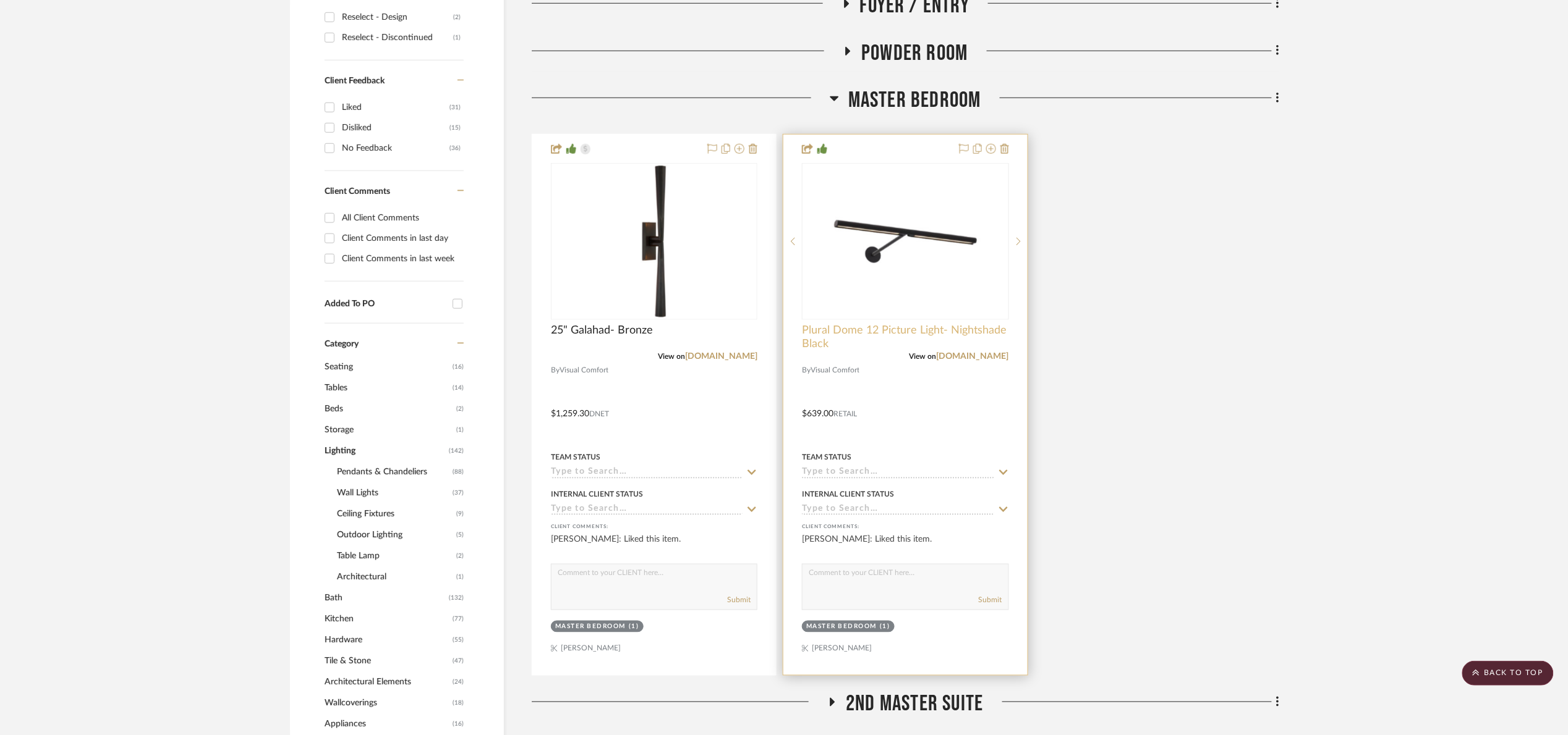
scroll to position [484, 0]
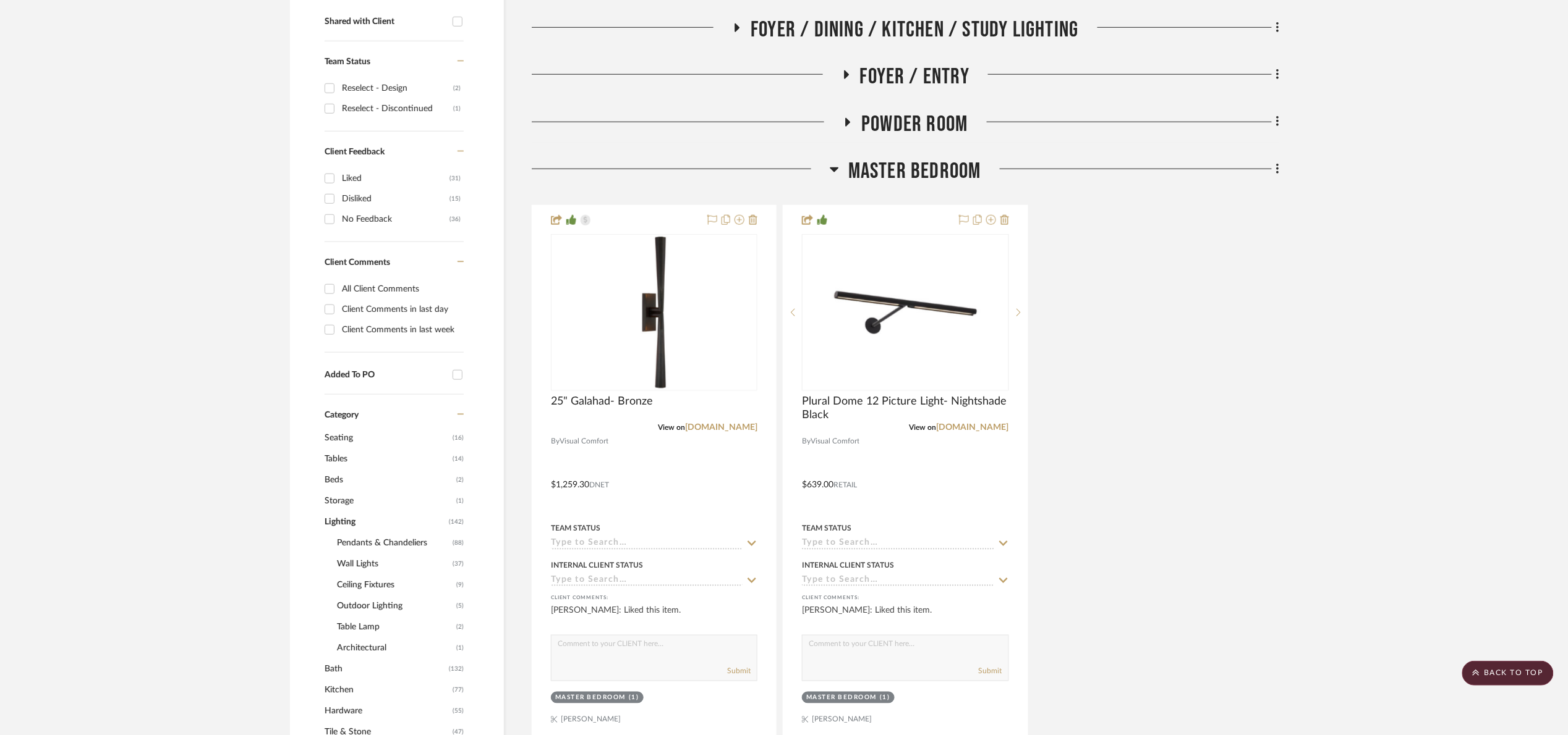
click at [885, 179] on span "Master Bedroom" at bounding box center [915, 172] width 133 height 27
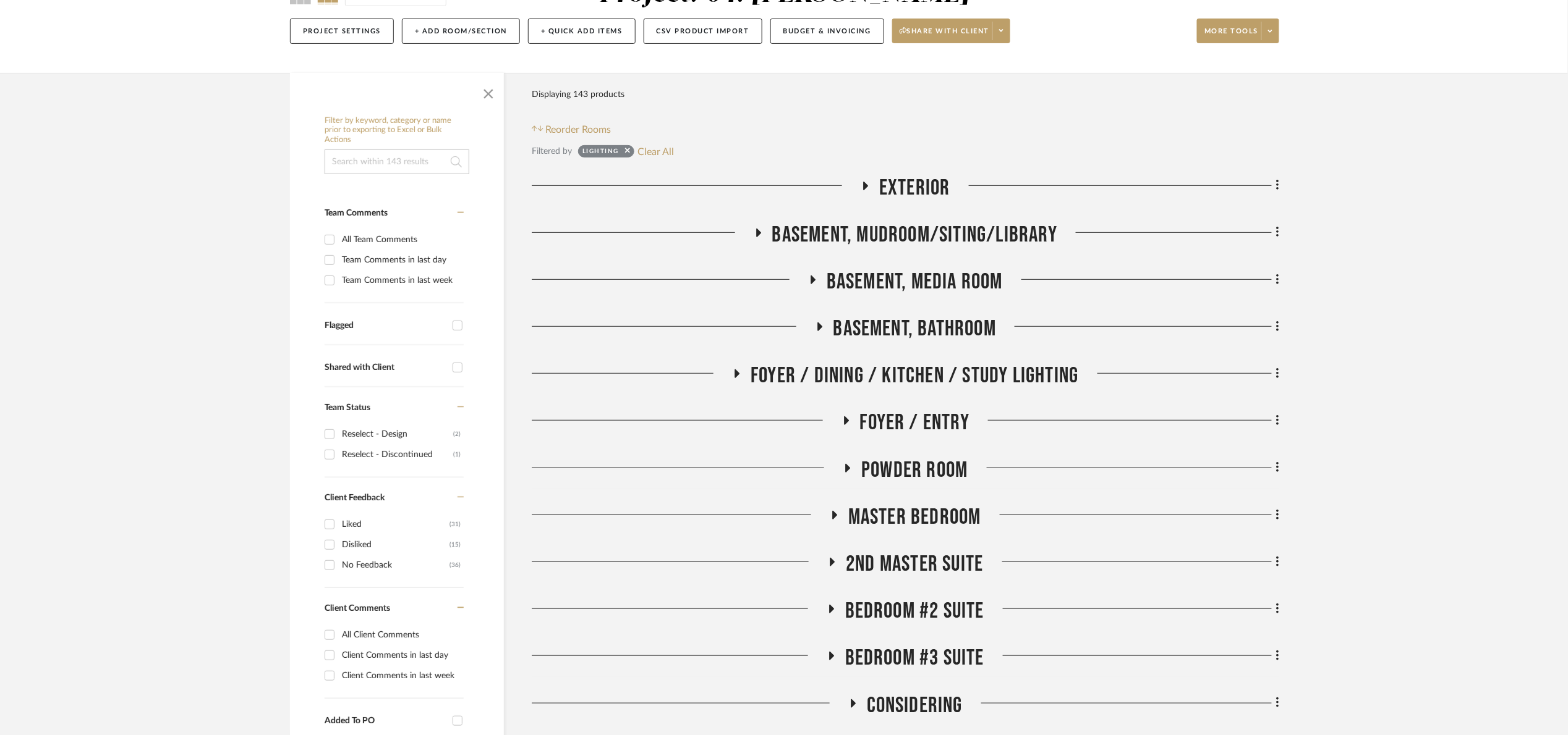
scroll to position [113, 0]
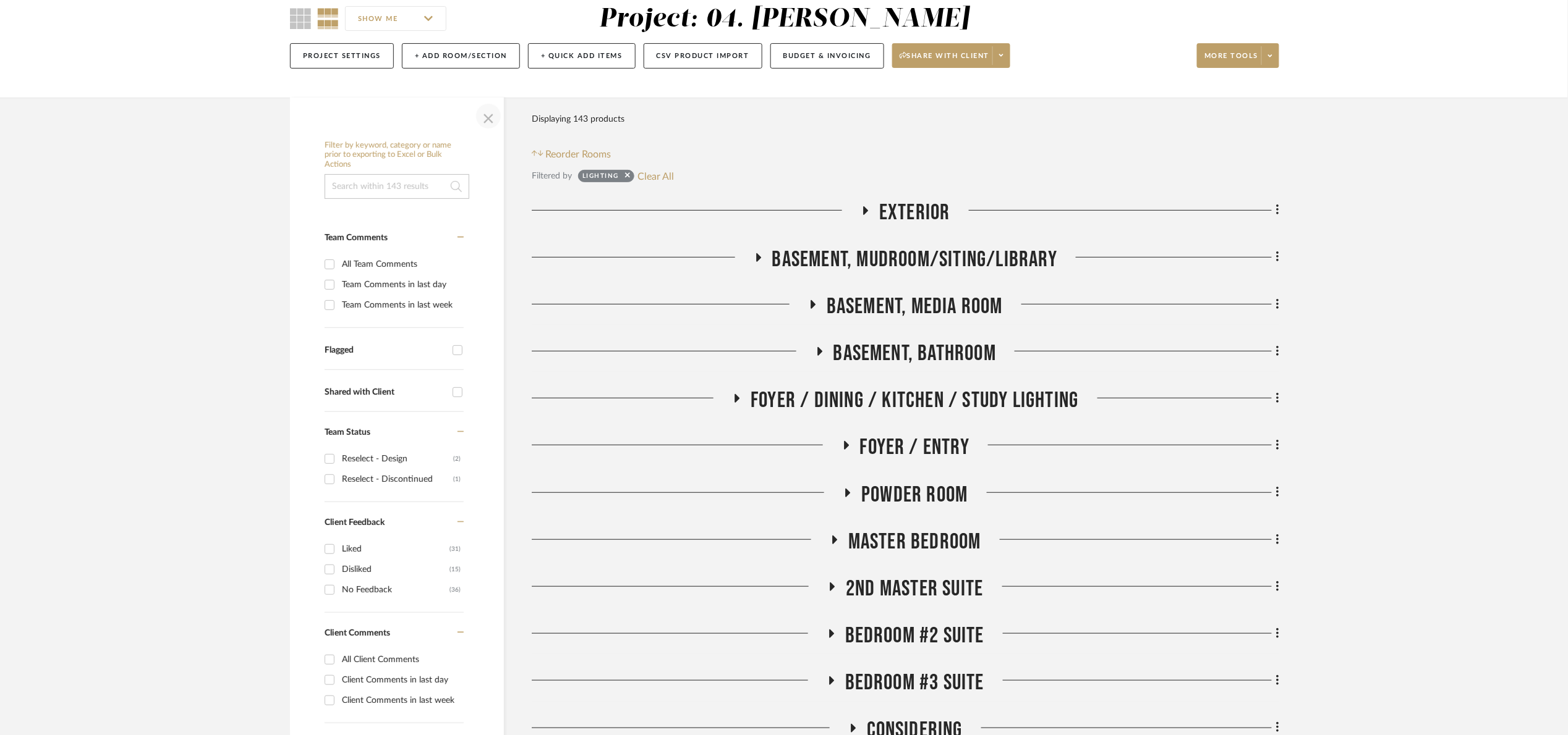
click at [491, 126] on span "button" at bounding box center [488, 115] width 29 height 29
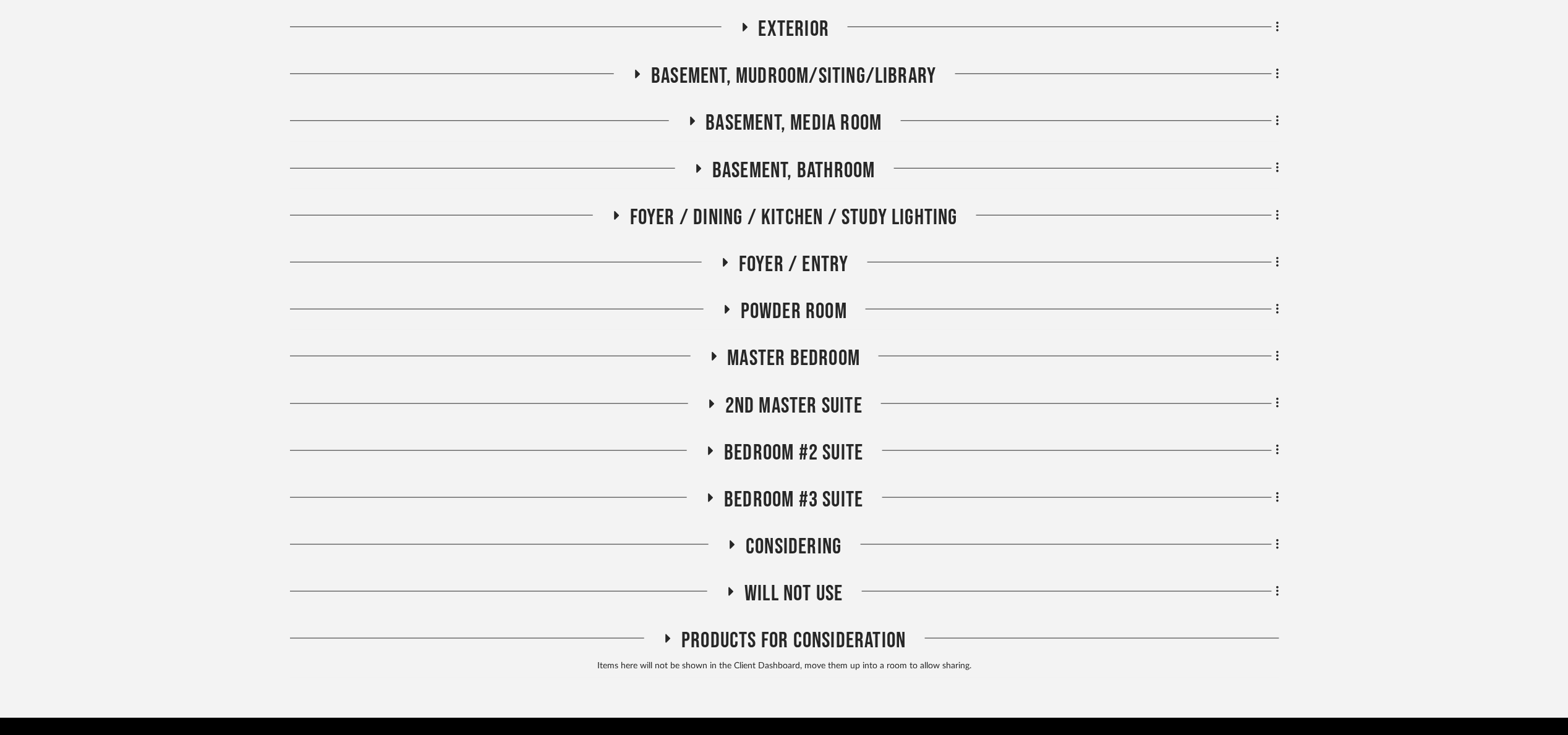
scroll to position [299, 0]
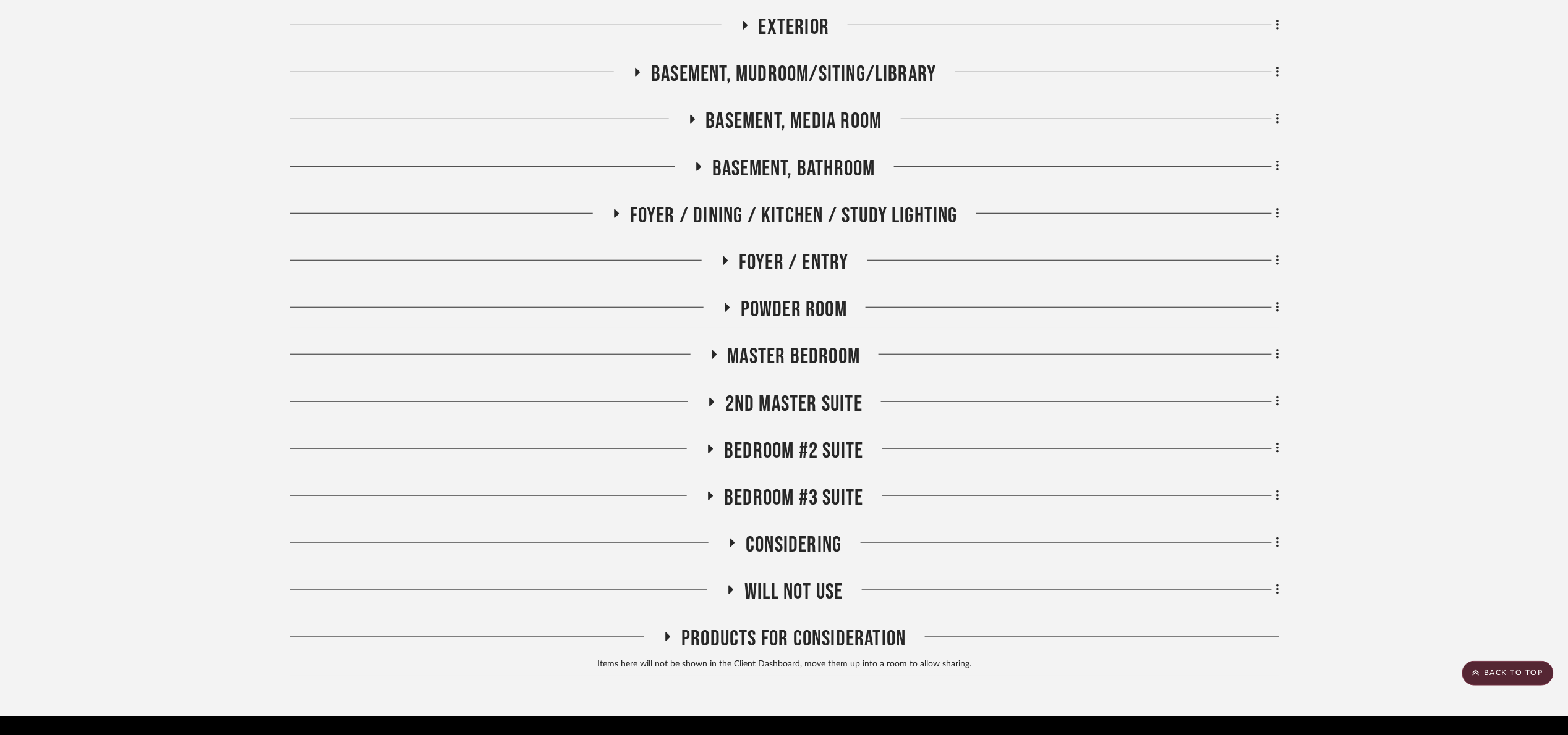
click at [817, 311] on span "Powder Room" at bounding box center [793, 310] width 106 height 27
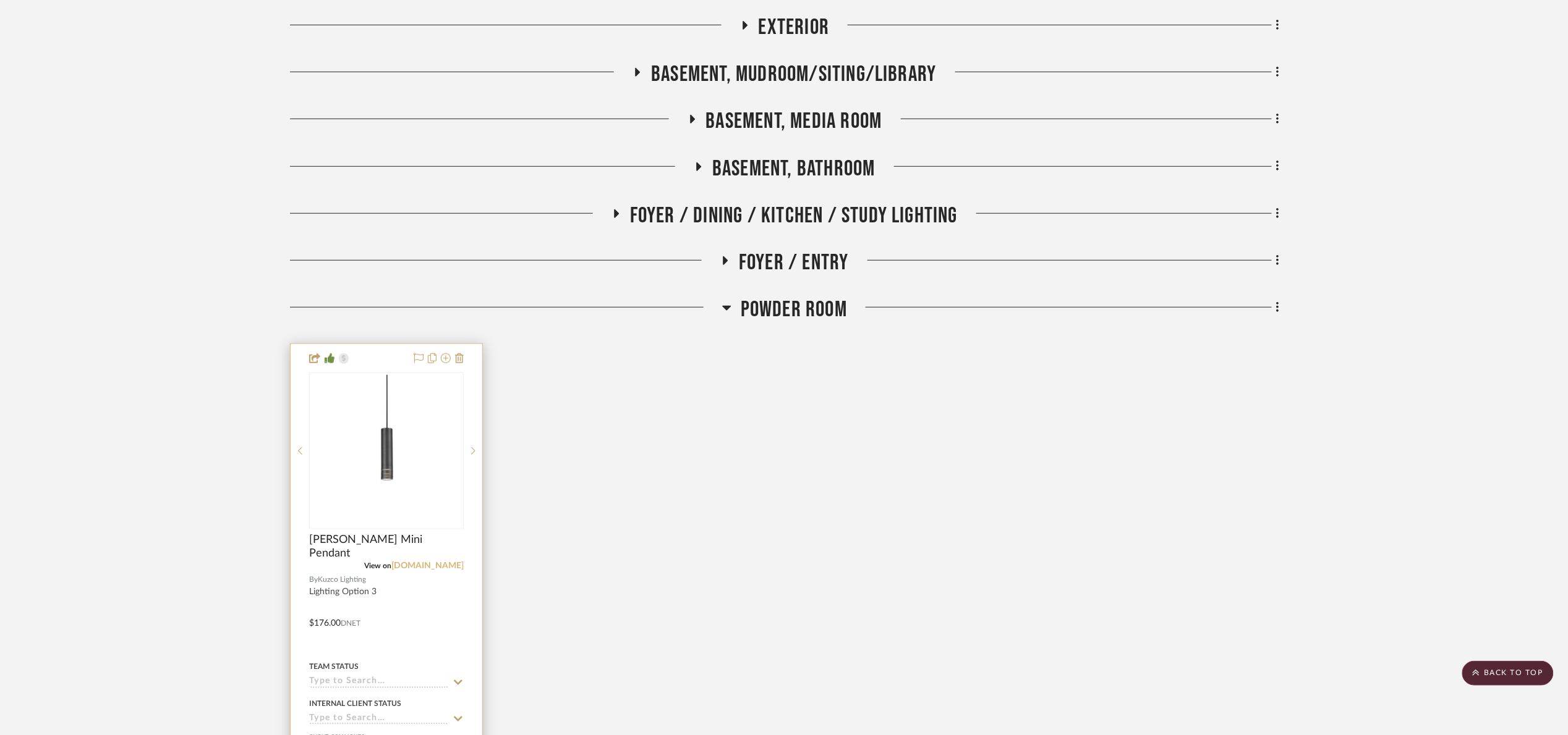
click at [420, 562] on link "[DOMAIN_NAME]" at bounding box center [427, 565] width 72 height 8
click at [405, 427] on img "0" at bounding box center [386, 451] width 152 height 152
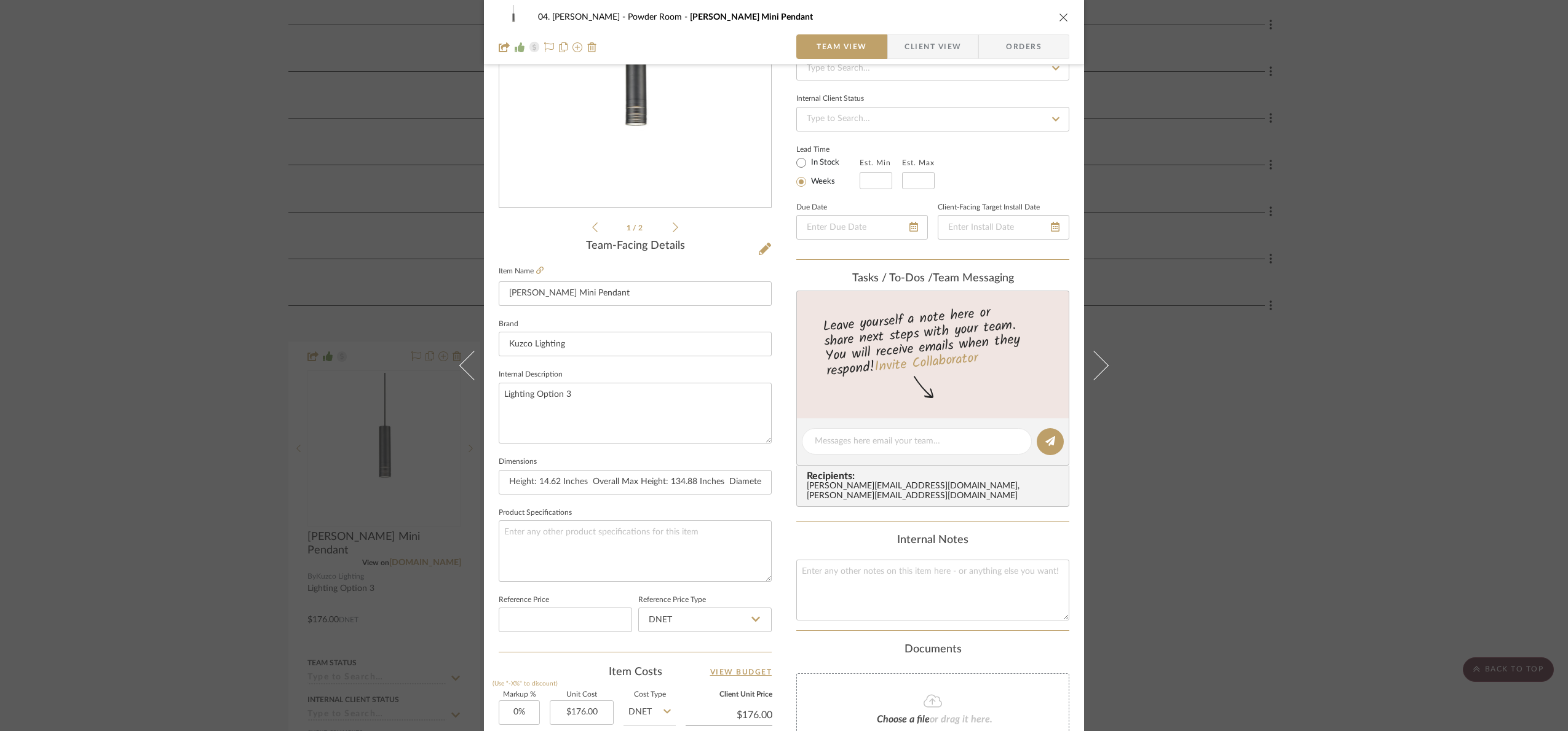
scroll to position [184, 0]
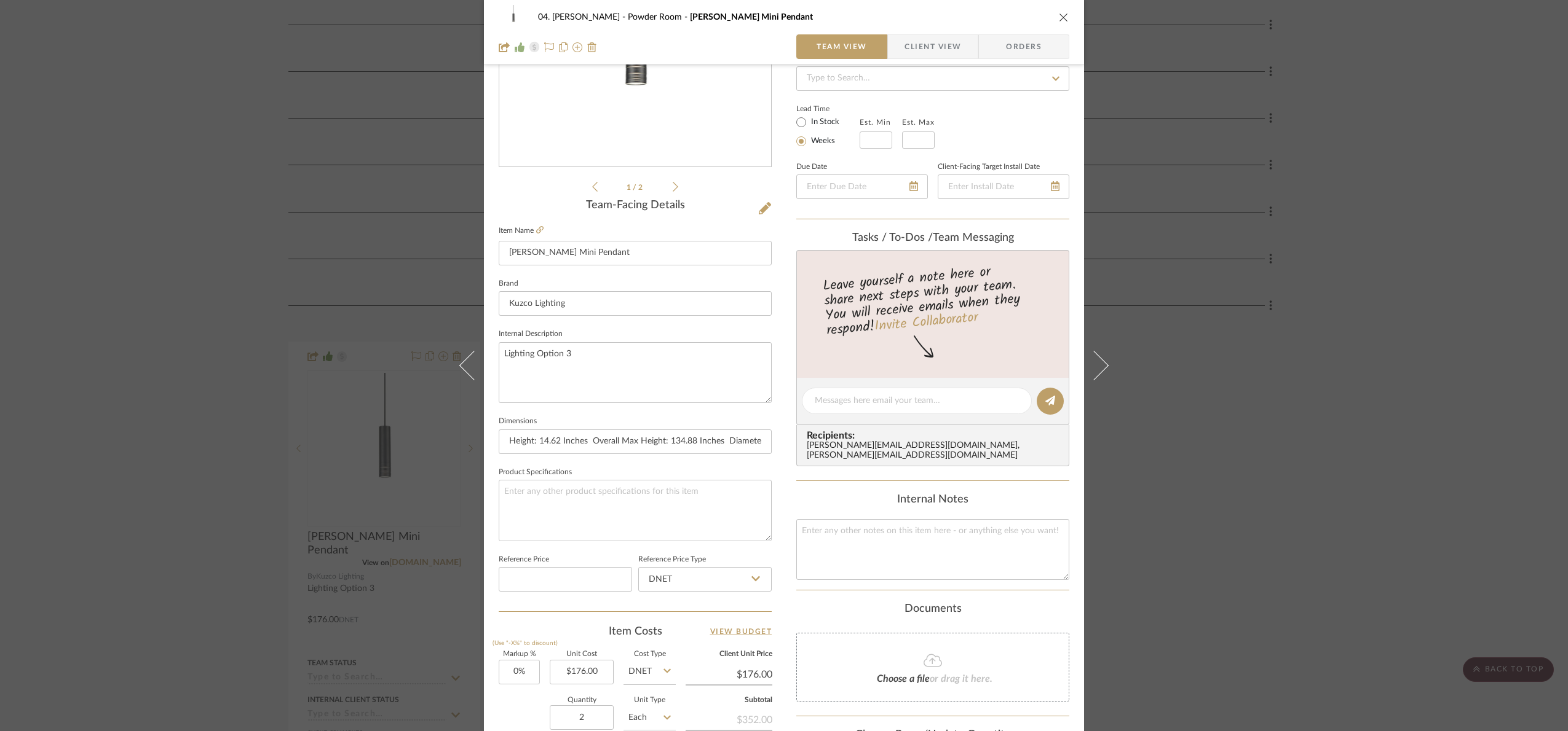
drag, startPoint x: 1270, startPoint y: 461, endPoint x: 866, endPoint y: 333, distance: 423.8
click at [1269, 461] on div "04. [PERSON_NAME] Powder Room [PERSON_NAME] Mini Pendant Team View Client View …" at bounding box center [784, 365] width 1568 height 731
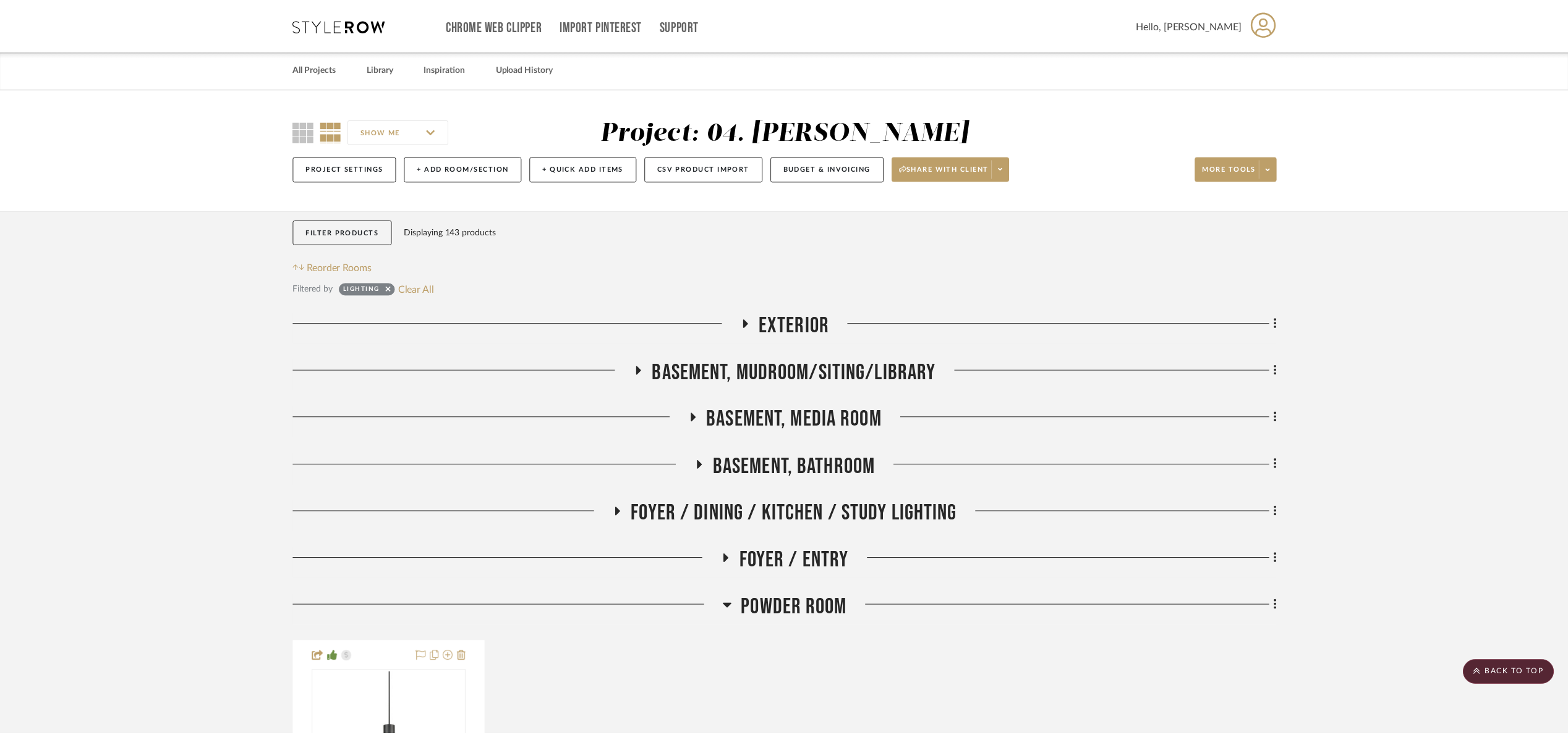
scroll to position [299, 0]
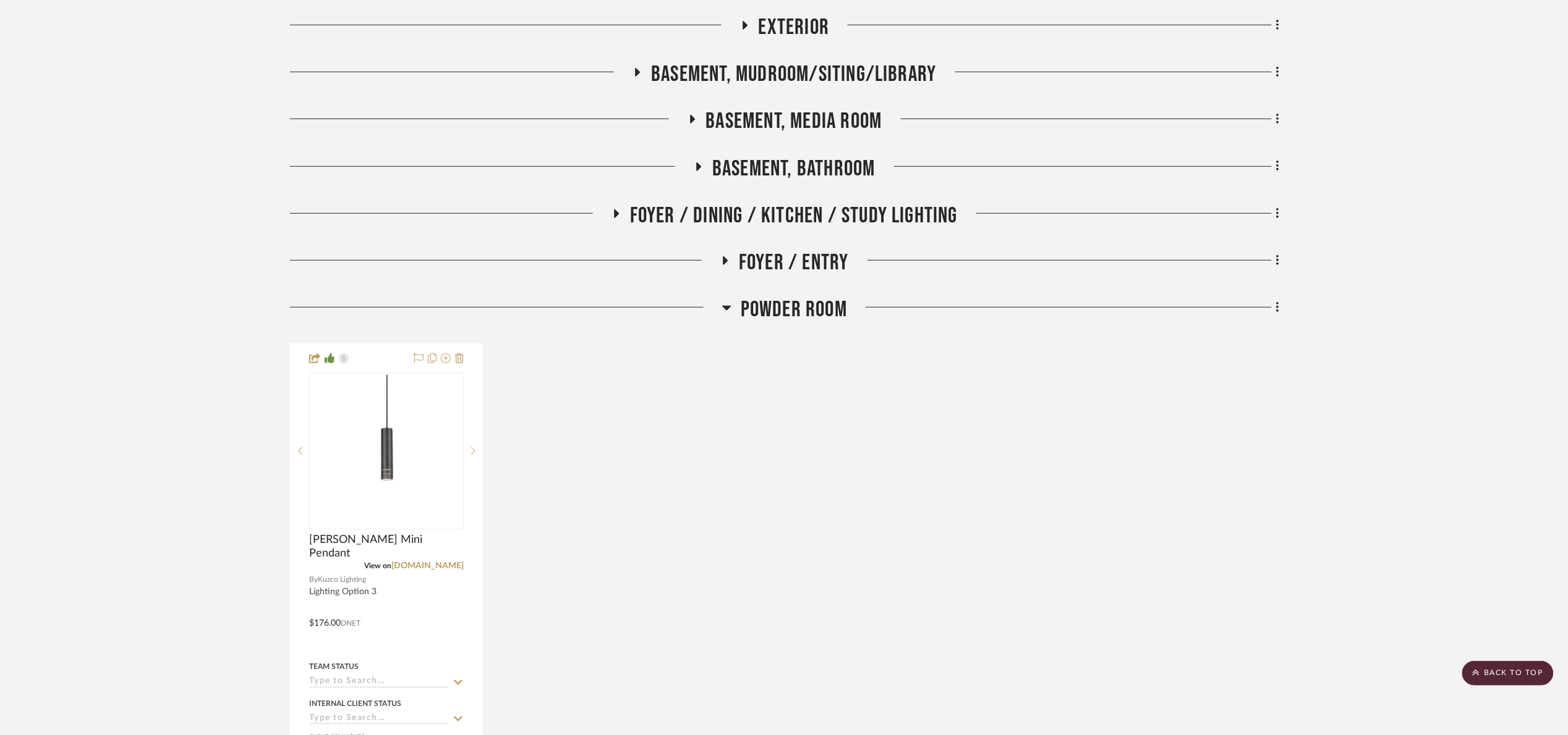
click at [815, 320] on span "Powder Room" at bounding box center [793, 310] width 106 height 27
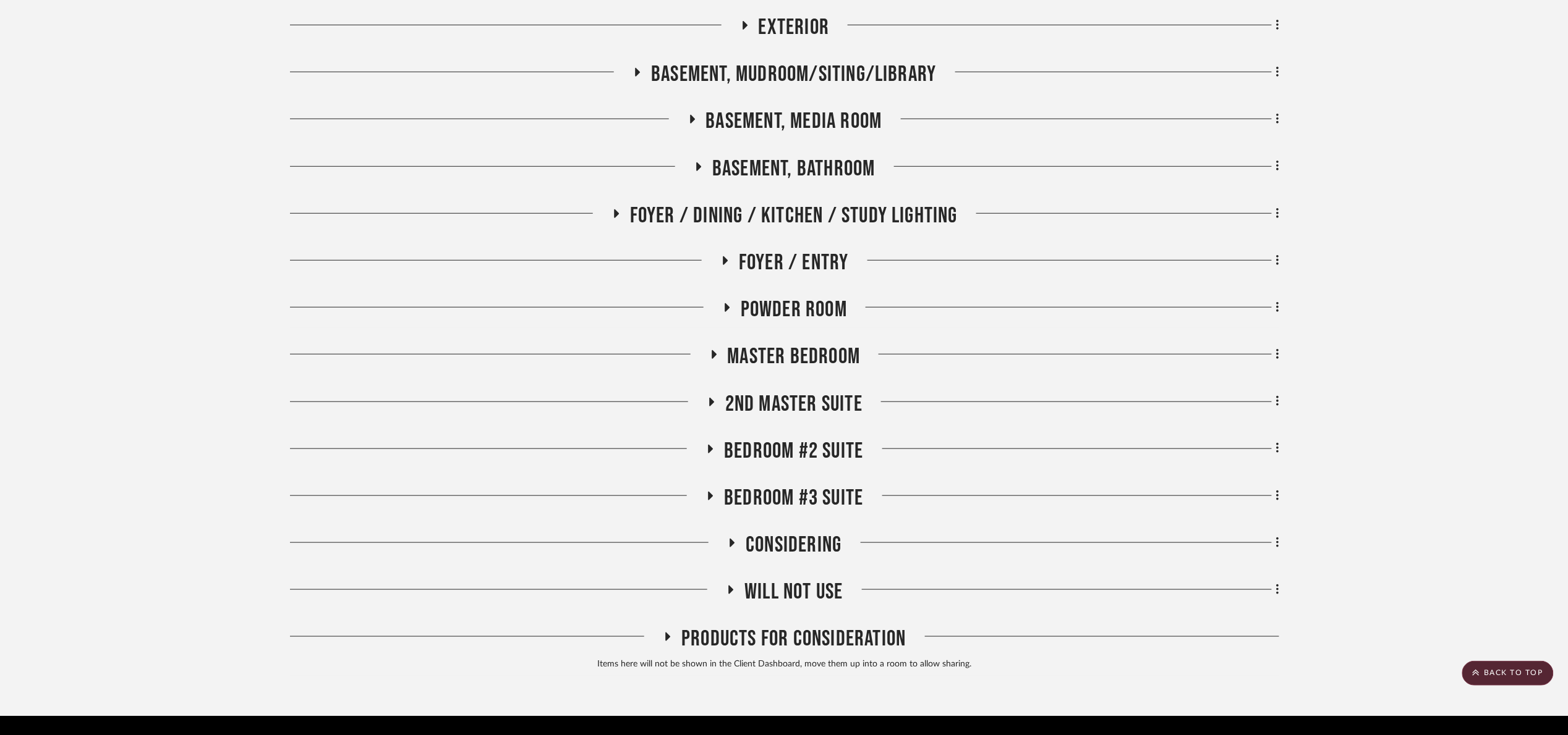
click at [791, 361] on span "Master Bedroom" at bounding box center [794, 357] width 133 height 27
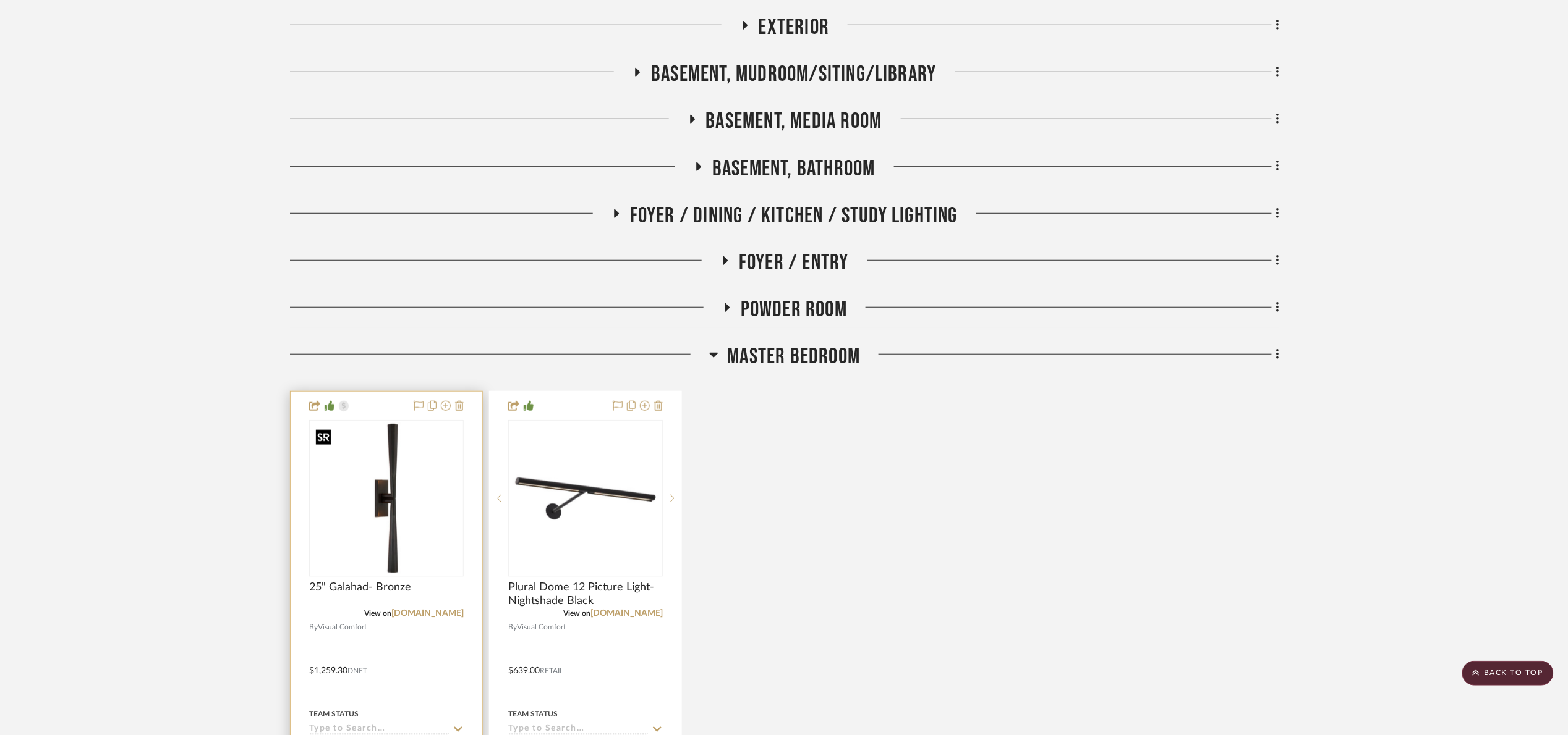
click at [0, 0] on img at bounding box center [0, 0] width 0 height 0
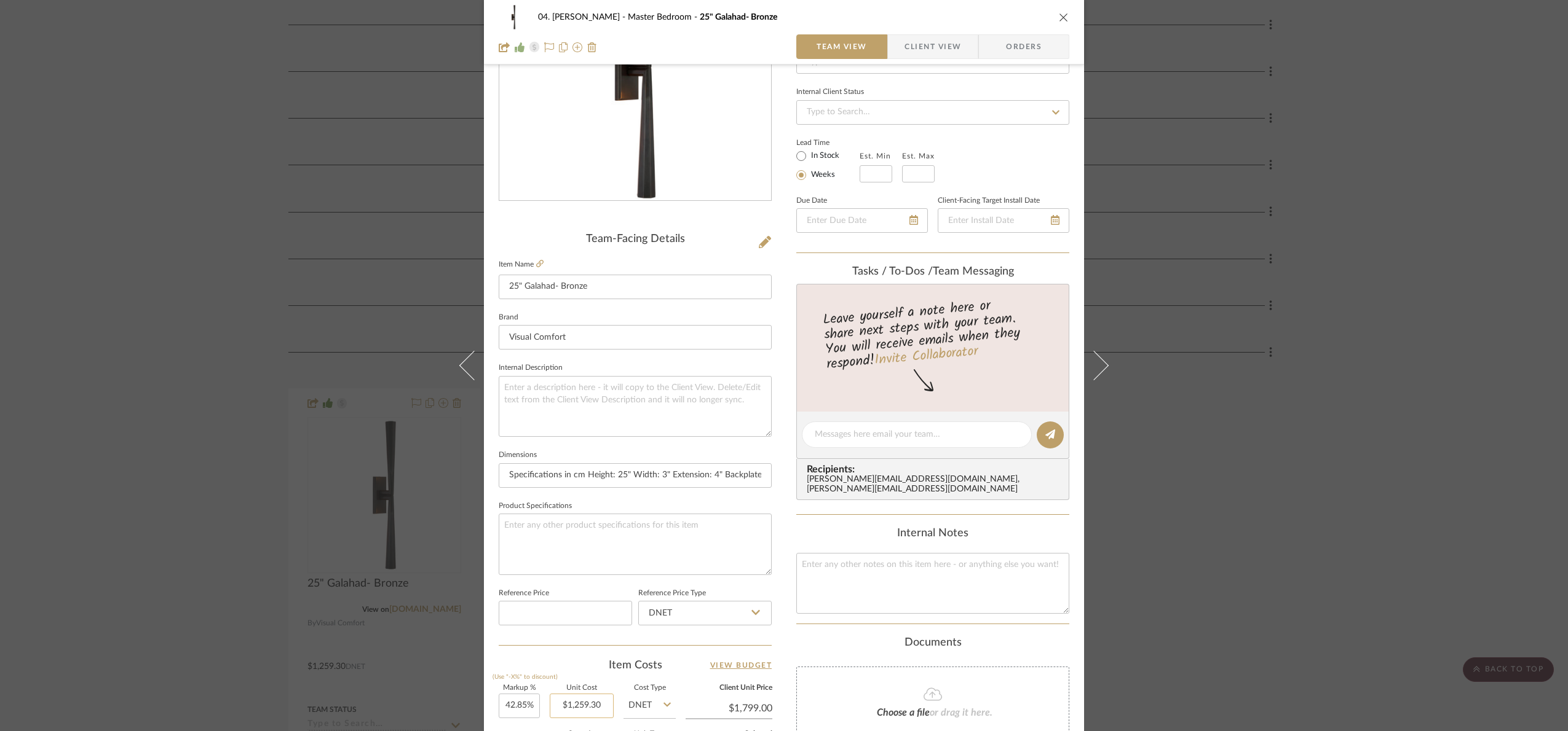
scroll to position [414, 0]
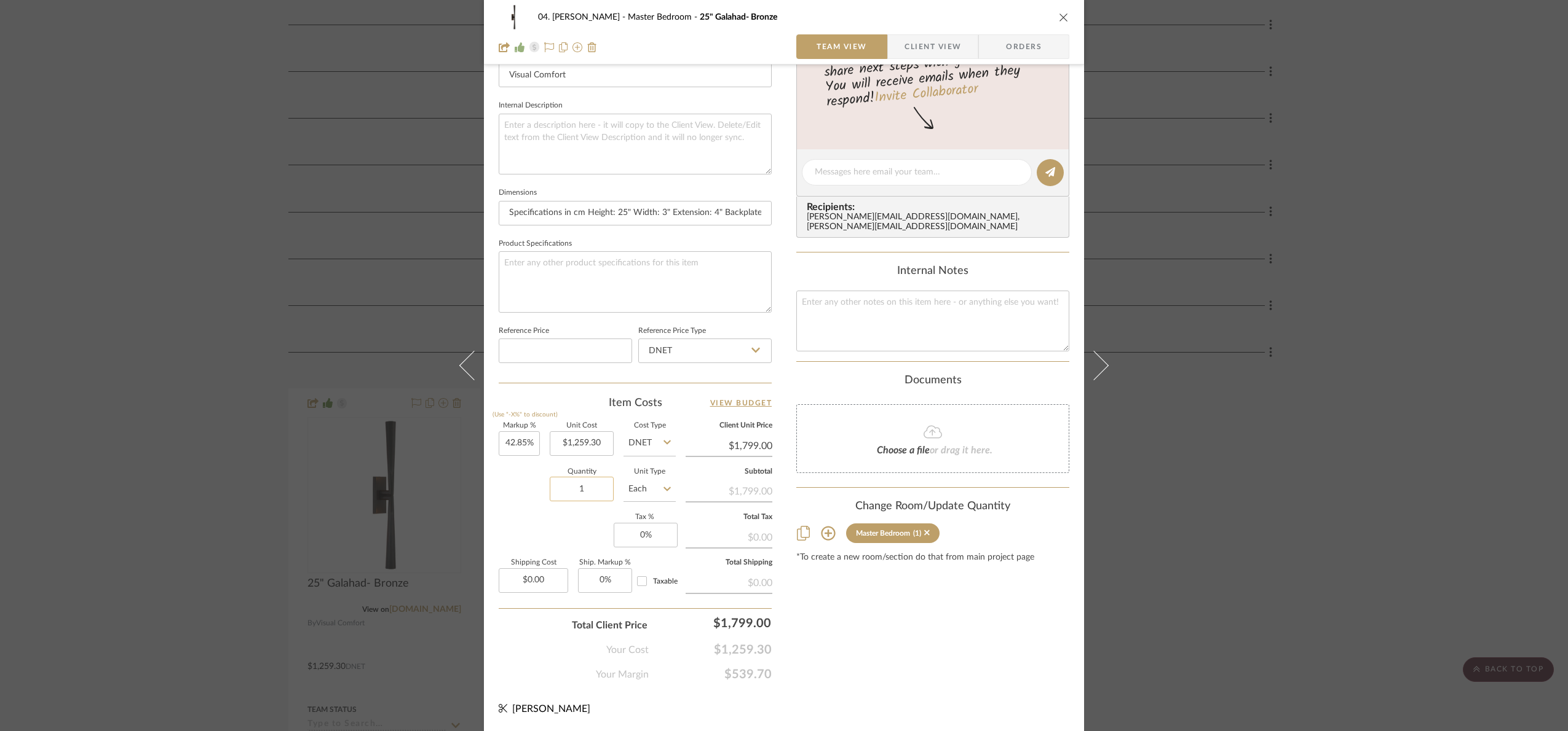
click at [594, 488] on input "1" at bounding box center [582, 489] width 64 height 25
drag, startPoint x: 578, startPoint y: 535, endPoint x: 672, endPoint y: 529, distance: 94.2
click at [578, 534] on div "Markup % (Use "-X%" to discount) 42.85% Unit Cost $1,259.30 Cost Type DNET Clie…" at bounding box center [635, 512] width 273 height 180
drag, startPoint x: 1245, startPoint y: 568, endPoint x: 887, endPoint y: 435, distance: 381.9
click at [1239, 566] on div "04. [PERSON_NAME] Master Bedroom 25" Galahad- Bronze Team View Client View Orde…" at bounding box center [784, 365] width 1568 height 731
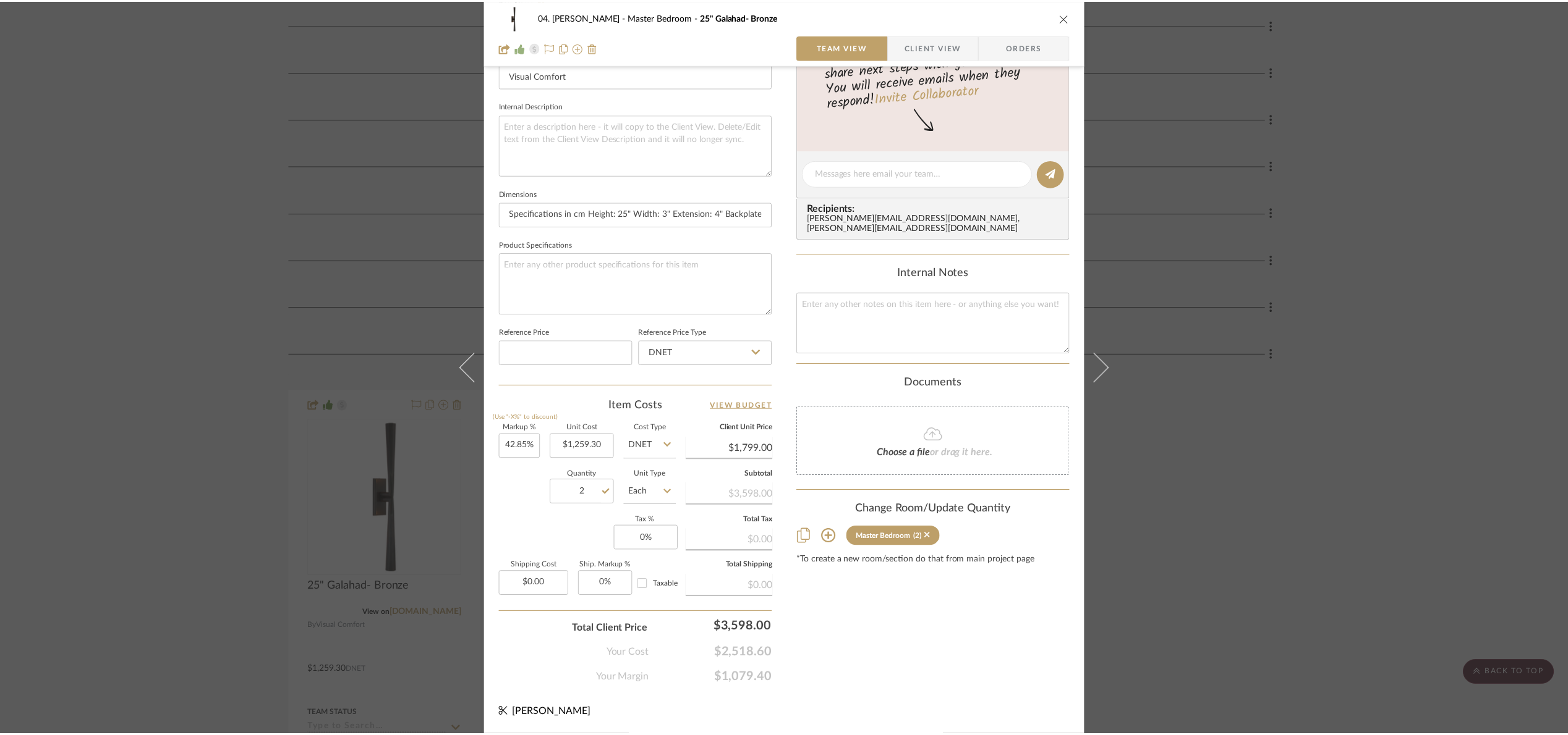
scroll to position [299, 0]
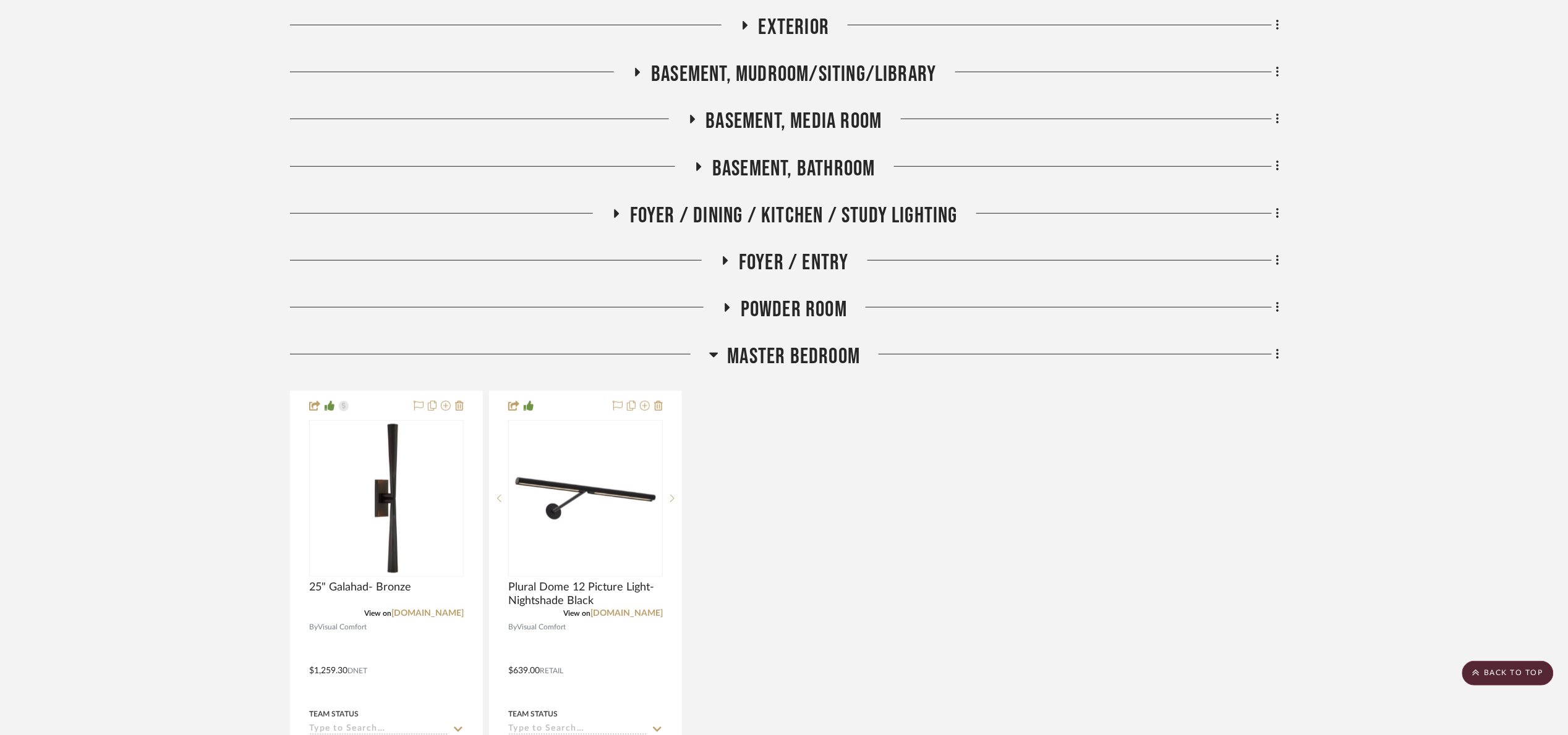
click at [775, 348] on span "Master Bedroom" at bounding box center [794, 357] width 133 height 27
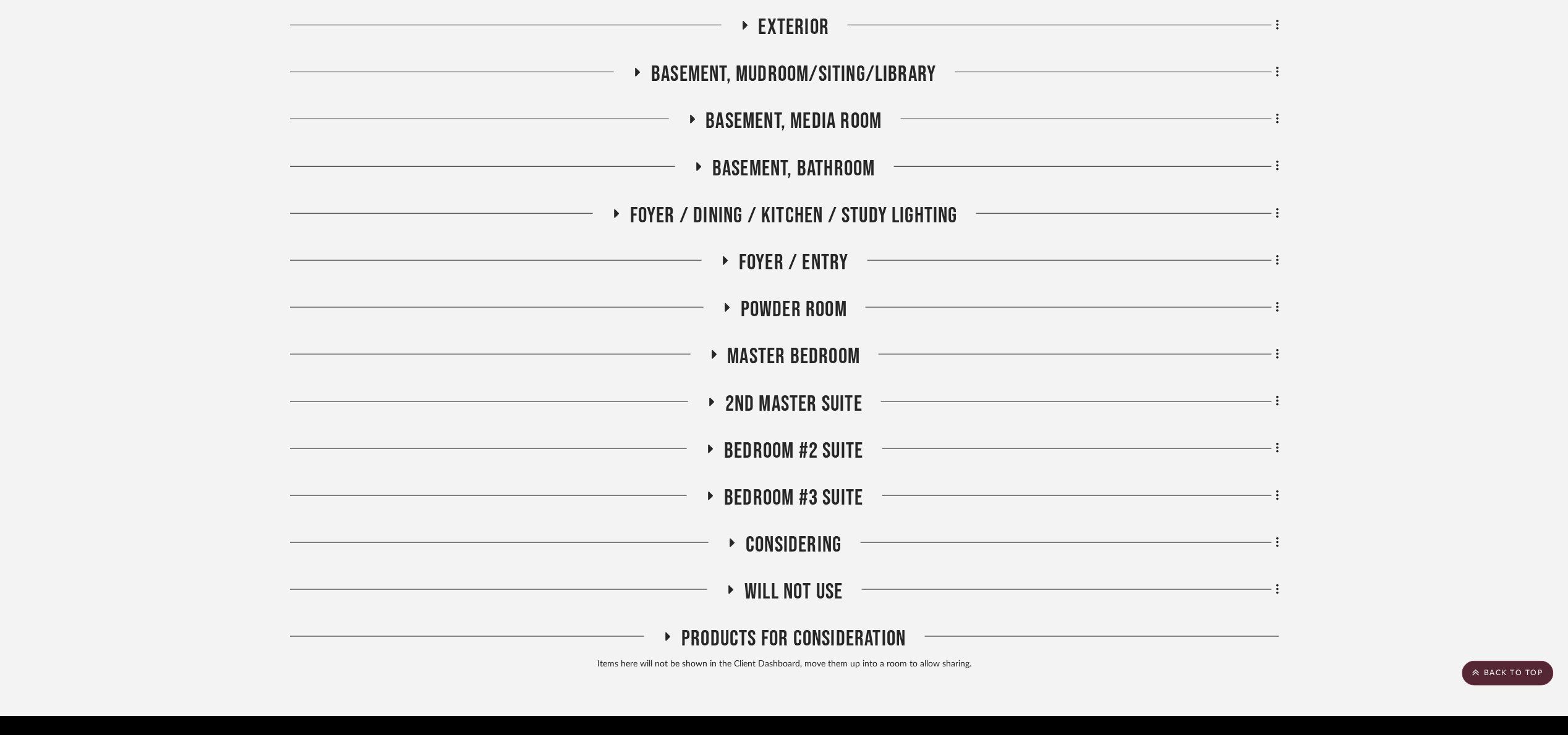
click at [782, 316] on span "Powder Room" at bounding box center [793, 310] width 106 height 27
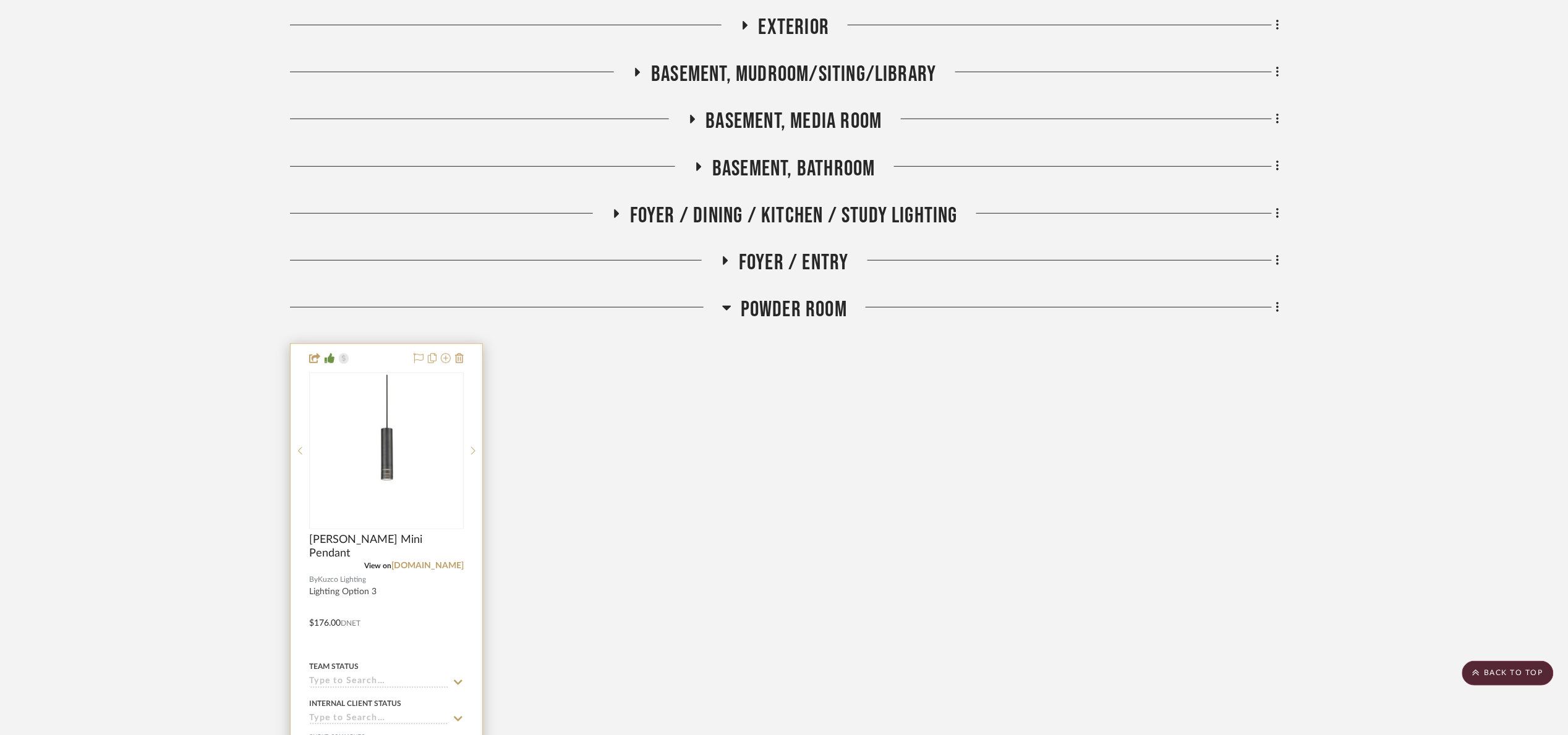
click at [0, 0] on img at bounding box center [0, 0] width 0 height 0
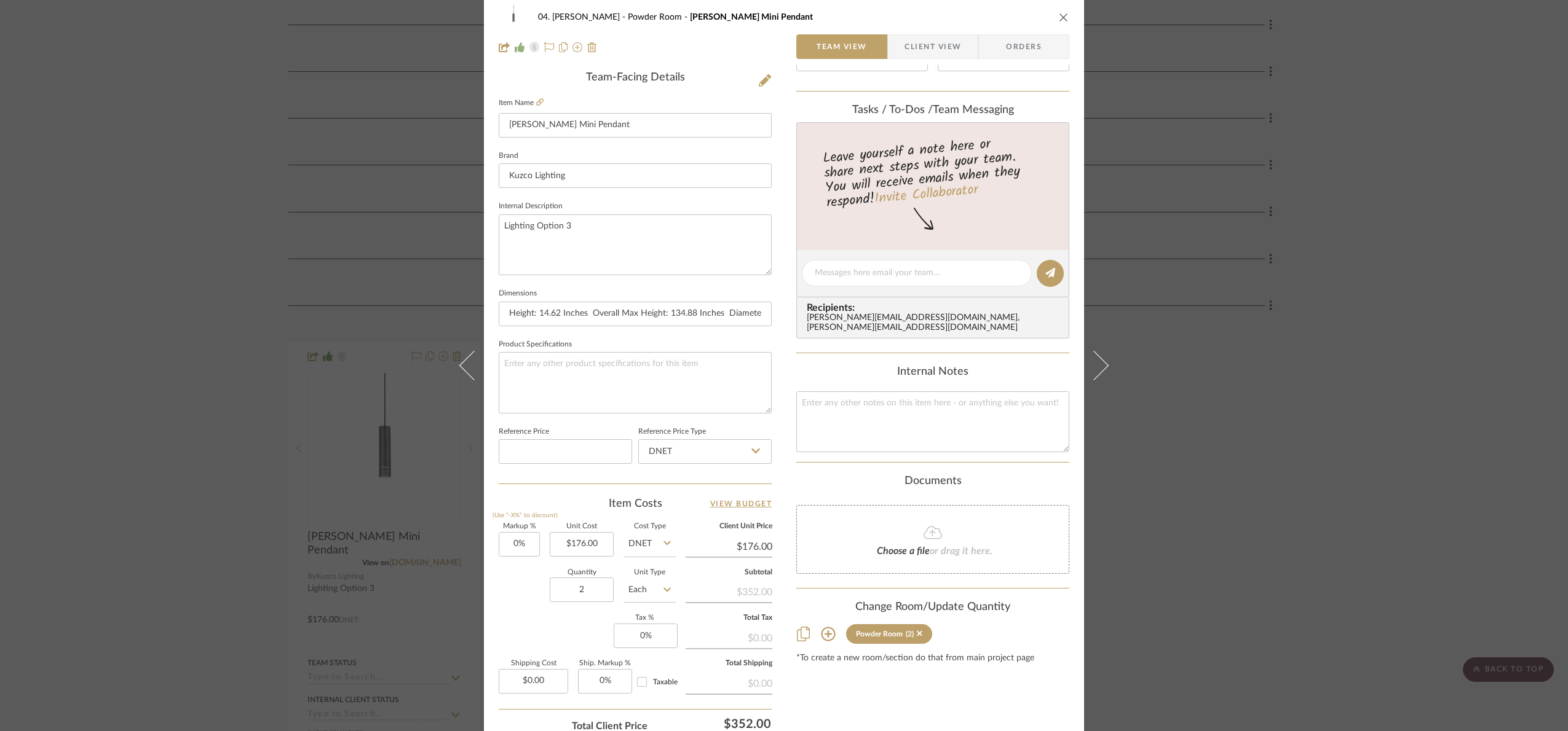
scroll to position [414, 0]
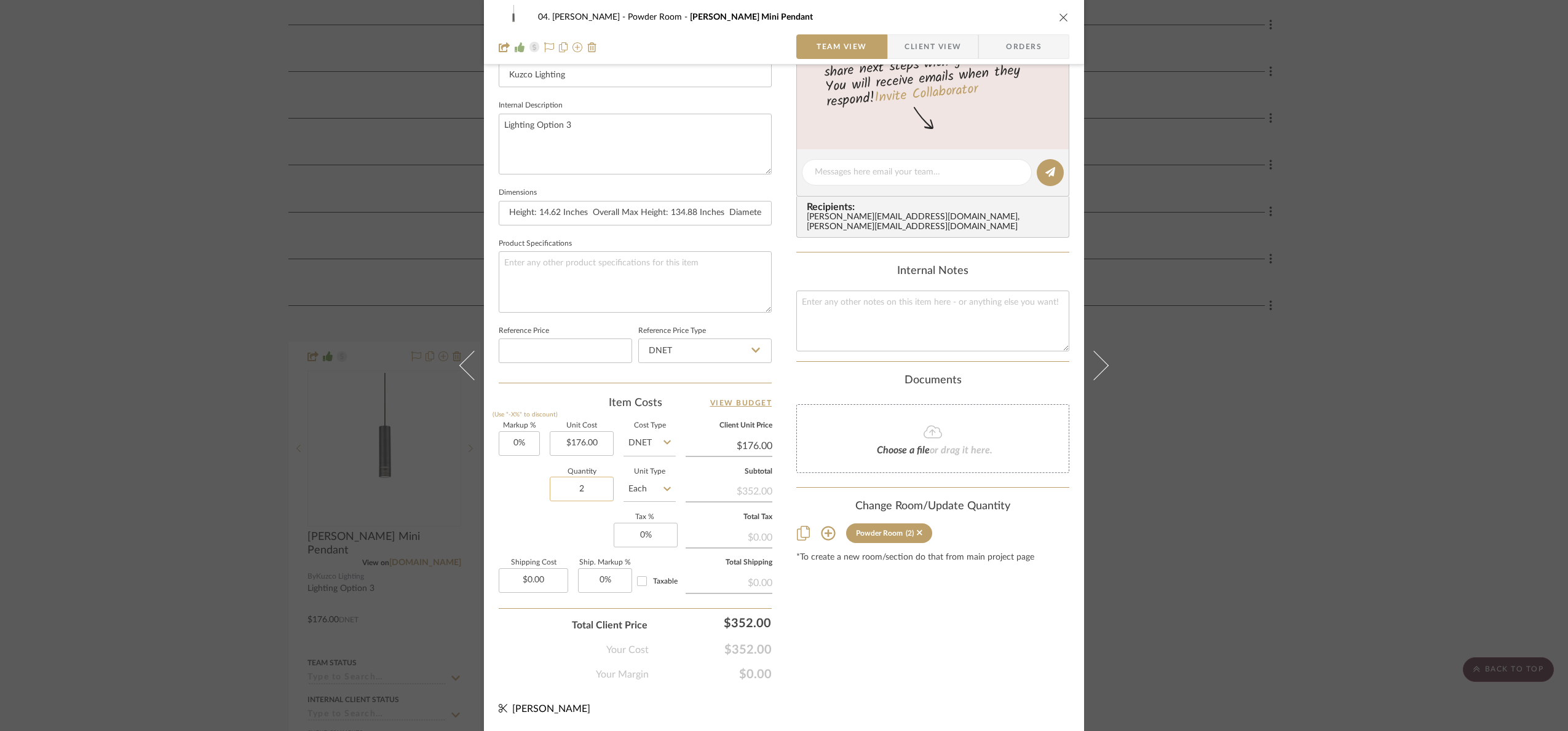
click at [592, 492] on input "2" at bounding box center [582, 489] width 64 height 25
click at [594, 524] on div "Markup % (Use "-X%" to discount) 0% Unit Cost $176.00 Cost Type DNET Client Uni…" at bounding box center [635, 512] width 273 height 180
click at [567, 446] on input "176.00" at bounding box center [582, 444] width 64 height 25
click at [965, 698] on div "04. [PERSON_NAME] Powder Room [PERSON_NAME] Mini Pendant Team View Client View …" at bounding box center [784, 164] width 600 height 1135
click at [855, 645] on div "04. [PERSON_NAME] Powder Room [PERSON_NAME] Mini Pendant Team View Client View …" at bounding box center [784, 365] width 1568 height 731
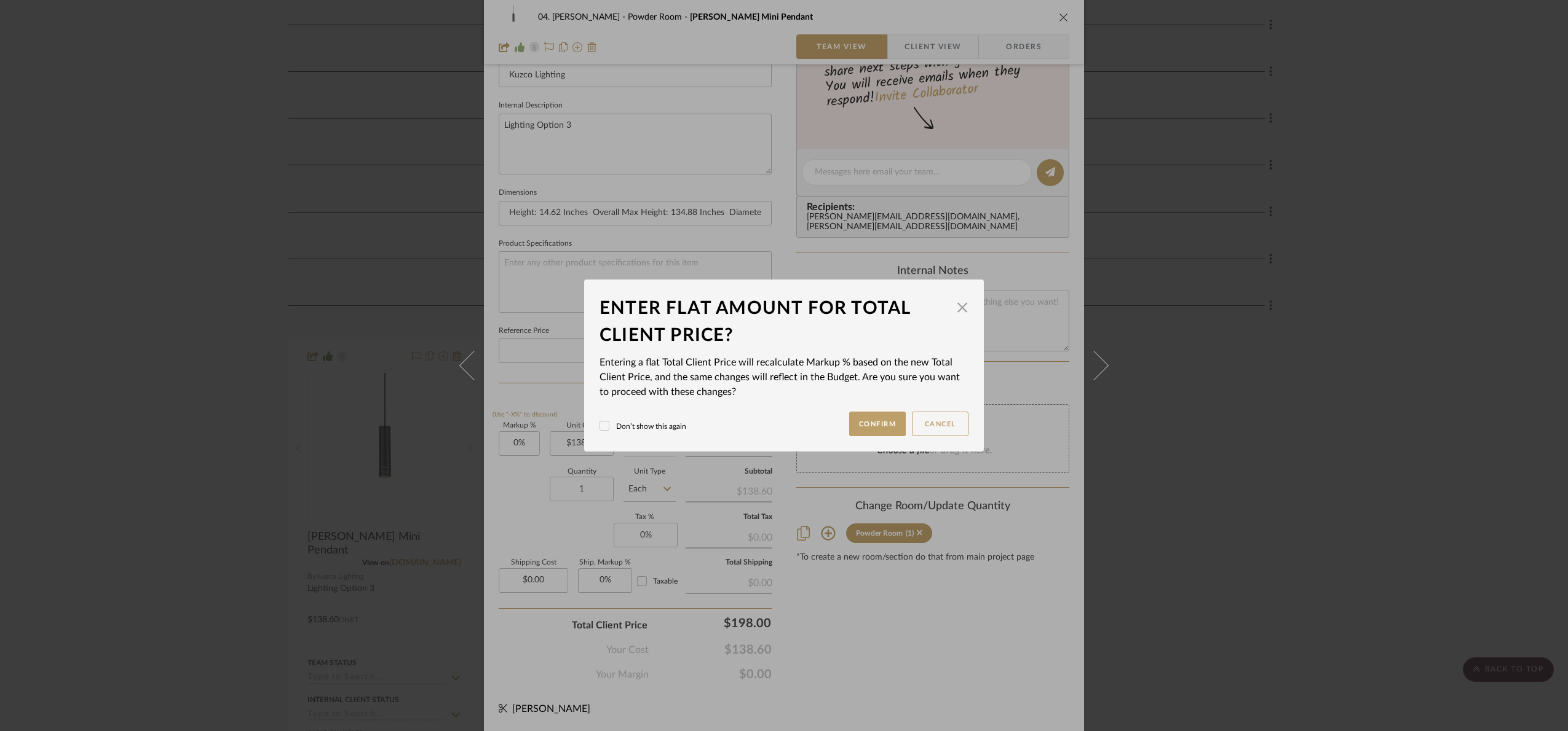
drag, startPoint x: 863, startPoint y: 422, endPoint x: 784, endPoint y: 449, distance: 83.5
click at [861, 422] on button "Confirm" at bounding box center [877, 424] width 57 height 25
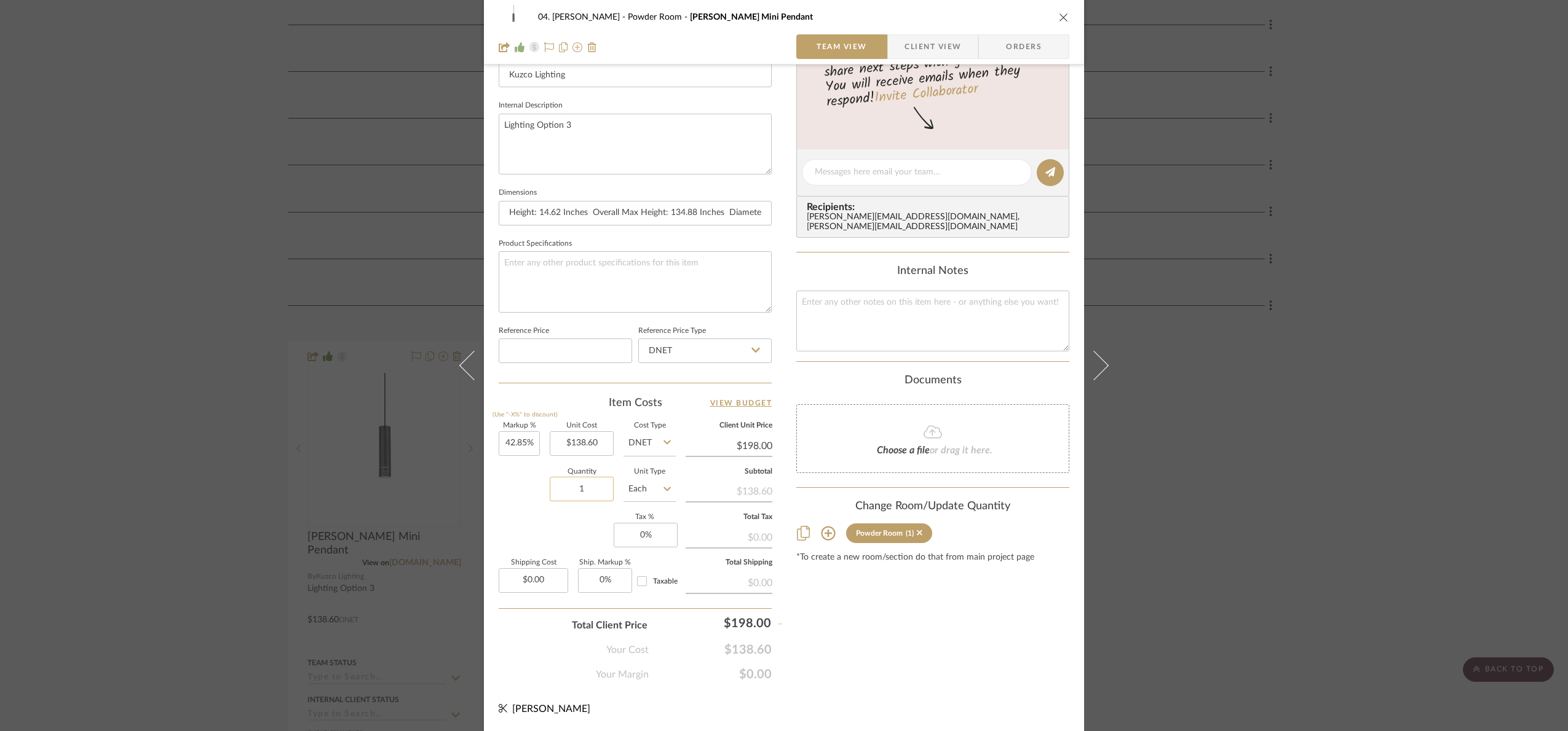
click at [584, 489] on input "1" at bounding box center [582, 489] width 64 height 25
click at [883, 648] on div "Content here copies to Client View - confirm visibility there. Show in Client D…" at bounding box center [933, 176] width 273 height 1011
click at [1347, 579] on div "04. [PERSON_NAME] Powder Room [PERSON_NAME] Mini Pendant Team View Client View …" at bounding box center [784, 365] width 1568 height 731
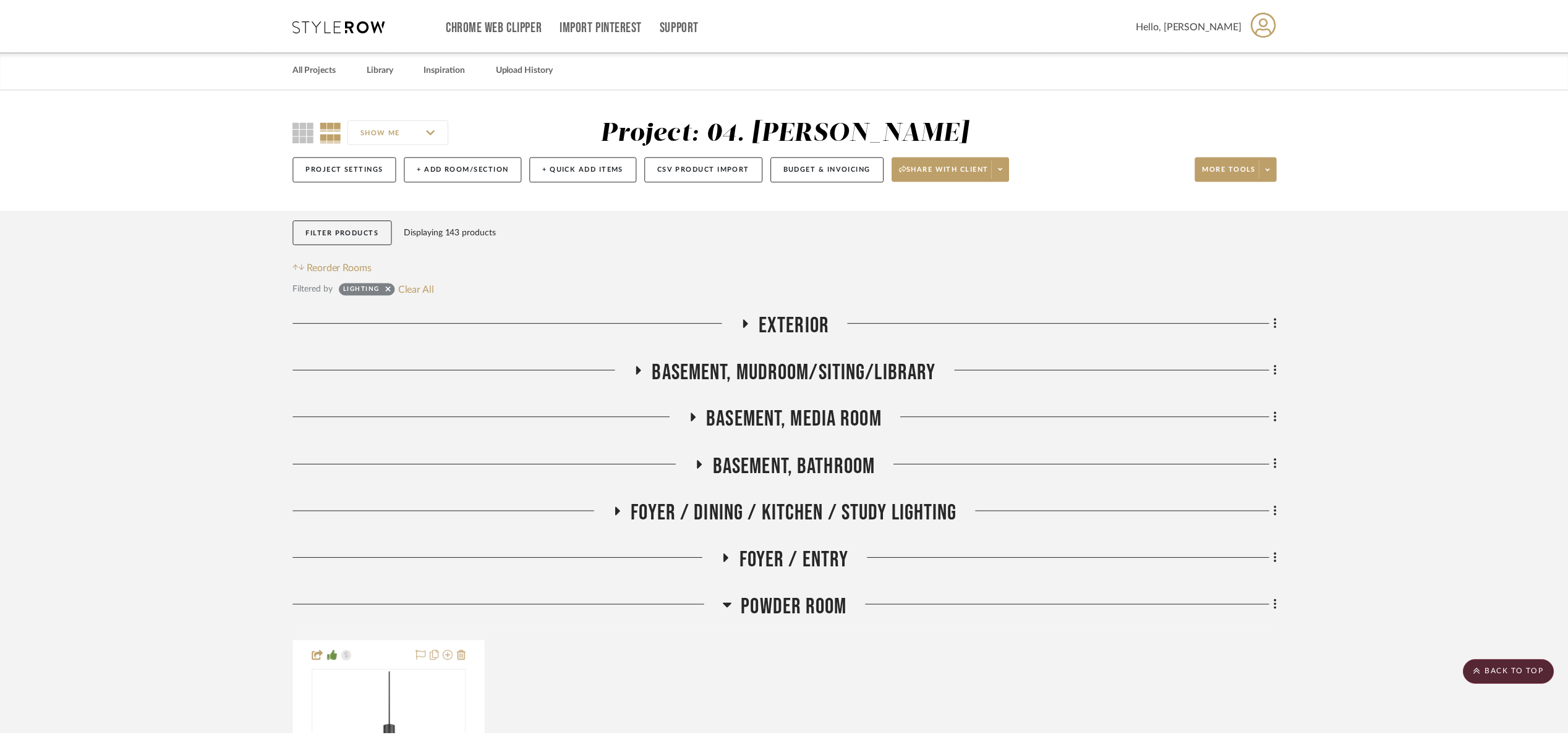
scroll to position [299, 0]
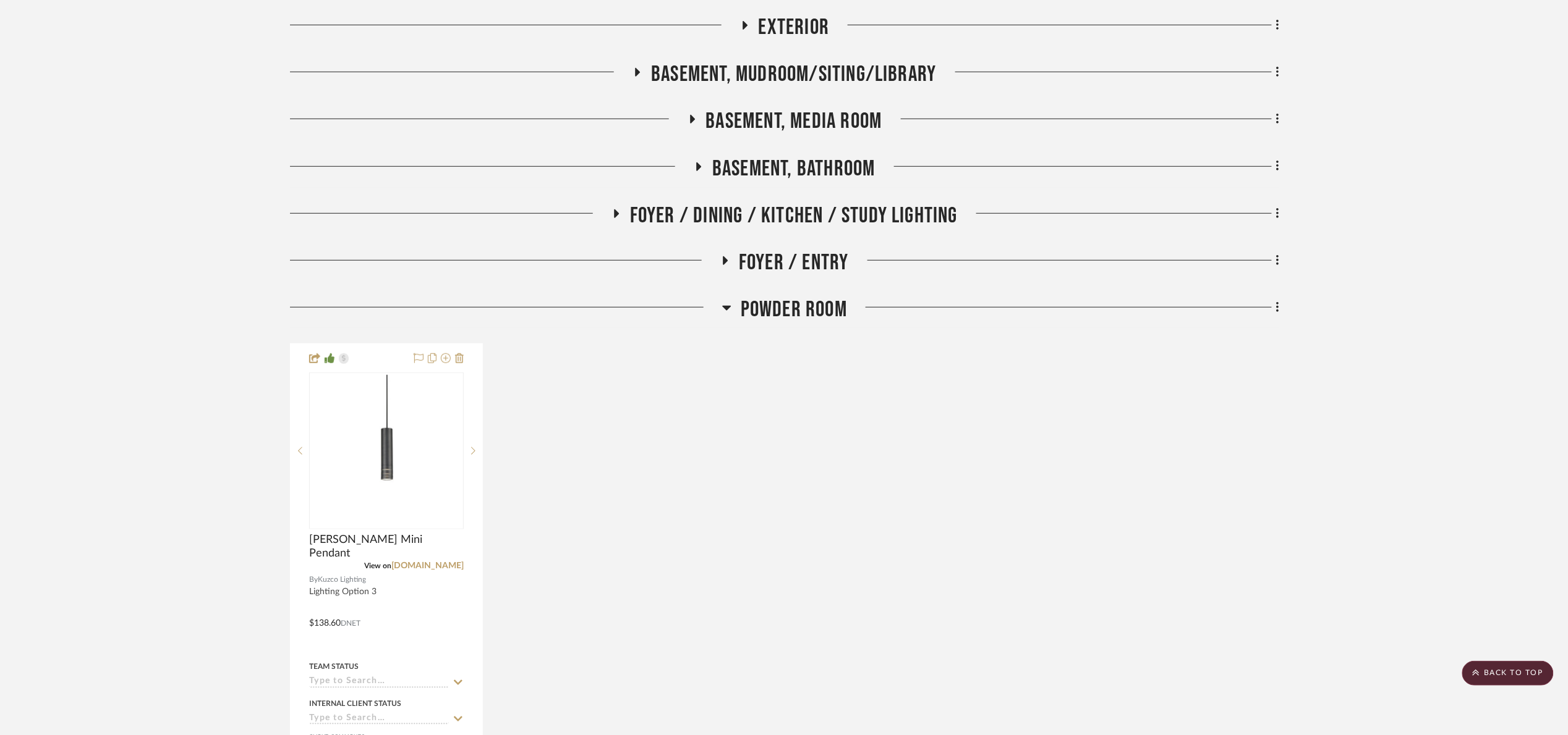
click at [790, 308] on span "Powder Room" at bounding box center [793, 310] width 106 height 27
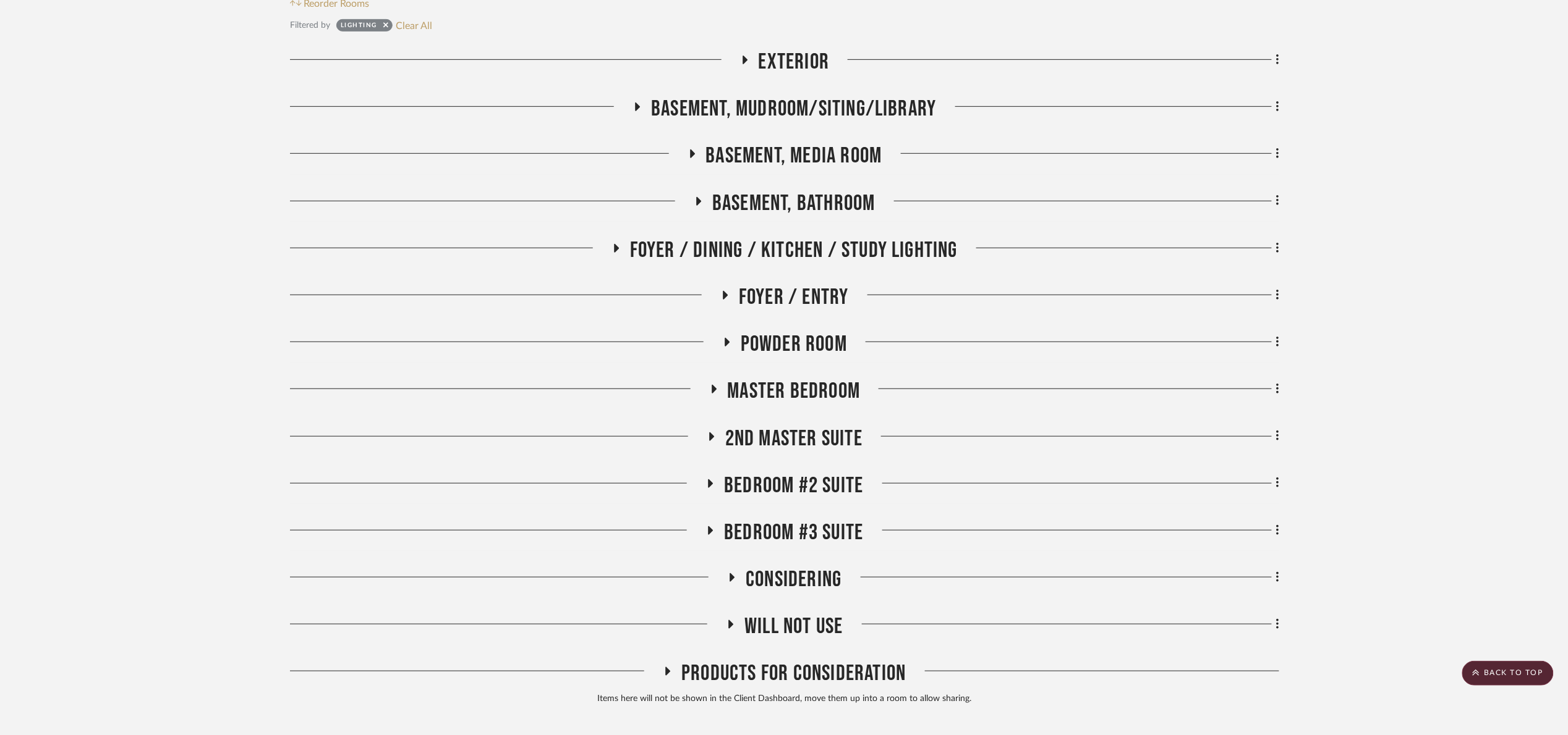
scroll to position [205, 0]
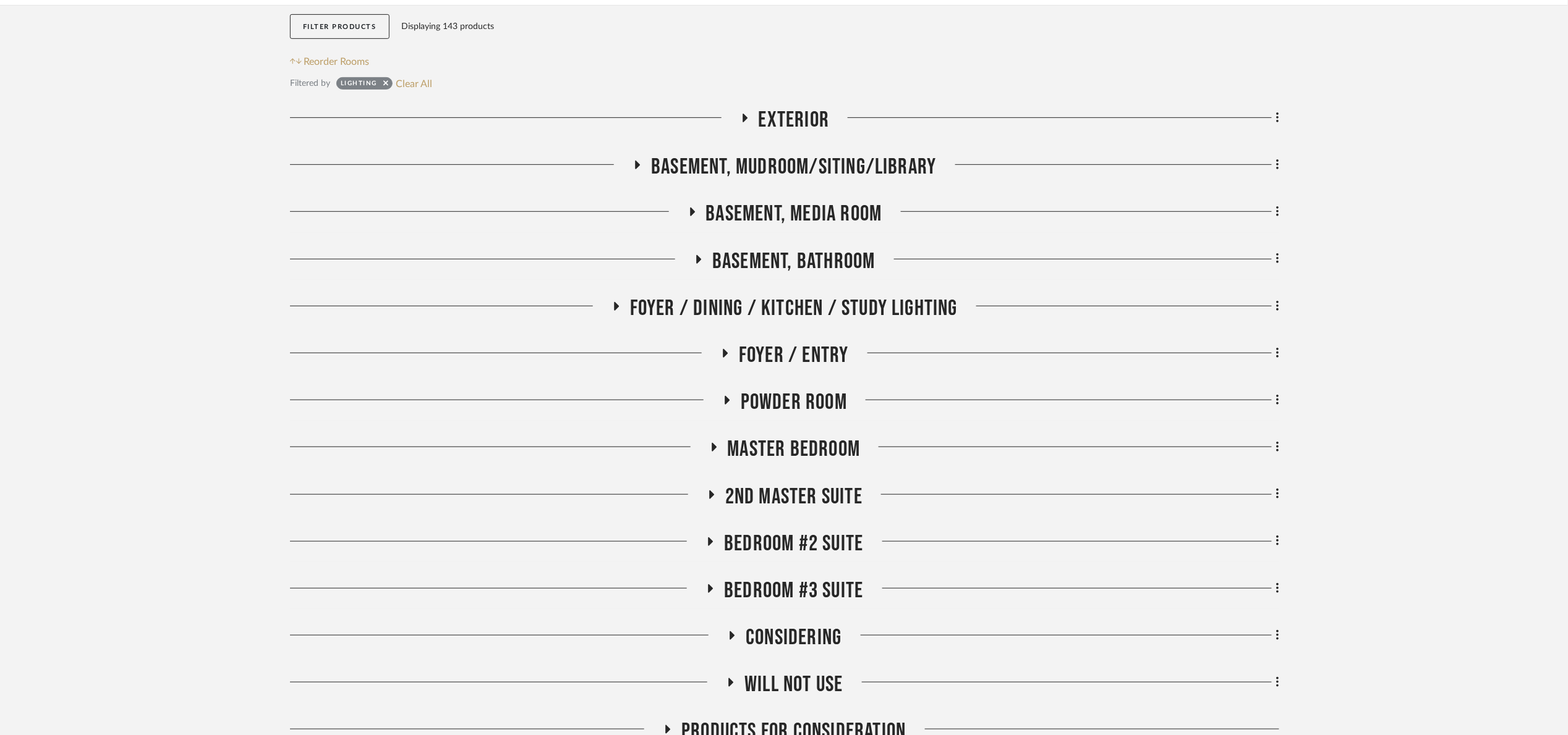
click at [801, 349] on span "Foyer / Entry" at bounding box center [793, 355] width 110 height 27
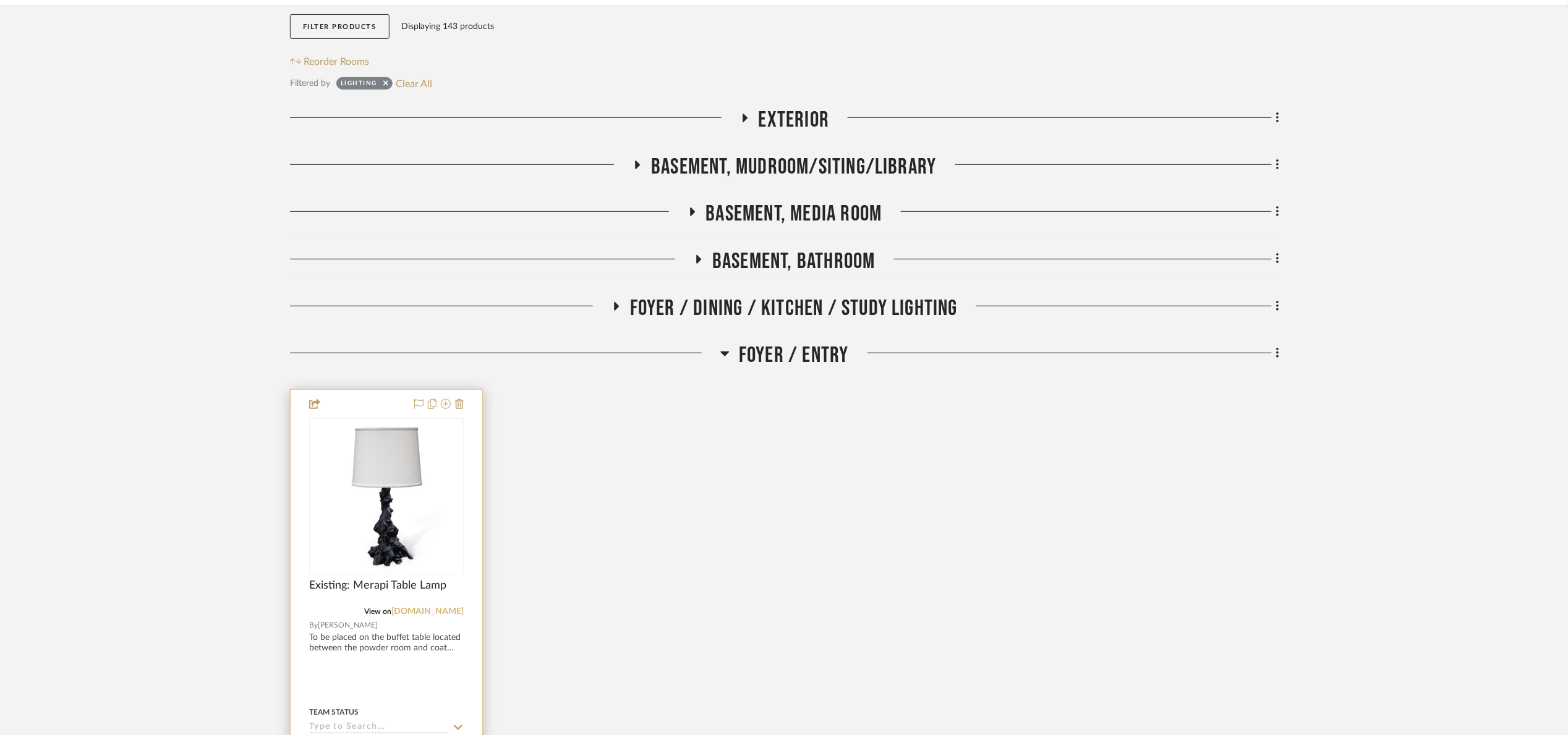
click at [415, 609] on link "[DOMAIN_NAME]" at bounding box center [427, 611] width 72 height 8
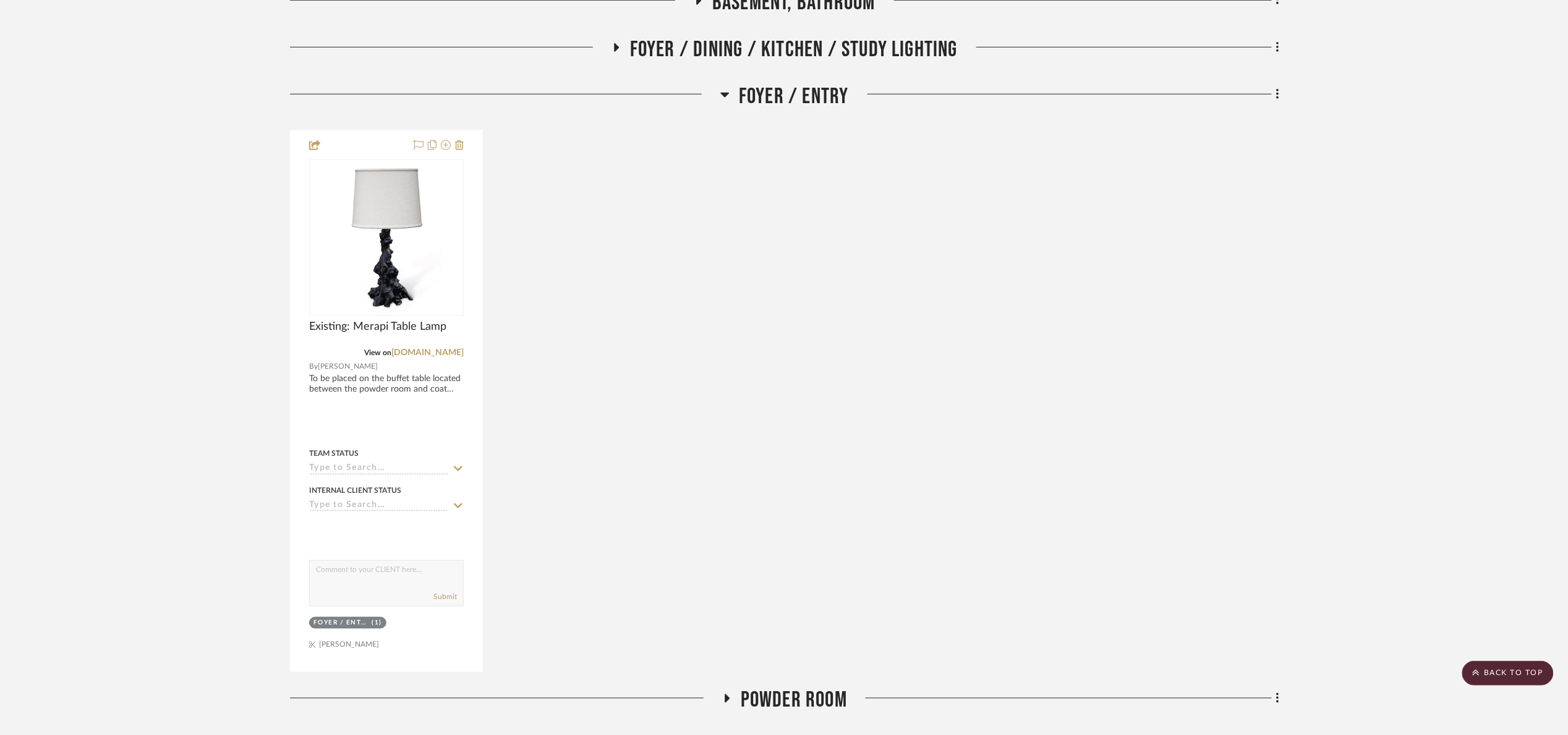
scroll to position [391, 0]
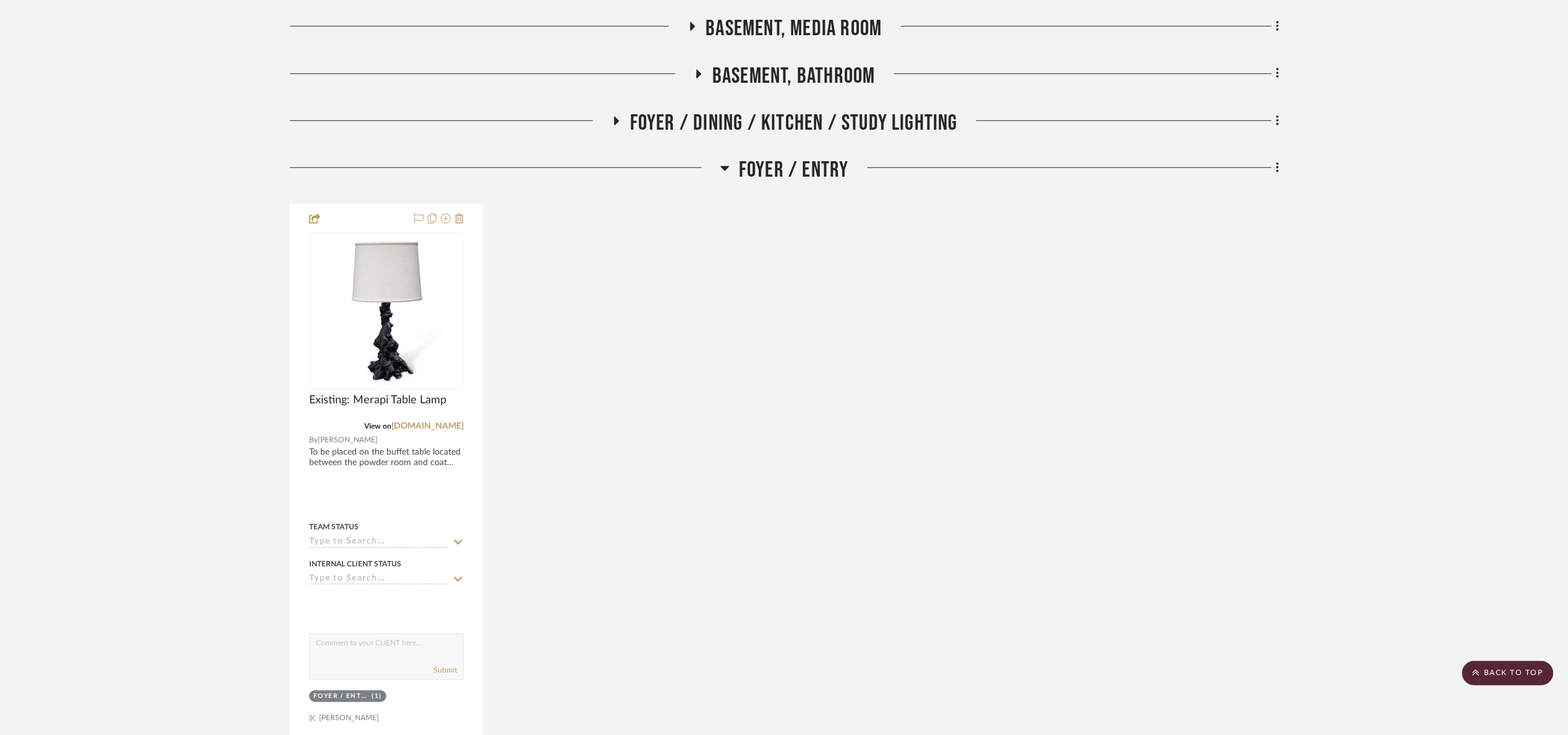
click at [798, 169] on span "Foyer / Entry" at bounding box center [793, 170] width 110 height 27
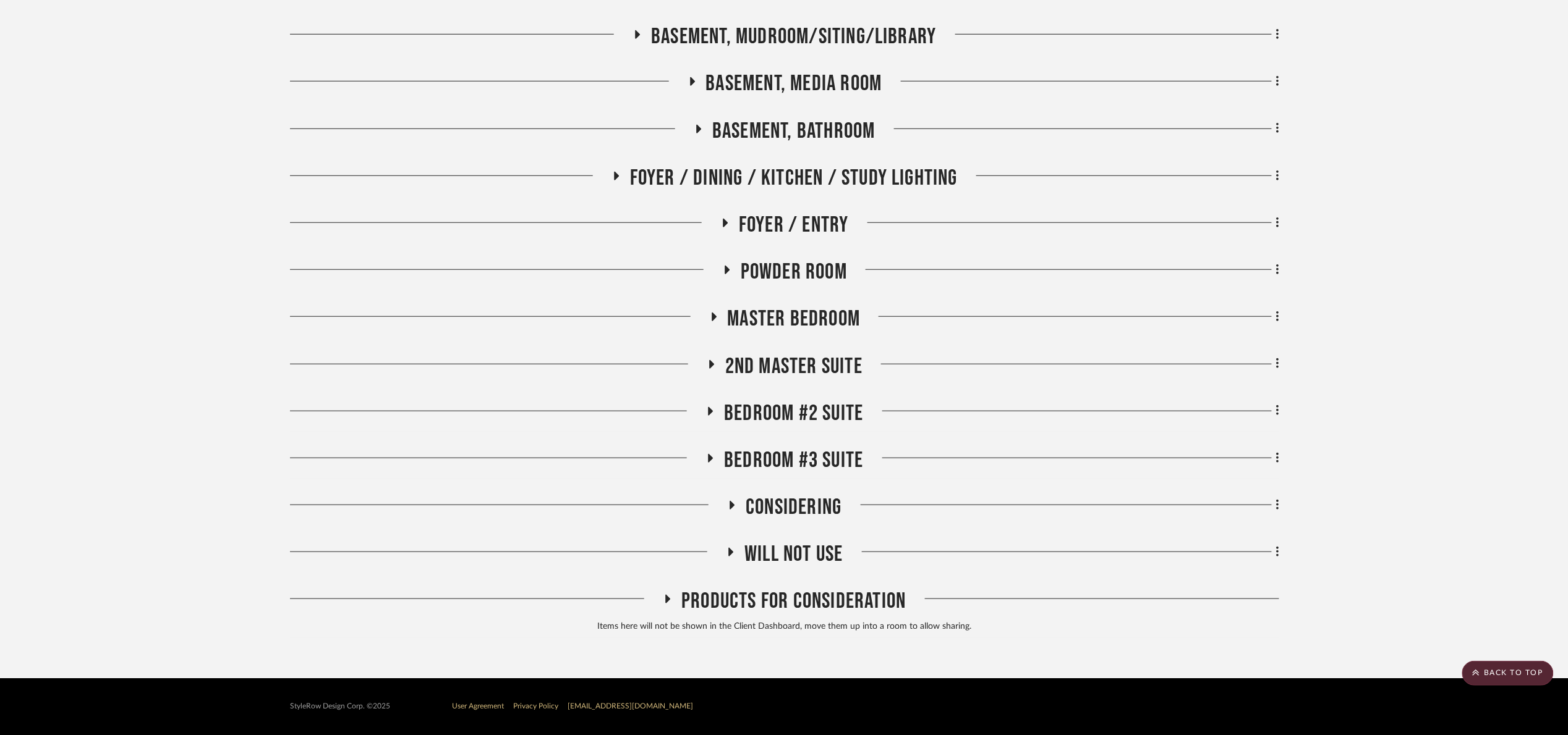
click at [750, 175] on span "Foyer / Dining / Kitchen / Study Lighting" at bounding box center [793, 178] width 328 height 27
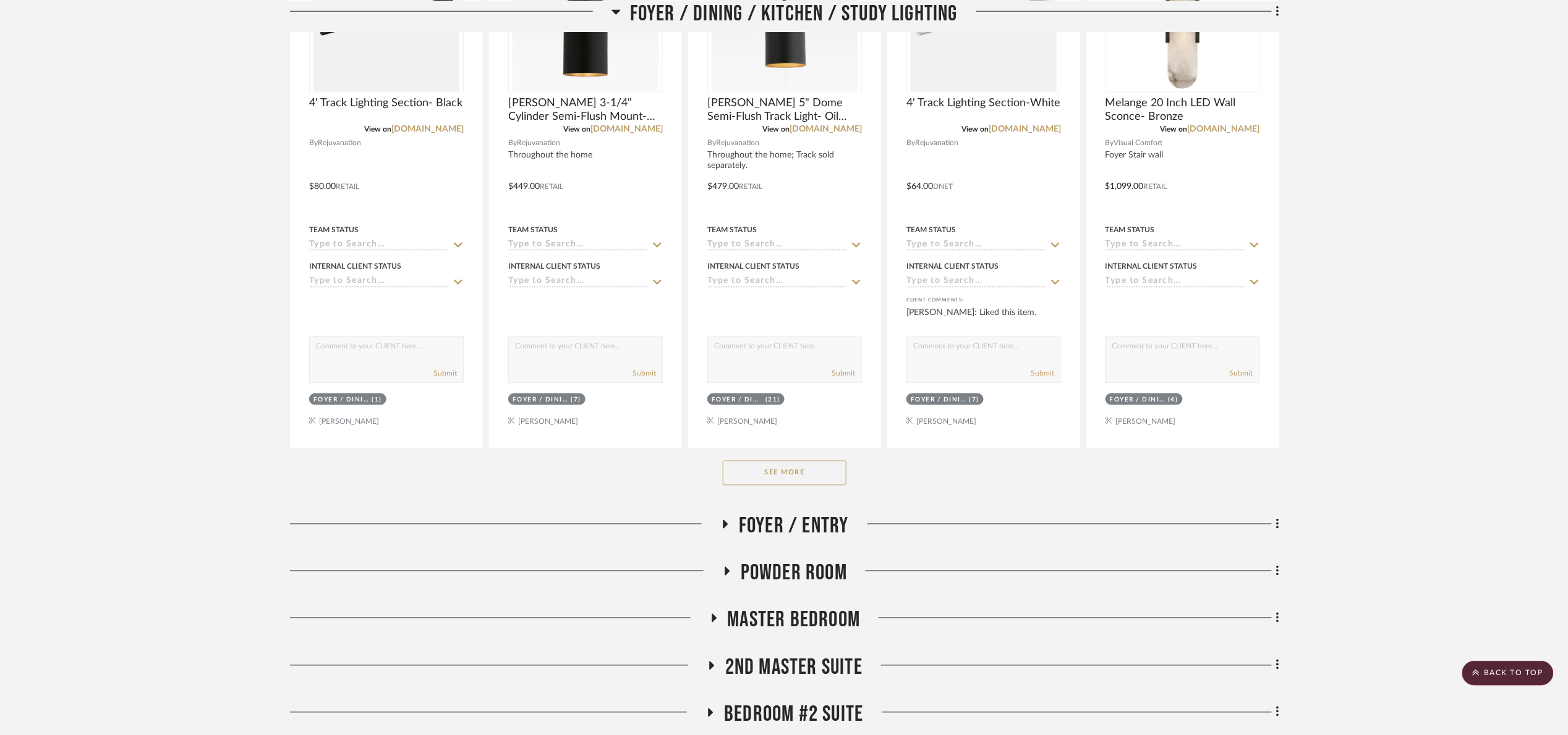
scroll to position [669, 0]
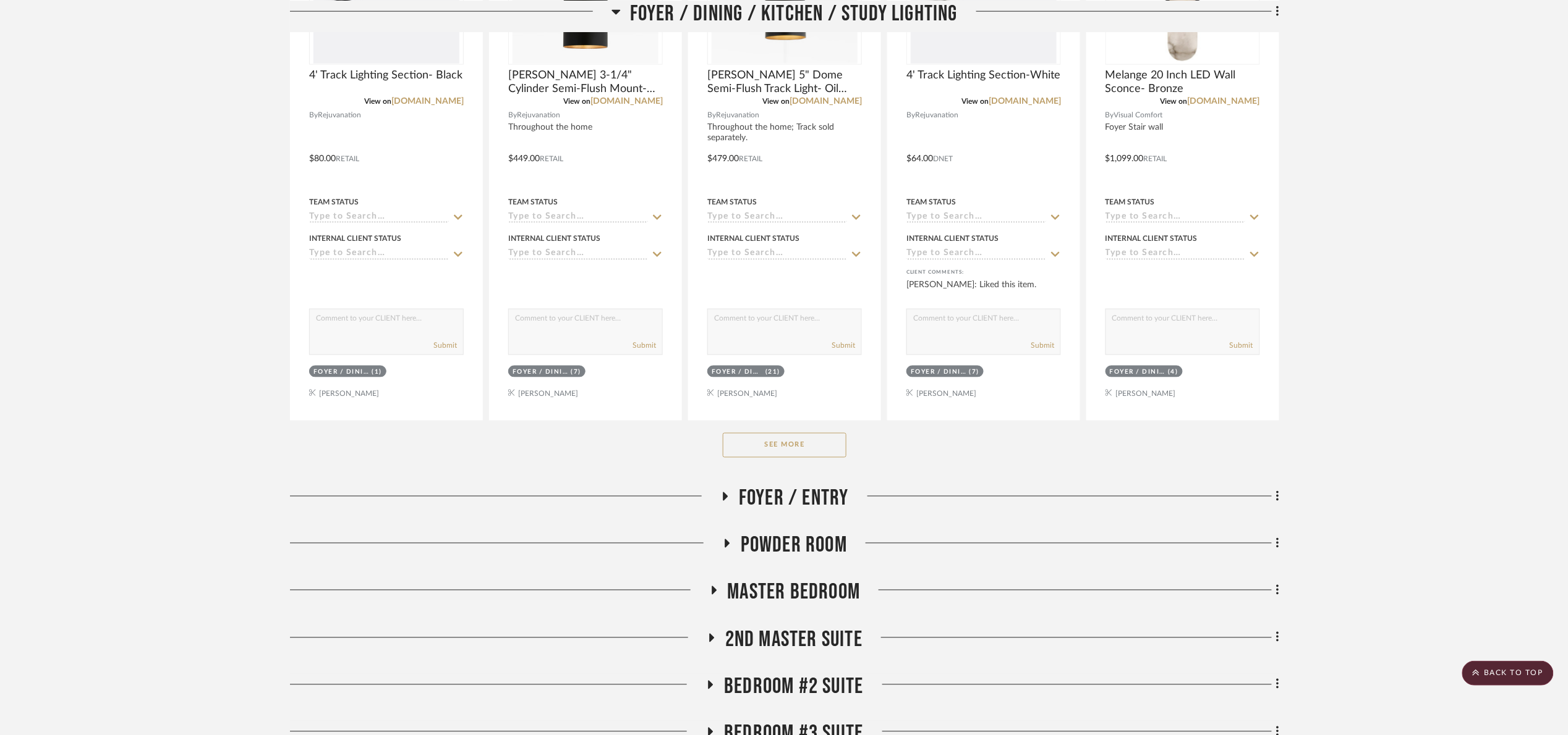
click at [822, 458] on button "See More" at bounding box center [784, 445] width 123 height 25
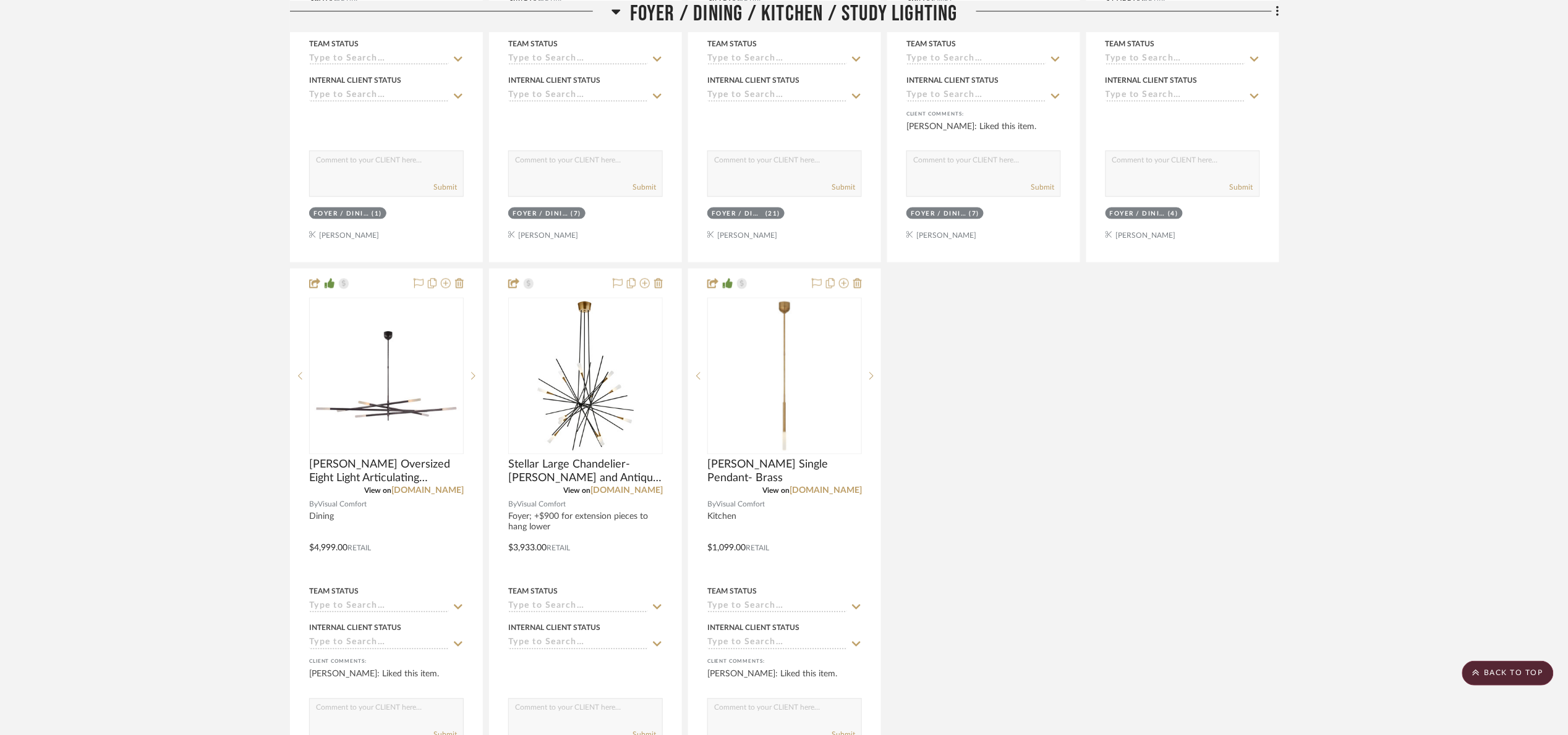
scroll to position [854, 0]
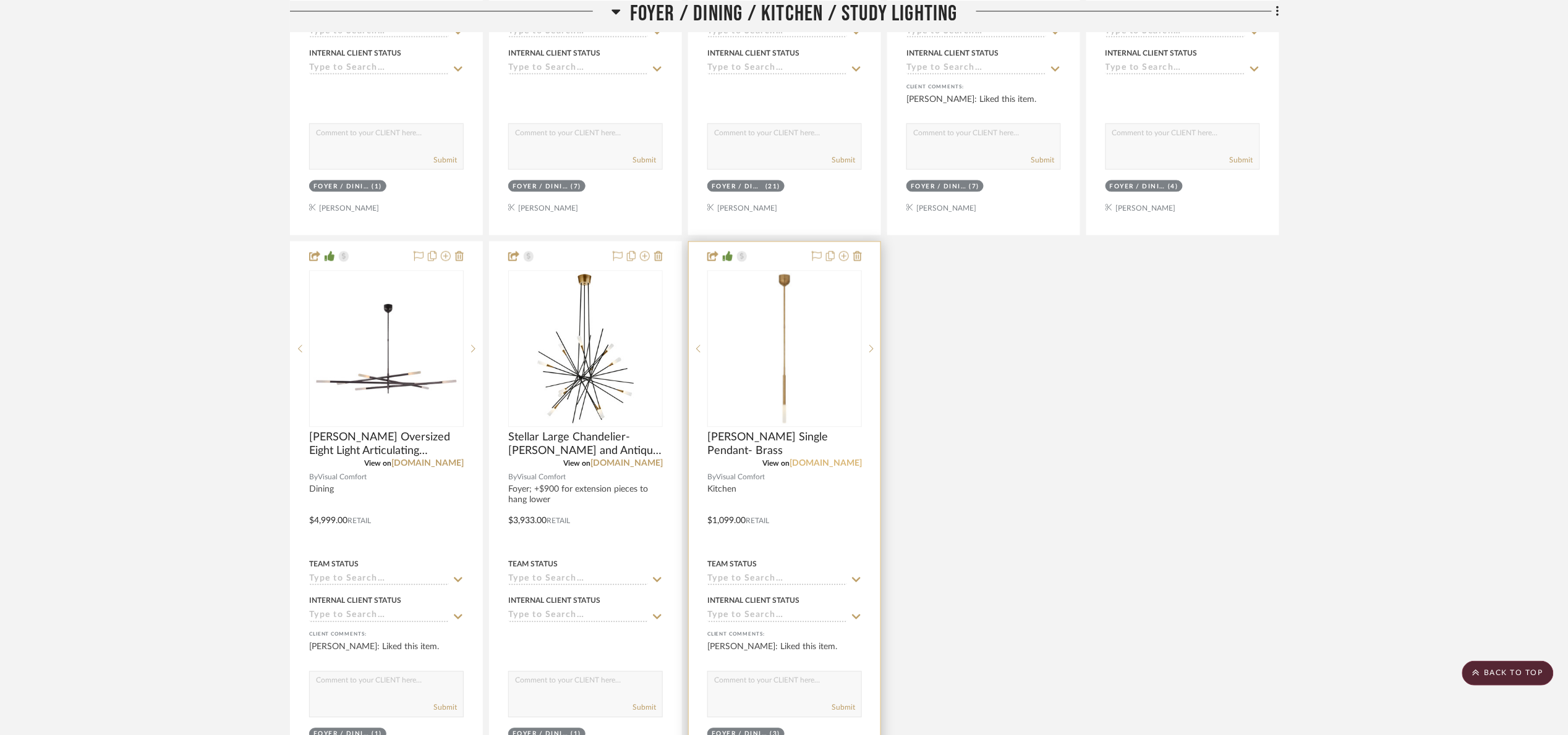
click at [810, 467] on link "[DOMAIN_NAME]" at bounding box center [825, 464] width 72 height 8
click at [818, 394] on img "0" at bounding box center [784, 349] width 152 height 152
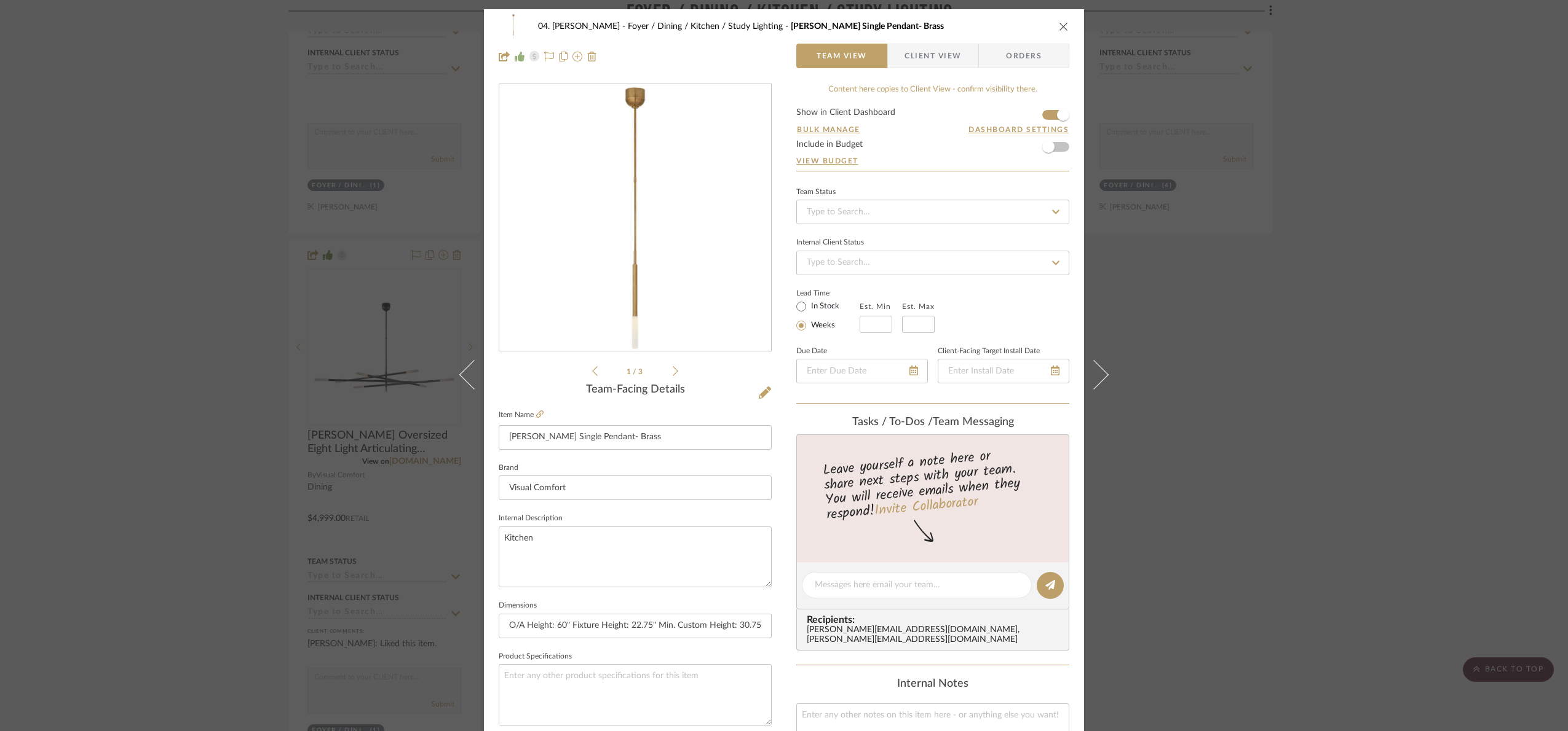
scroll to position [414, 0]
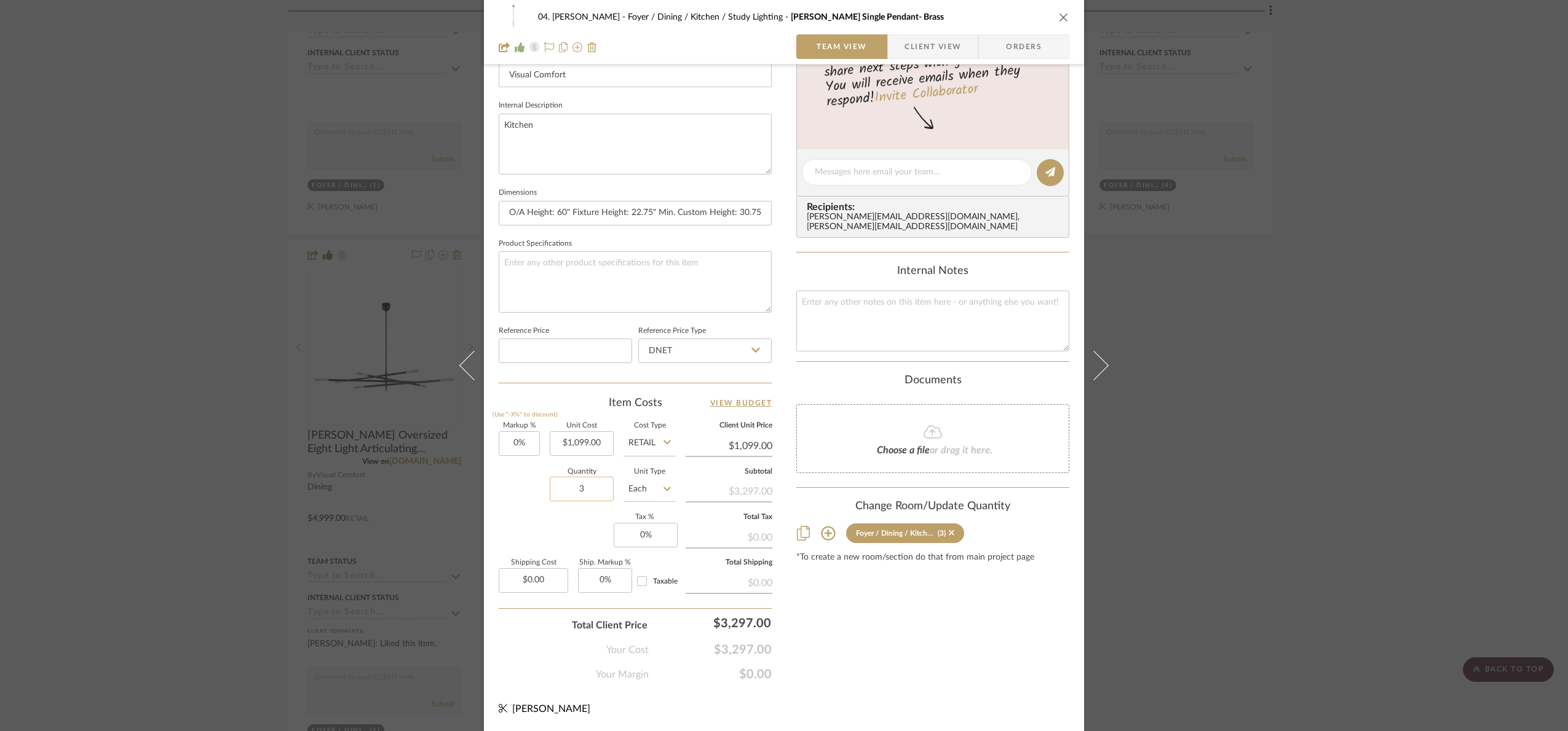
click at [584, 494] on input "3" at bounding box center [582, 489] width 64 height 25
click at [543, 535] on div "Markup % (Use "-X%" to discount) 0% Unit Cost $1,099.00 Cost Type Retail Client…" at bounding box center [635, 512] width 273 height 180
click at [651, 437] on input "Retail" at bounding box center [650, 444] width 53 height 25
click at [661, 473] on div "DNET" at bounding box center [696, 475] width 152 height 31
click at [591, 447] on input "1099.00" at bounding box center [582, 444] width 64 height 25
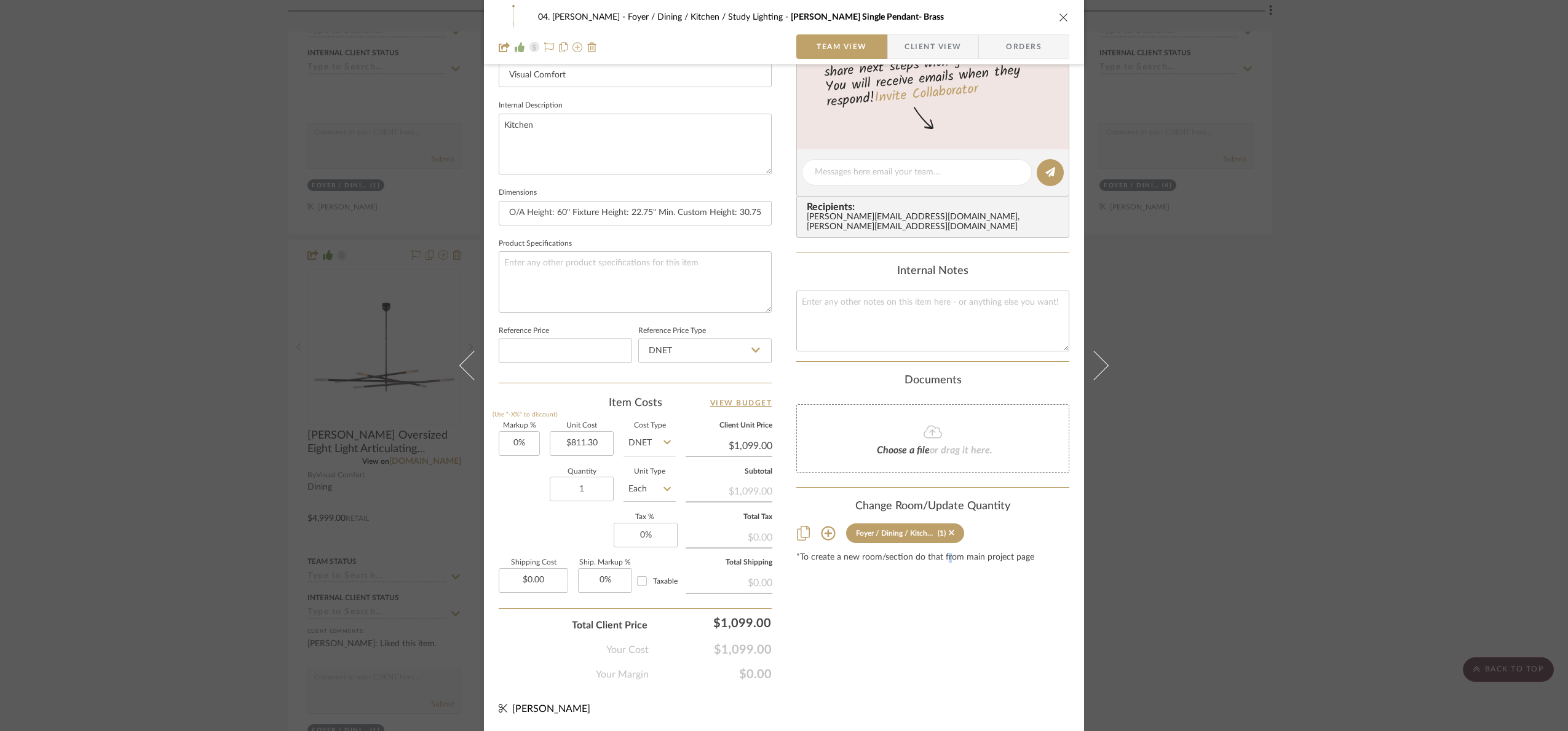
click at [944, 648] on div "Content here copies to Client View - confirm visibility there. Show in Client D…" at bounding box center [933, 176] width 273 height 1011
click at [870, 665] on div "04. [PERSON_NAME] Foyer / Dining / Kitchen / Study Lighting [PERSON_NAME] Singl…" at bounding box center [784, 365] width 1568 height 731
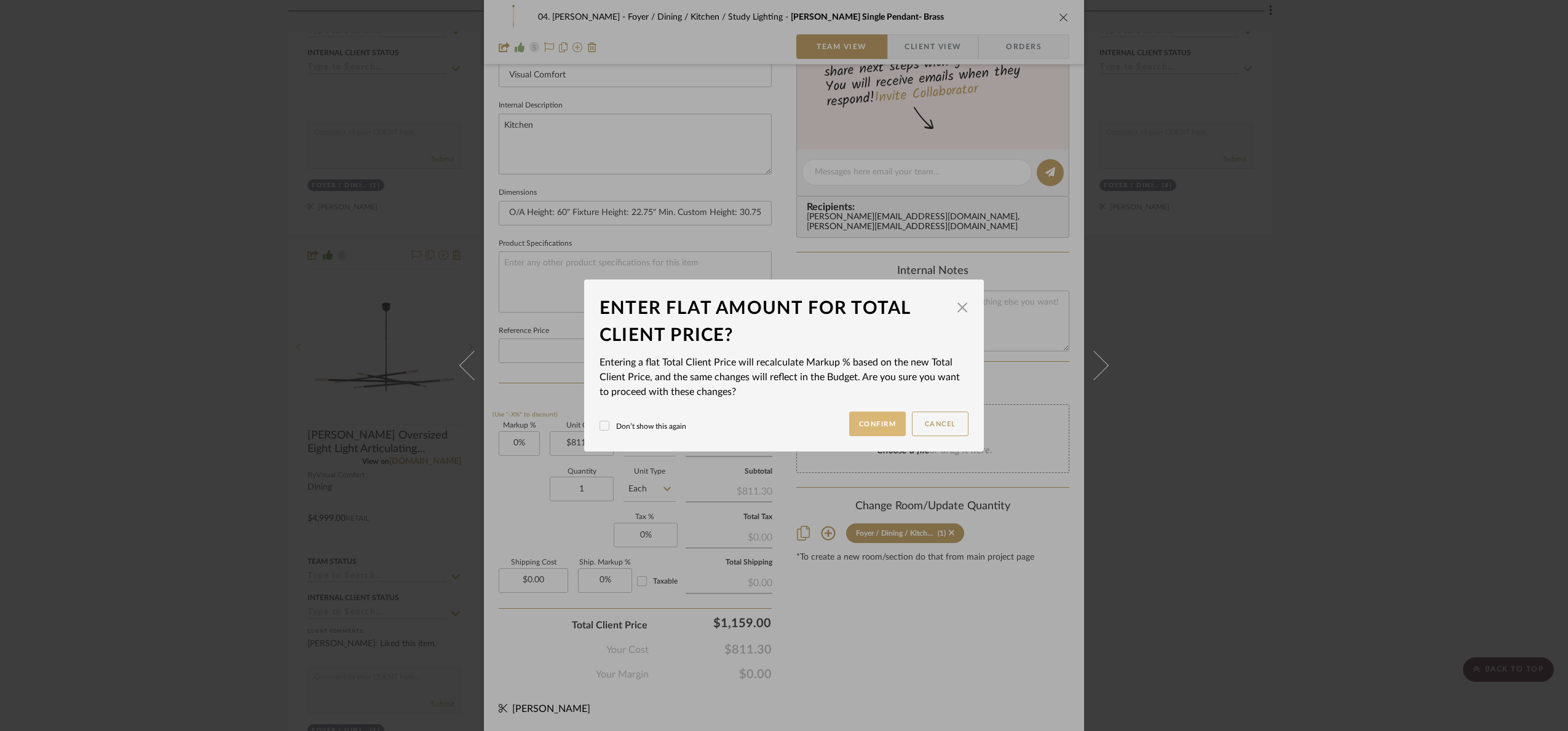
click at [883, 415] on button "Confirm" at bounding box center [877, 424] width 57 height 25
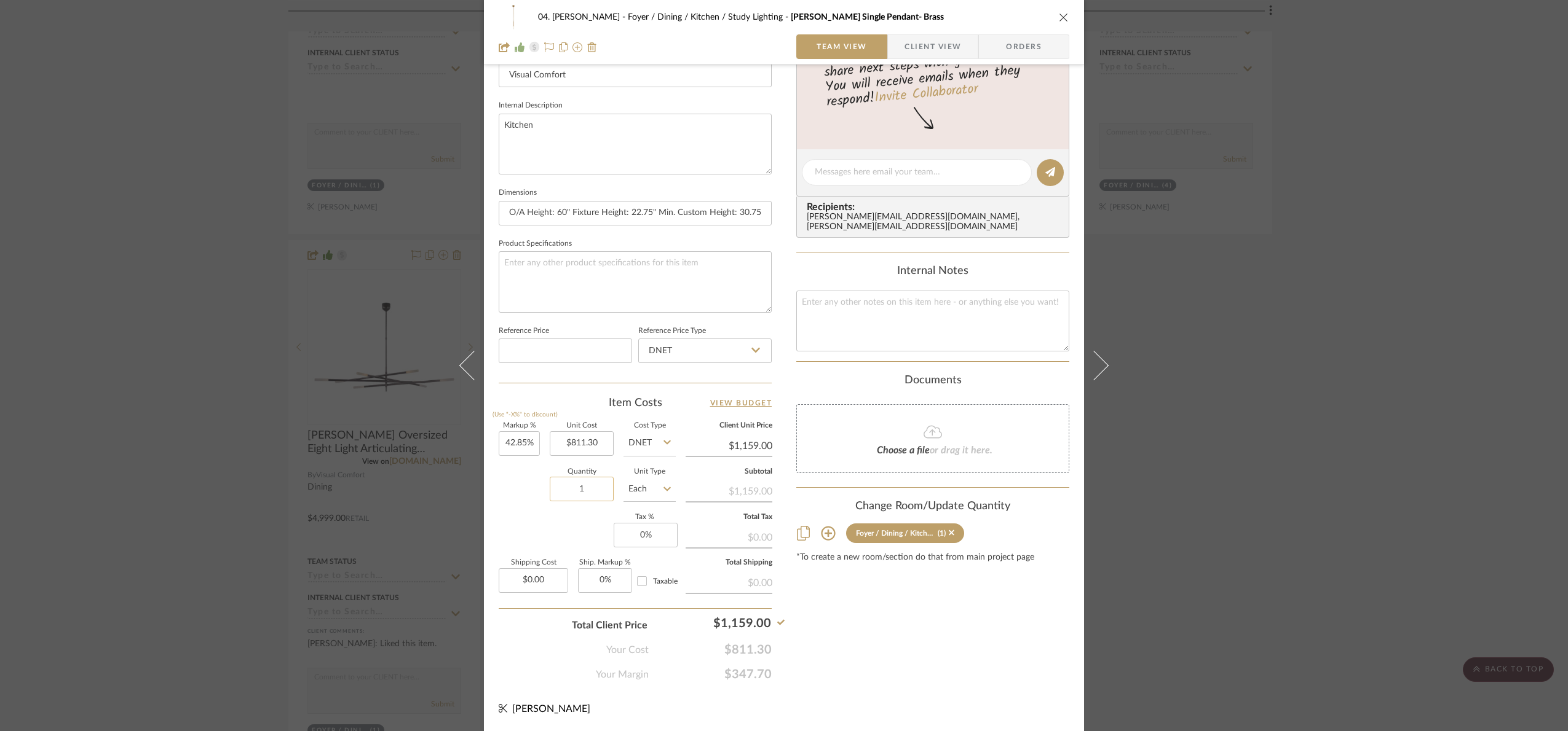
click at [607, 490] on input "1" at bounding box center [582, 489] width 64 height 25
click at [872, 616] on div "Content here copies to Client View - confirm visibility there. Show in Client D…" at bounding box center [933, 176] width 273 height 1011
drag, startPoint x: 1331, startPoint y: 370, endPoint x: 1341, endPoint y: 368, distance: 10.2
click at [1332, 370] on div "04. [PERSON_NAME] Foyer / Dining / Kitchen / Study Lighting [PERSON_NAME] Singl…" at bounding box center [784, 365] width 1568 height 731
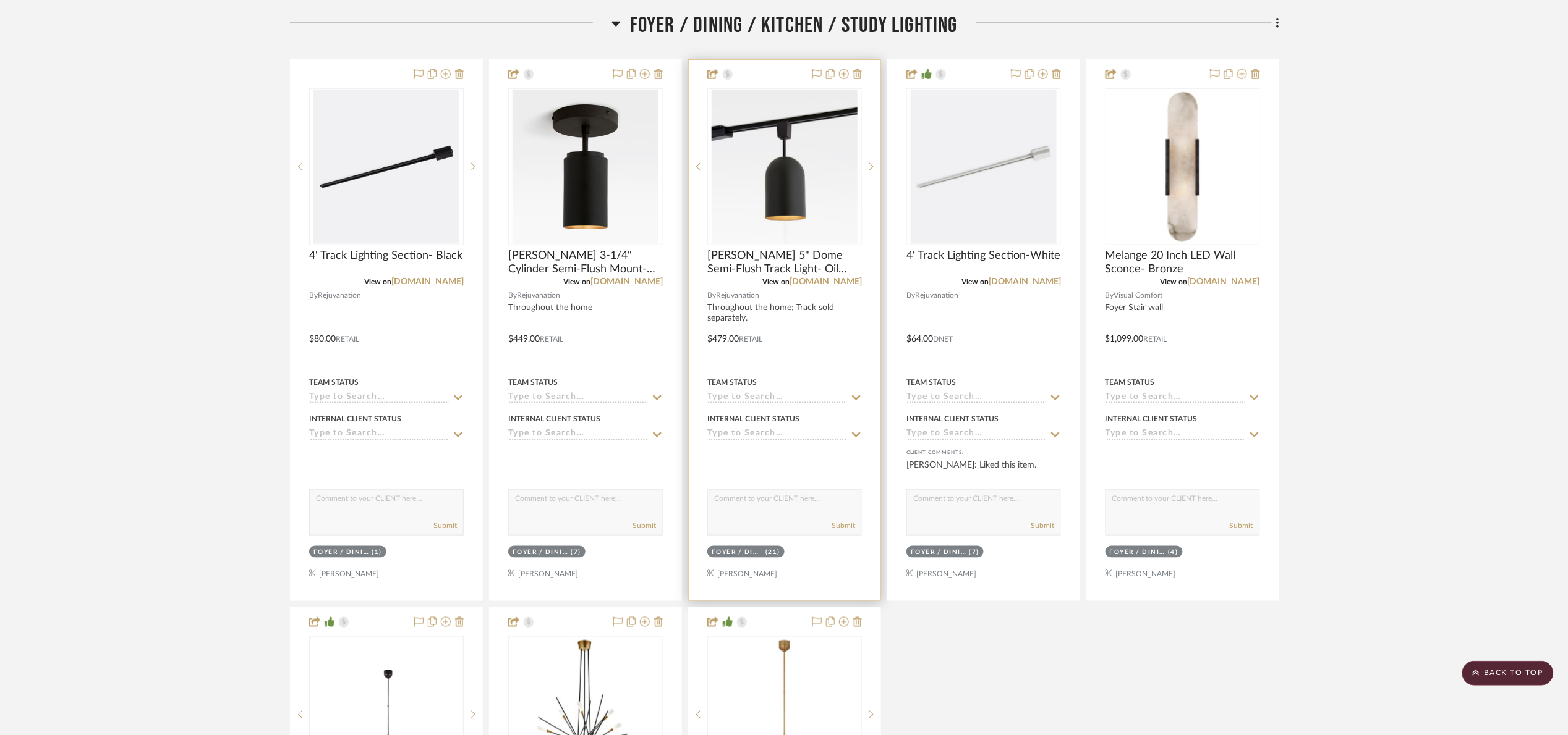
scroll to position [484, 0]
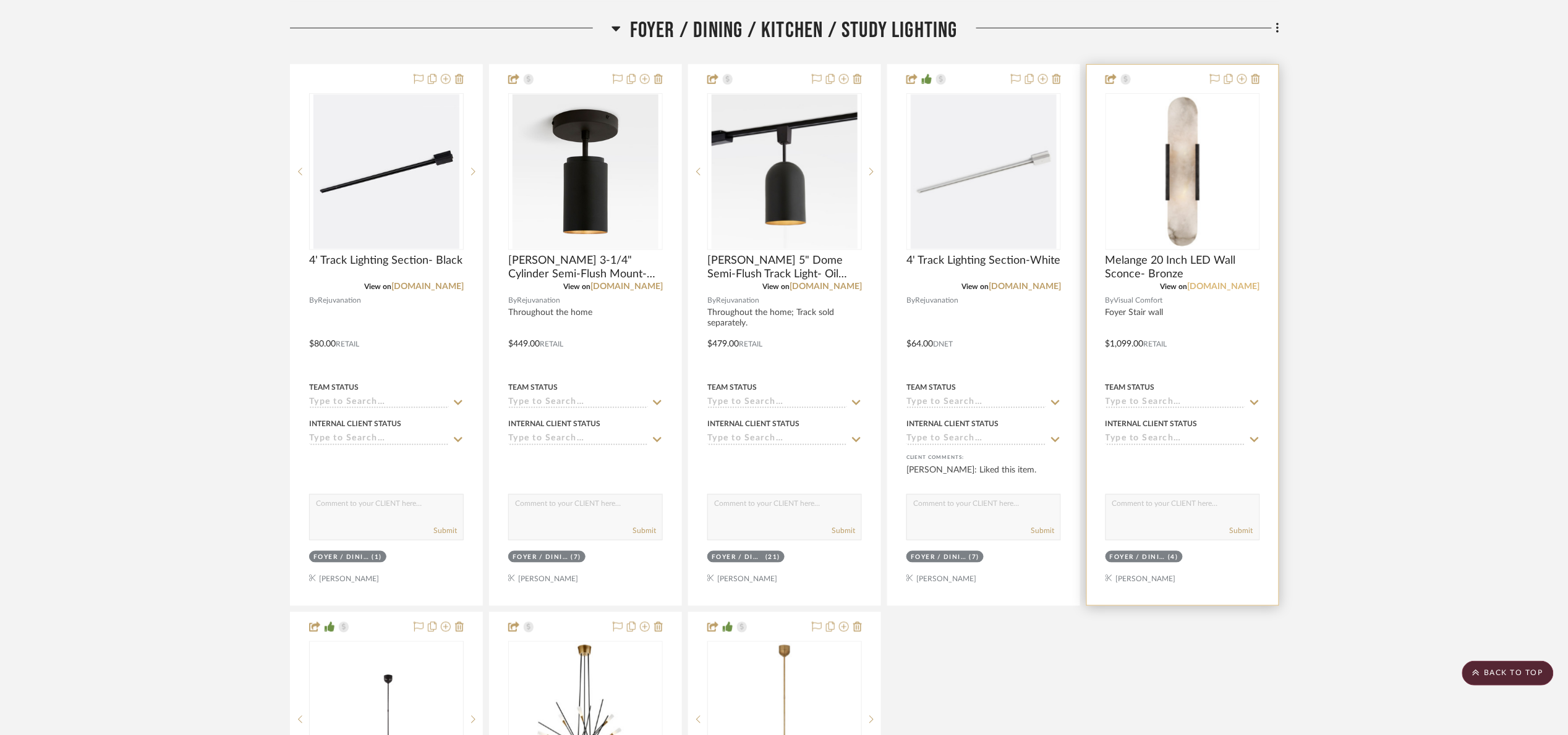
click at [1228, 283] on link "[DOMAIN_NAME]" at bounding box center [1223, 286] width 72 height 8
click at [1201, 170] on img "0" at bounding box center [1182, 172] width 152 height 152
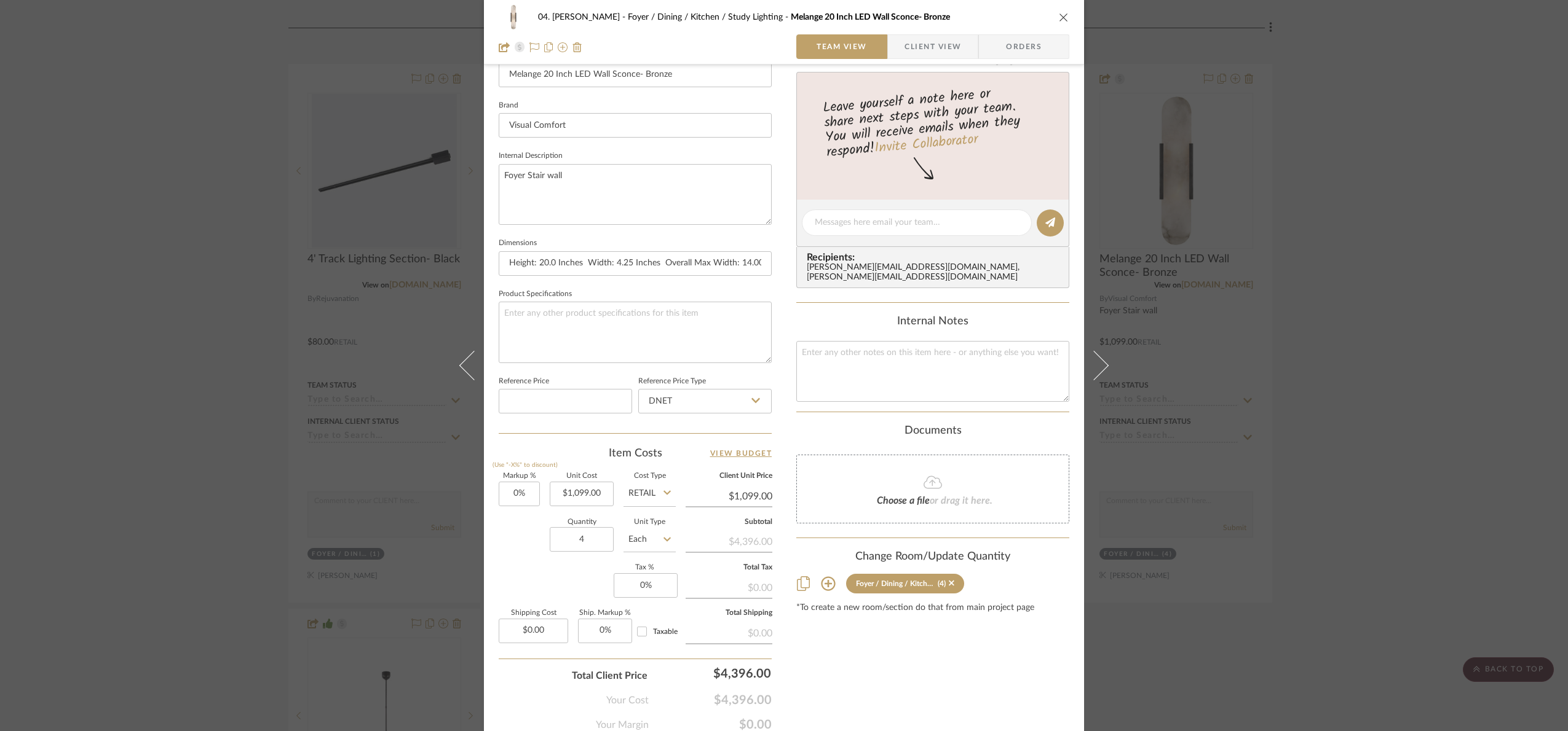
scroll to position [368, 0]
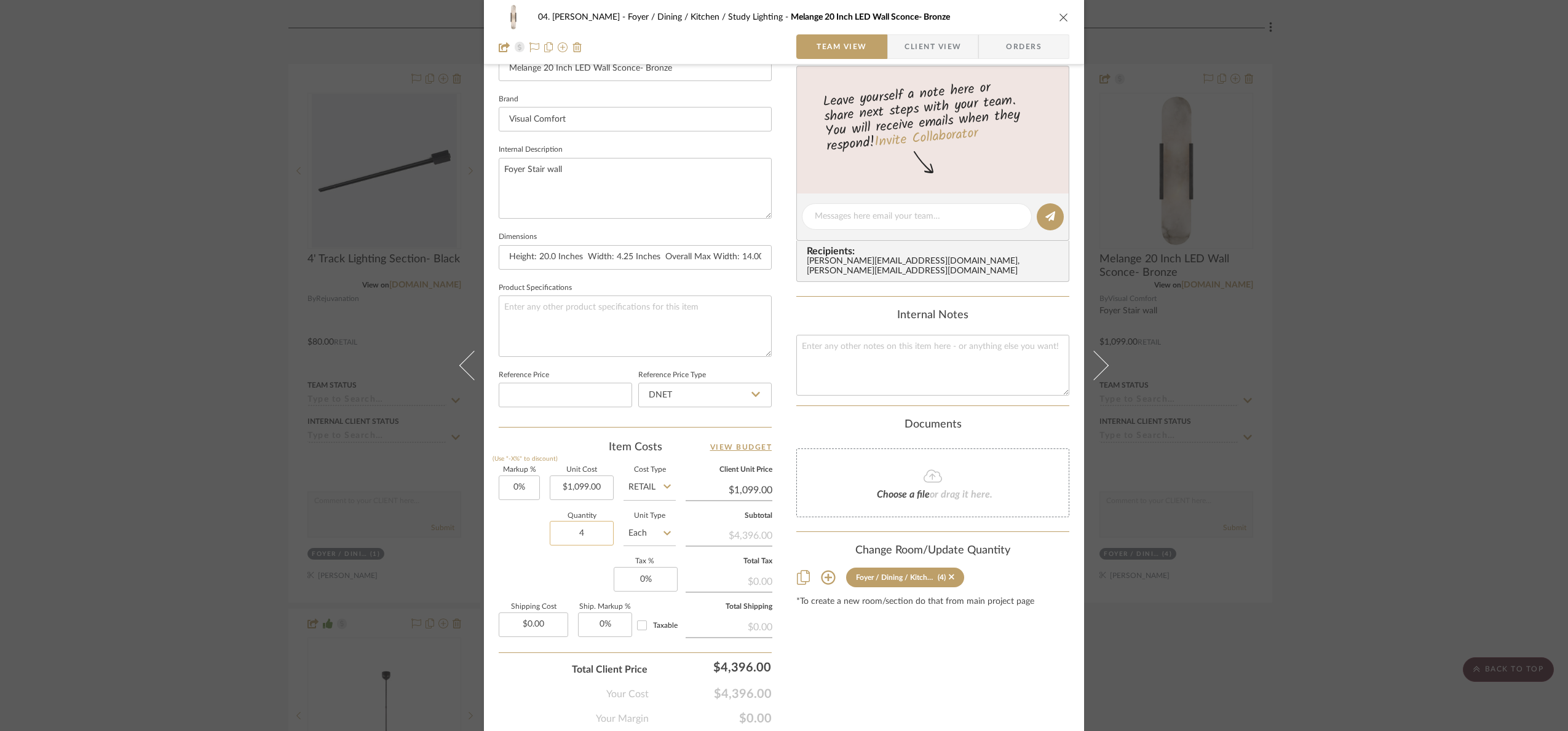
click at [574, 533] on input "4" at bounding box center [582, 533] width 64 height 25
click at [572, 571] on div "Markup % (Use "-X%" to discount) 0% Unit Cost $1,099.00 Cost Type Retail Client…" at bounding box center [635, 557] width 273 height 180
click at [646, 486] on input "Retail" at bounding box center [650, 488] width 53 height 25
click at [661, 516] on div "DNET" at bounding box center [696, 521] width 152 height 31
click at [597, 494] on input "1099.00" at bounding box center [582, 488] width 64 height 25
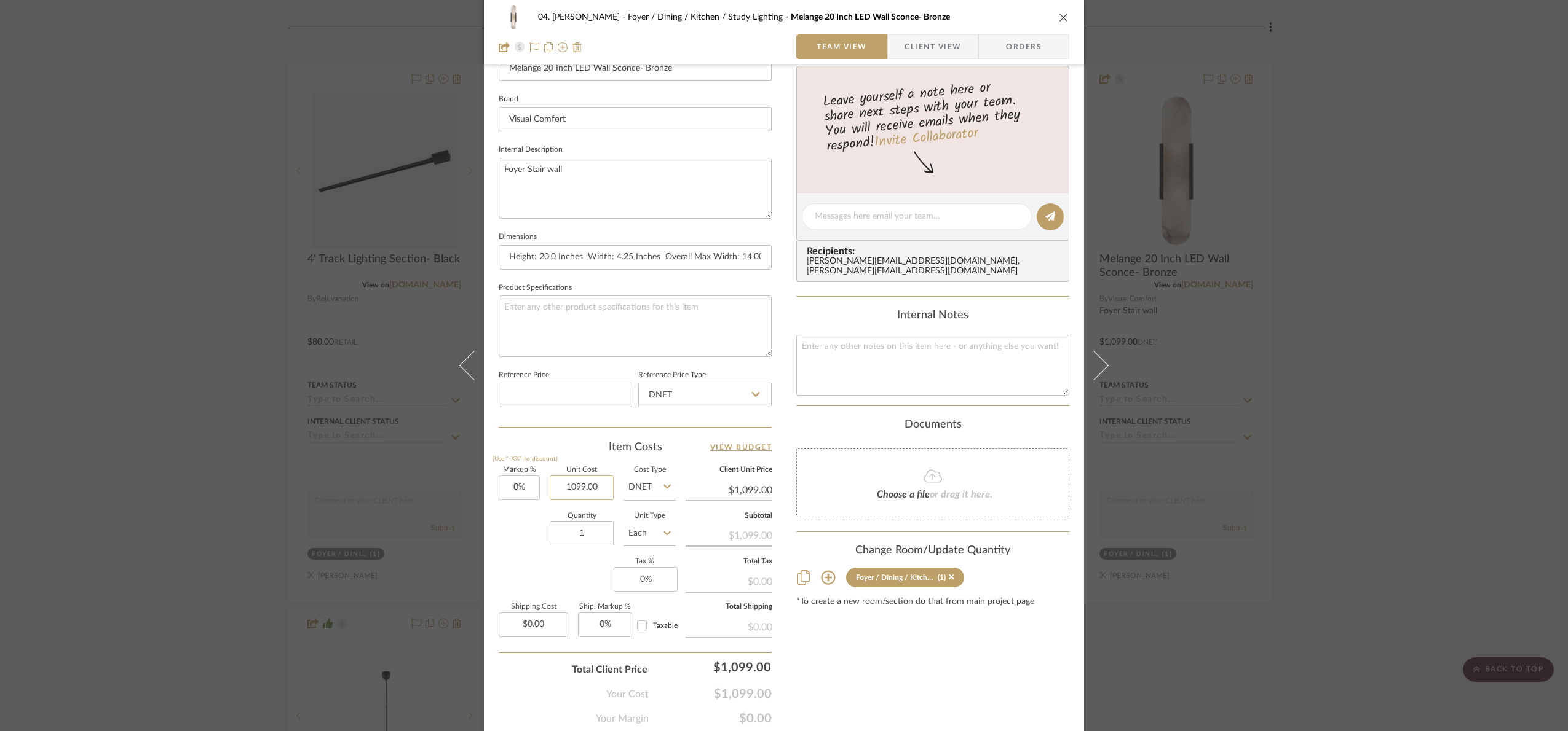
click at [593, 483] on input "1099.00" at bounding box center [582, 488] width 64 height 25
click at [532, 527] on div "Quantity 1 Unit Type Each" at bounding box center [587, 534] width 177 height 43
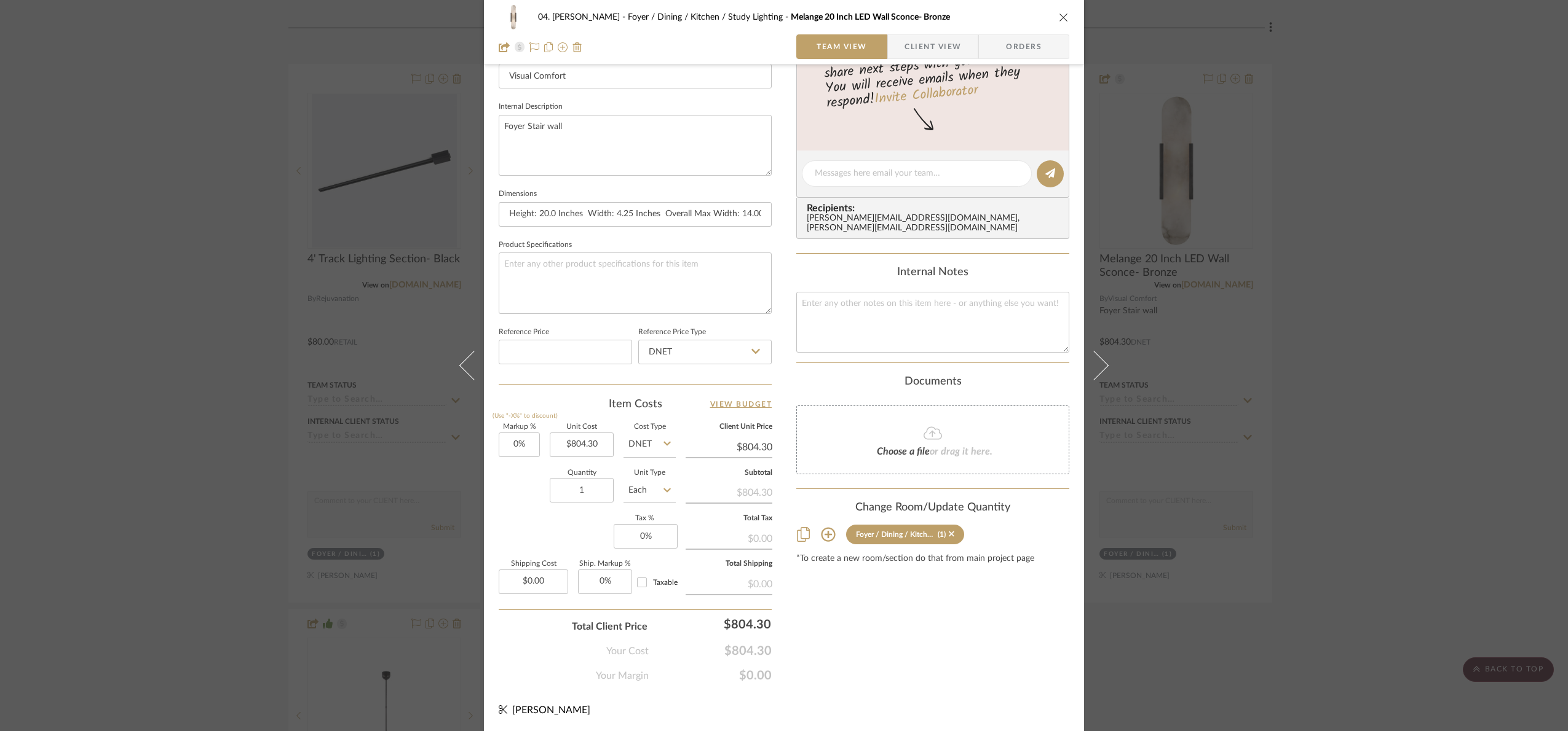
scroll to position [414, 0]
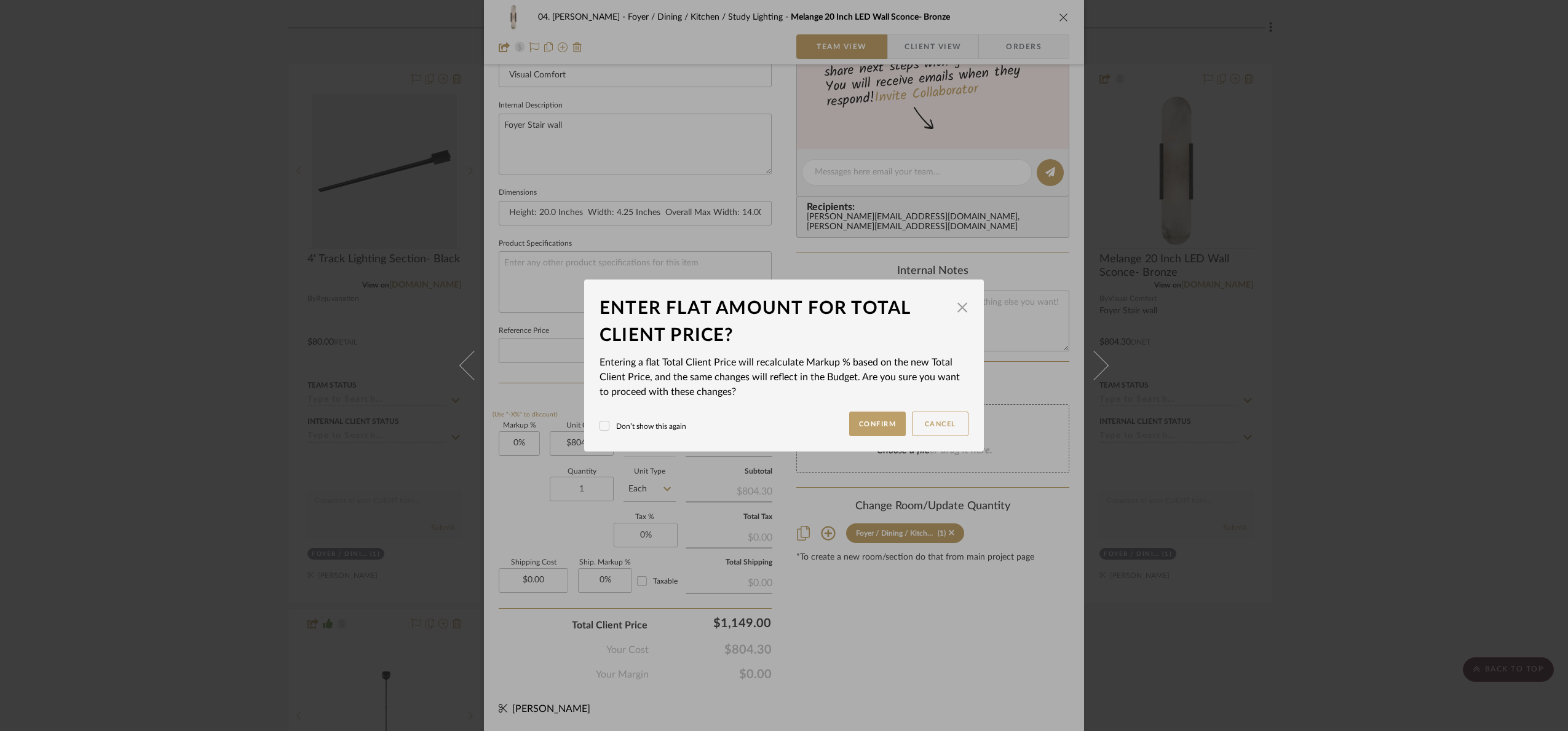
click at [953, 688] on div "04. [PERSON_NAME] Foyer / Dining / Kitchen / Study Lighting Melange 20 Inch LED…" at bounding box center [784, 365] width 1568 height 731
click at [870, 422] on button "Confirm" at bounding box center [877, 424] width 57 height 25
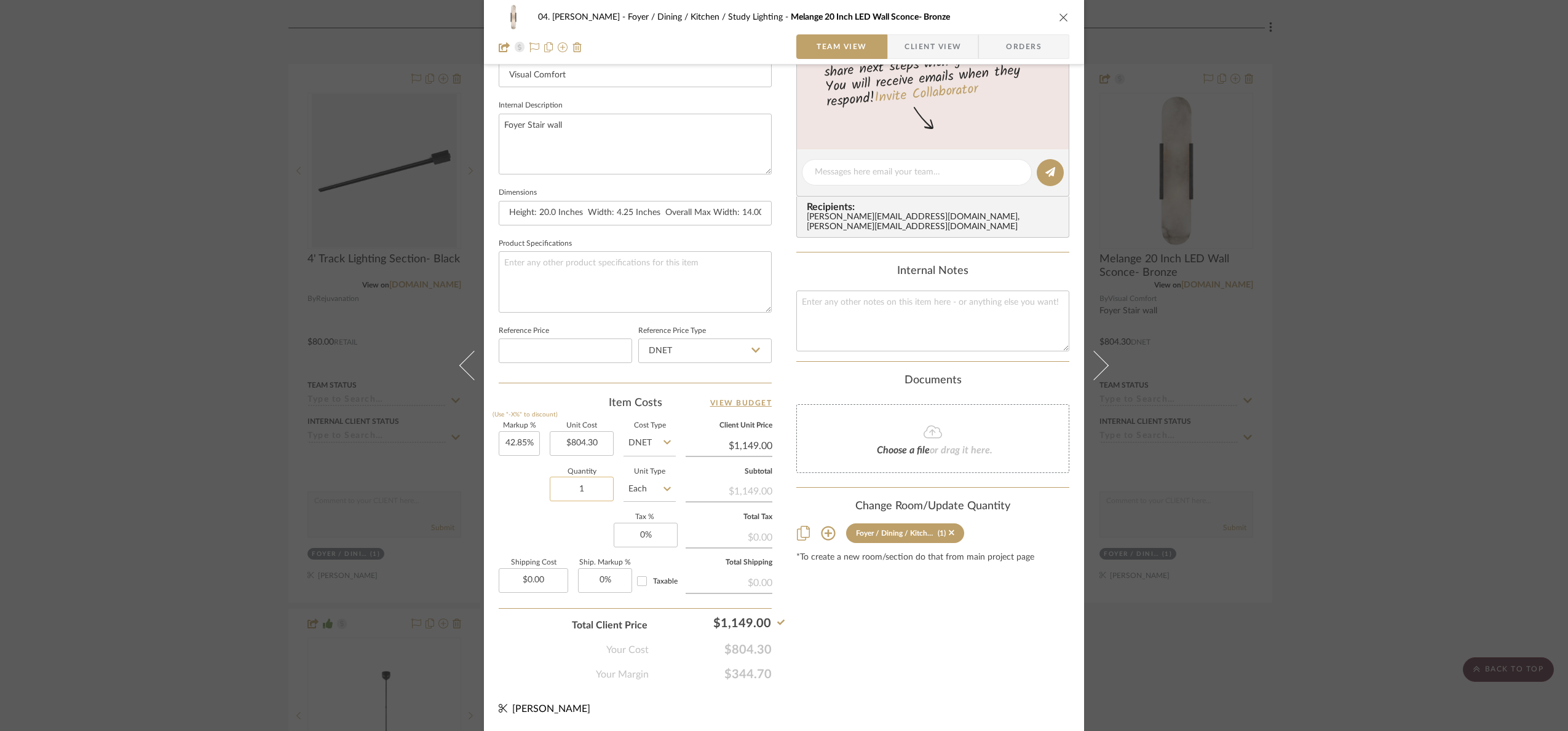
click at [594, 489] on input "1" at bounding box center [582, 489] width 64 height 25
click at [926, 683] on div "04. [PERSON_NAME] Foyer / Dining / Kitchen / Study Lighting Melange 20 Inch LED…" at bounding box center [784, 164] width 600 height 1135
click at [1427, 394] on div "04. [PERSON_NAME] Foyer / Dining / Kitchen / Study Lighting Melange 20 Inch LED…" at bounding box center [784, 365] width 1568 height 731
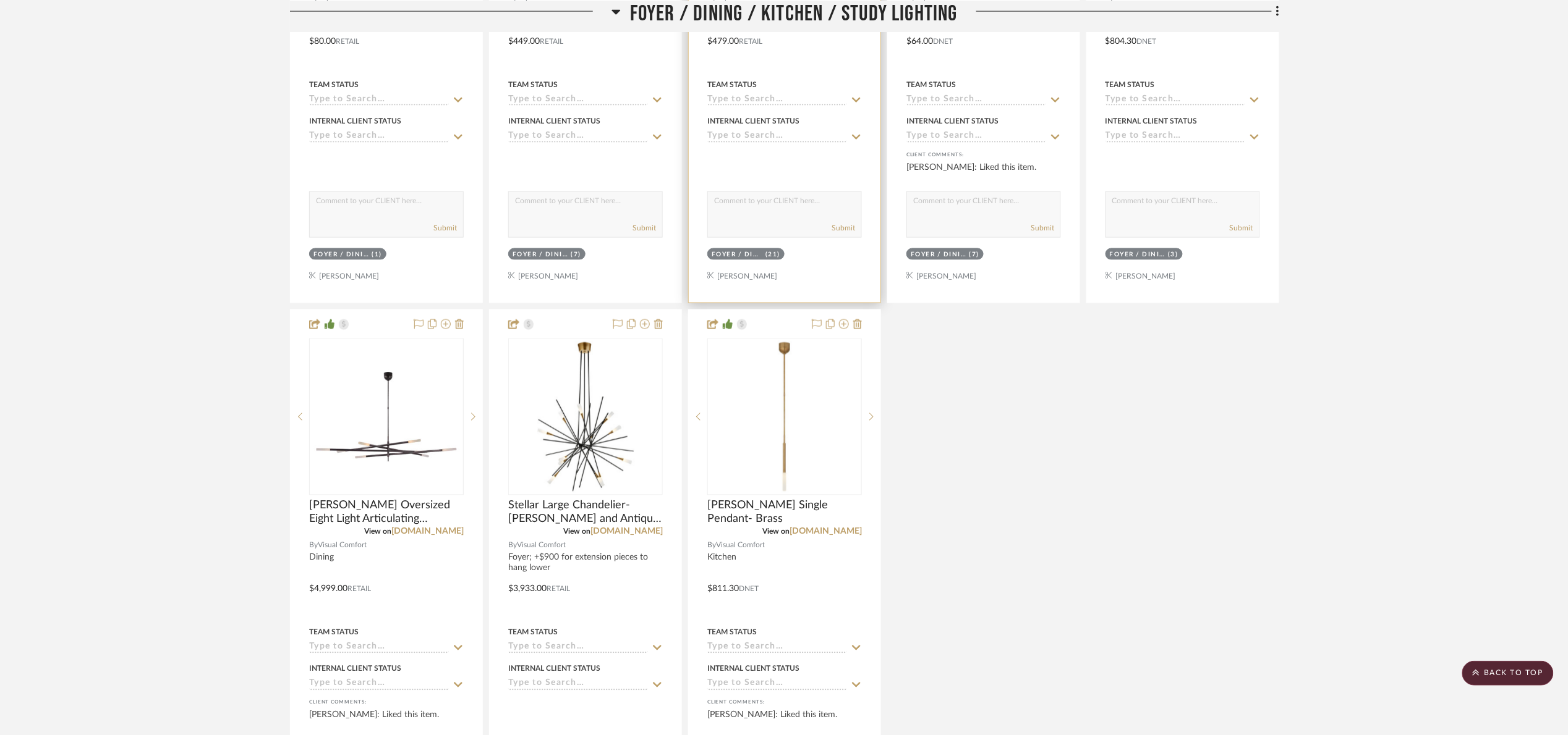
scroll to position [947, 0]
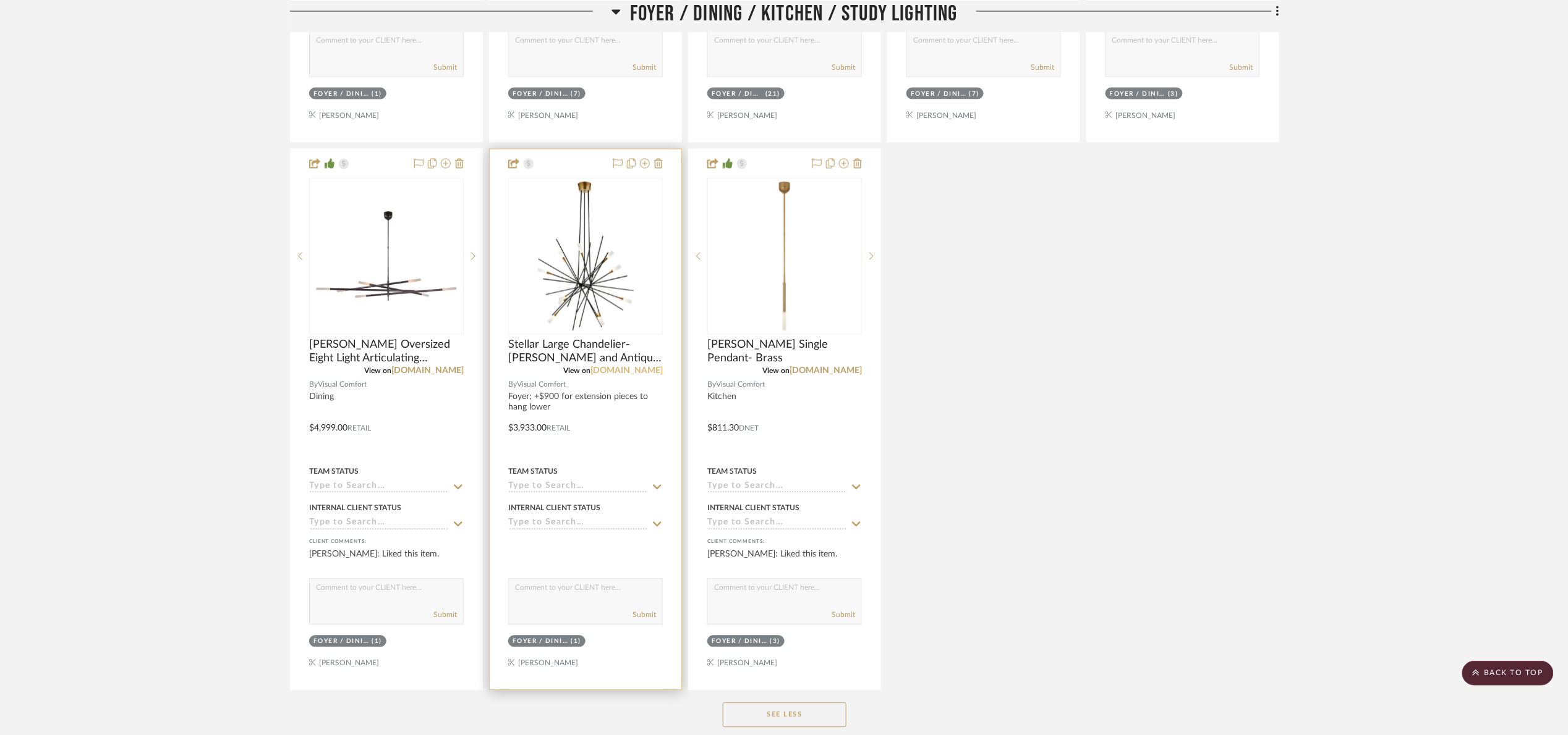
click at [616, 368] on link "[DOMAIN_NAME]" at bounding box center [626, 371] width 72 height 8
click at [580, 256] on img "0" at bounding box center [585, 256] width 152 height 152
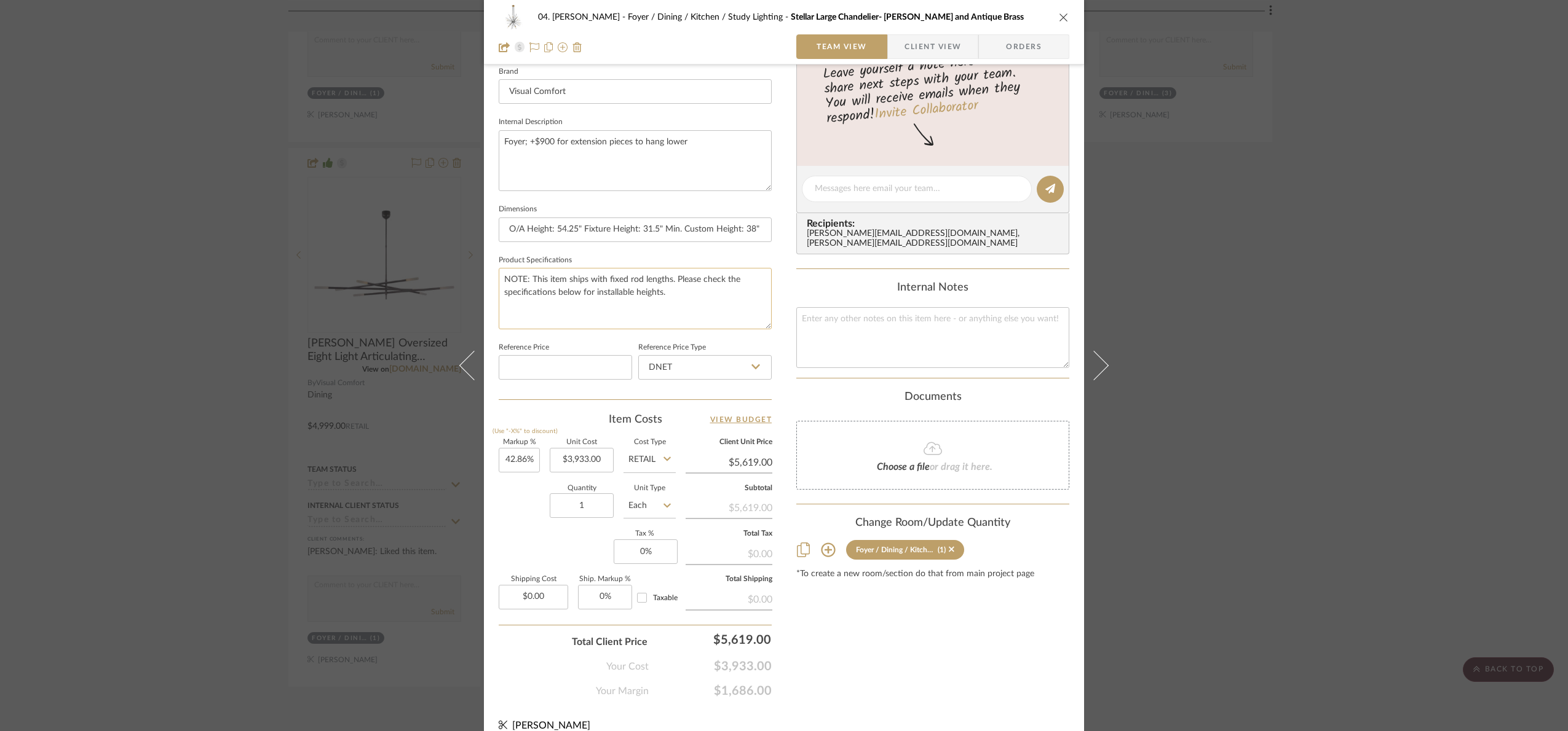
scroll to position [414, 0]
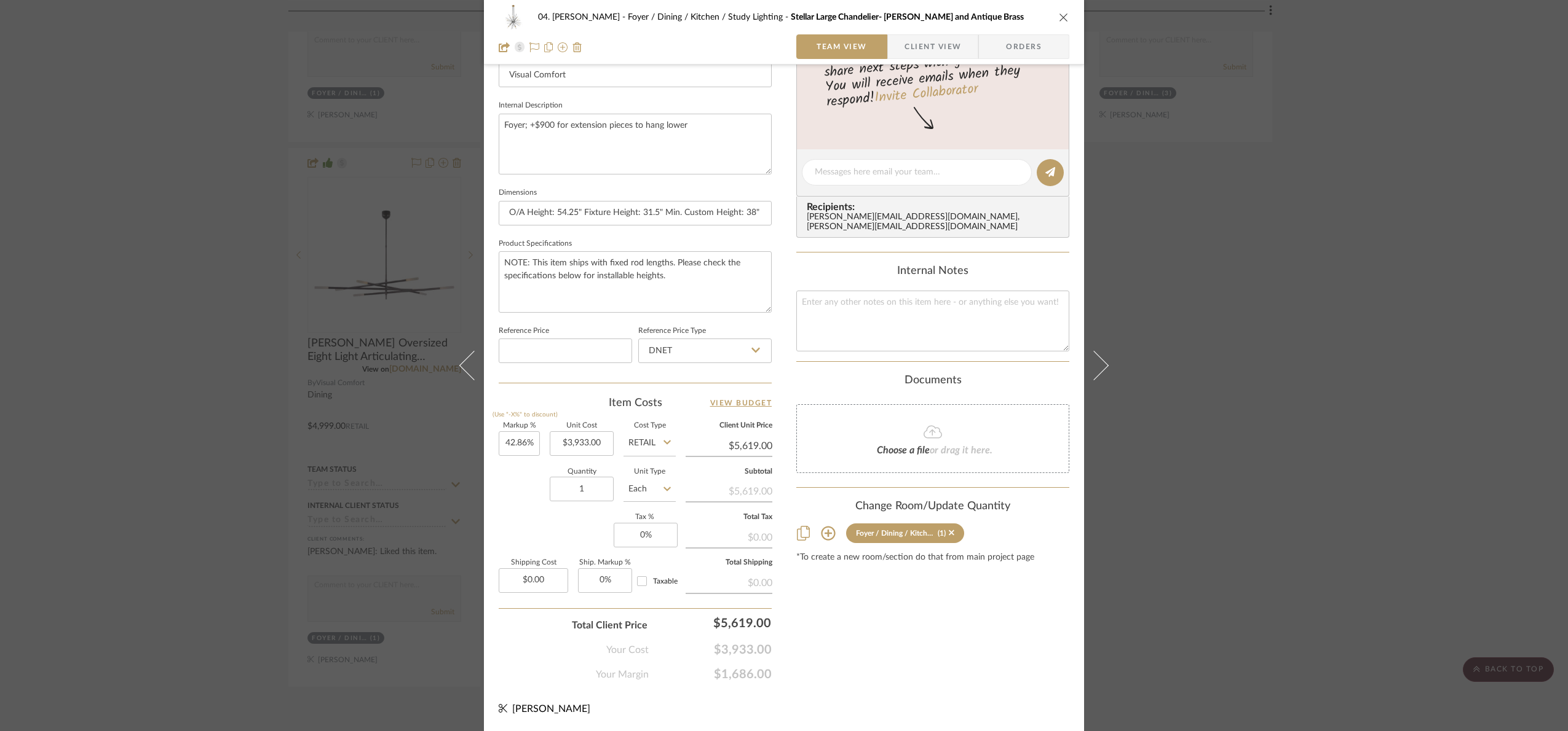
click at [652, 447] on input "Retail" at bounding box center [650, 444] width 53 height 25
click at [661, 478] on div "DNET" at bounding box center [696, 475] width 152 height 31
click at [1419, 448] on div "04. [PERSON_NAME] Foyer / Dining / Kitchen / Study Lighting Stellar Large Chand…" at bounding box center [784, 365] width 1568 height 731
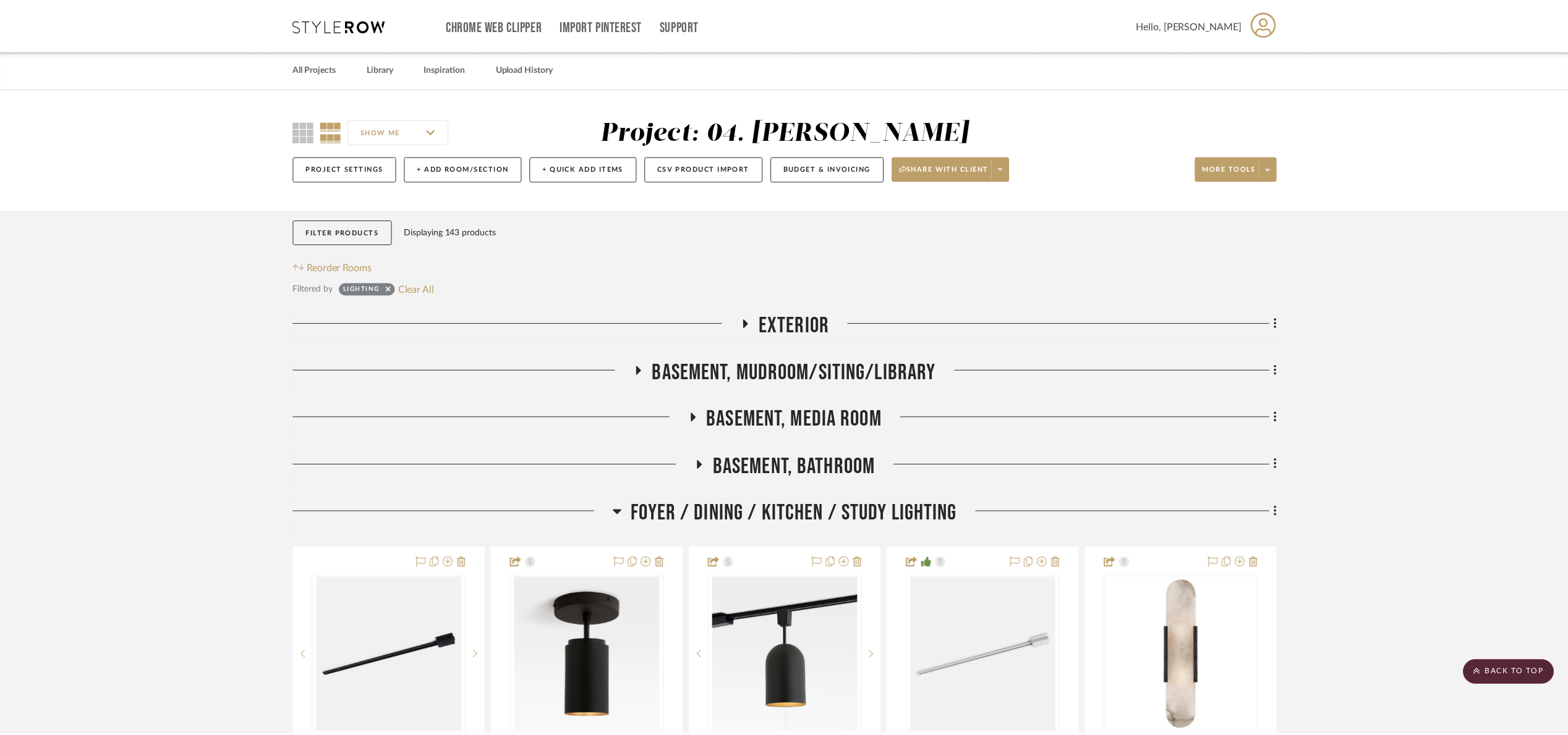
scroll to position [947, 0]
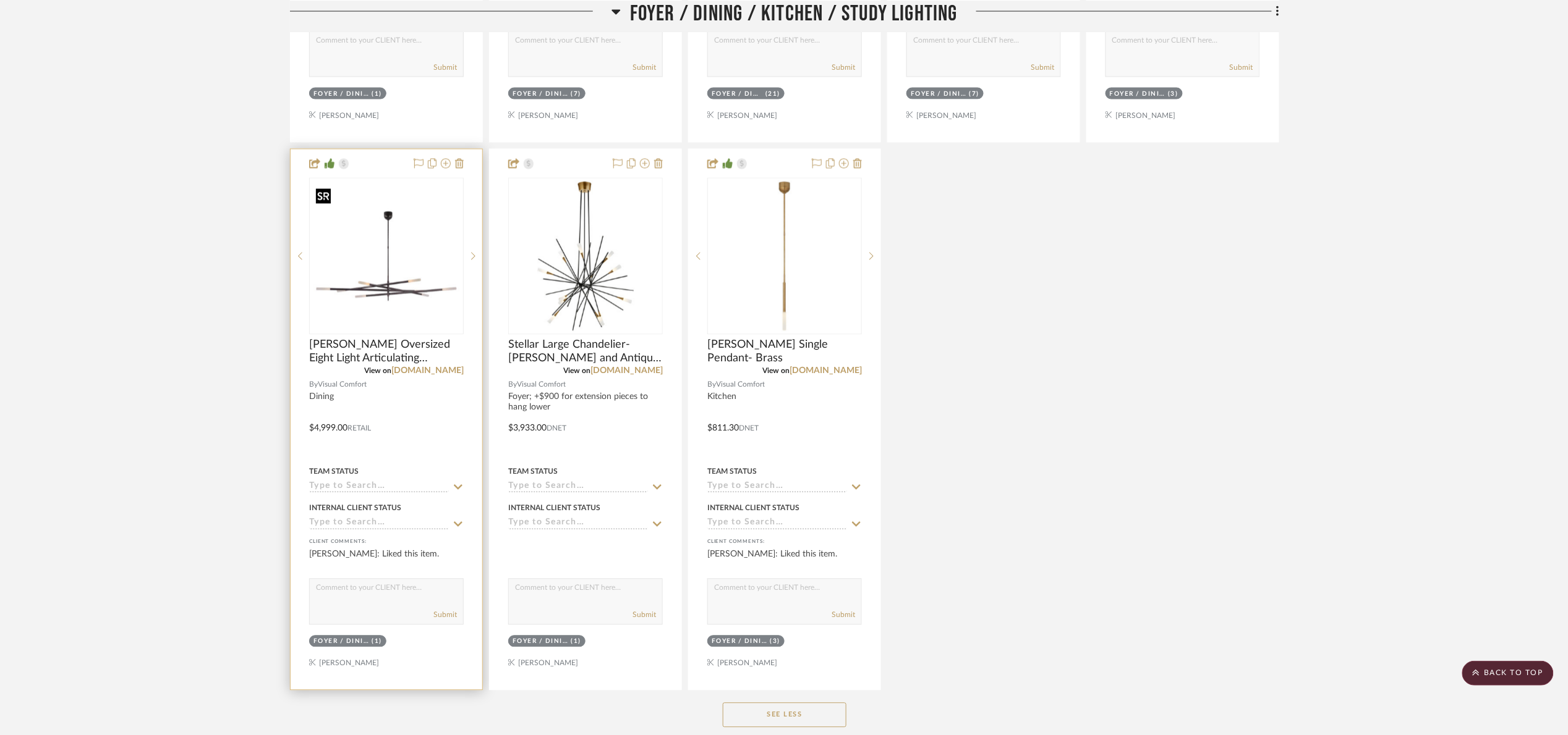
click at [415, 289] on img "0" at bounding box center [386, 256] width 152 height 152
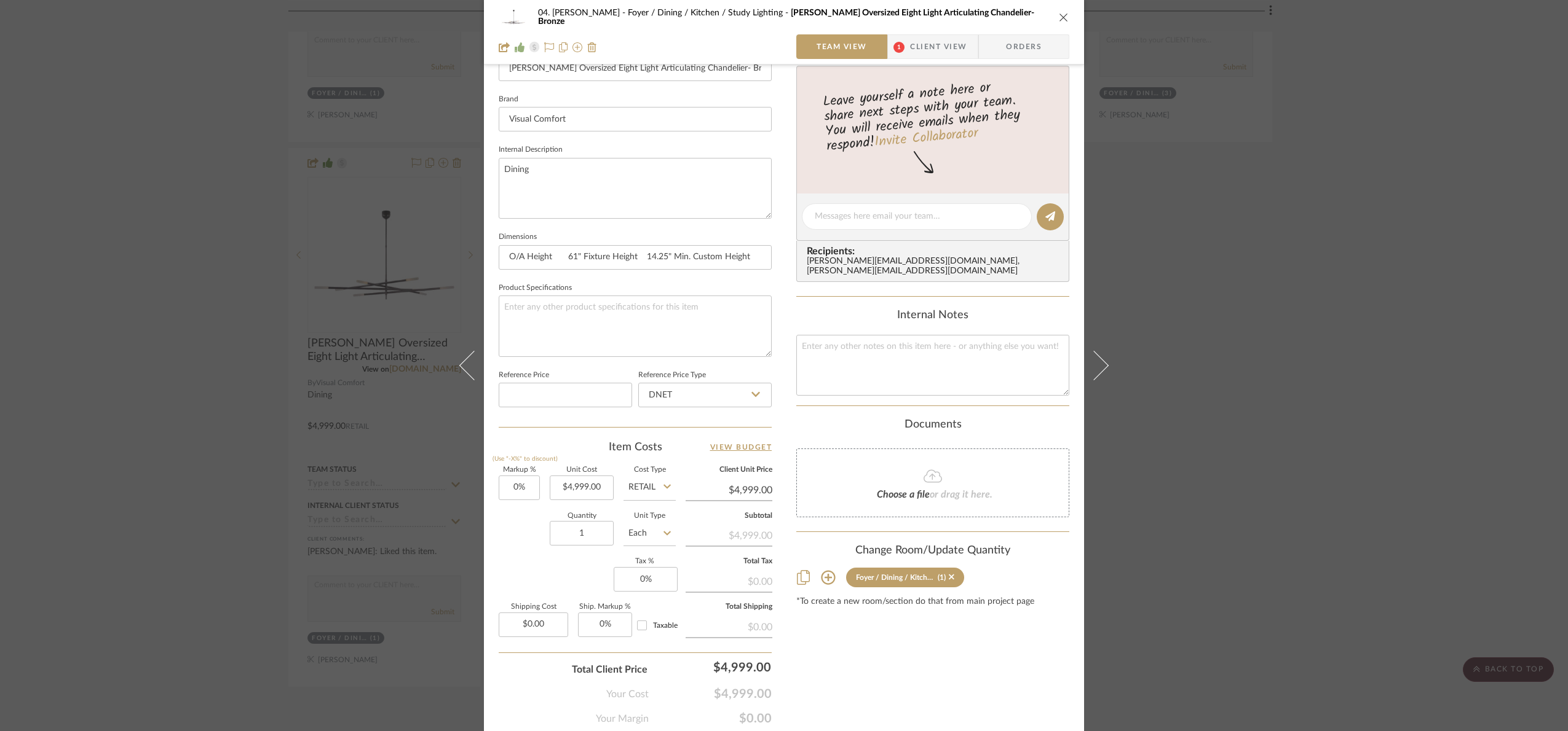
scroll to position [414, 0]
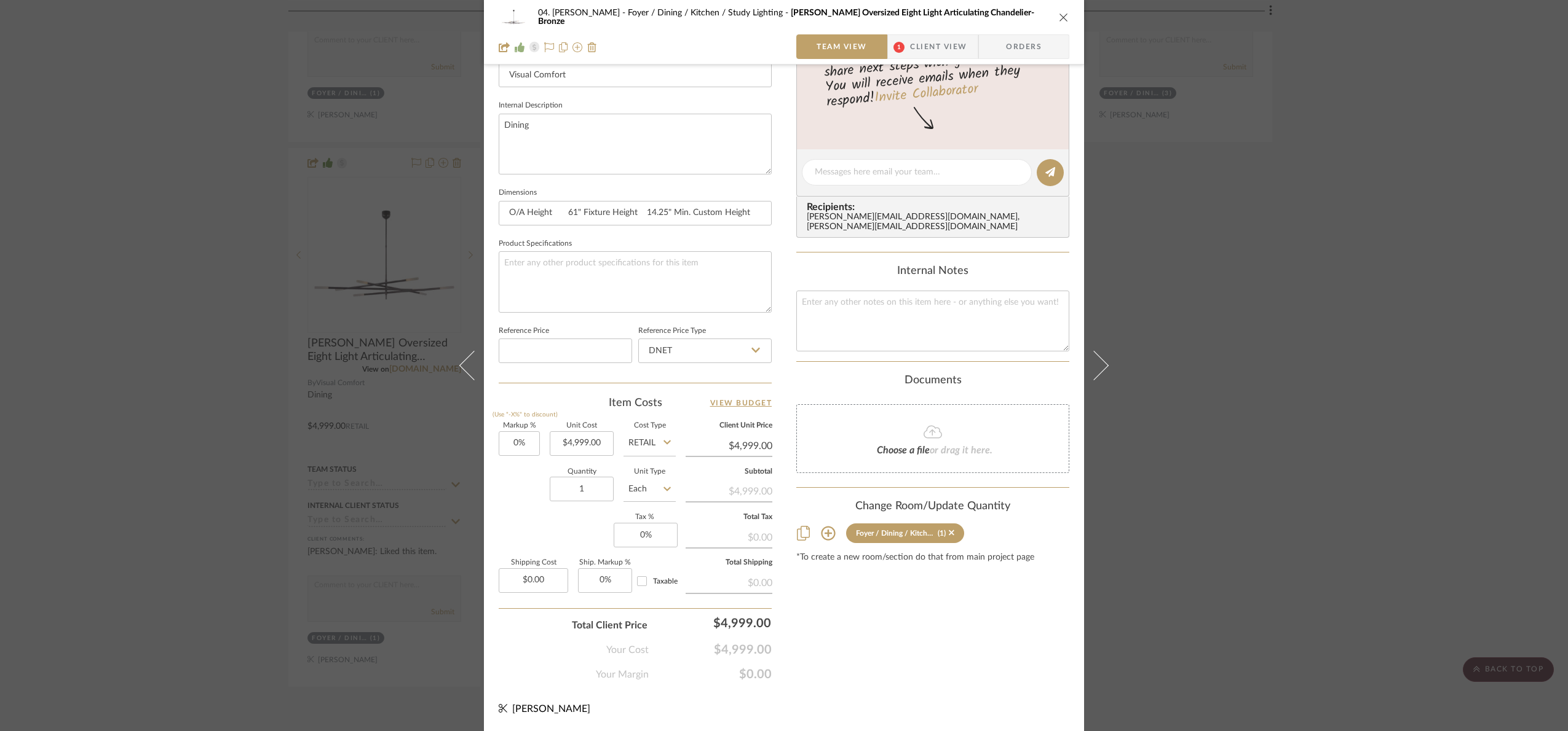
click at [648, 439] on input "Retail" at bounding box center [650, 444] width 53 height 25
click at [660, 478] on div "DNET" at bounding box center [696, 475] width 152 height 31
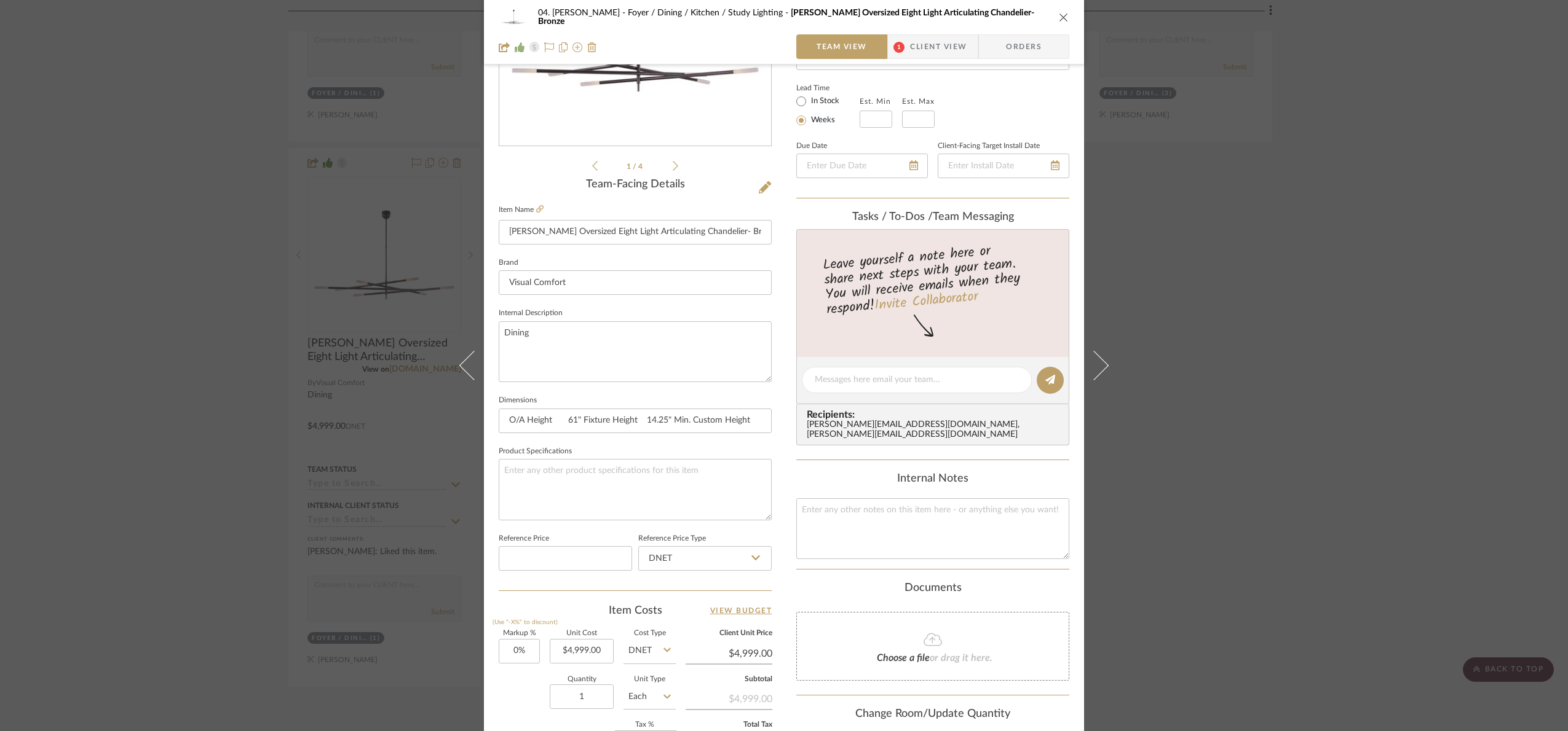
scroll to position [322, 0]
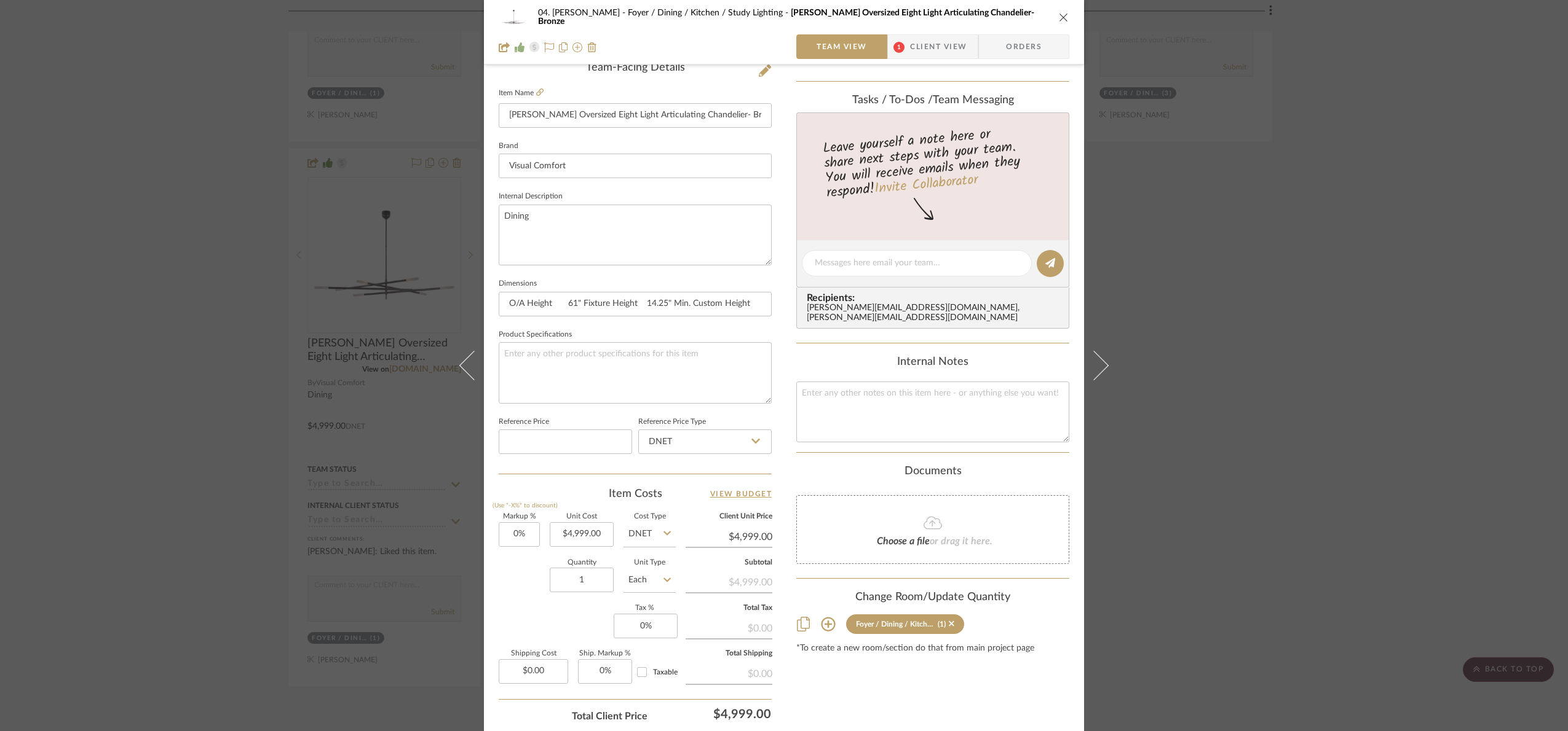
click at [634, 543] on input "DNET" at bounding box center [650, 534] width 53 height 25
click at [659, 591] on div "Retail" at bounding box center [696, 599] width 152 height 31
click at [1456, 546] on div "04. [PERSON_NAME] Foyer / Dining / Kitchen / Study Lighting [PERSON_NAME] Overs…" at bounding box center [784, 365] width 1568 height 731
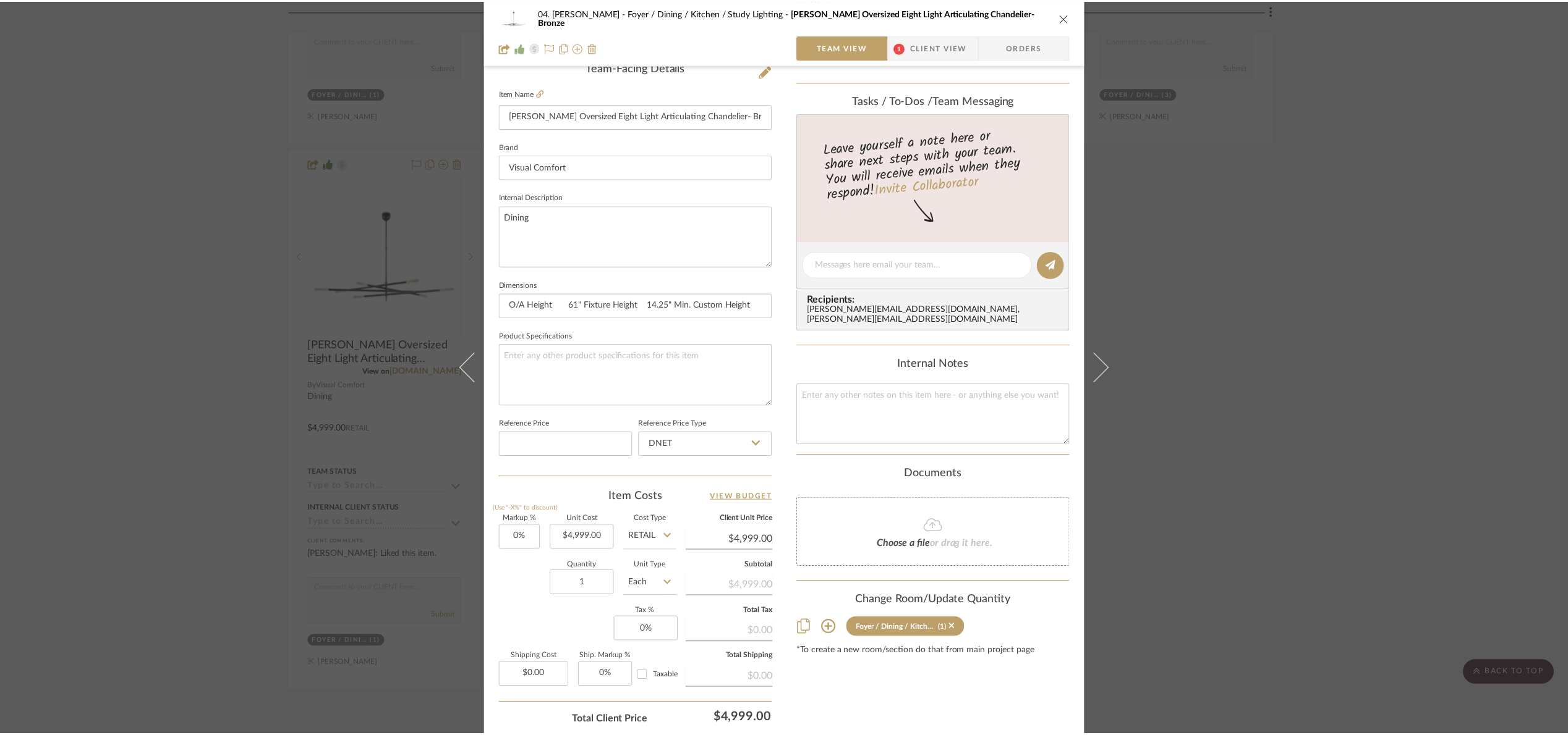
scroll to position [947, 0]
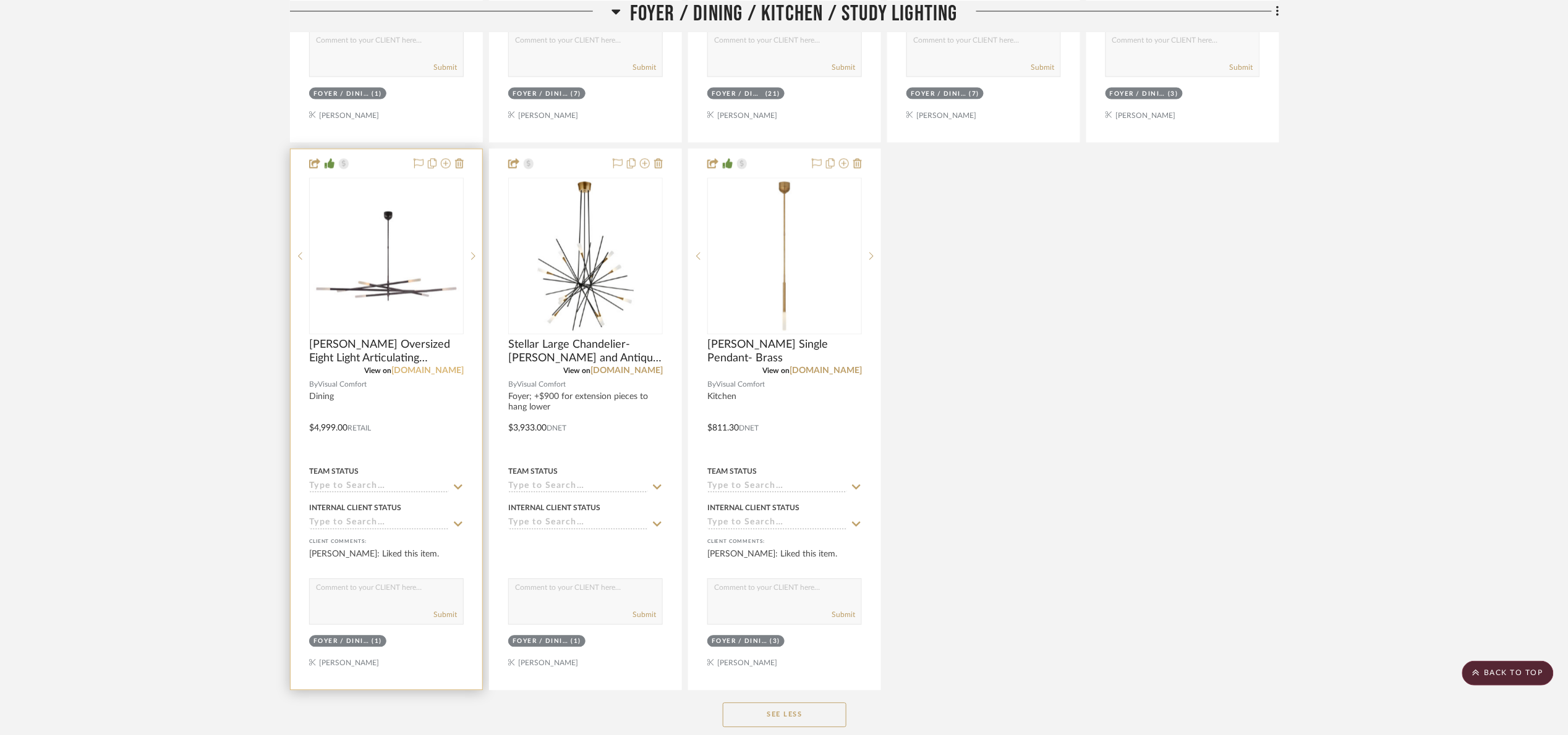
click at [431, 374] on link "[DOMAIN_NAME]" at bounding box center [427, 371] width 72 height 8
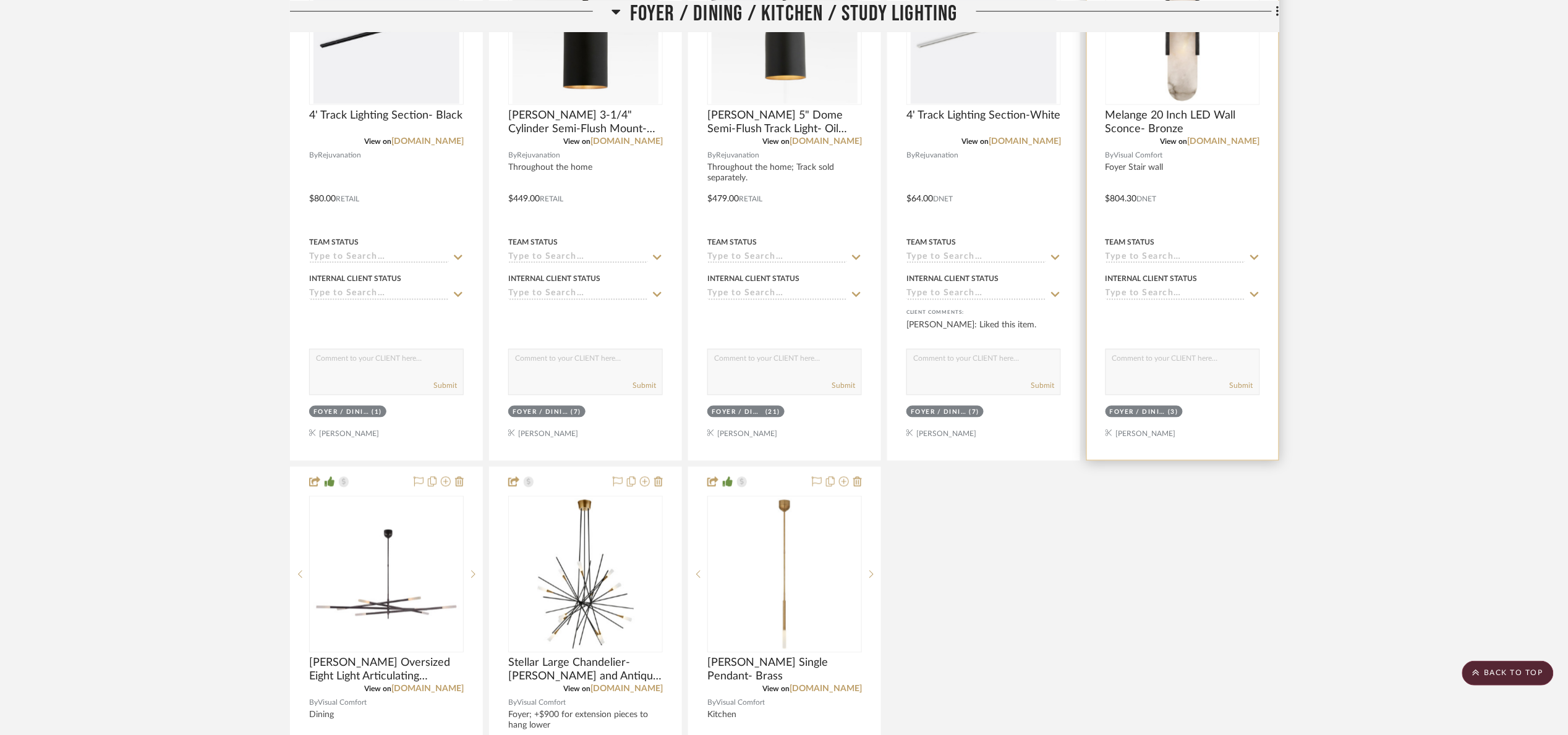
scroll to position [391, 0]
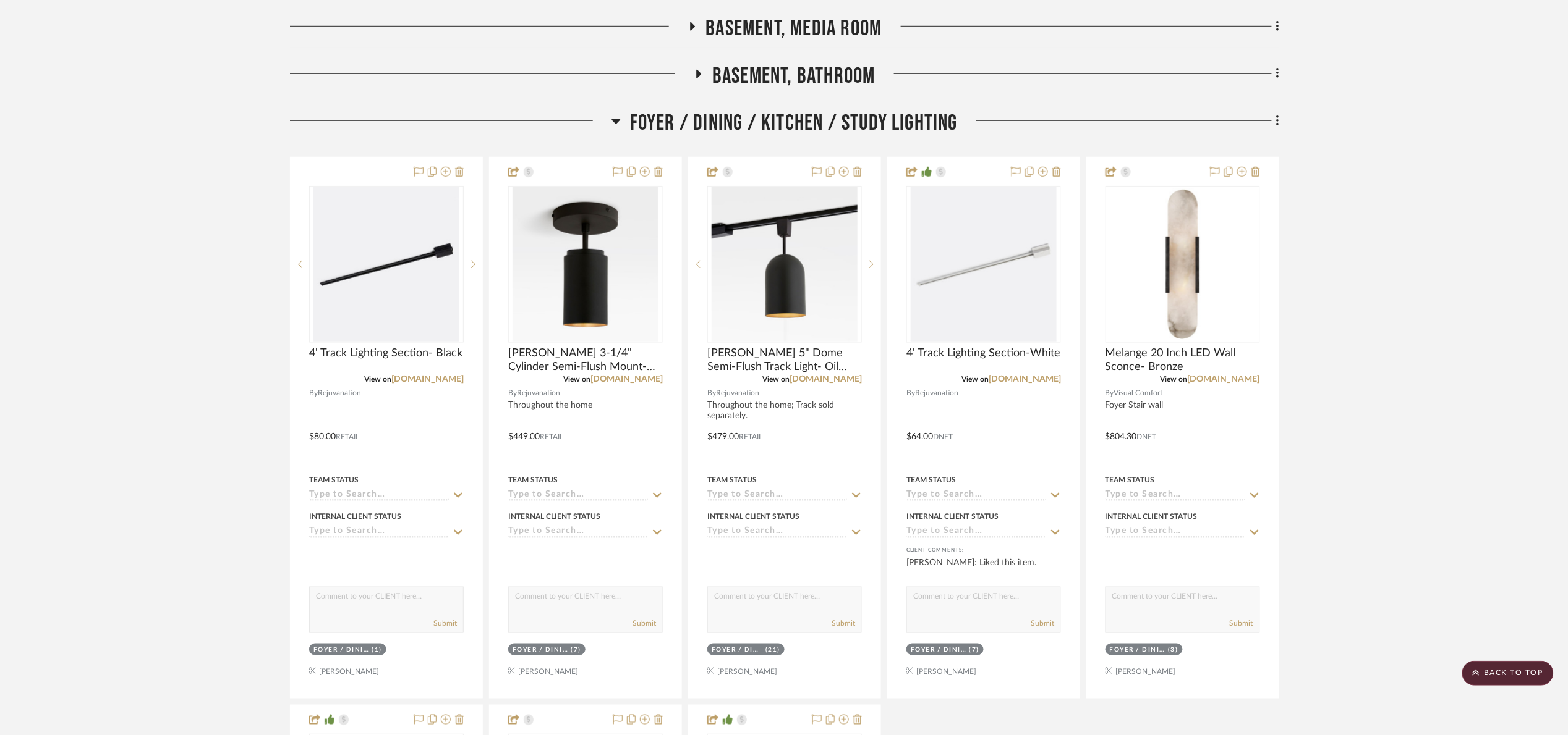
click at [793, 134] on span "Foyer / Dining / Kitchen / Study Lighting" at bounding box center [793, 123] width 328 height 27
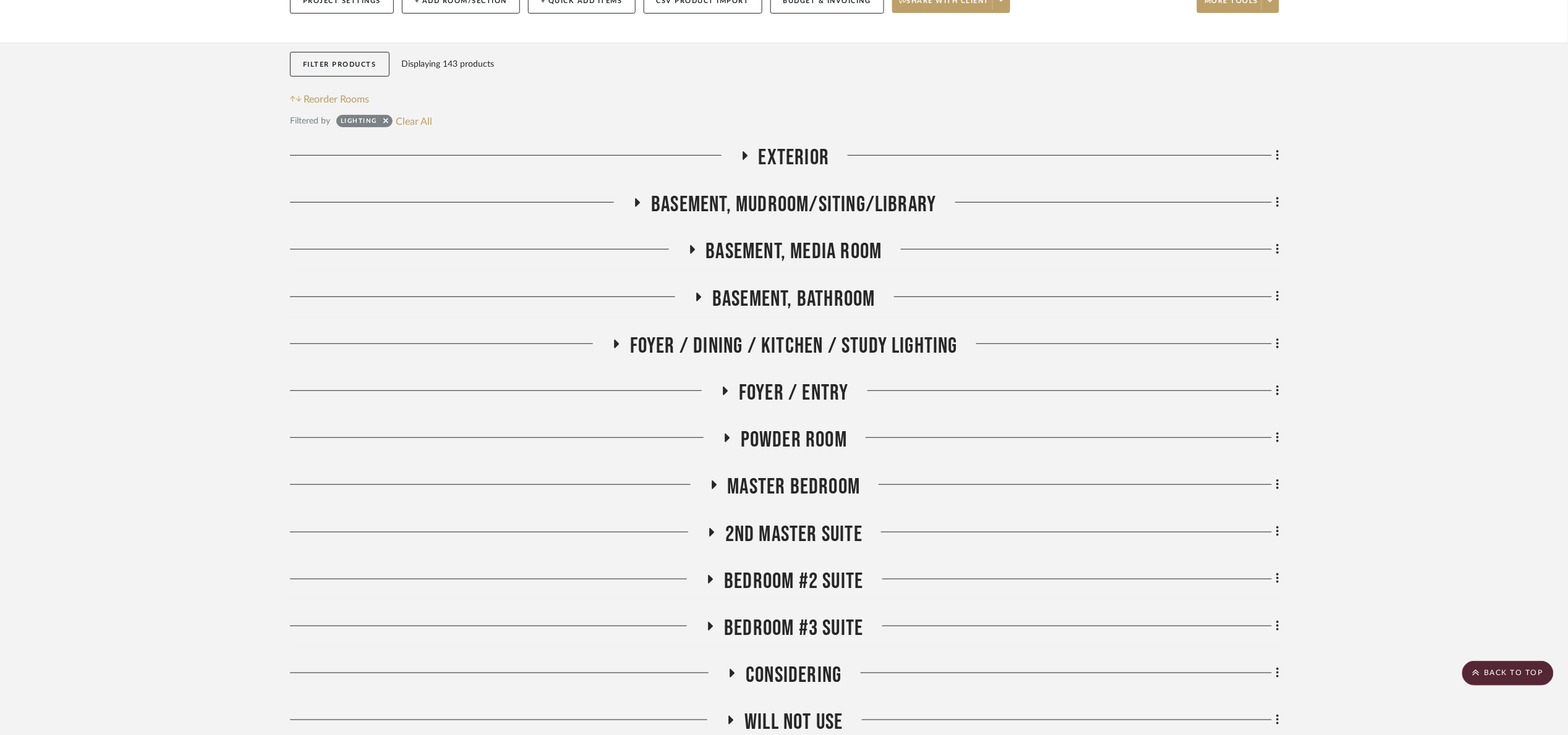
scroll to position [151, 0]
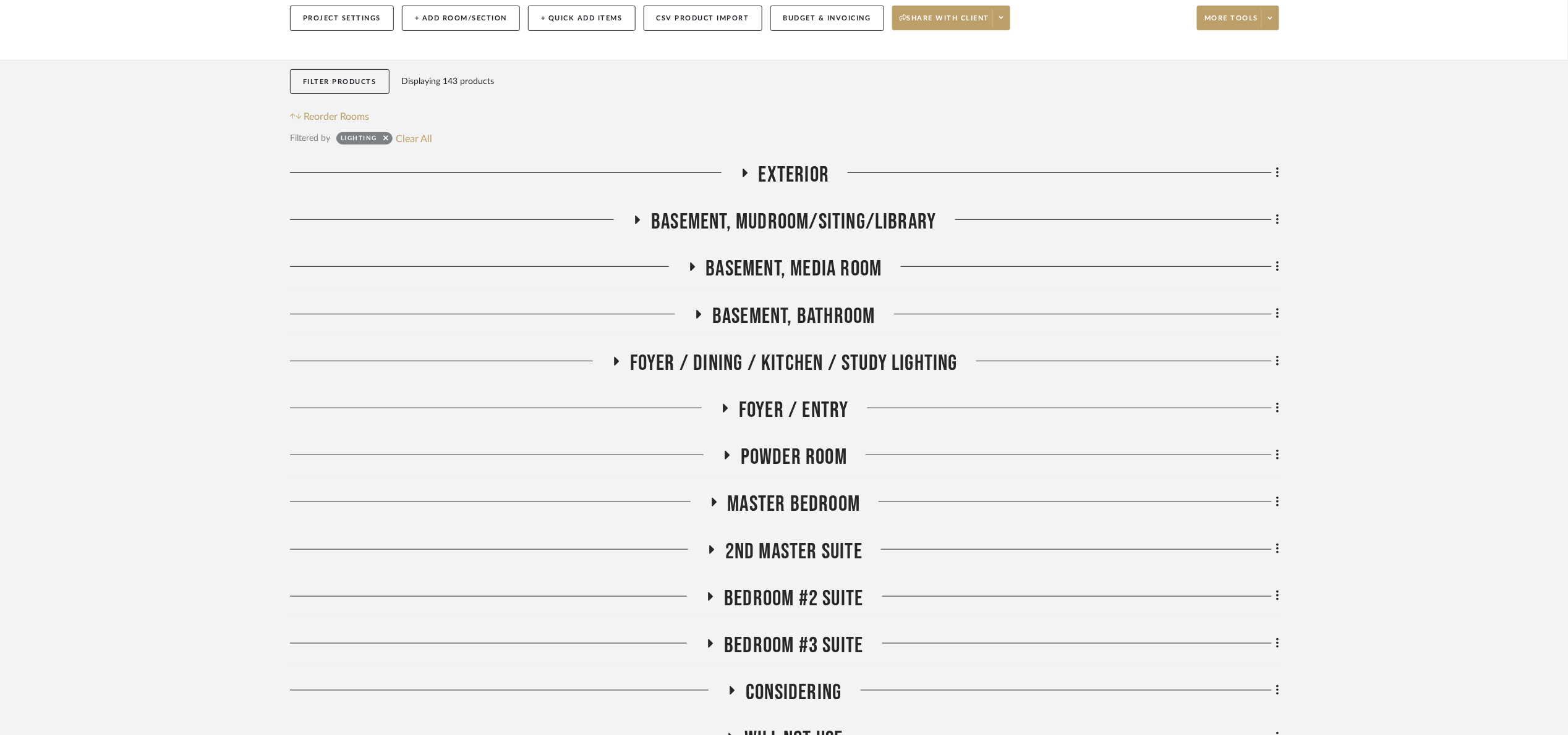
click at [875, 214] on span "Basement, Mudroom/Siting/Library" at bounding box center [793, 222] width 285 height 27
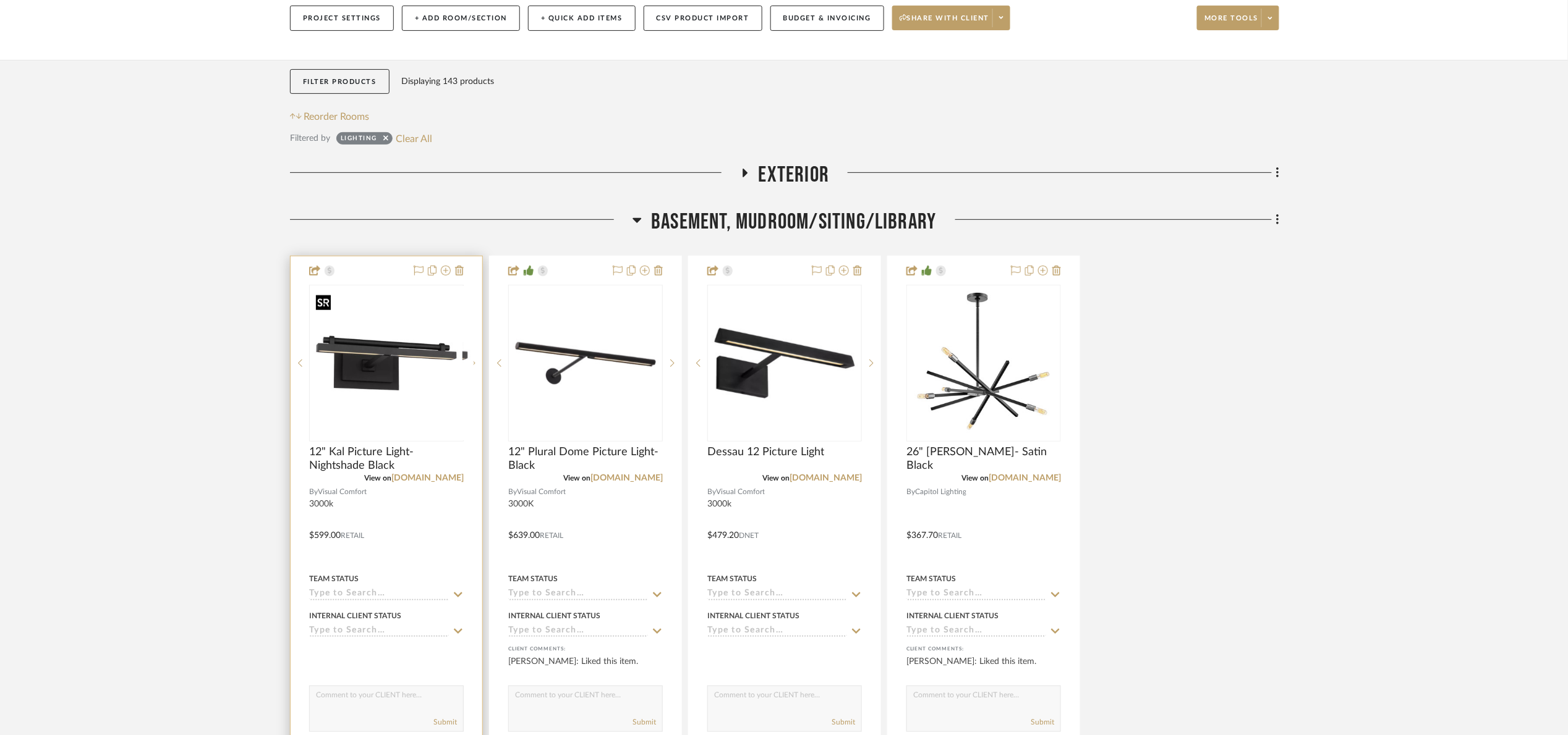
click at [408, 370] on div at bounding box center [386, 363] width 155 height 157
click at [377, 364] on img "0" at bounding box center [386, 363] width 152 height 152
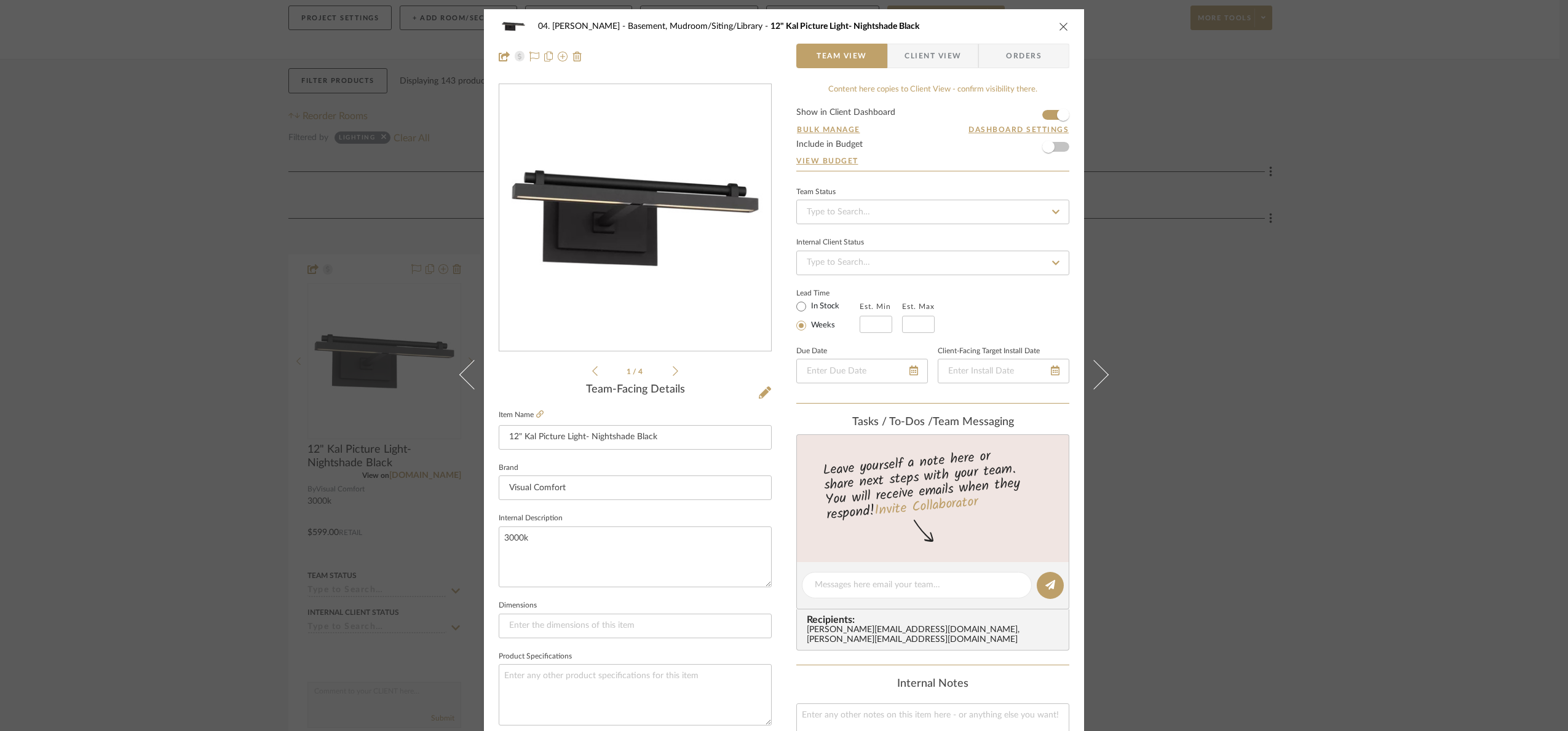
scroll to position [414, 0]
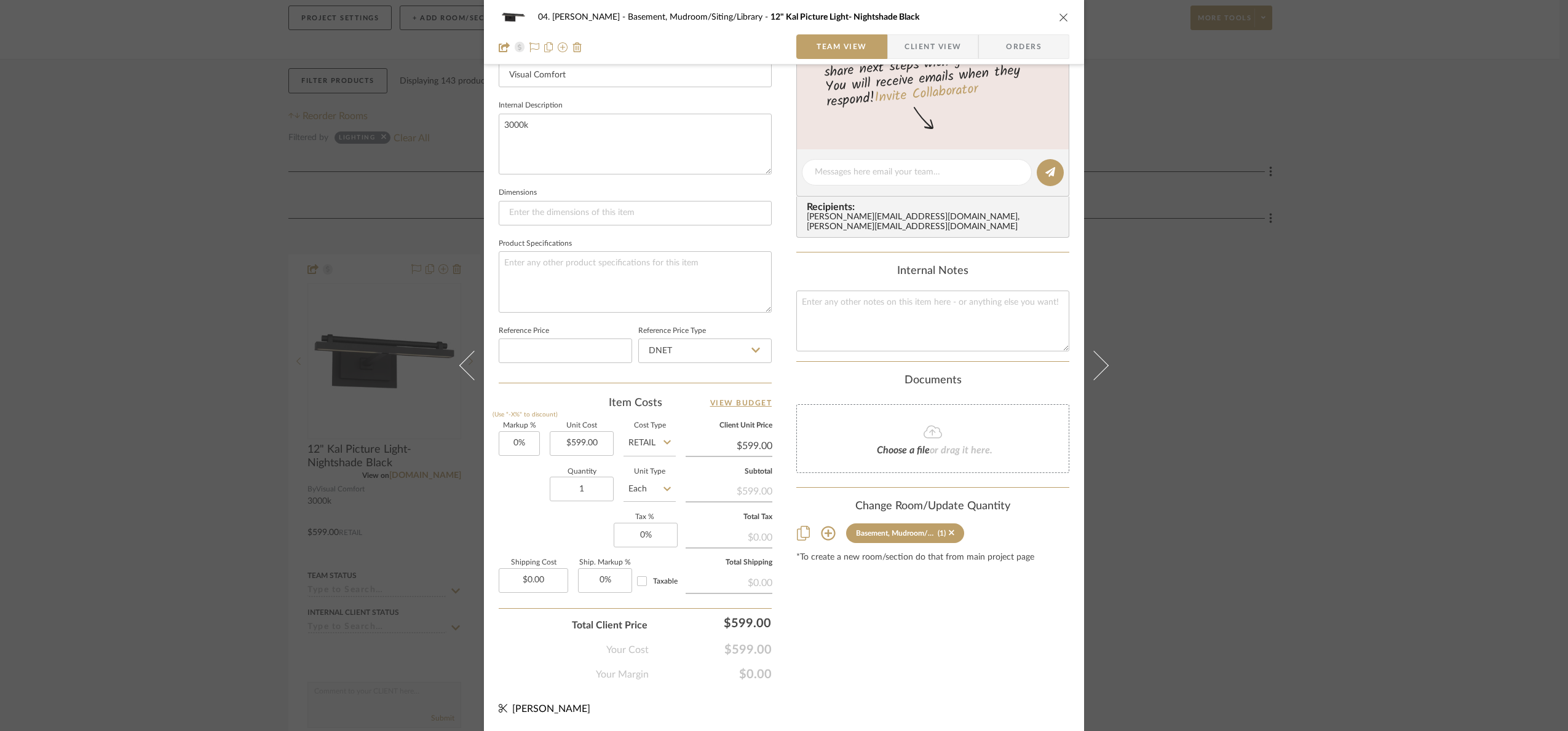
click at [1280, 416] on div "04. [PERSON_NAME] Basement, Mudroom/Siting/Library 12" Kal Picture Light- Night…" at bounding box center [784, 365] width 1568 height 731
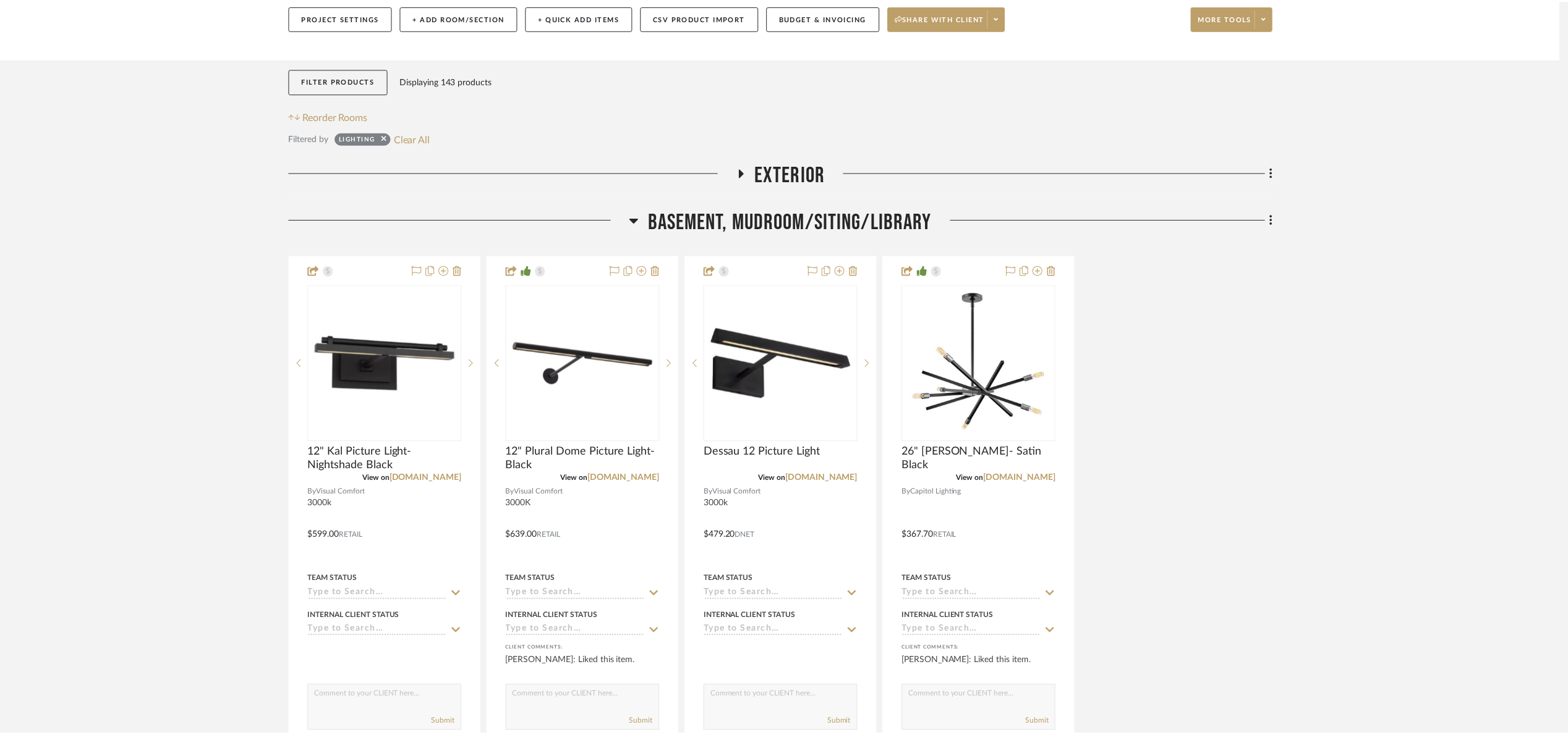
scroll to position [151, 0]
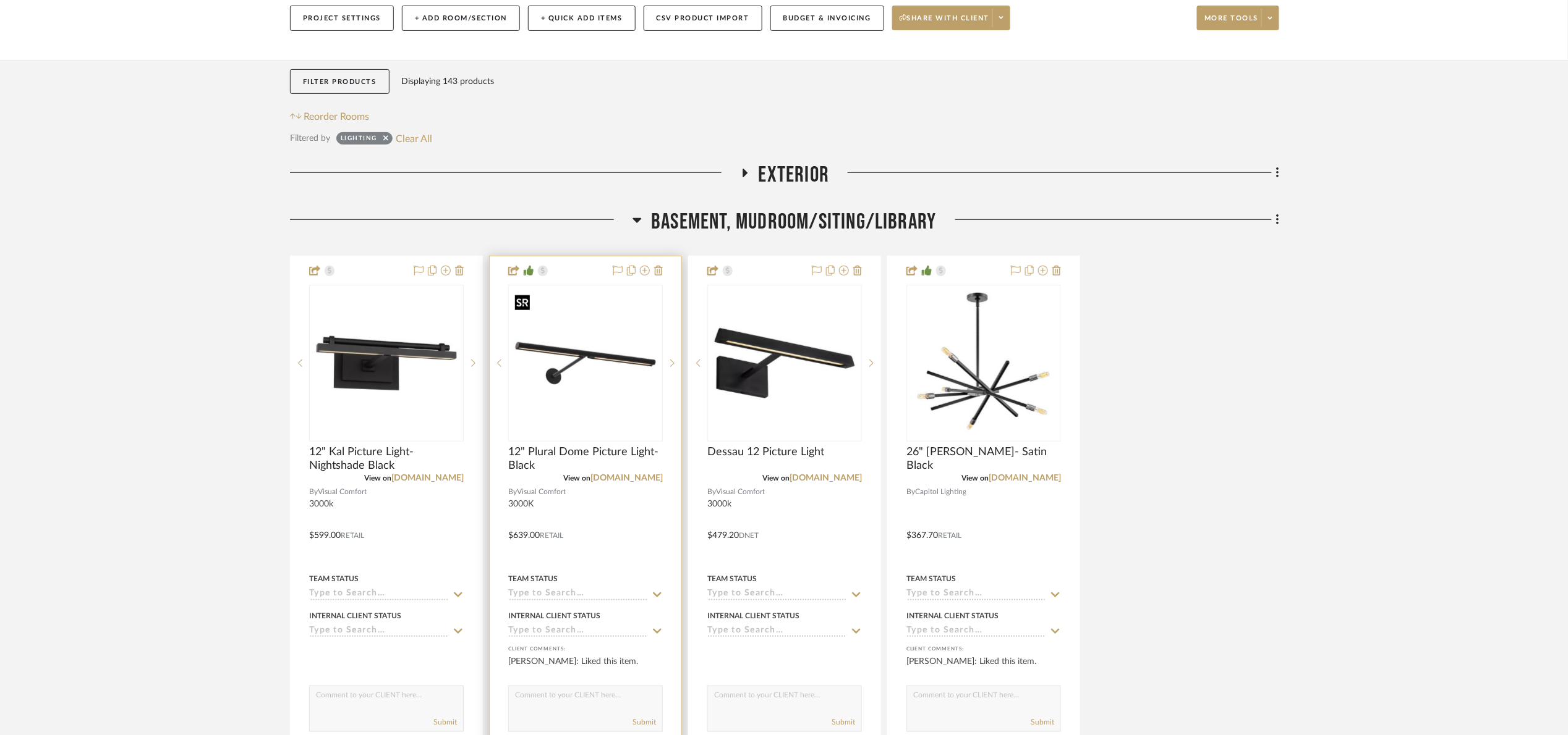
click at [547, 393] on img "0" at bounding box center [585, 363] width 152 height 152
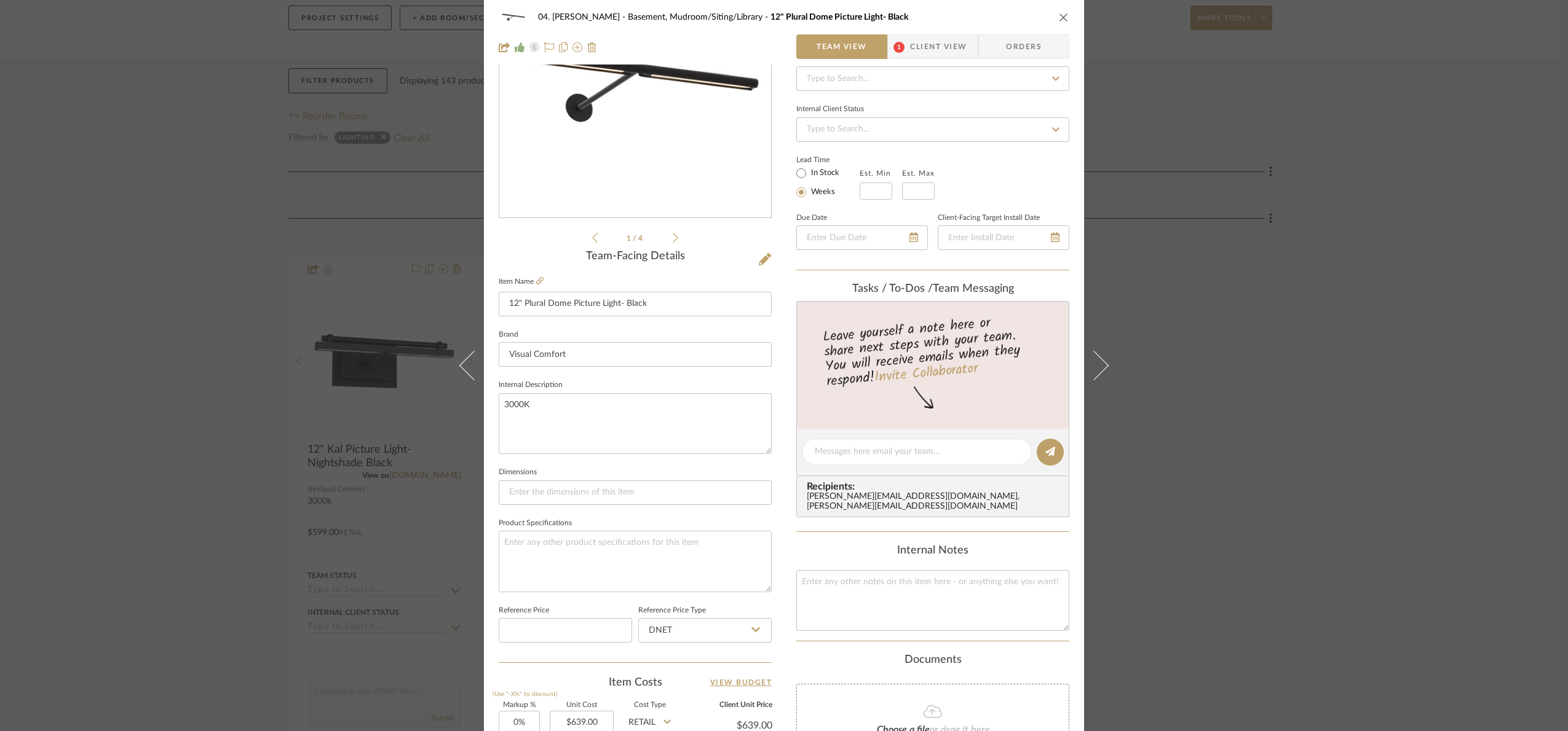
scroll to position [414, 0]
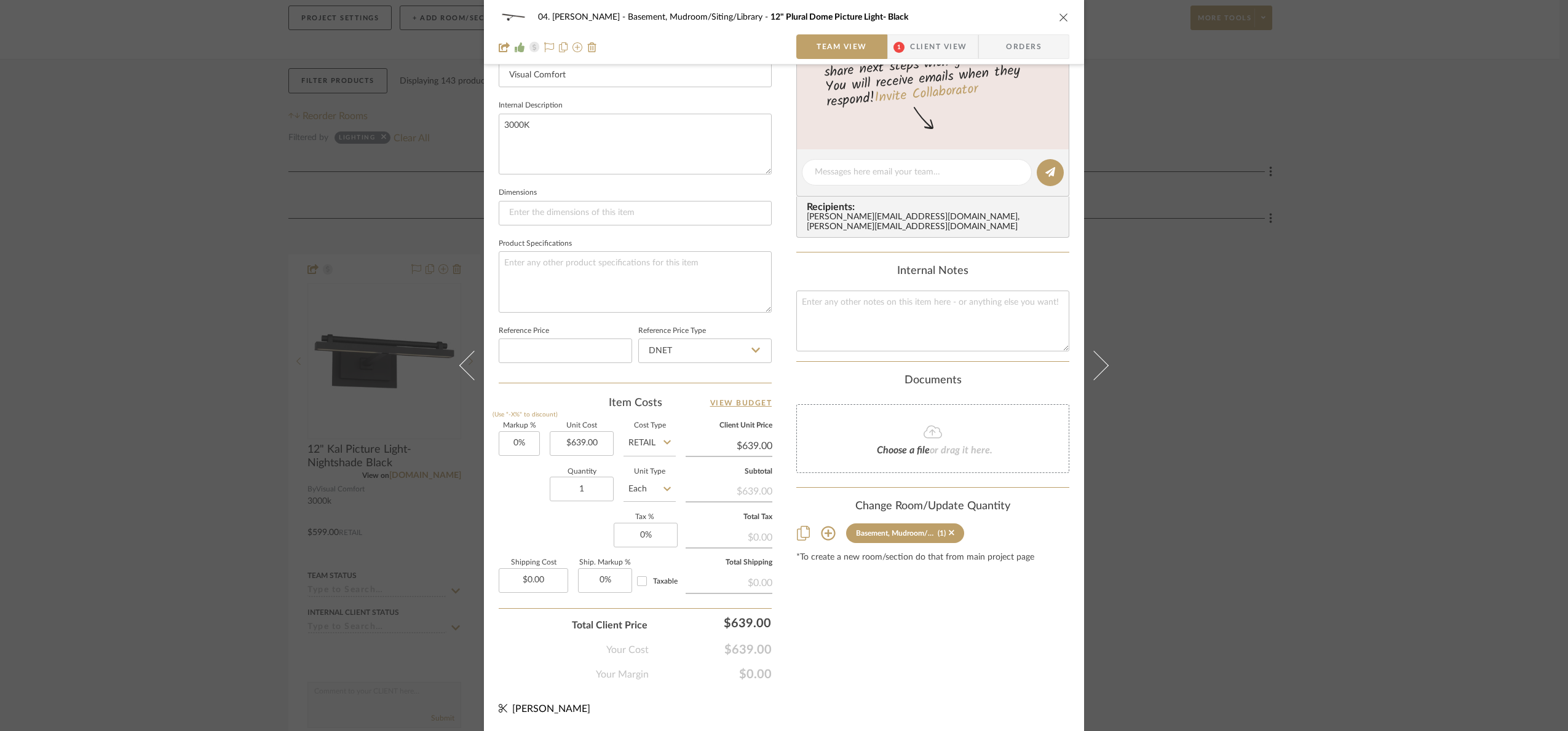
click at [1192, 394] on div "04. [PERSON_NAME] Basement, Mudroom/Siting/Library 12" Plural Dome Picture Ligh…" at bounding box center [784, 365] width 1568 height 731
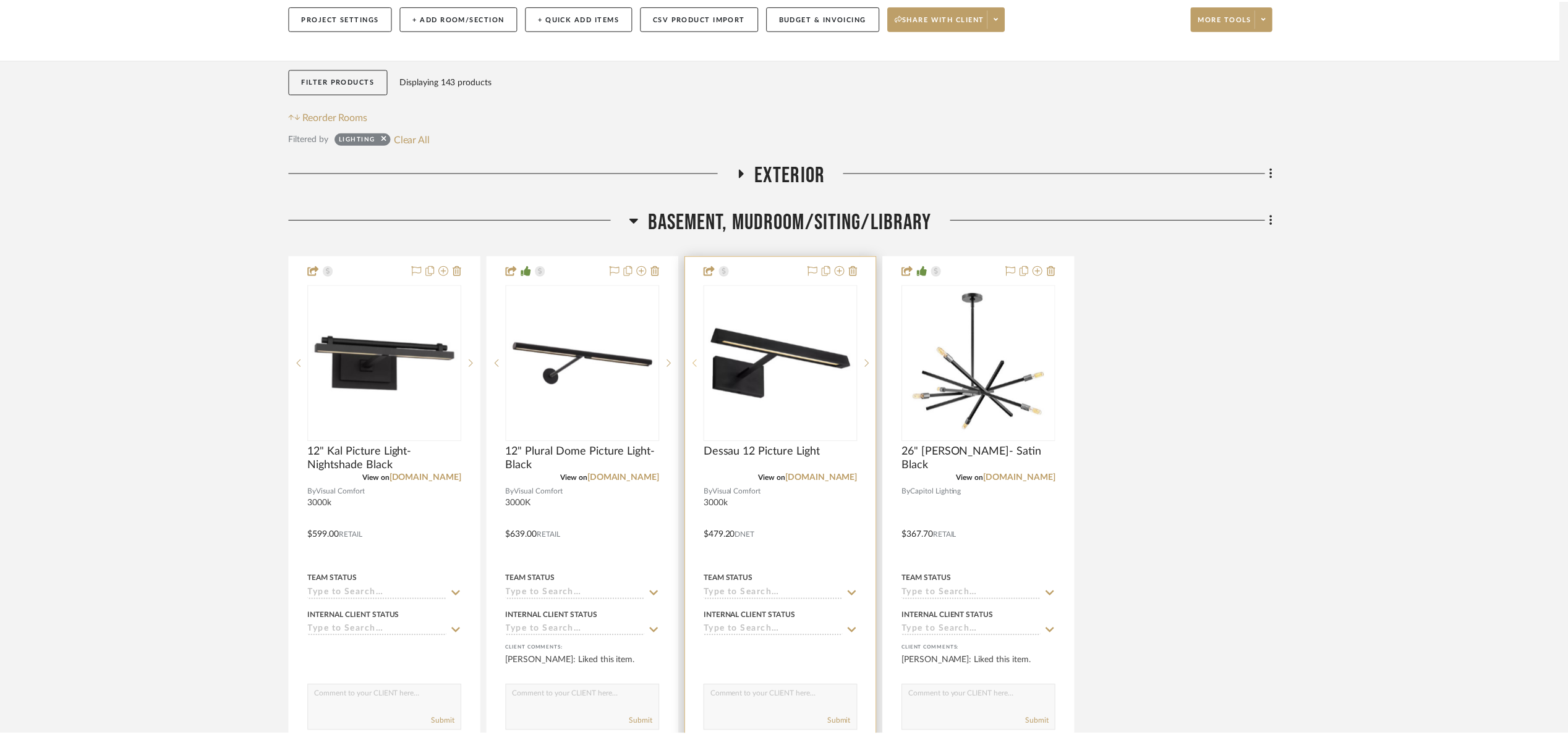
scroll to position [151, 0]
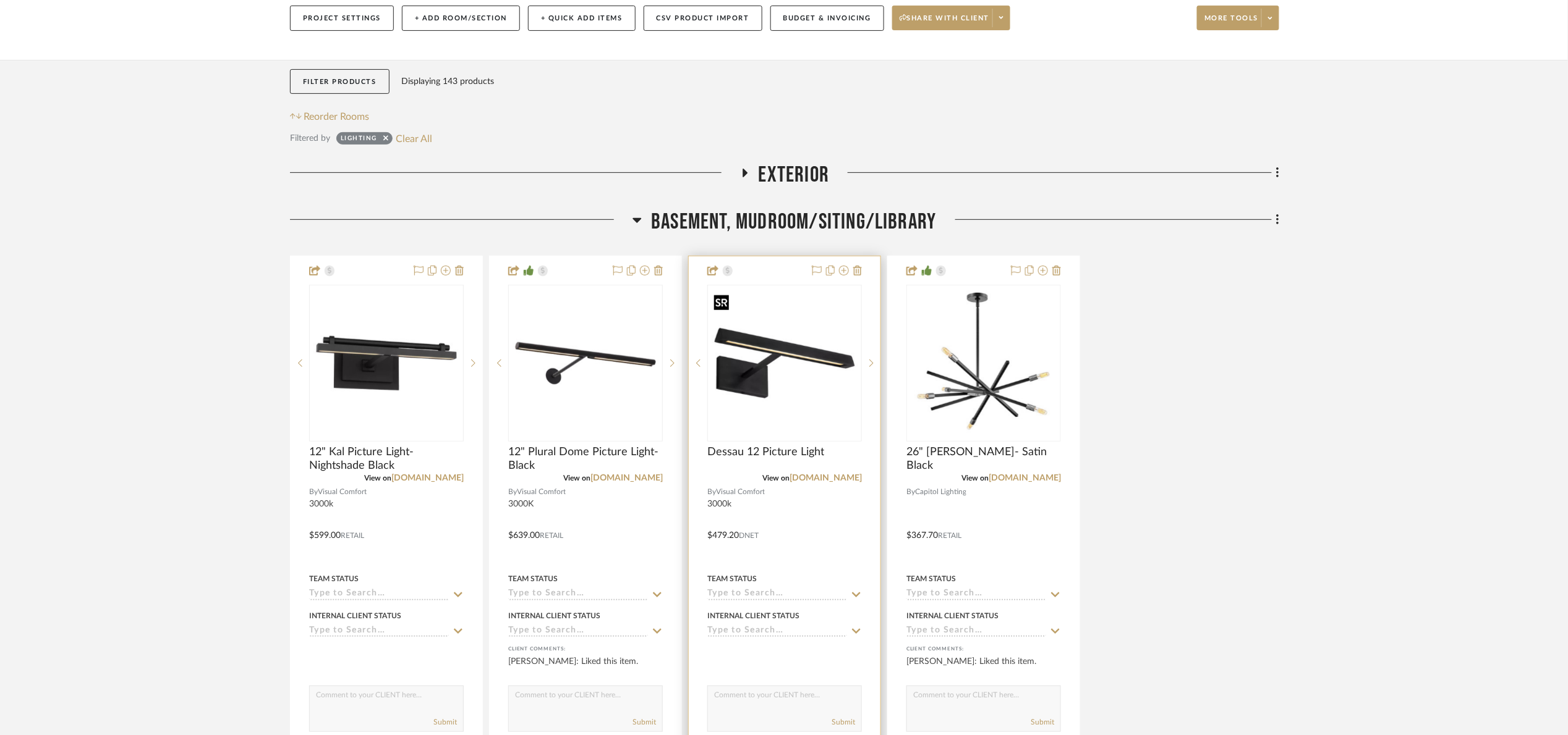
click at [787, 394] on img "0" at bounding box center [784, 363] width 152 height 152
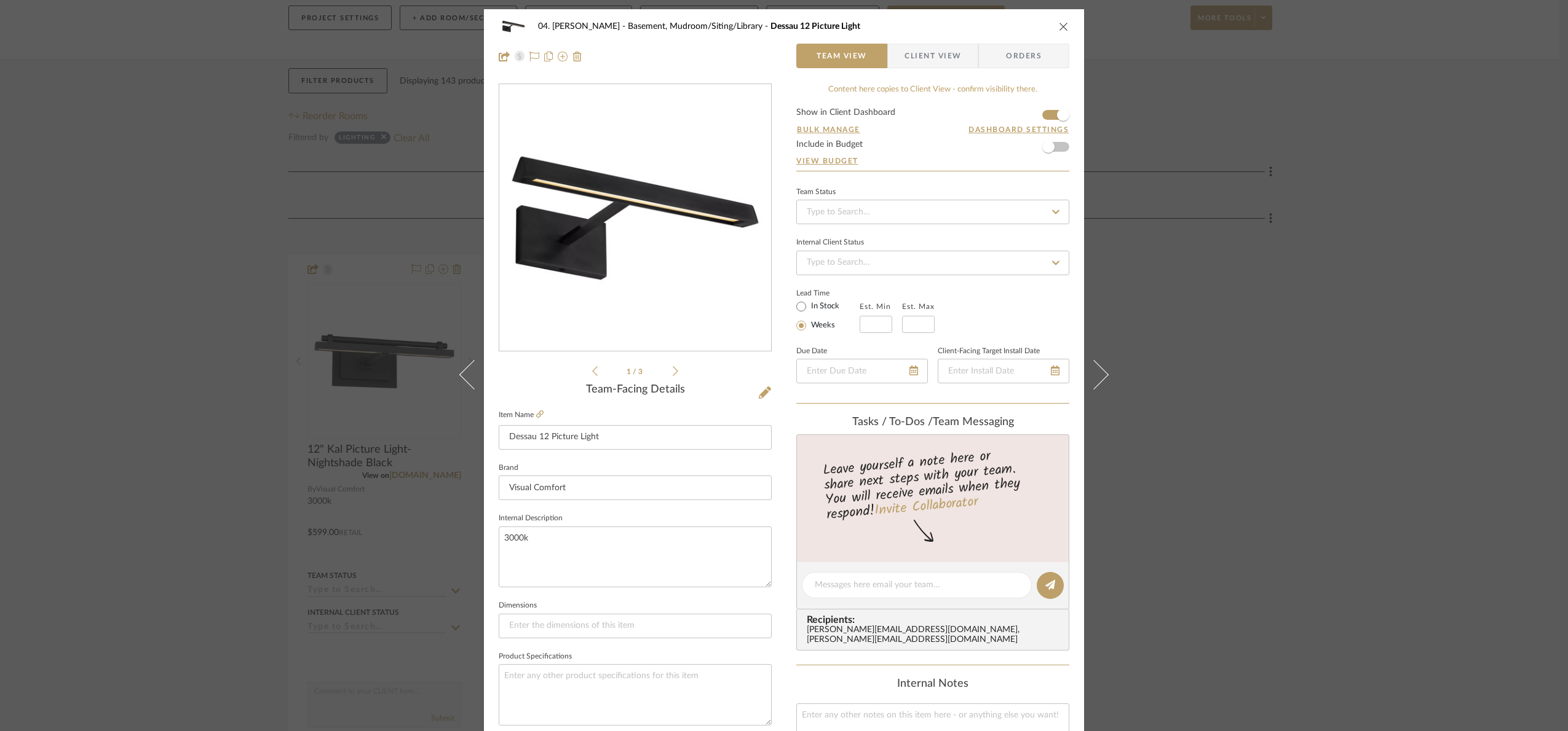
click at [1289, 158] on div "04. [PERSON_NAME] Basement, Mudroom/Siting/Library Dessau 12 Picture Light Team…" at bounding box center [784, 365] width 1568 height 731
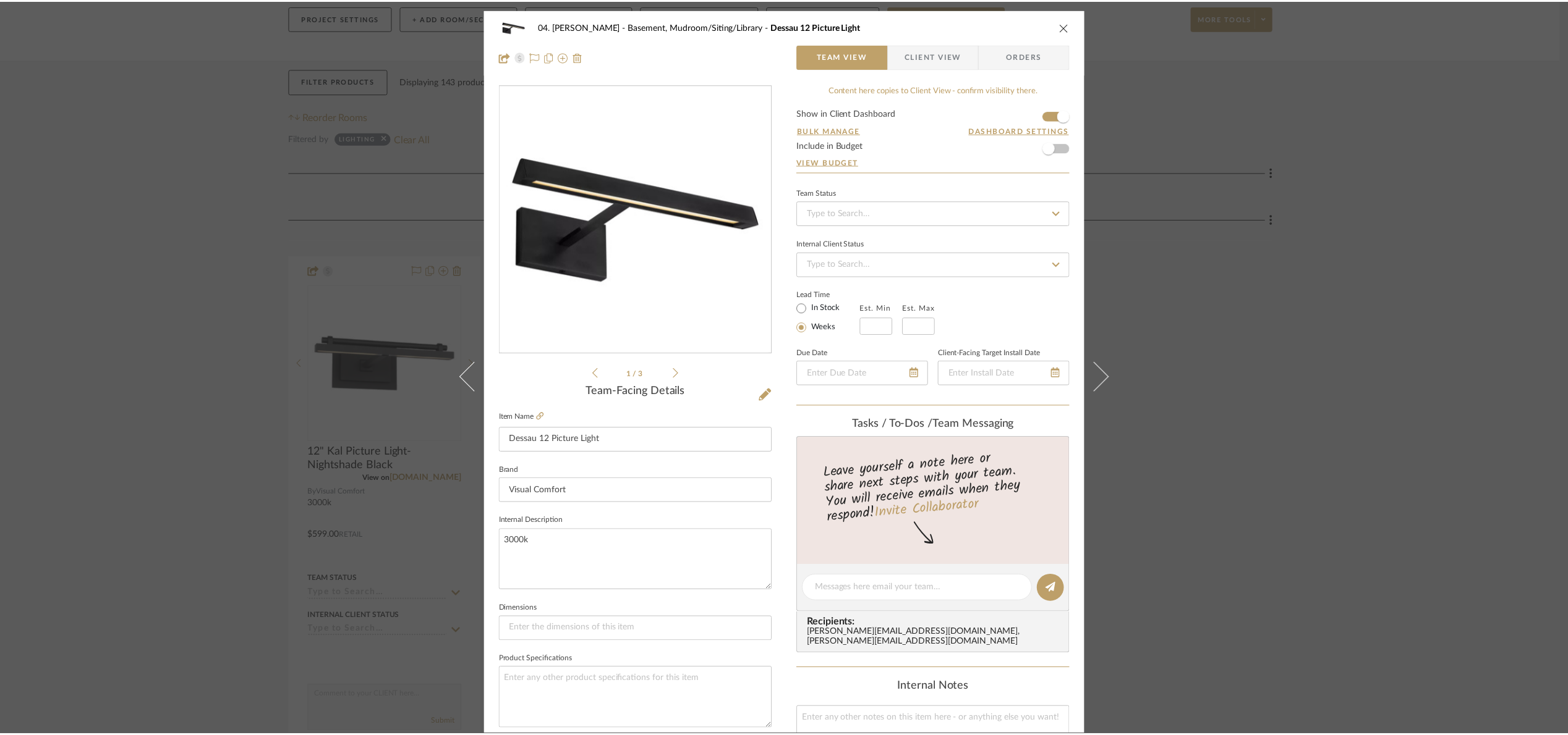
scroll to position [151, 0]
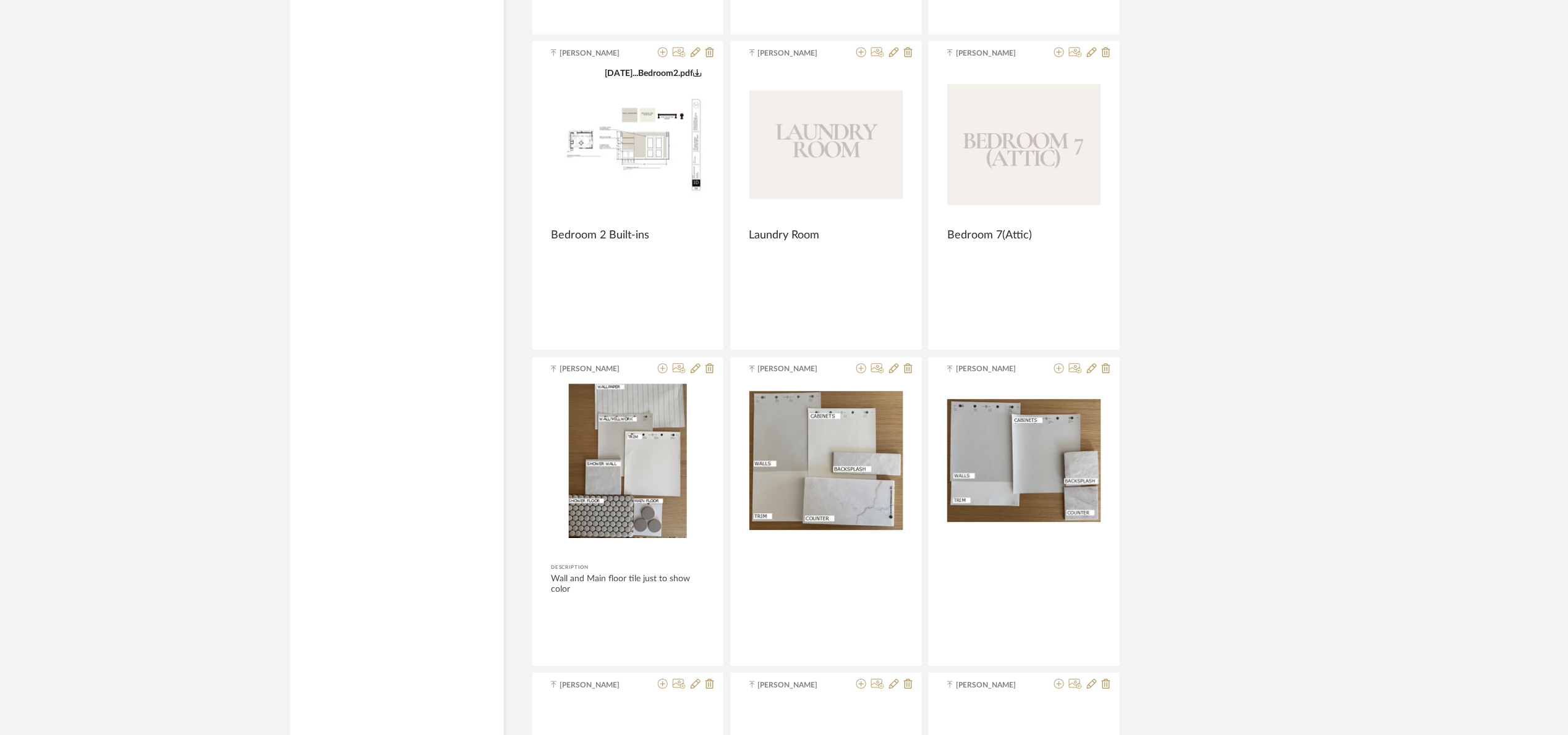
scroll to position [71067, 0]
